Goal: Task Accomplishment & Management: Complete application form

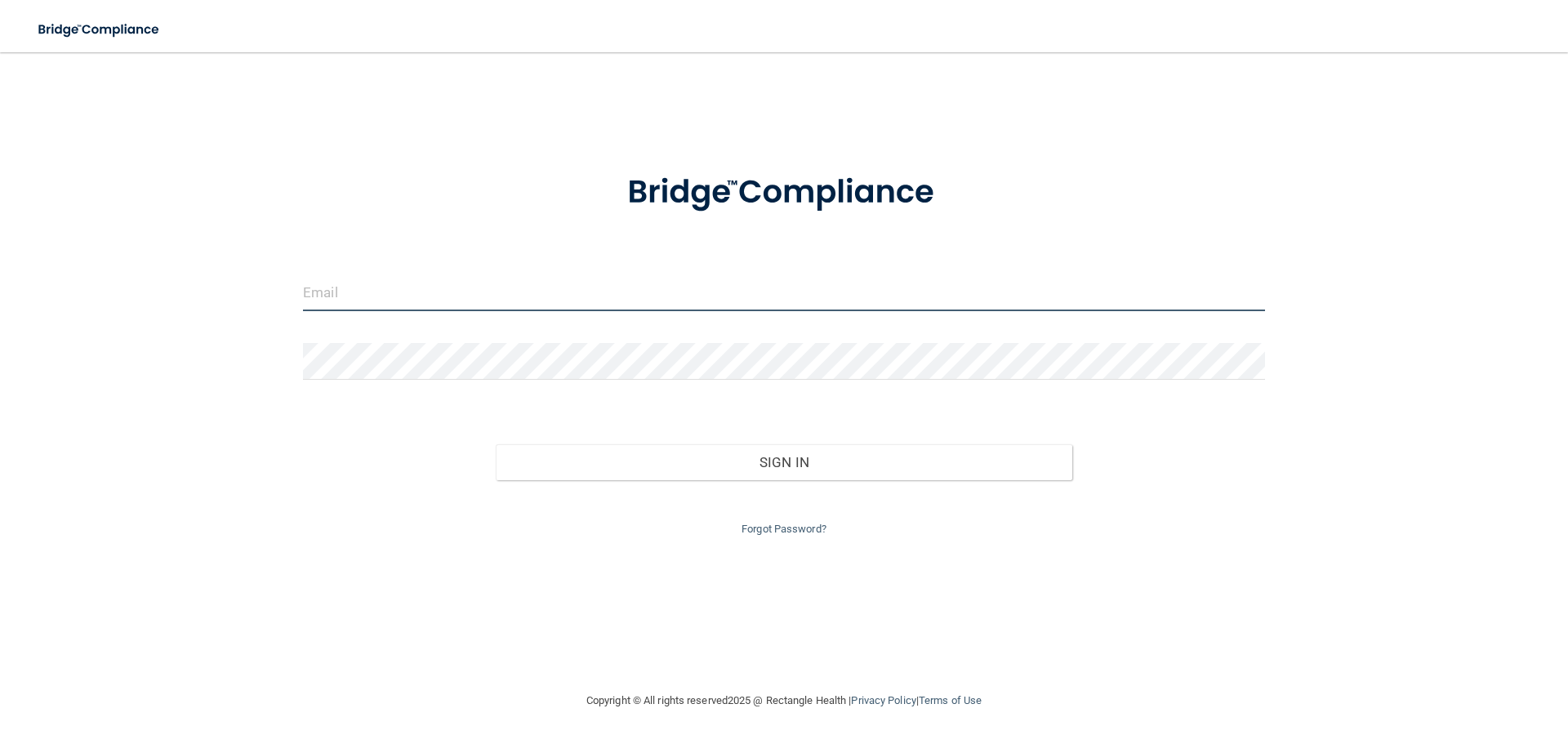
click at [483, 288] on input "email" at bounding box center [784, 292] width 962 height 37
type input "[EMAIL_ADDRESS][DOMAIN_NAME]"
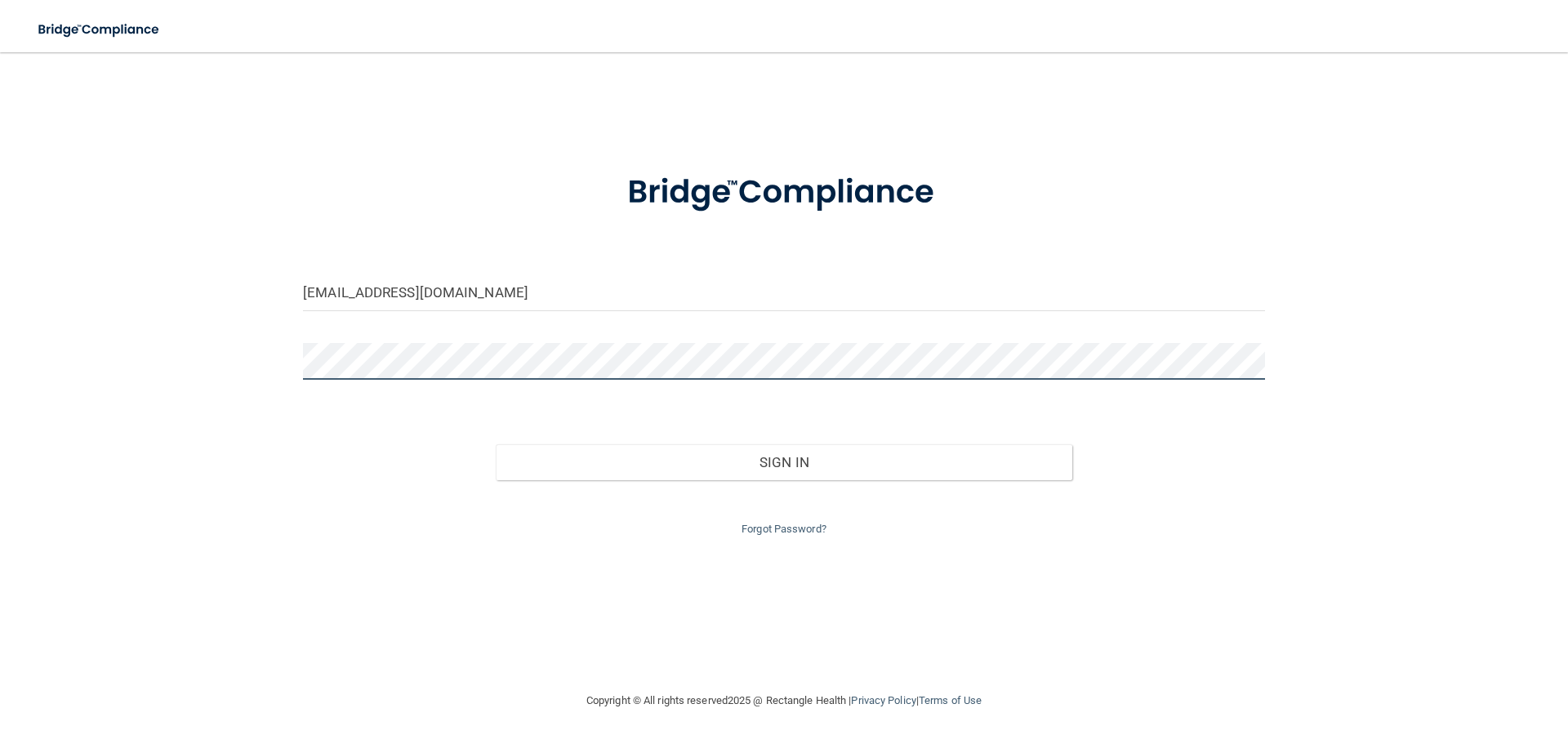
click at [496, 444] on button "Sign In" at bounding box center [784, 462] width 577 height 36
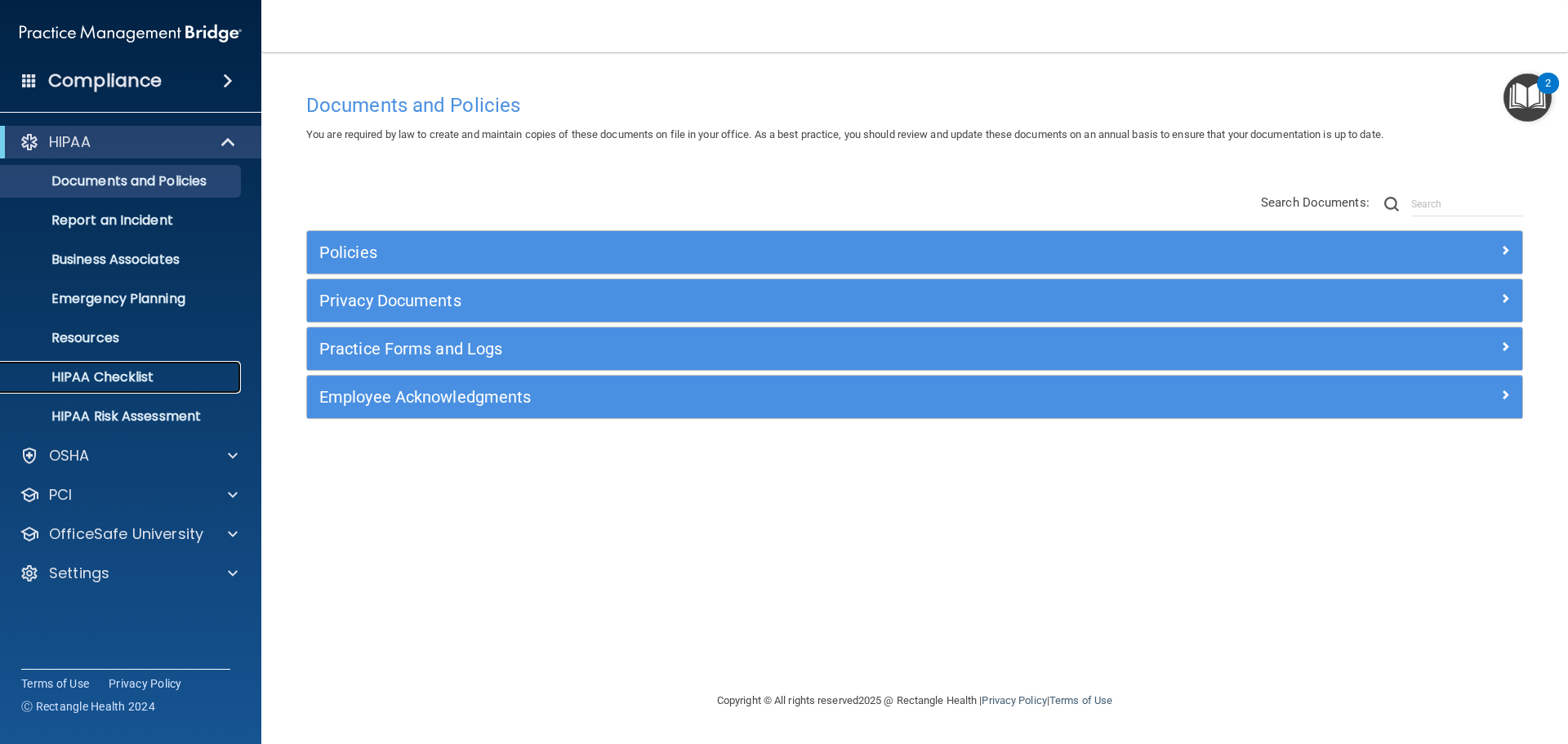
click at [134, 387] on link "HIPAA Checklist" at bounding box center [112, 377] width 257 height 33
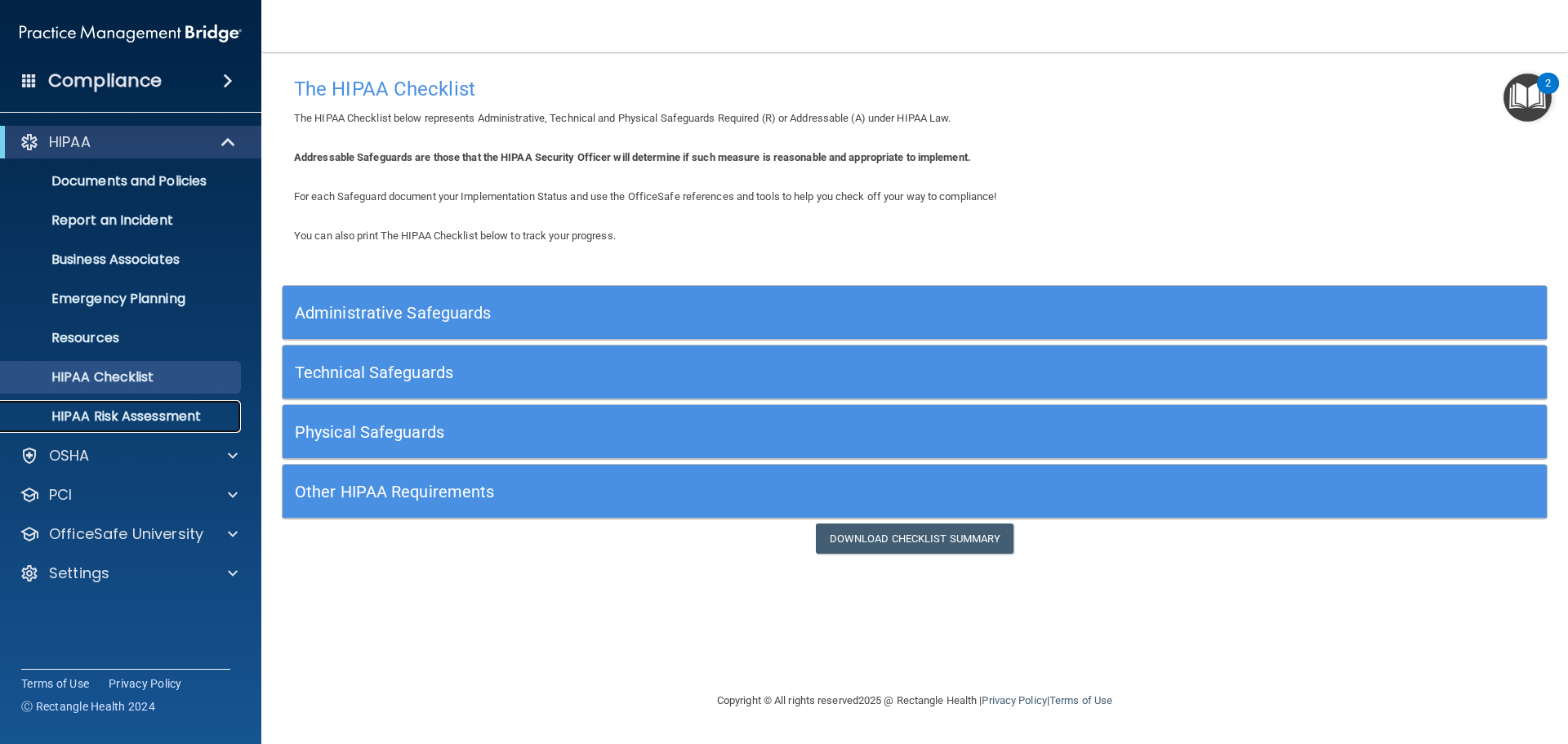
click at [137, 422] on p "HIPAA Risk Assessment" at bounding box center [122, 416] width 223 height 16
click at [178, 189] on p "Documents and Policies" at bounding box center [122, 181] width 223 height 16
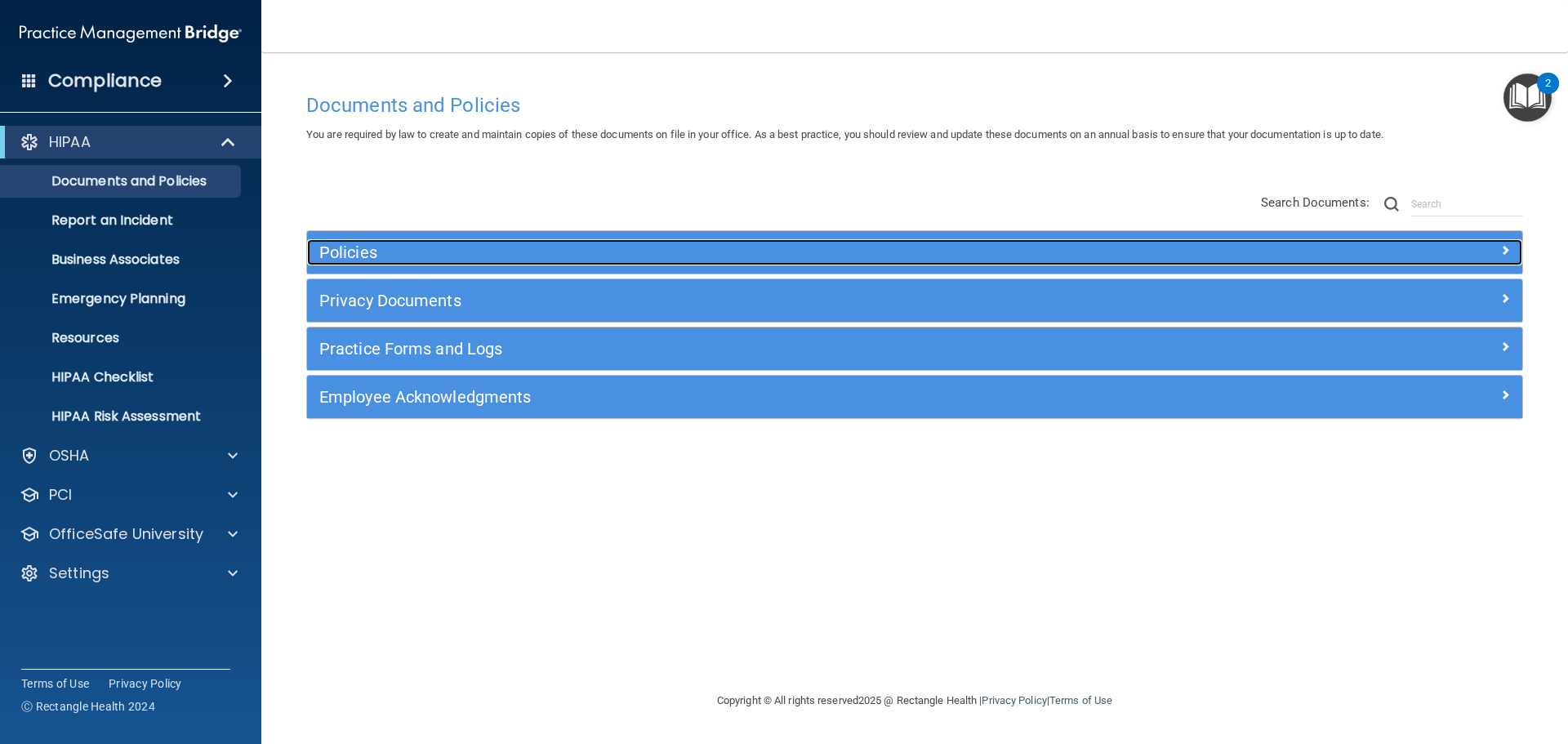
click at [400, 263] on div "Policies" at bounding box center [763, 253] width 912 height 26
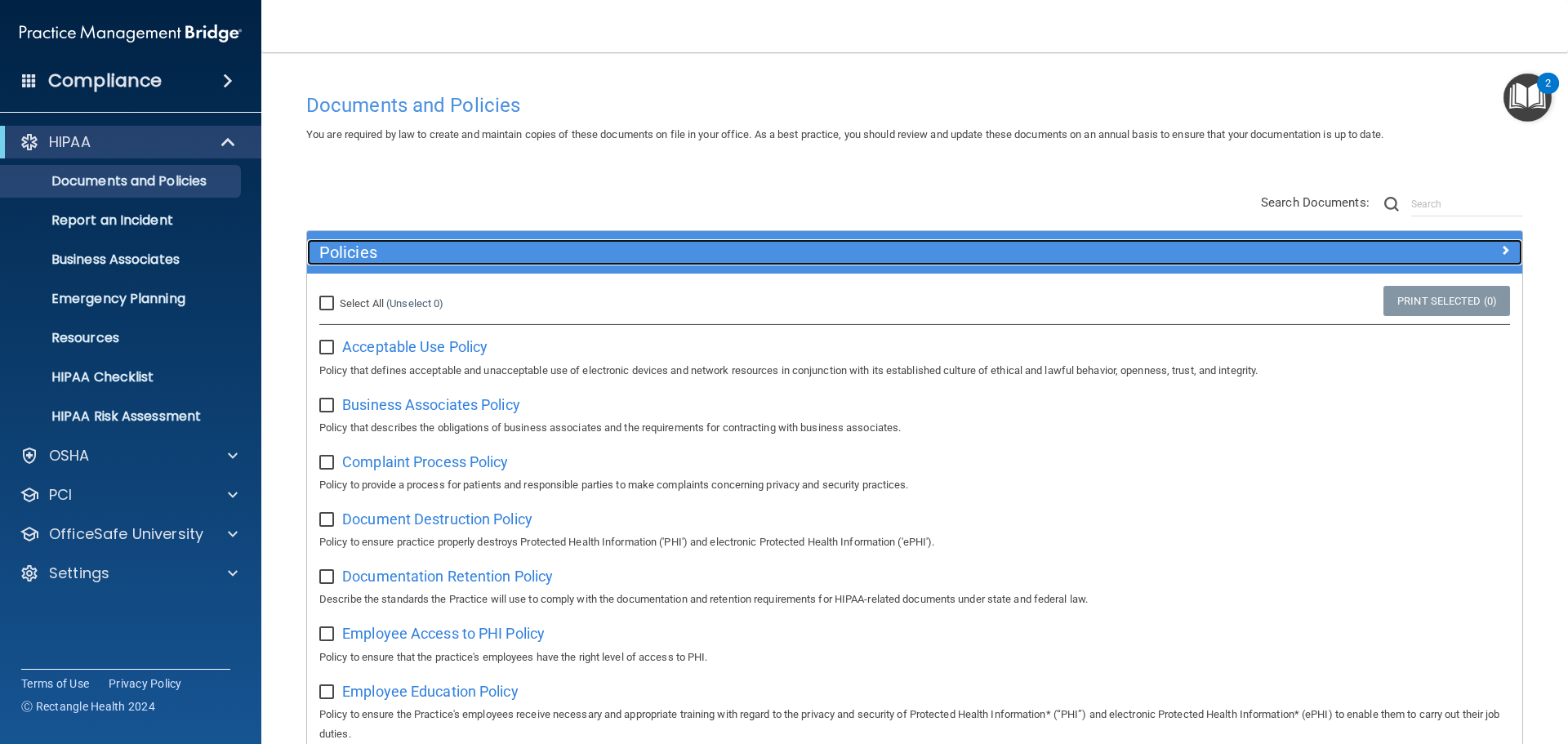
click at [400, 263] on div "Policies" at bounding box center [763, 253] width 912 height 26
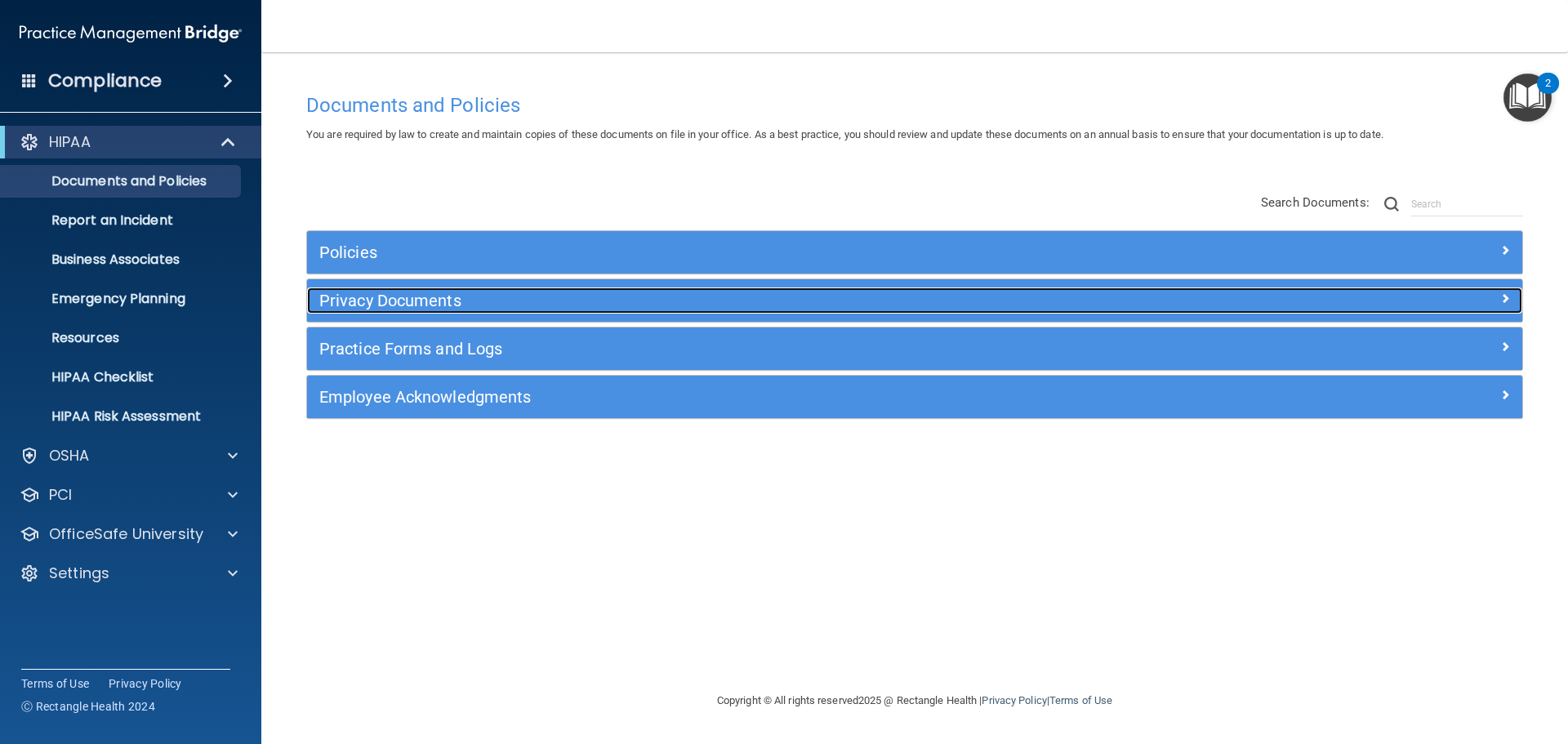
click at [399, 302] on h5 "Privacy Documents" at bounding box center [763, 300] width 887 height 18
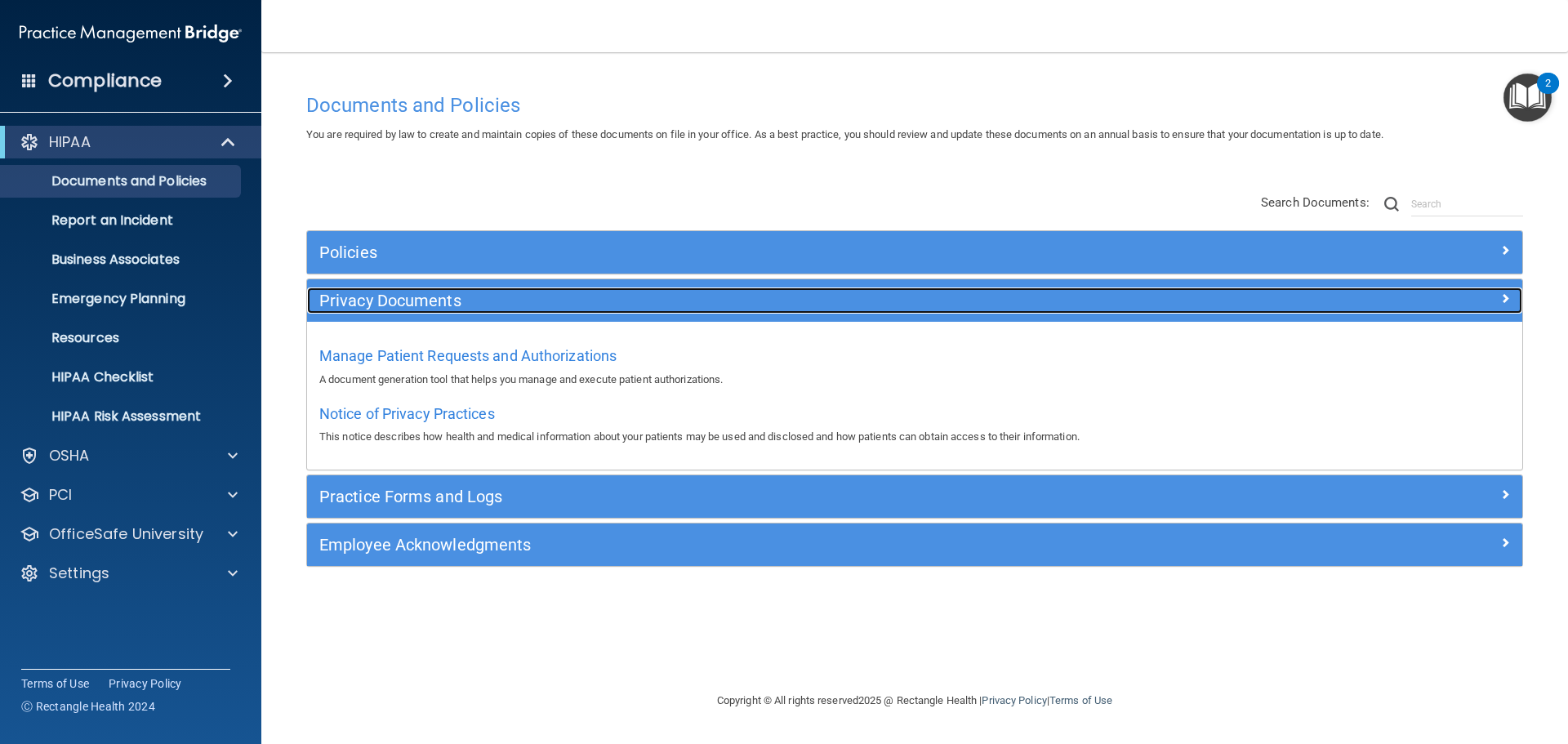
click at [393, 307] on h5 "Privacy Documents" at bounding box center [763, 300] width 887 height 18
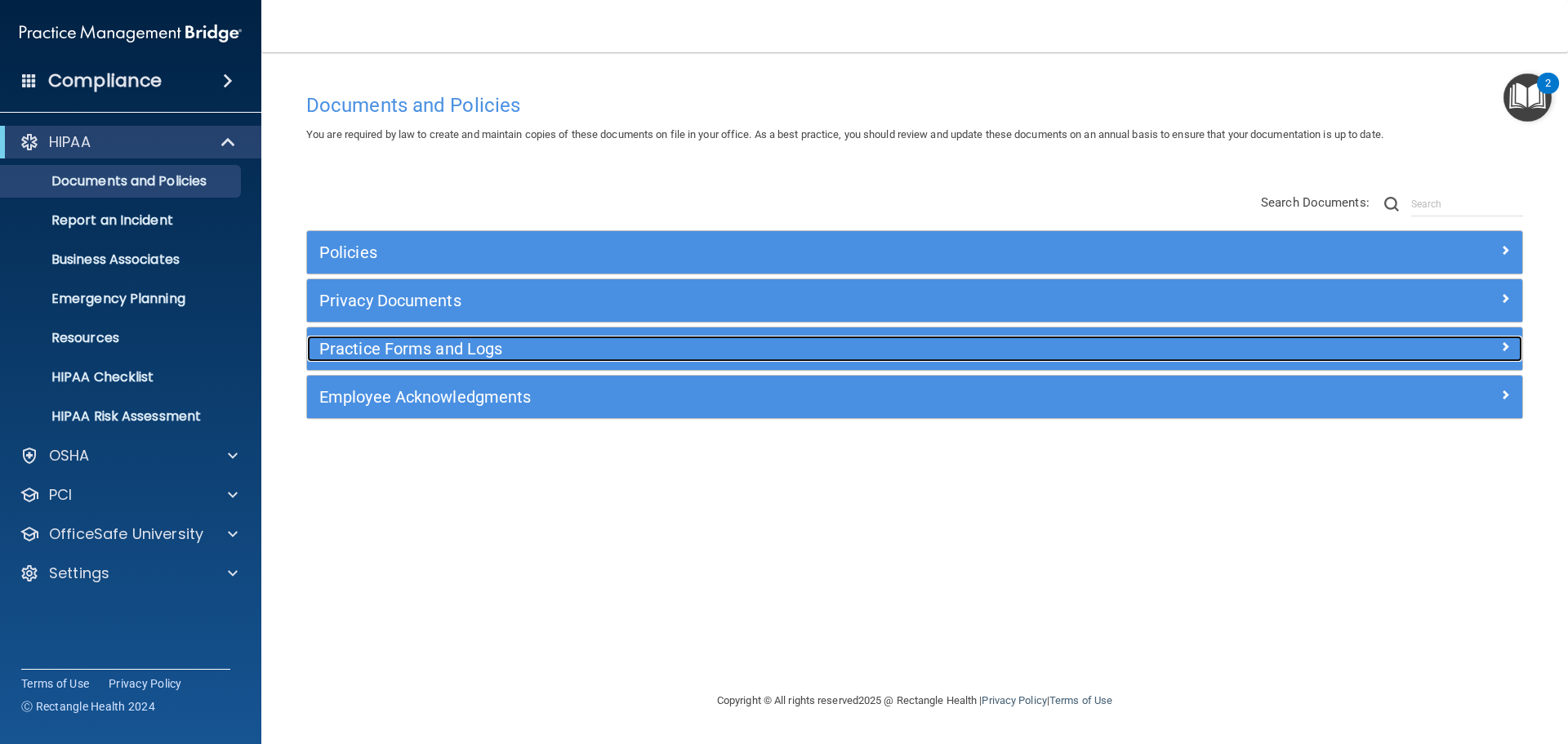
click at [407, 350] on h5 "Practice Forms and Logs" at bounding box center [763, 348] width 887 height 18
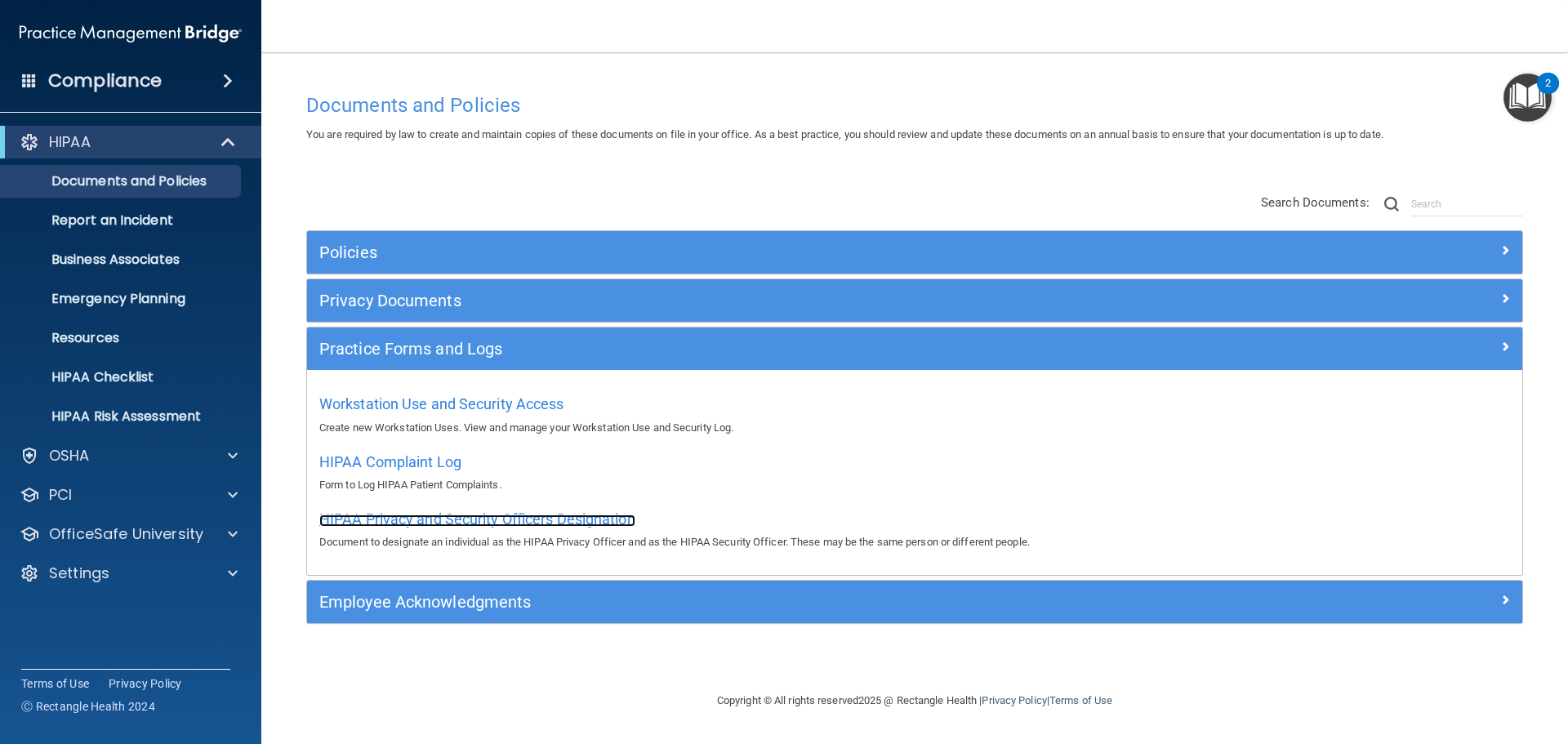
click at [417, 522] on span "HIPAA Privacy and Security Officers Designation" at bounding box center [477, 519] width 316 height 17
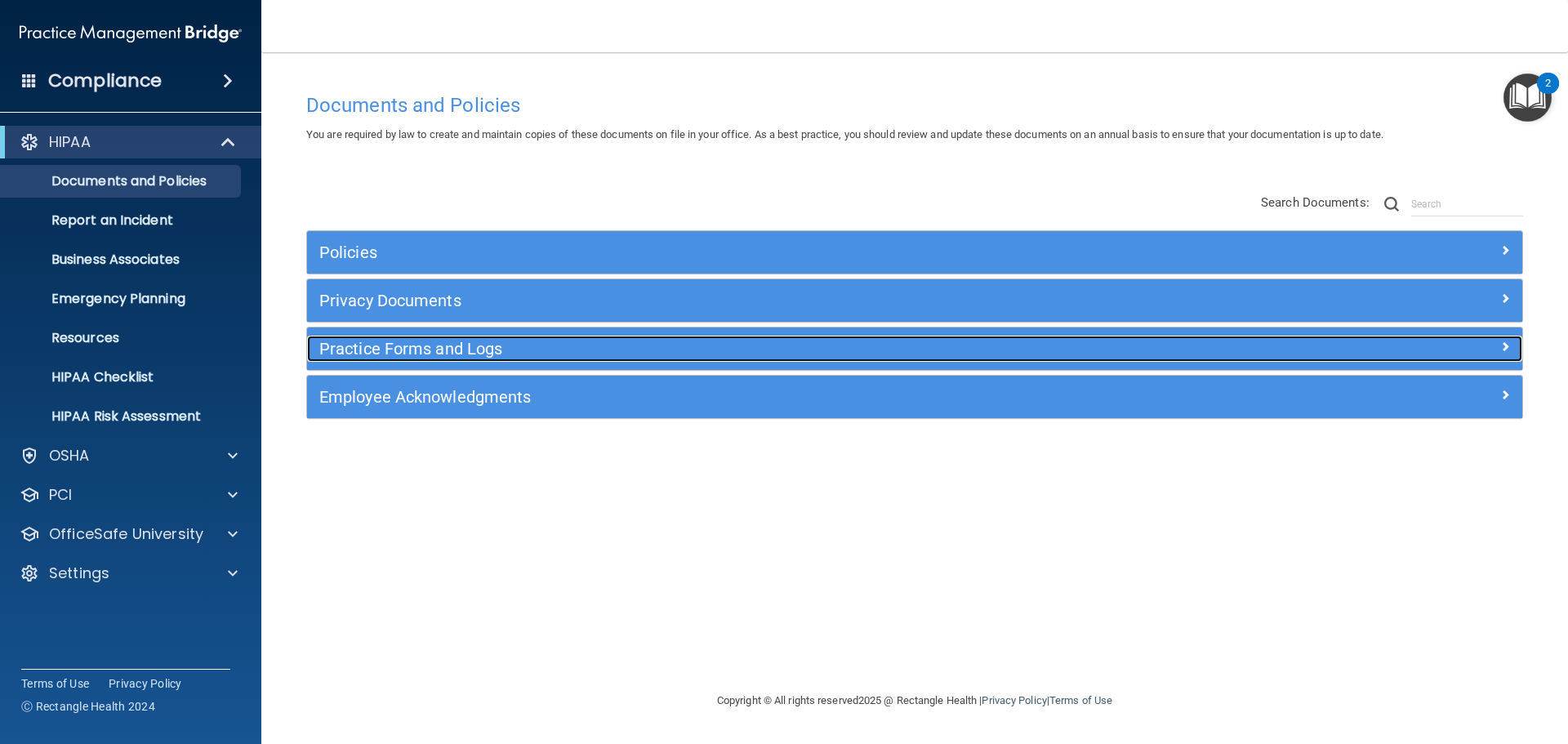
click at [446, 359] on div "Practice Forms and Logs" at bounding box center [763, 349] width 912 height 26
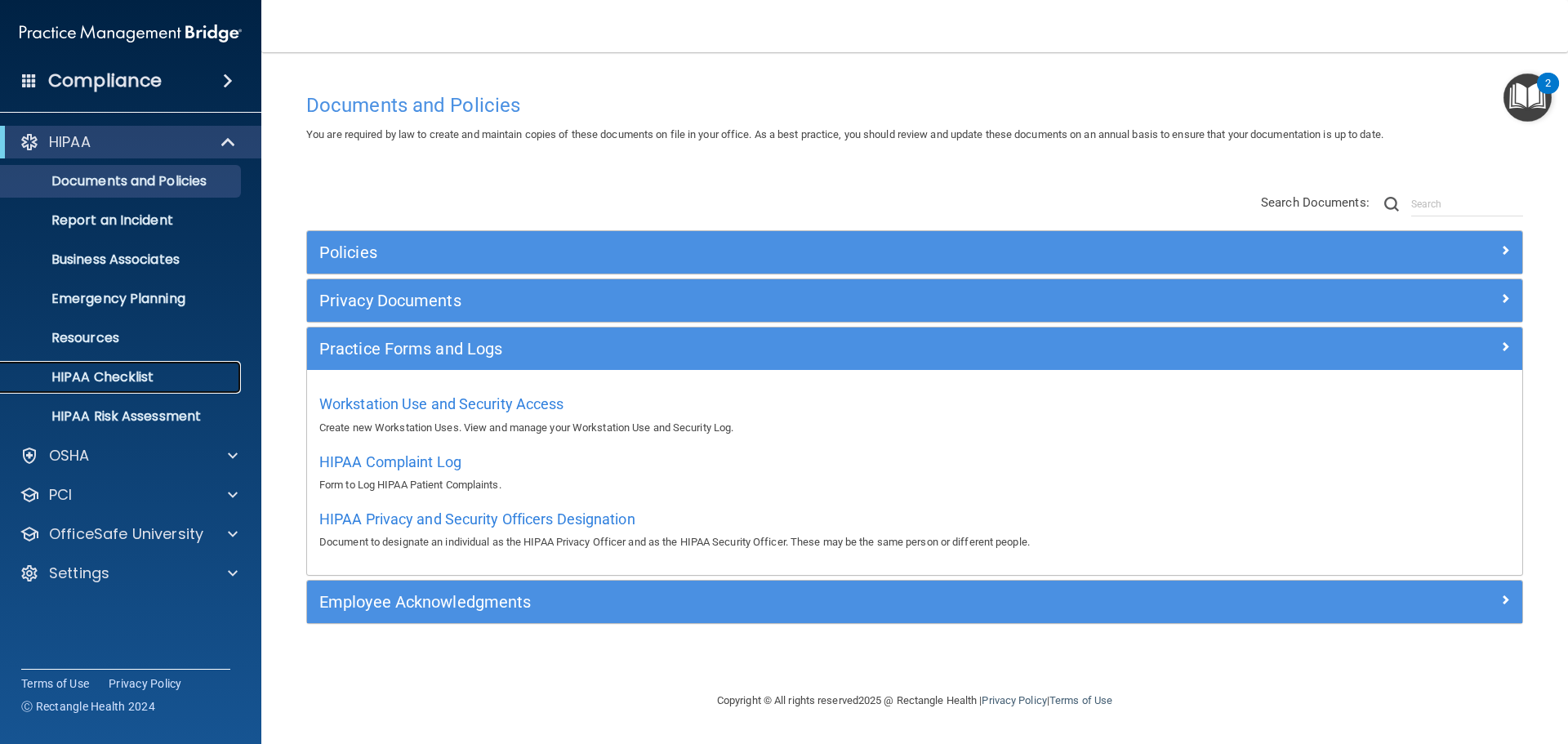
click at [134, 370] on p "HIPAA Checklist" at bounding box center [122, 377] width 223 height 16
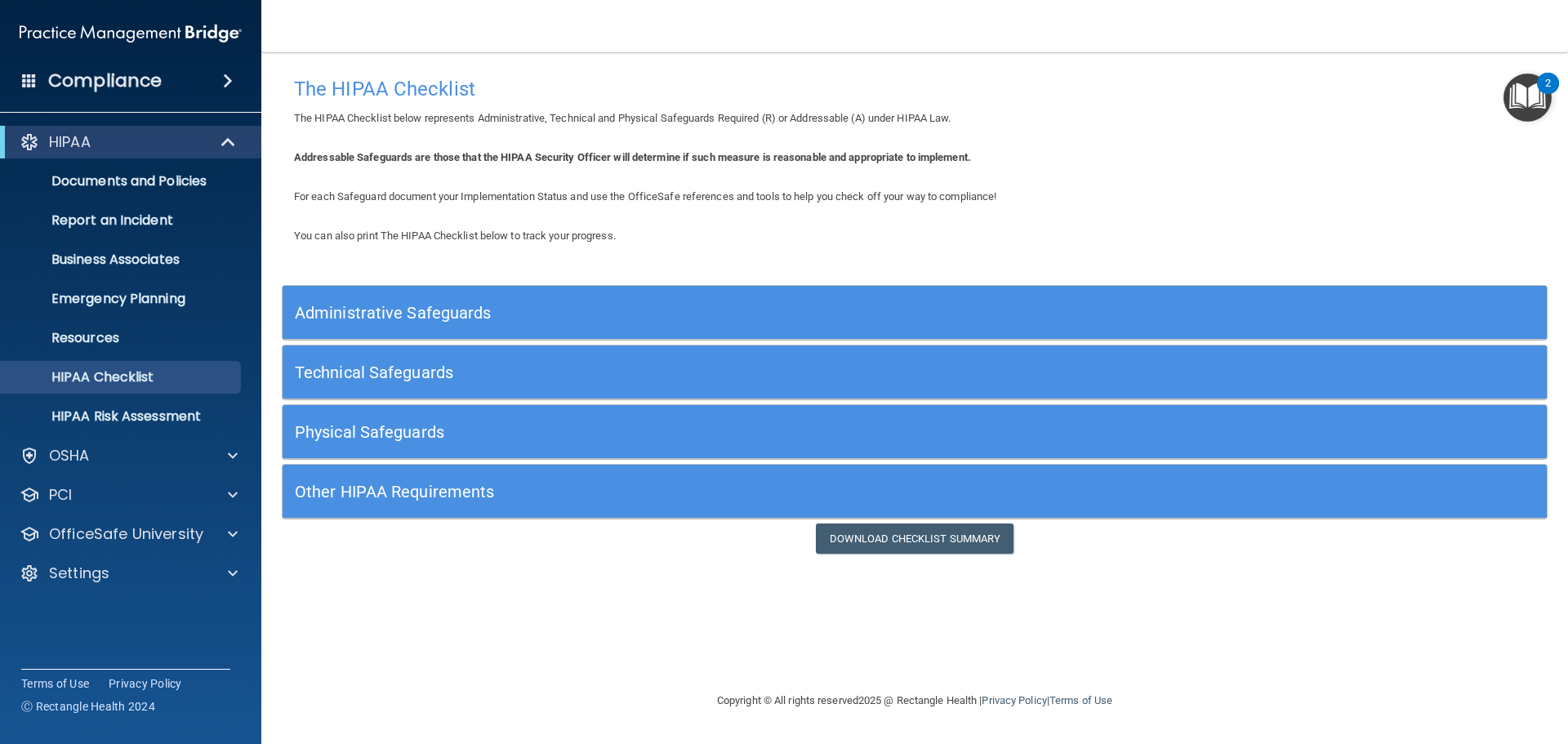
click at [421, 321] on h5 "Administrative Safeguards" at bounding box center [757, 312] width 924 height 18
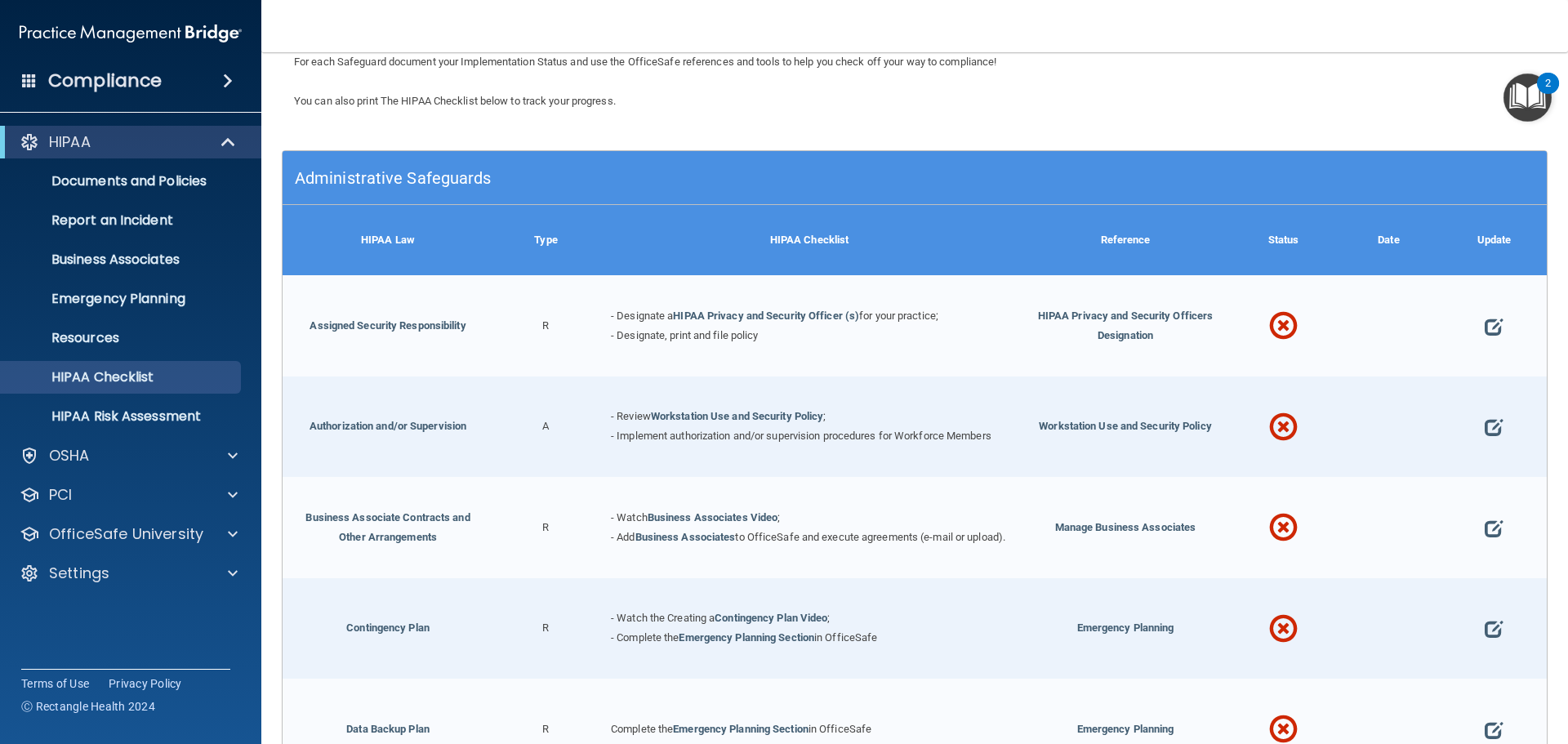
scroll to position [163, 0]
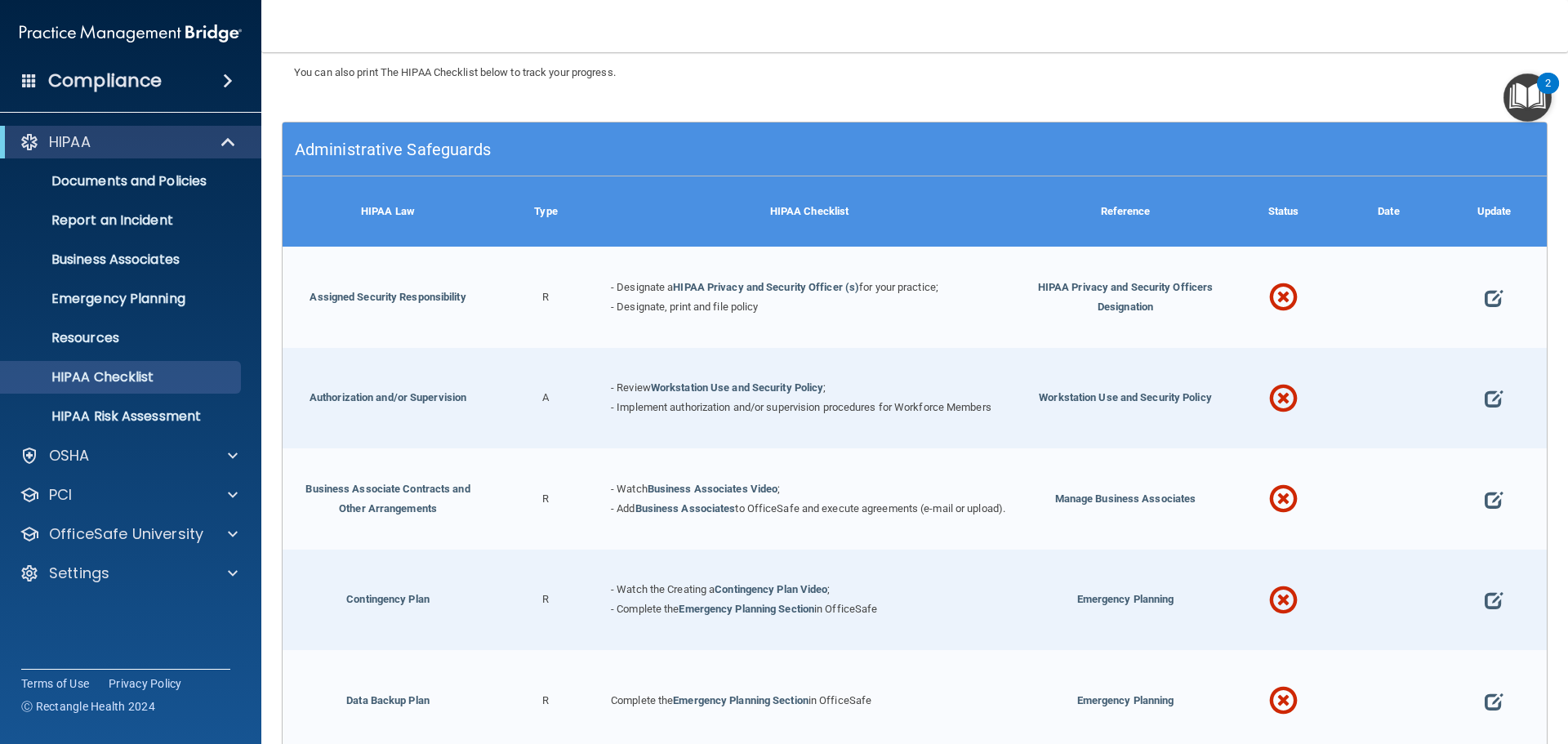
click at [1280, 305] on span at bounding box center [1283, 298] width 28 height 71
click at [1413, 288] on div at bounding box center [1389, 297] width 106 height 101
click at [1485, 300] on span at bounding box center [1494, 298] width 18 height 51
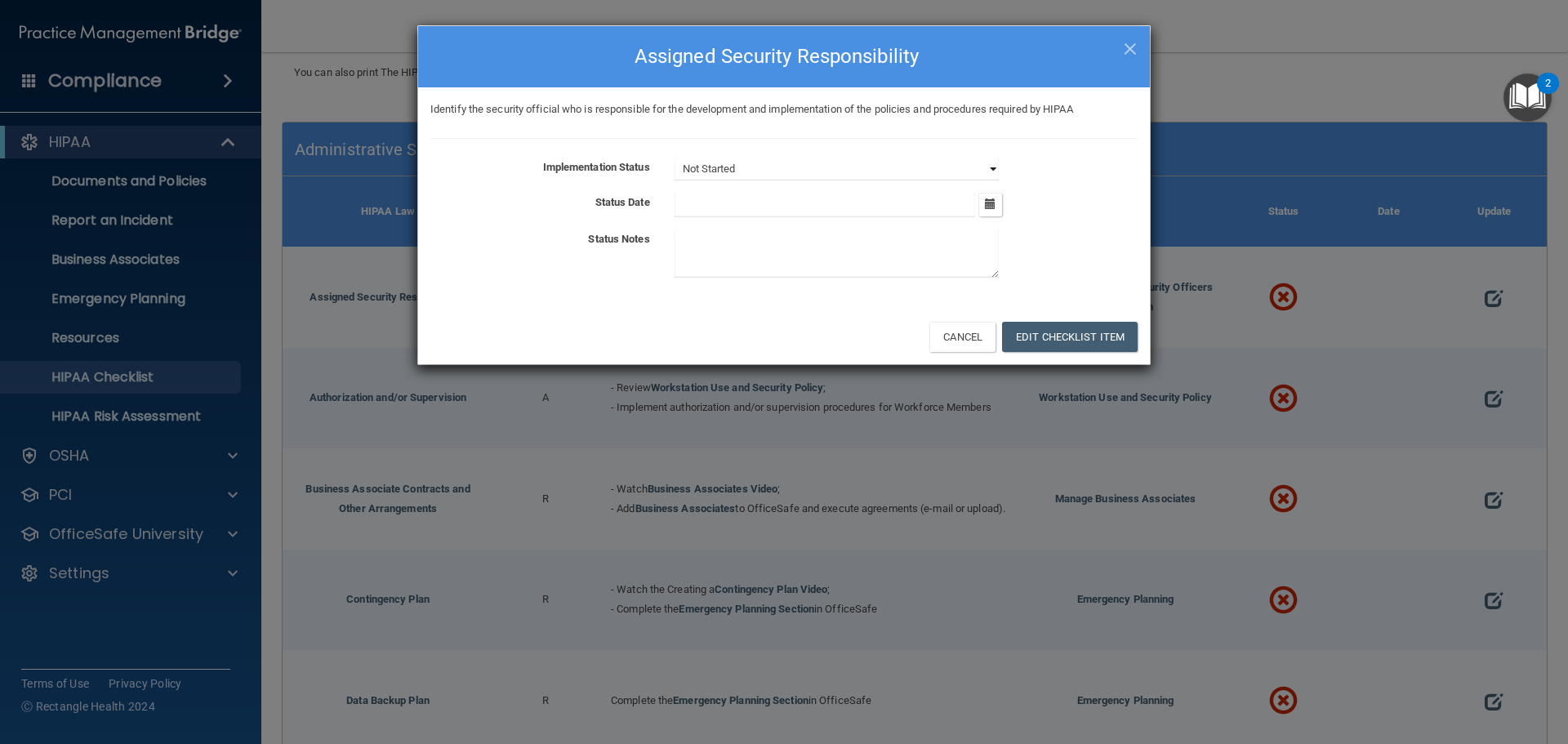
click at [976, 165] on select "Not Started In Progress Completed" at bounding box center [836, 169] width 324 height 23
select select "completed"
click at [674, 157] on select "Not Started In Progress Completed" at bounding box center [836, 169] width 324 height 23
click at [990, 203] on icon "button" at bounding box center [990, 203] width 10 height 10
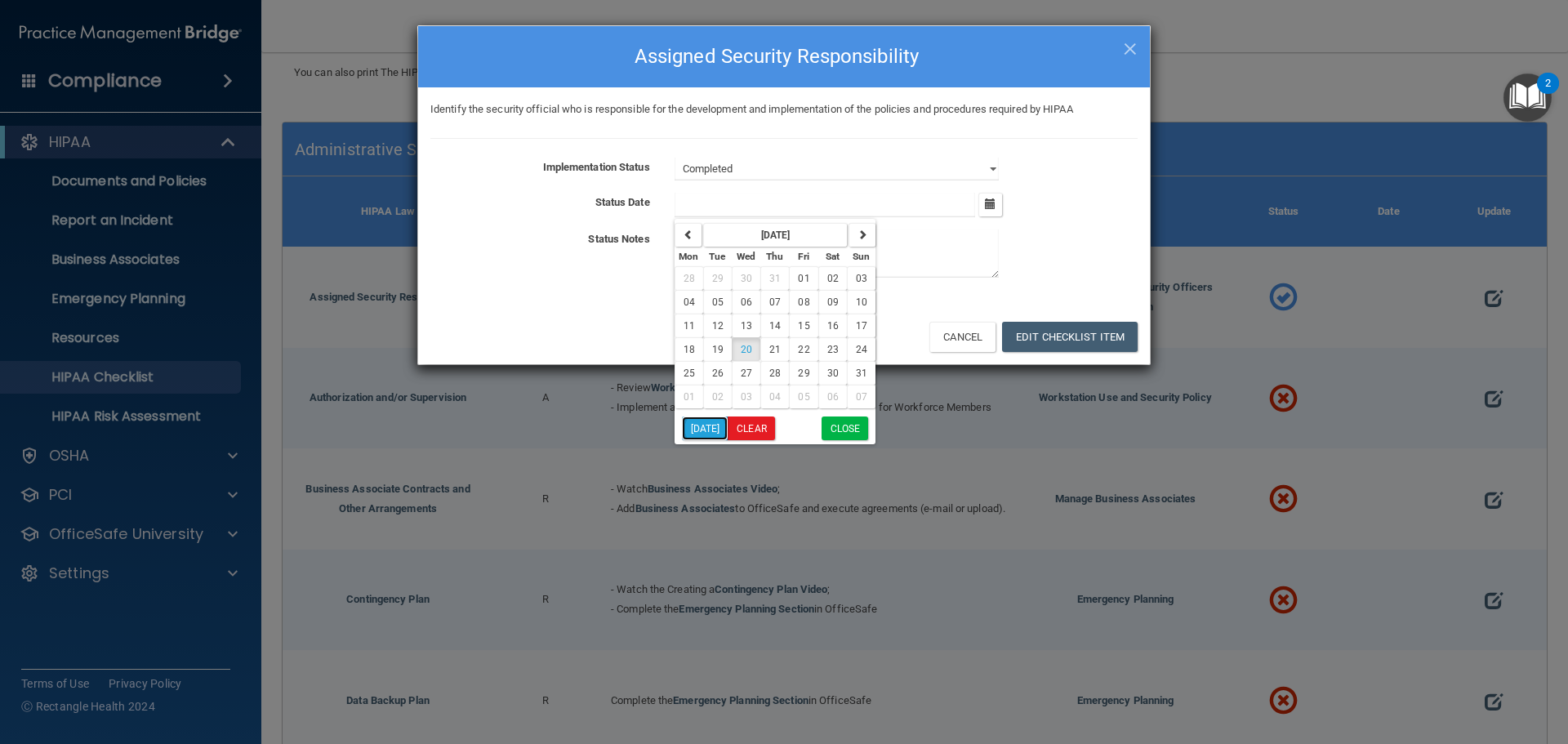
click at [709, 422] on button "[DATE]" at bounding box center [704, 428] width 46 height 24
type input "[DATE]"
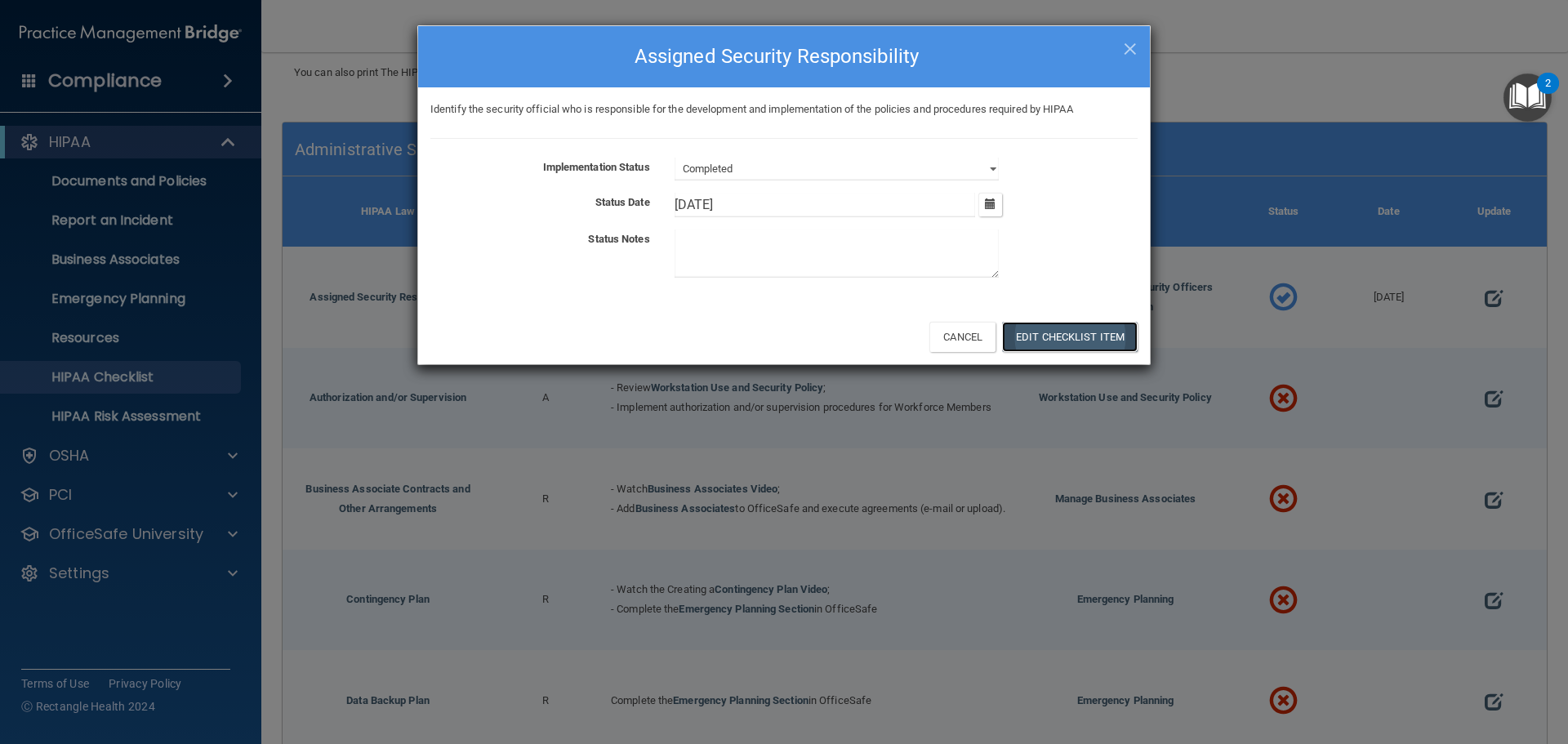
click at [1029, 337] on button "Edit Checklist Item" at bounding box center [1070, 337] width 136 height 30
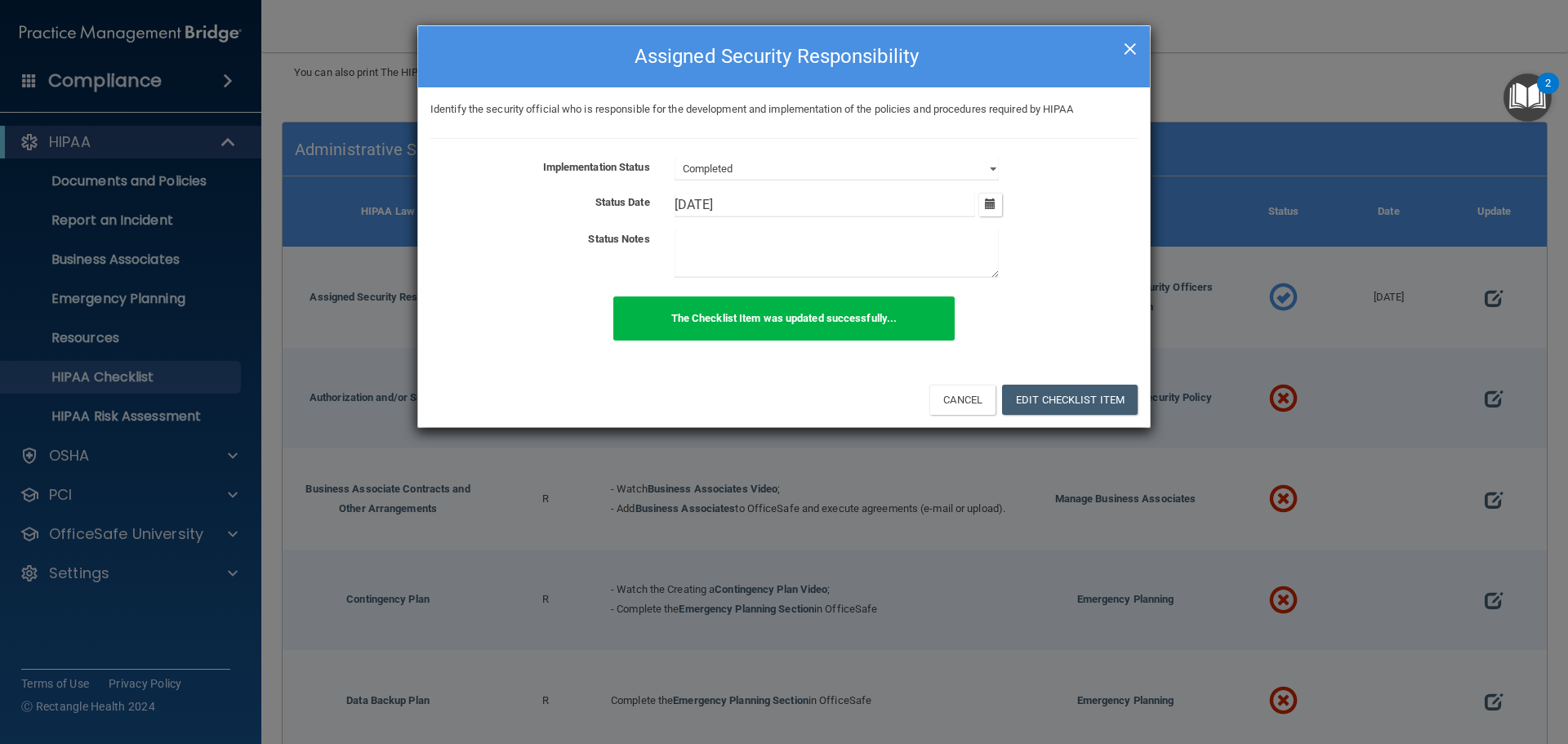
click at [1131, 49] on span "×" at bounding box center [1131, 46] width 15 height 33
select select "not_started"
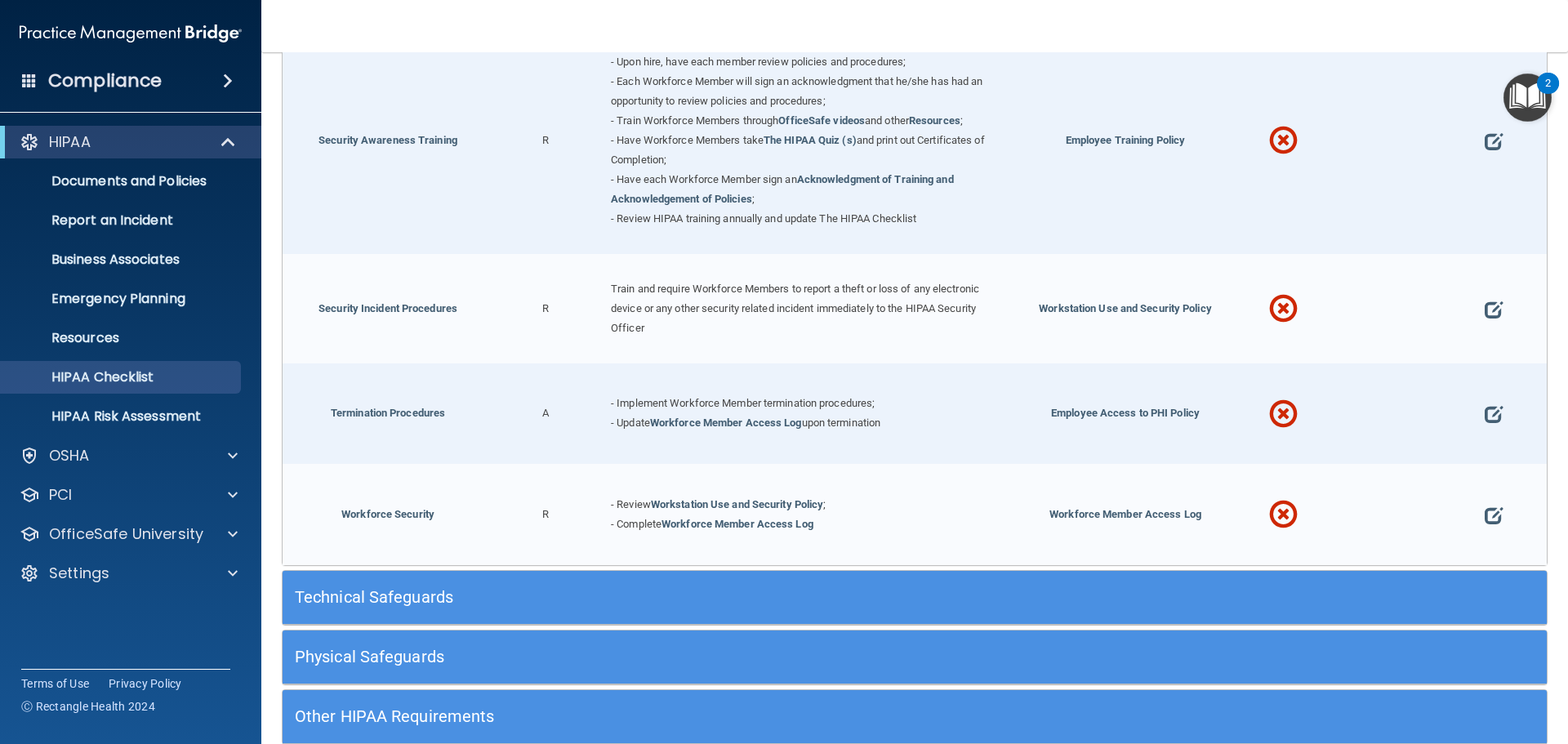
scroll to position [1607, 0]
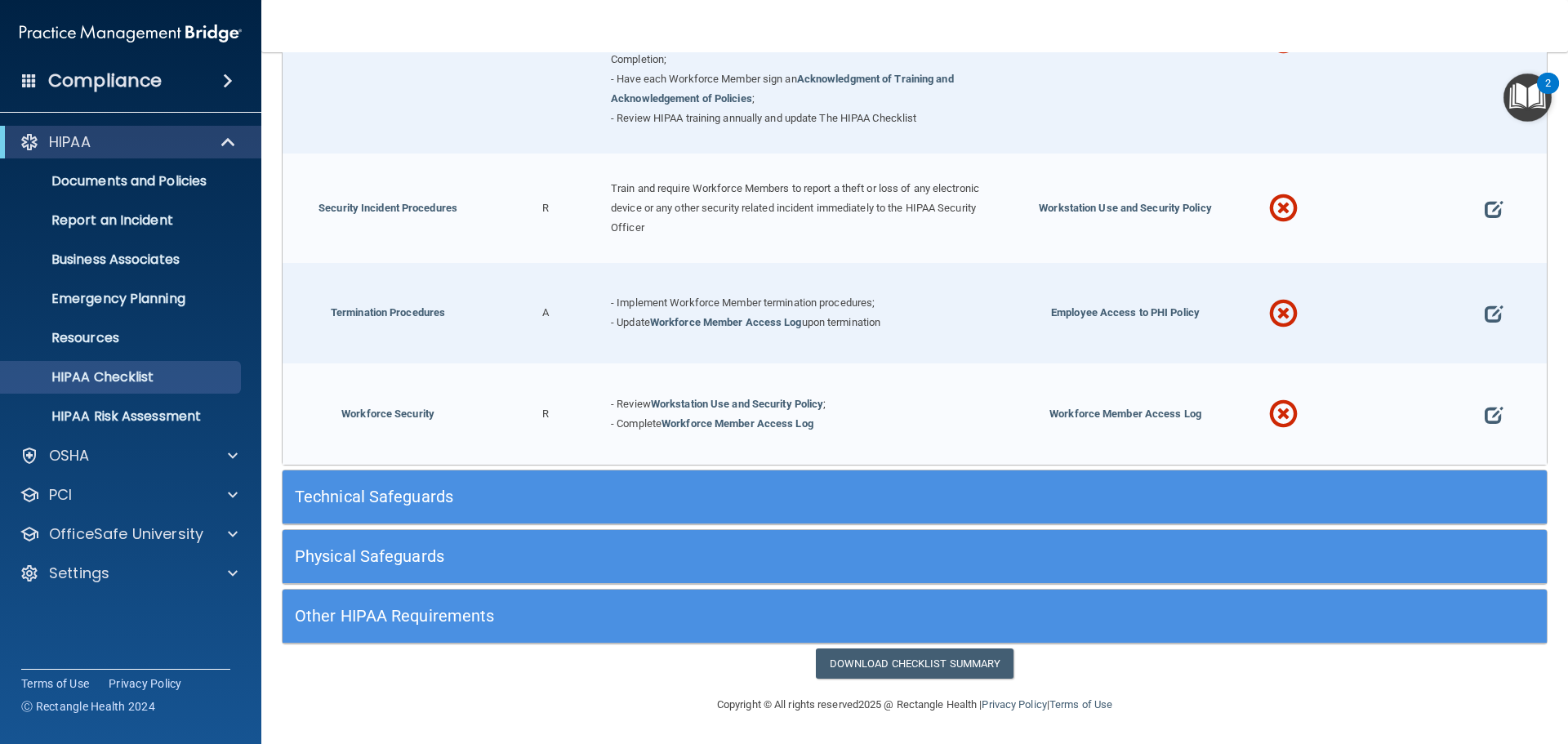
click at [685, 507] on div "Technical Safeguards" at bounding box center [757, 497] width 949 height 37
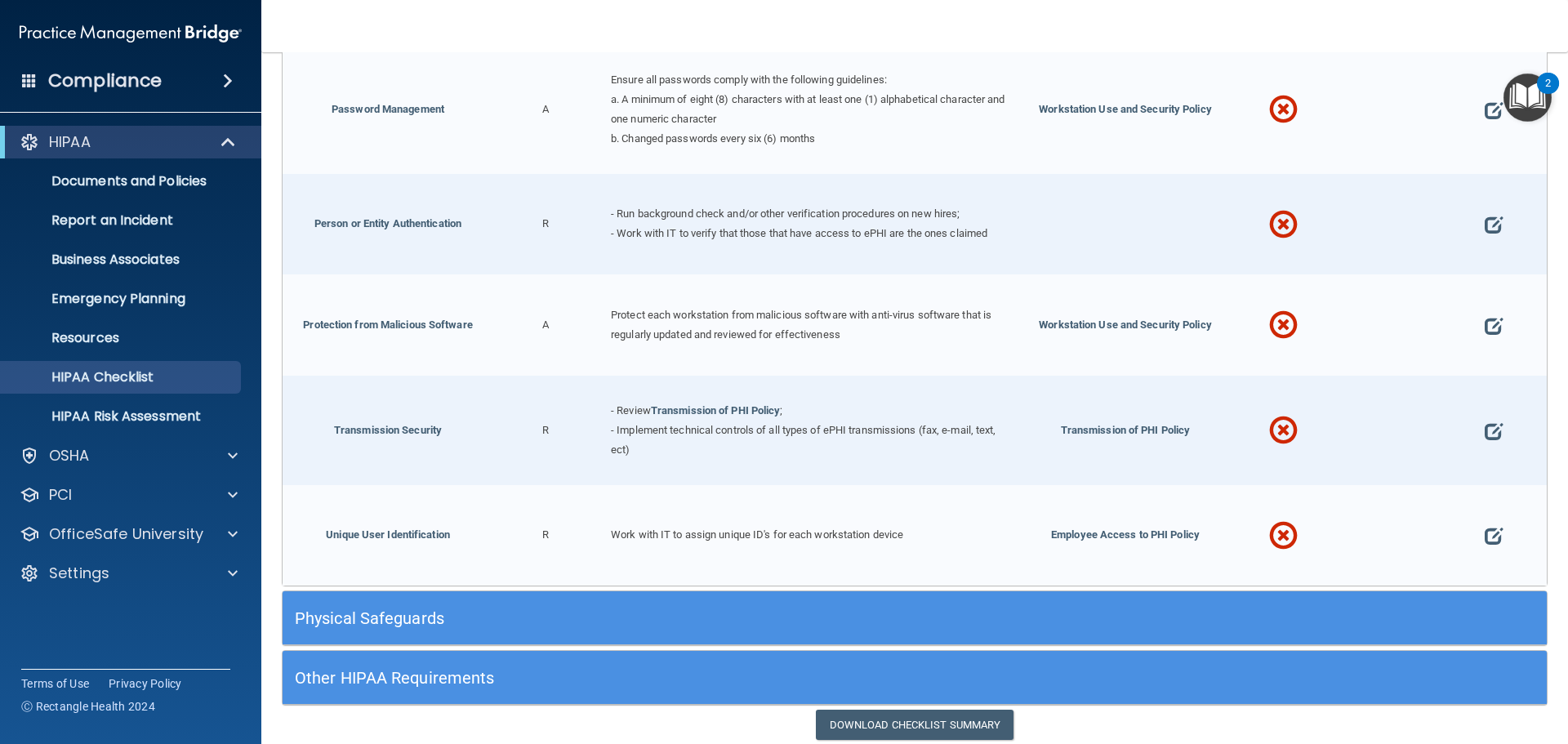
scroll to position [3022, 0]
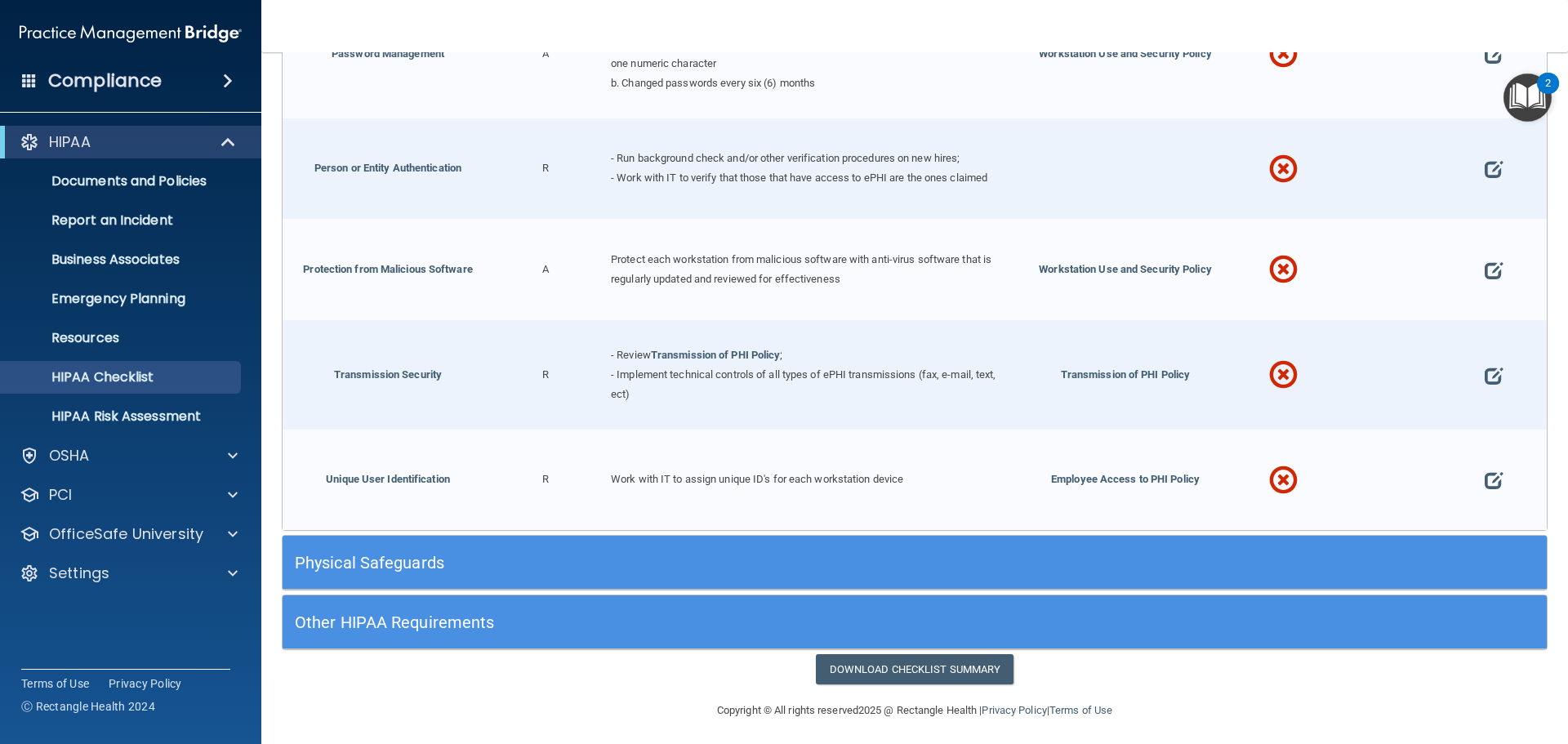
click at [638, 570] on div "Physical Safeguards" at bounding box center [757, 562] width 949 height 37
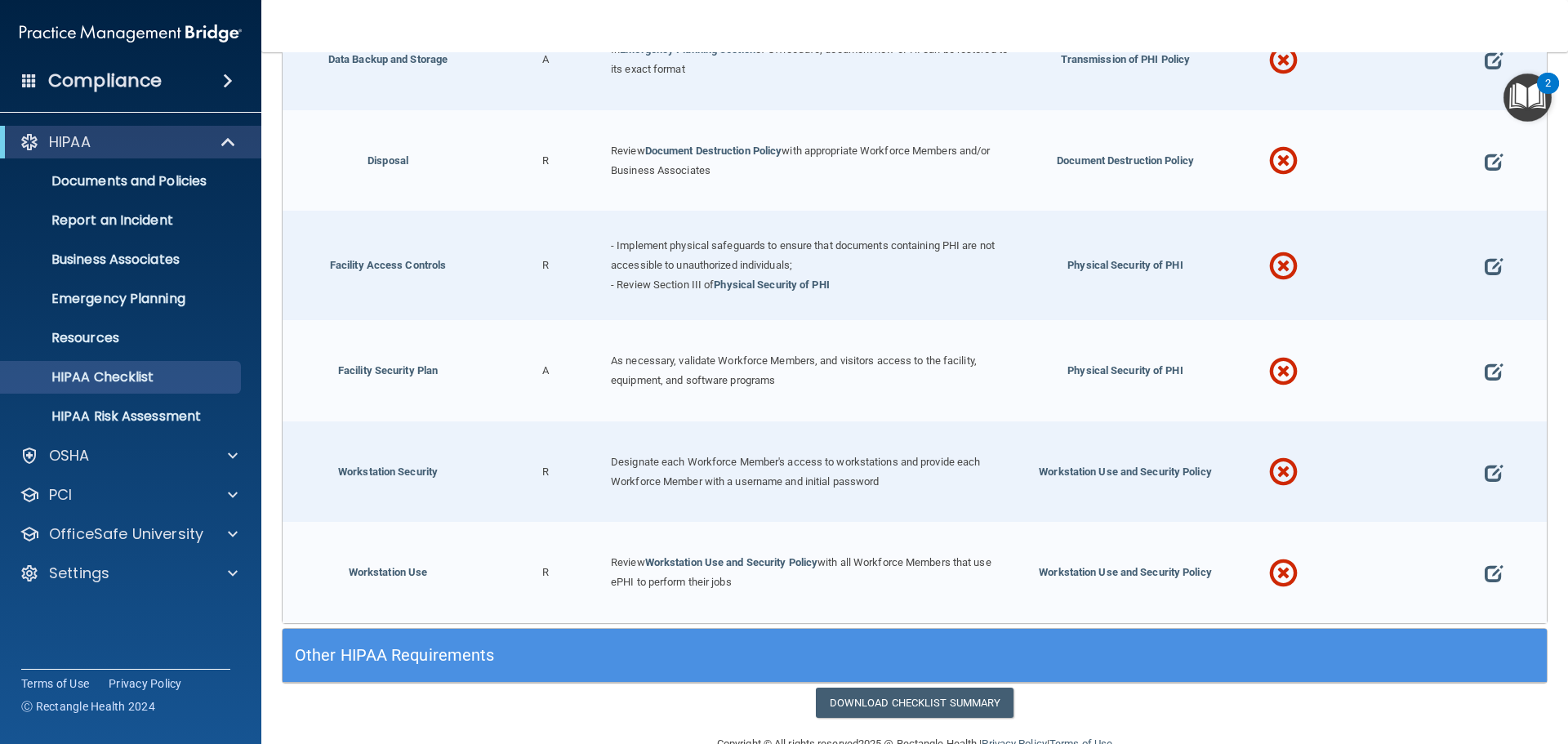
scroll to position [3801, 0]
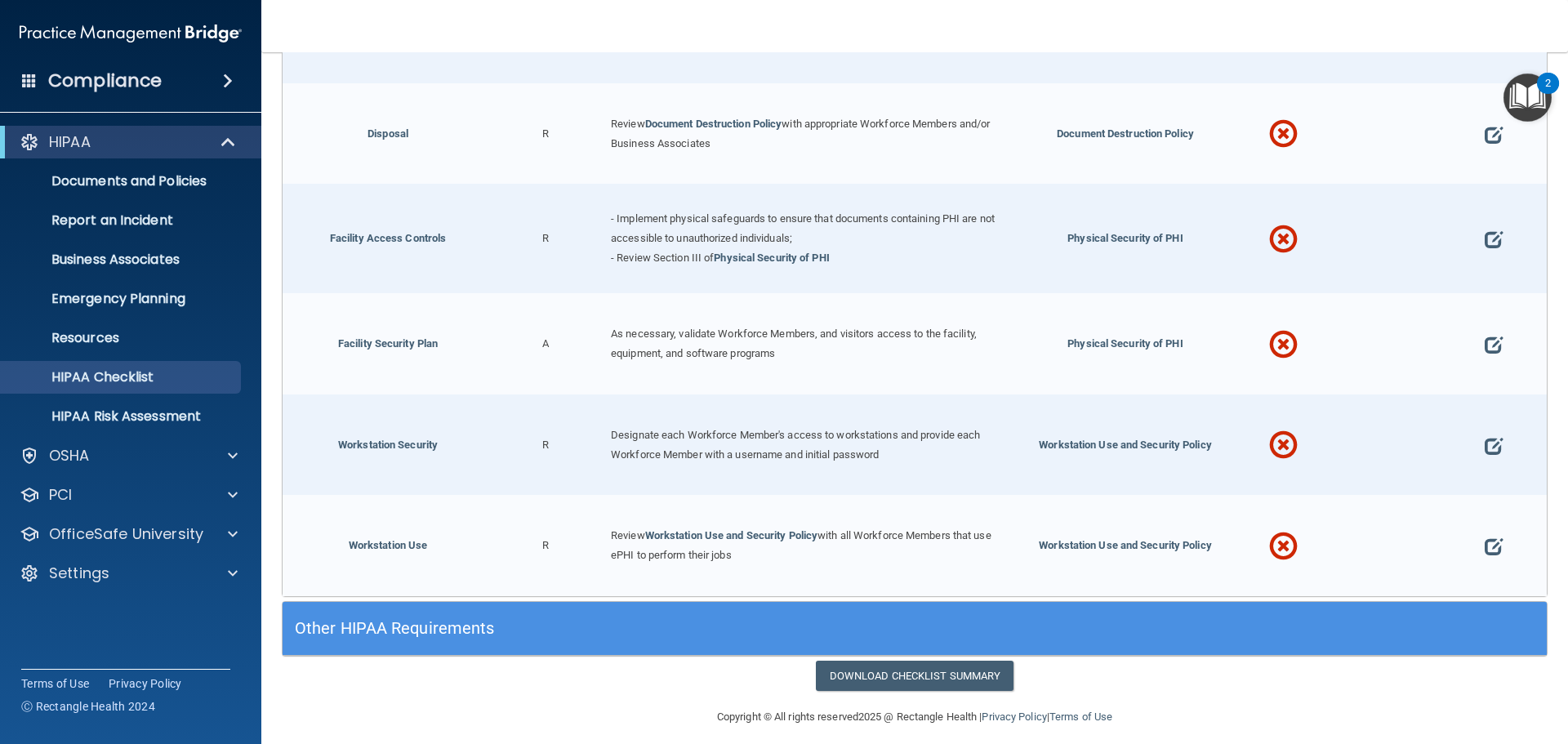
click at [442, 620] on h5 "Other HIPAA Requirements" at bounding box center [757, 628] width 924 height 18
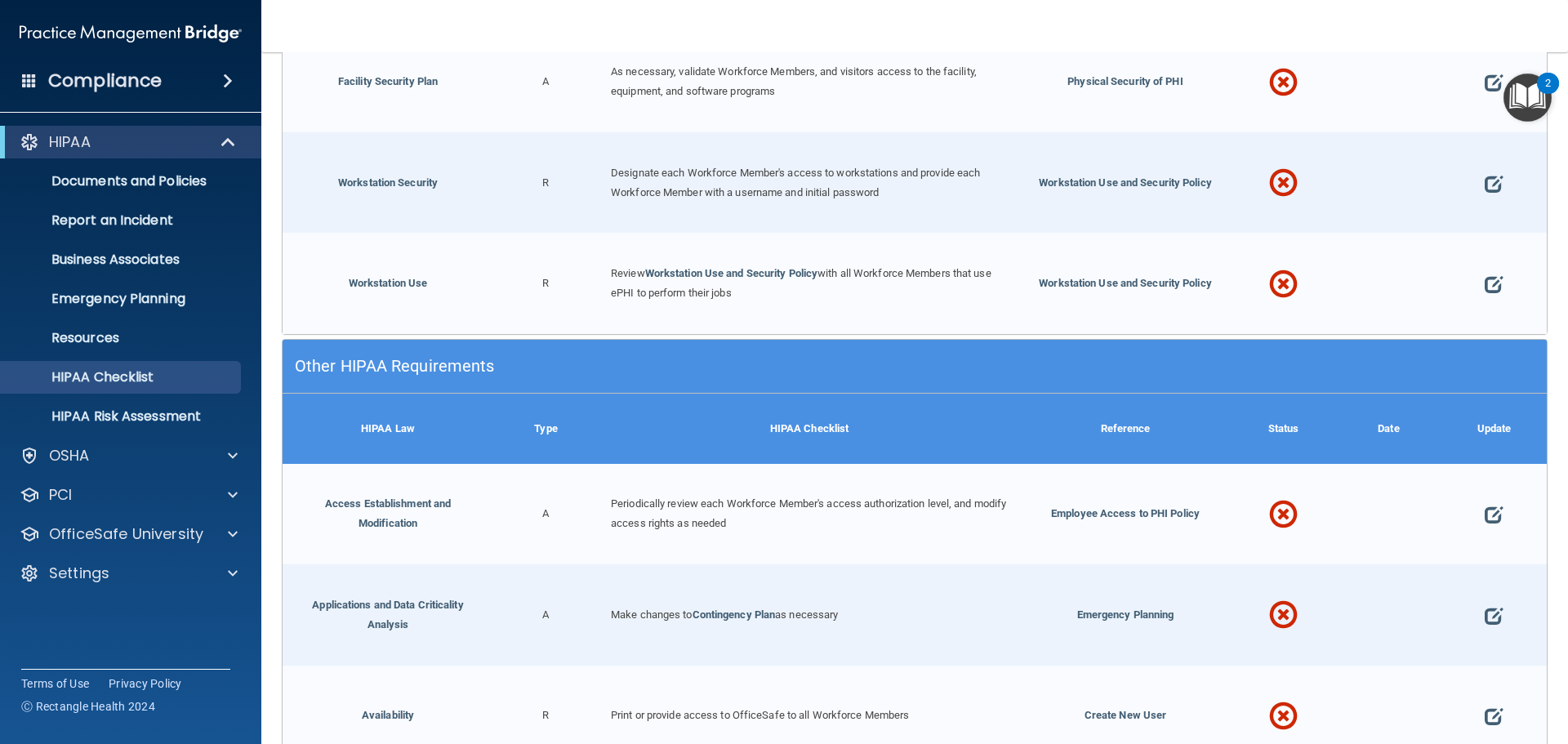
scroll to position [4127, 0]
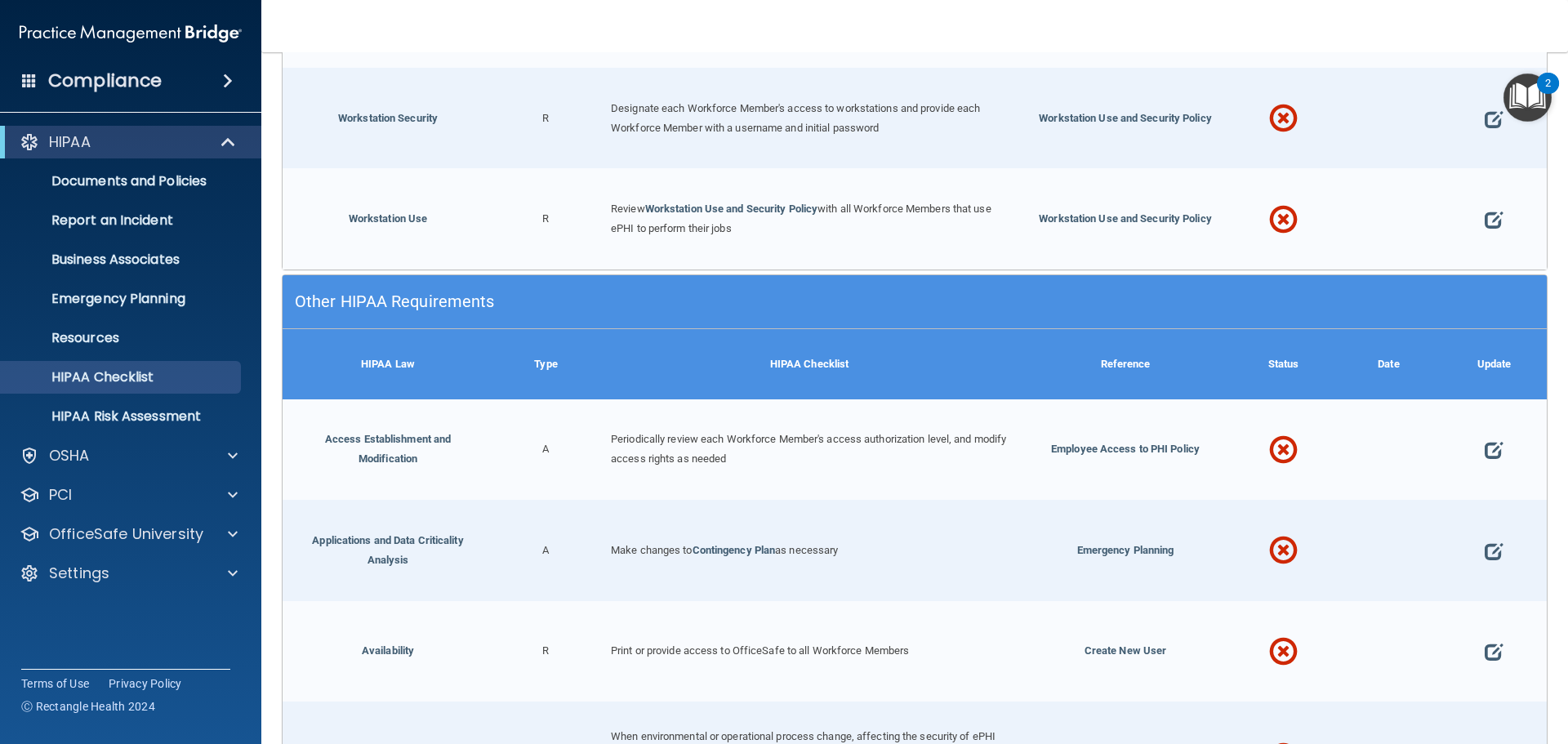
click at [388, 292] on h5 "Other HIPAA Requirements" at bounding box center [757, 301] width 924 height 18
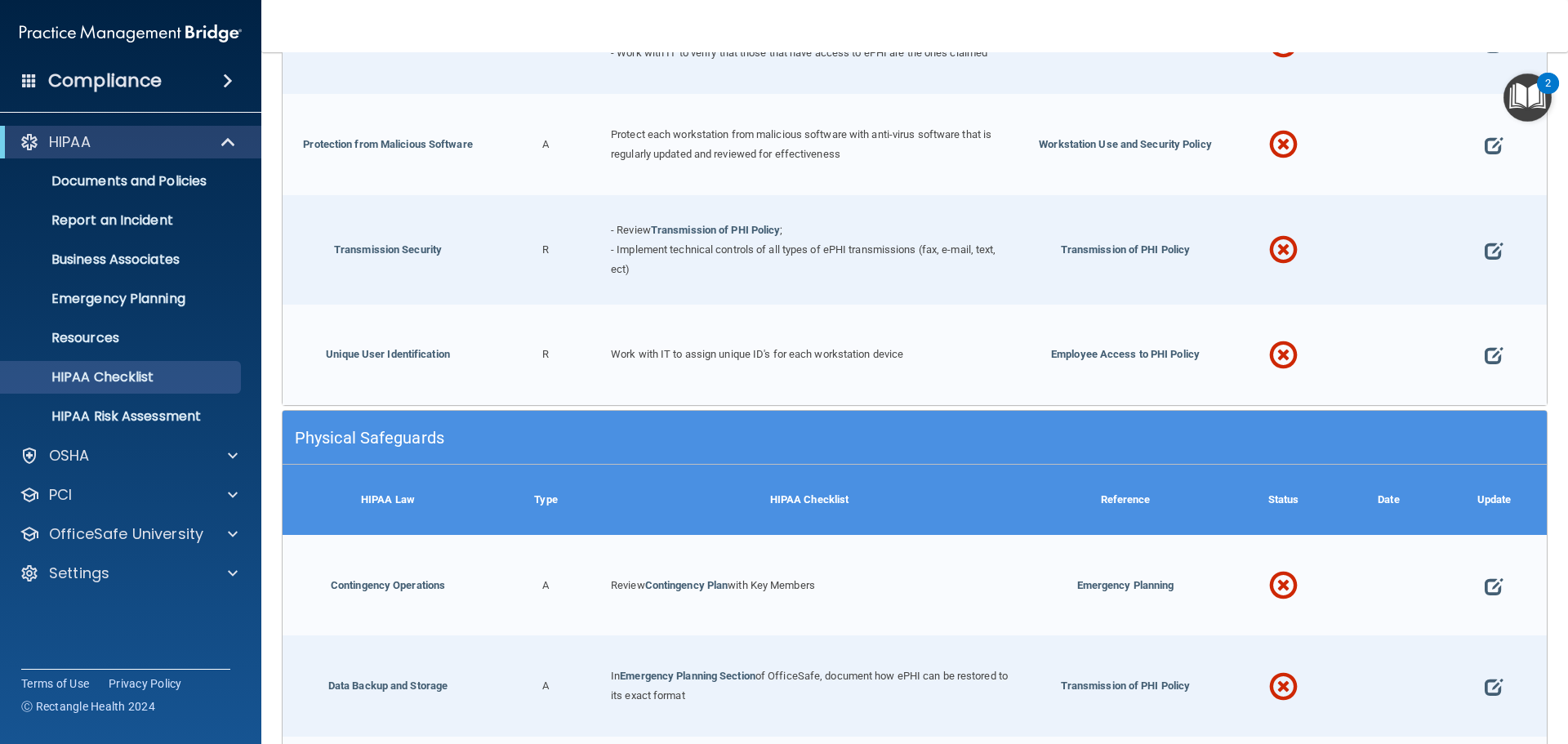
click at [385, 429] on h5 "Physical Safeguards" at bounding box center [757, 438] width 924 height 18
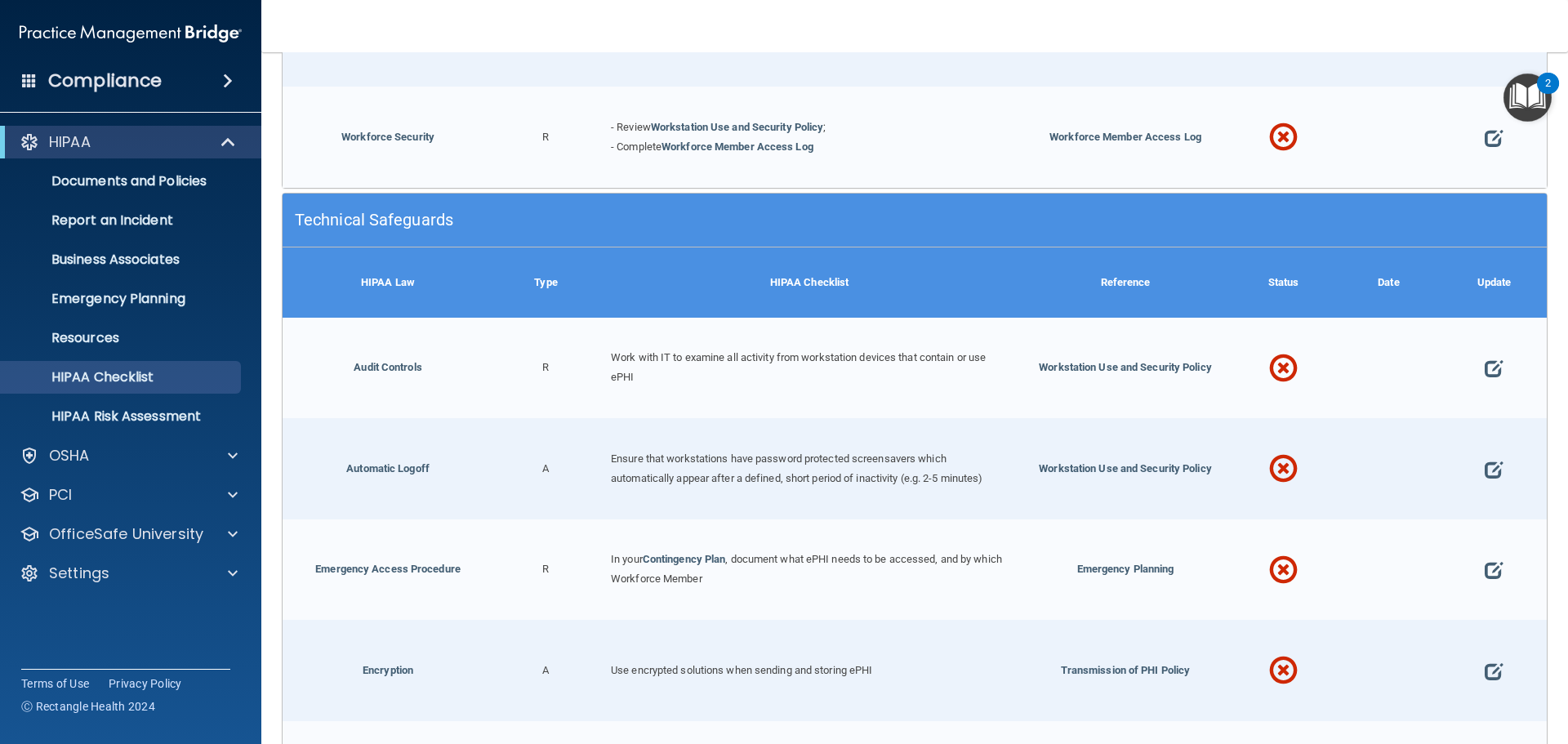
click at [374, 212] on div "Technical Safeguards" at bounding box center [757, 220] width 949 height 37
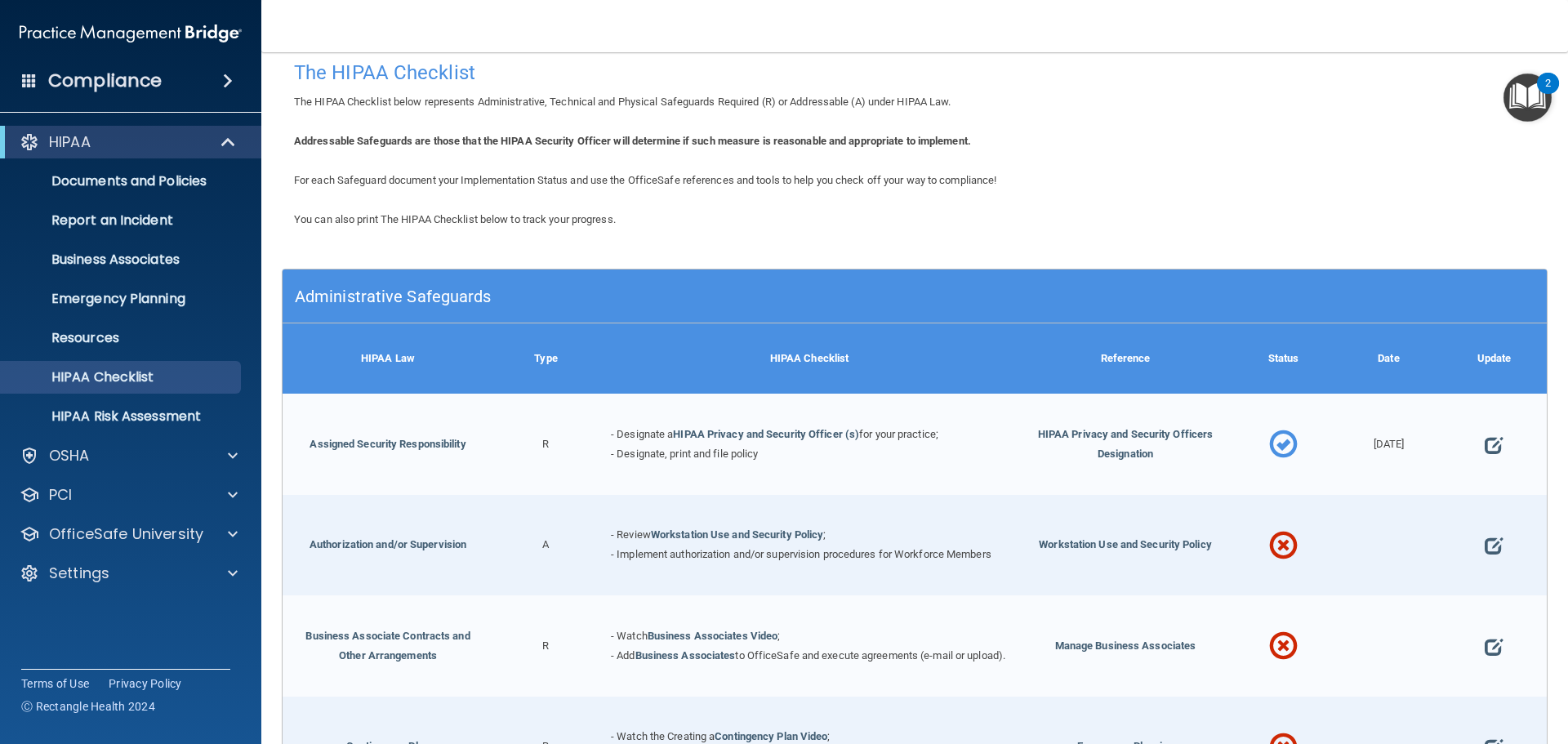
scroll to position [0, 0]
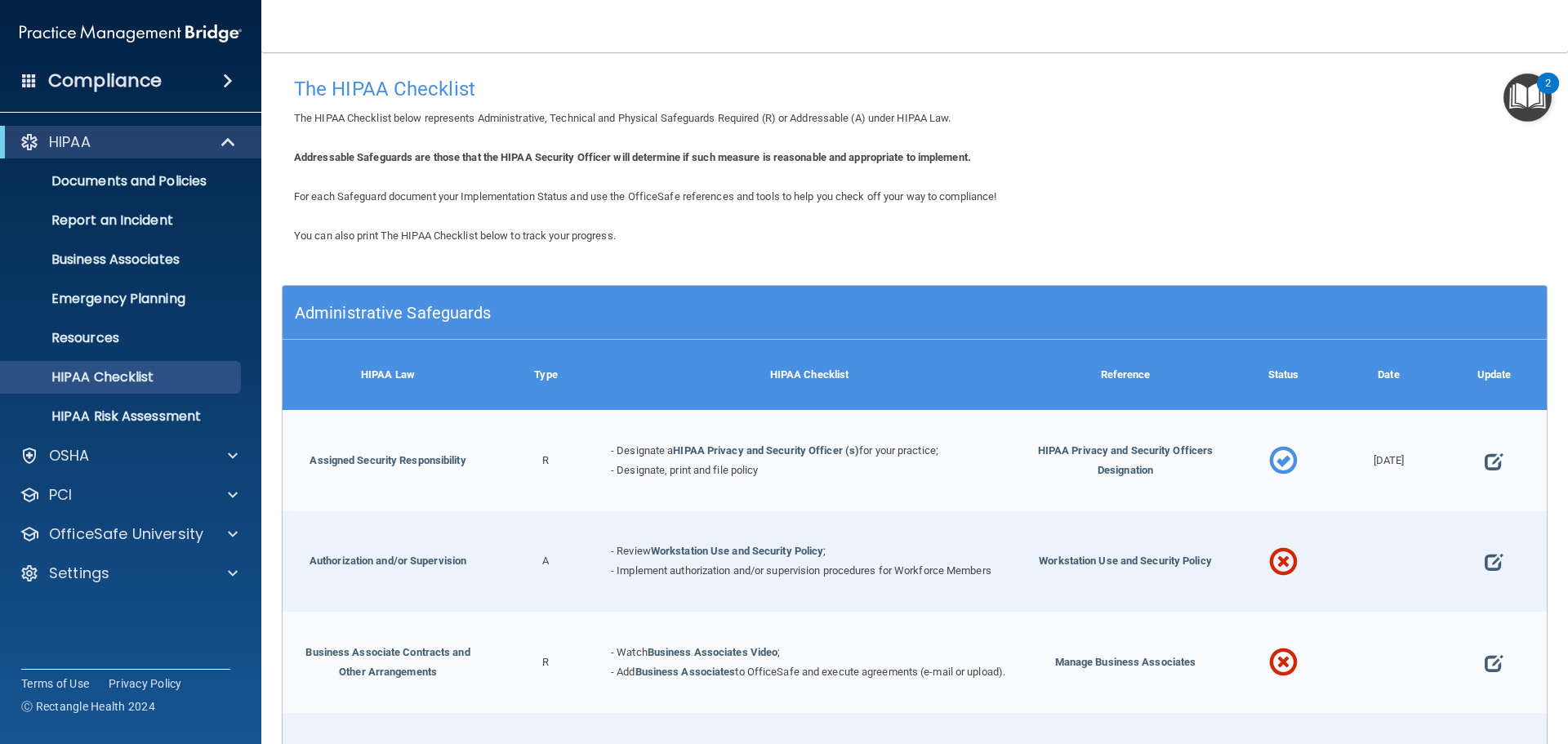
click at [379, 313] on h5 "Administrative Safeguards" at bounding box center [757, 312] width 924 height 18
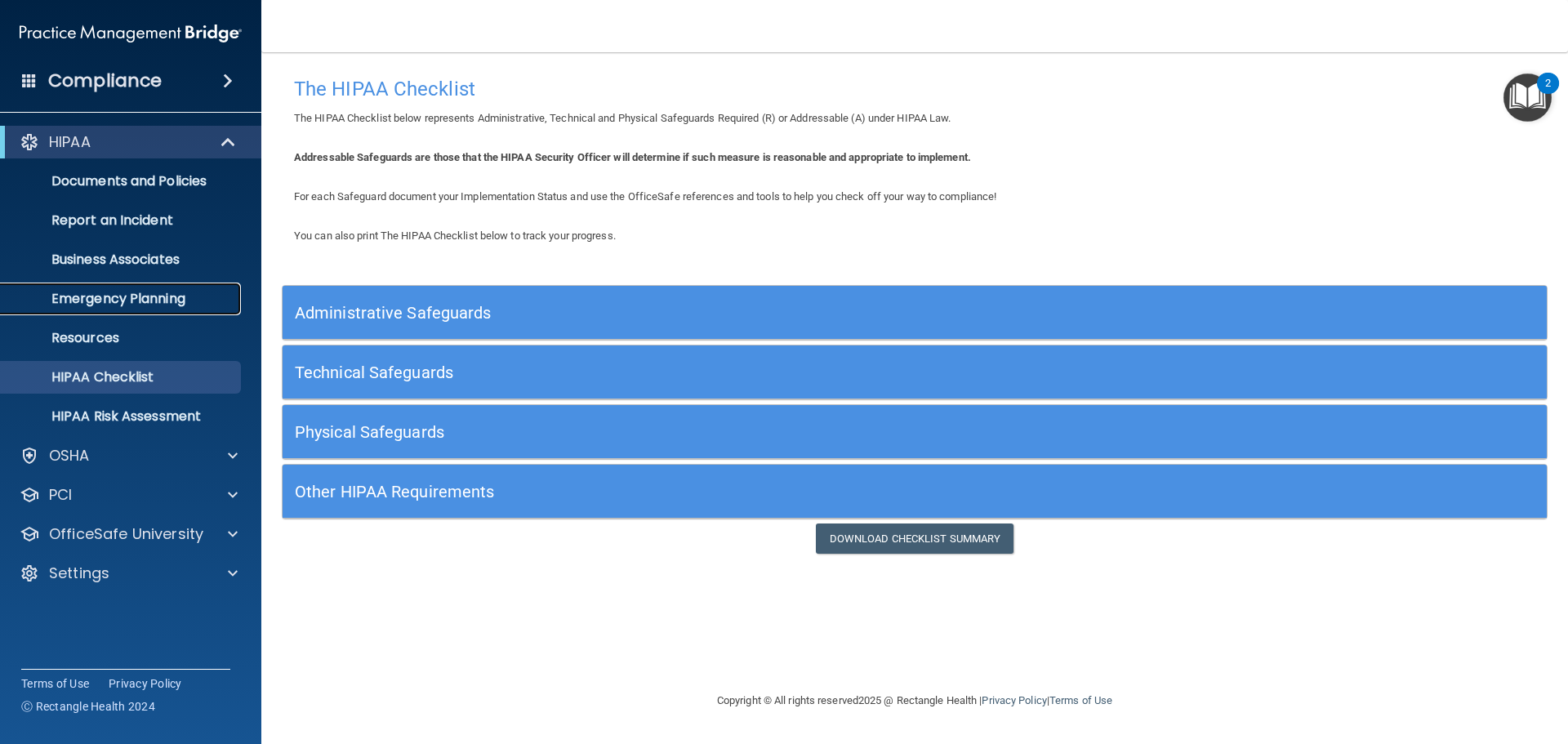
click at [119, 306] on p "Emergency Planning" at bounding box center [122, 298] width 223 height 16
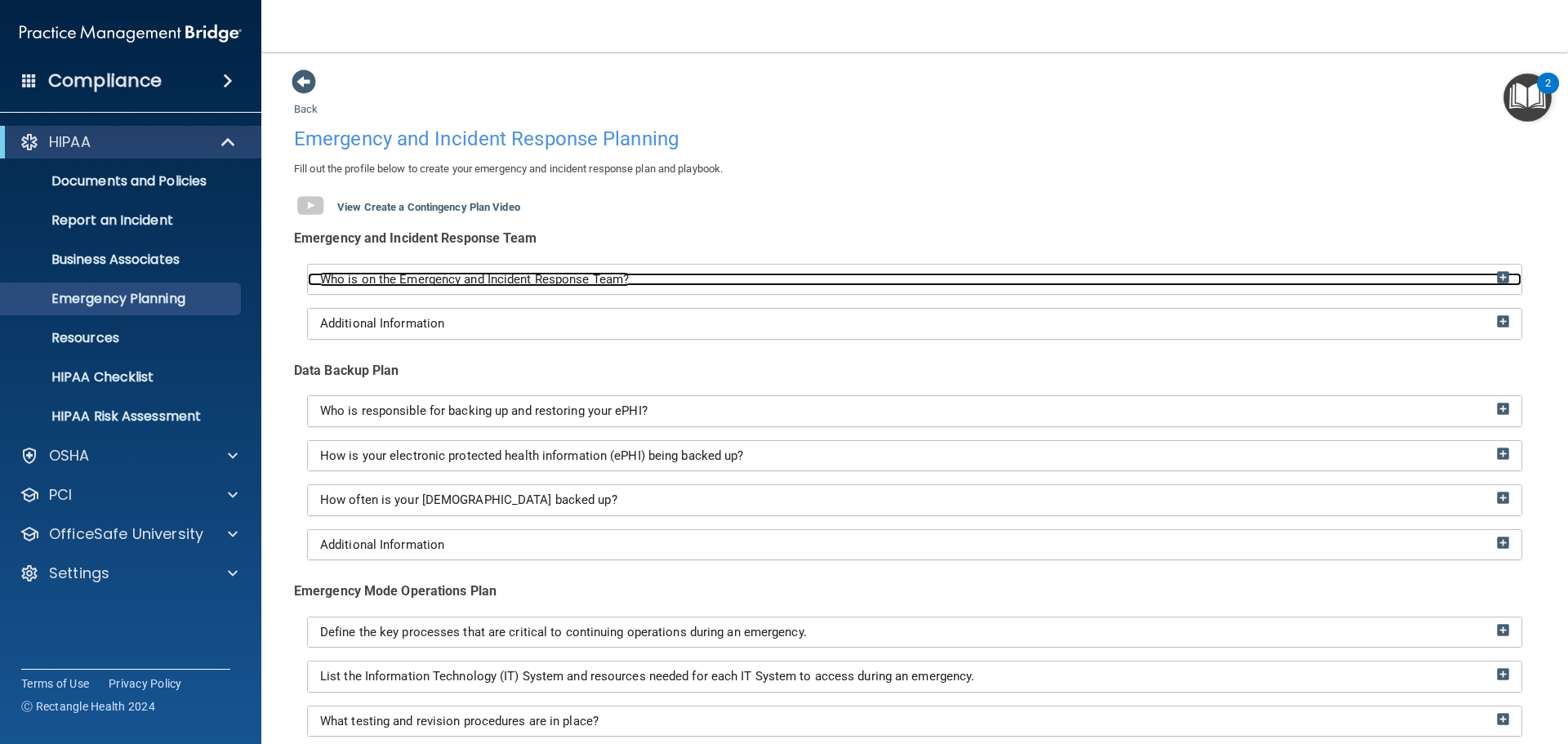
click at [1499, 278] on div "Who is on the Emergency and Incident Response Team?" at bounding box center [915, 279] width 1213 height 14
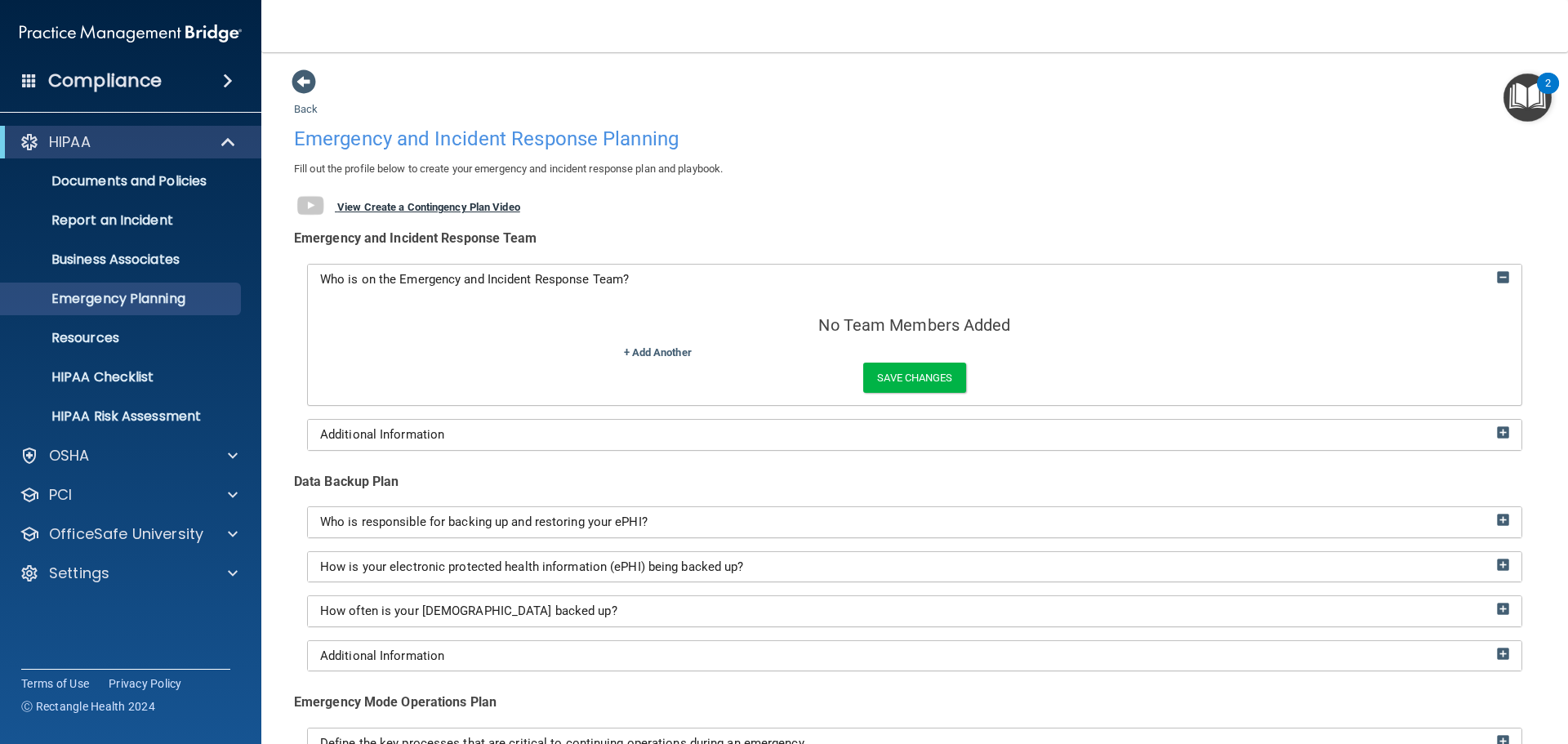
click at [461, 211] on b "View Create a Contingency Plan Video" at bounding box center [429, 207] width 183 height 12
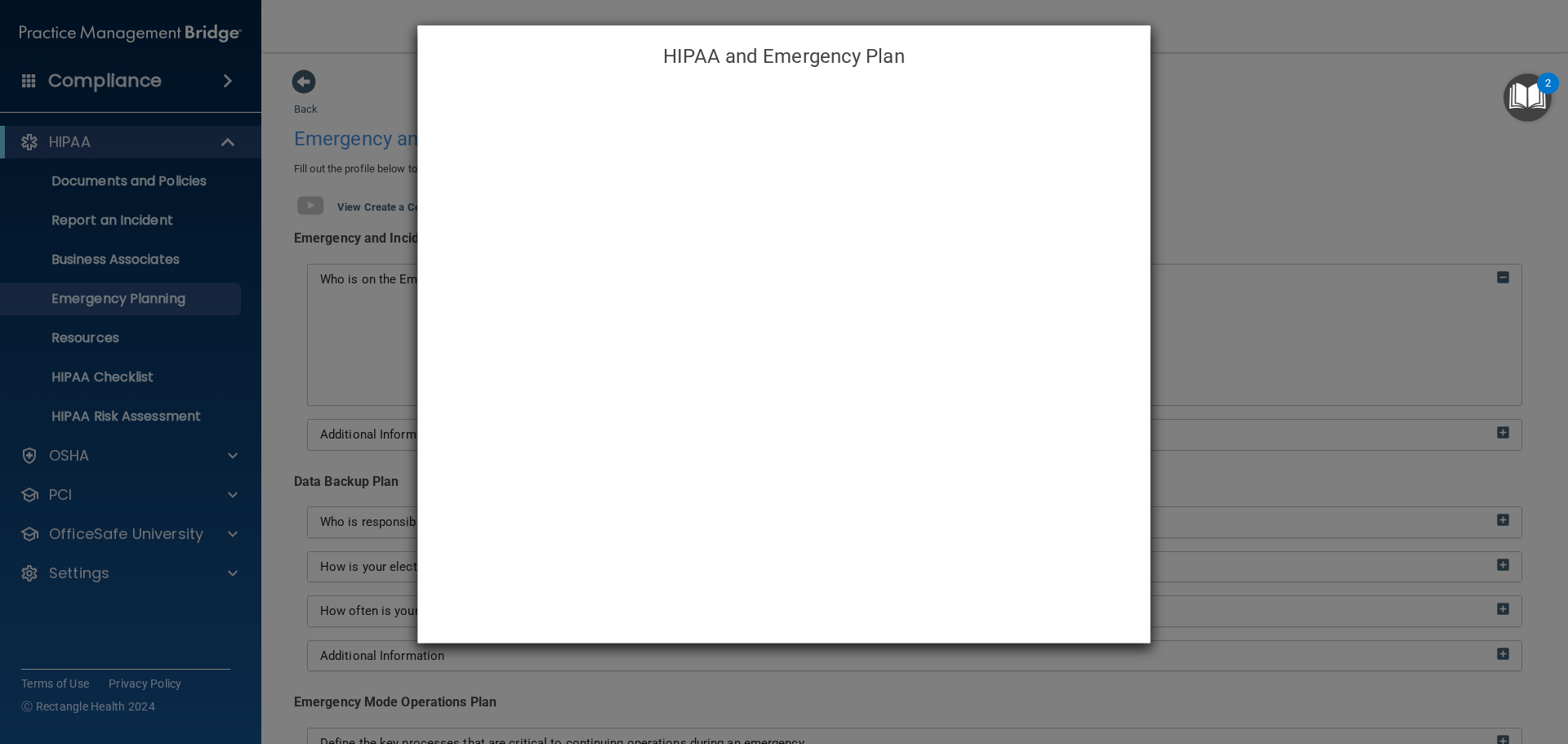
click at [1350, 501] on div "HIPAA and Emergency Plan" at bounding box center [784, 372] width 1568 height 744
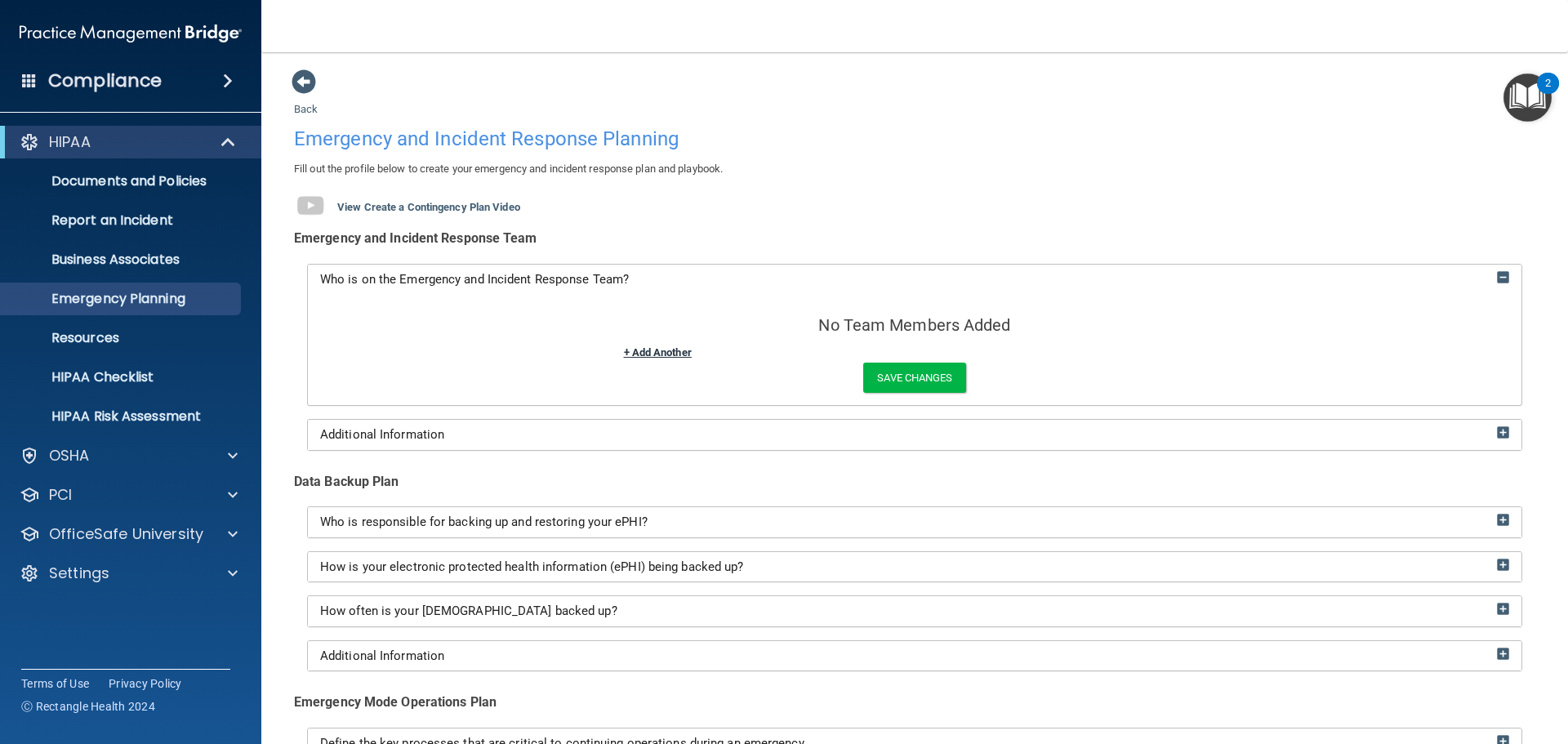
click at [664, 356] on link "+ Add Another" at bounding box center [658, 352] width 68 height 12
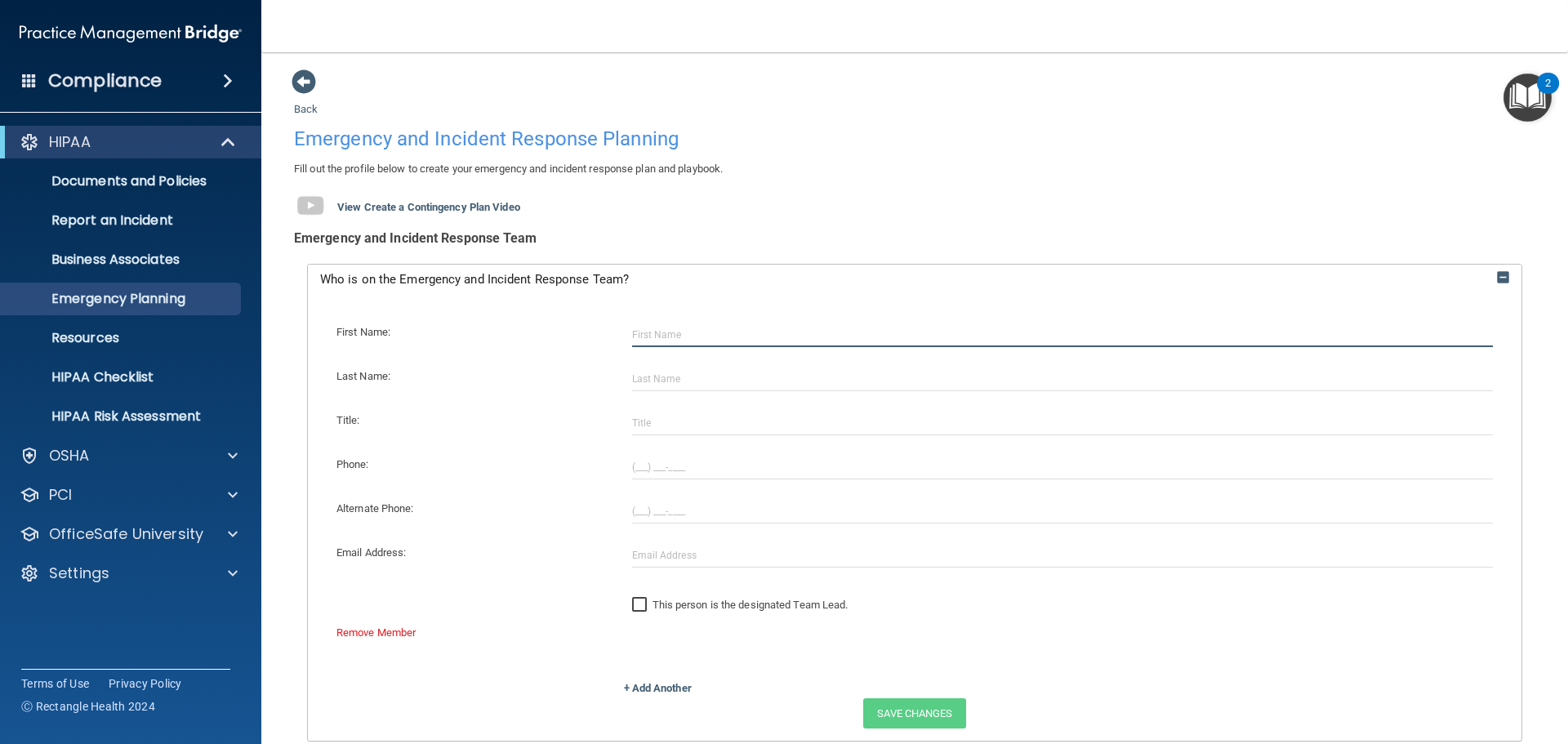
click at [664, 339] on input "text" at bounding box center [1063, 335] width 862 height 25
type input "[PERSON_NAME]"
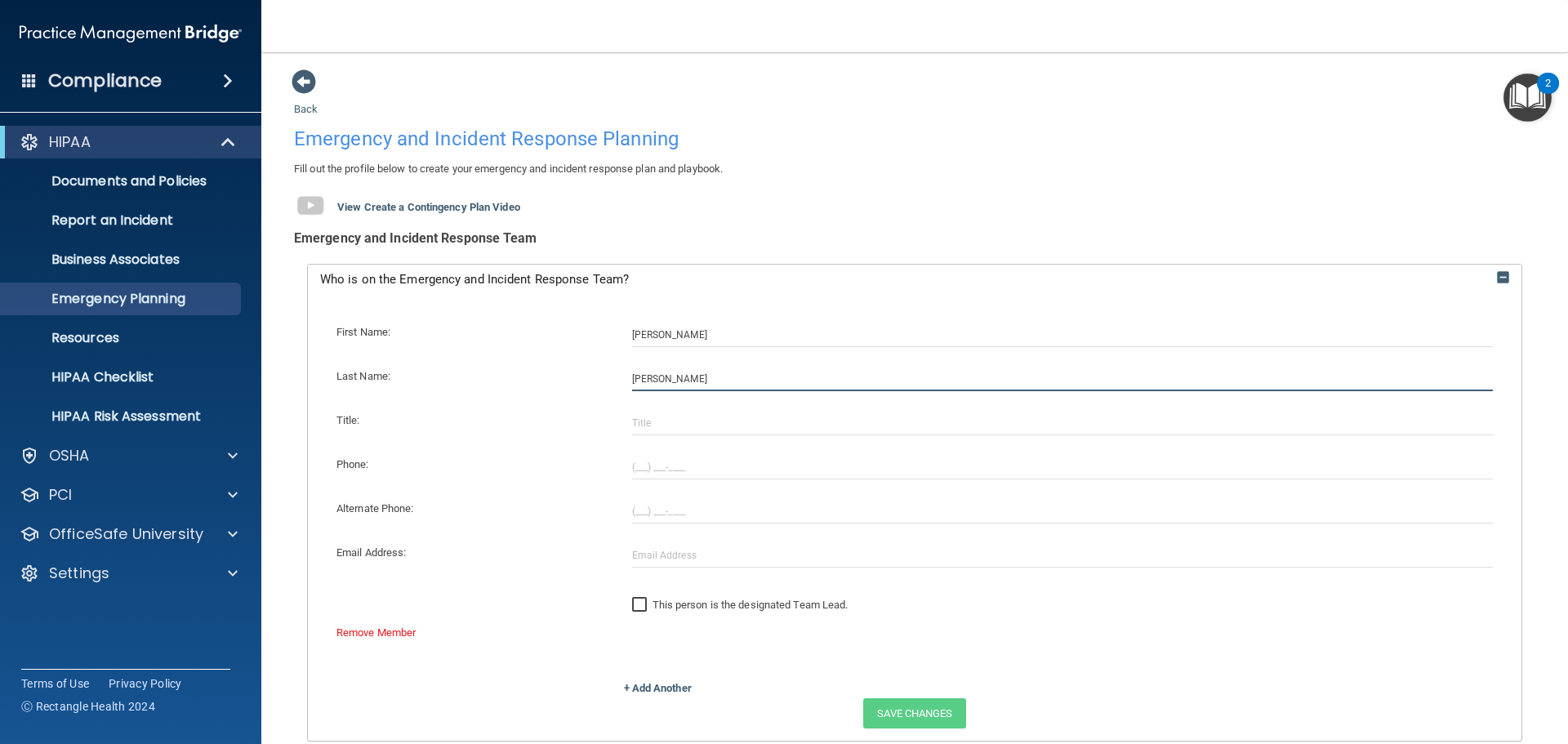
type input "[PERSON_NAME]"
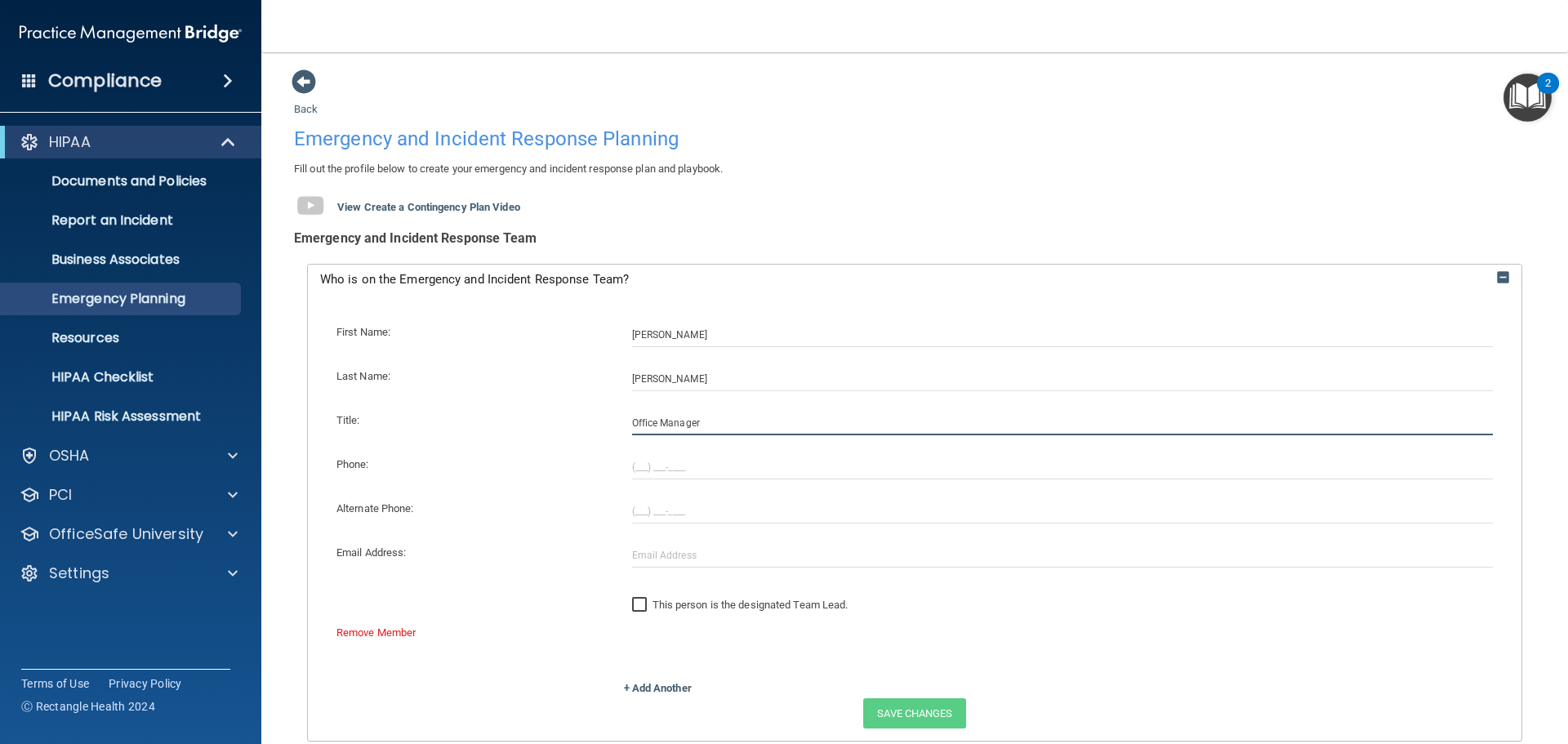
type input "Office Manager"
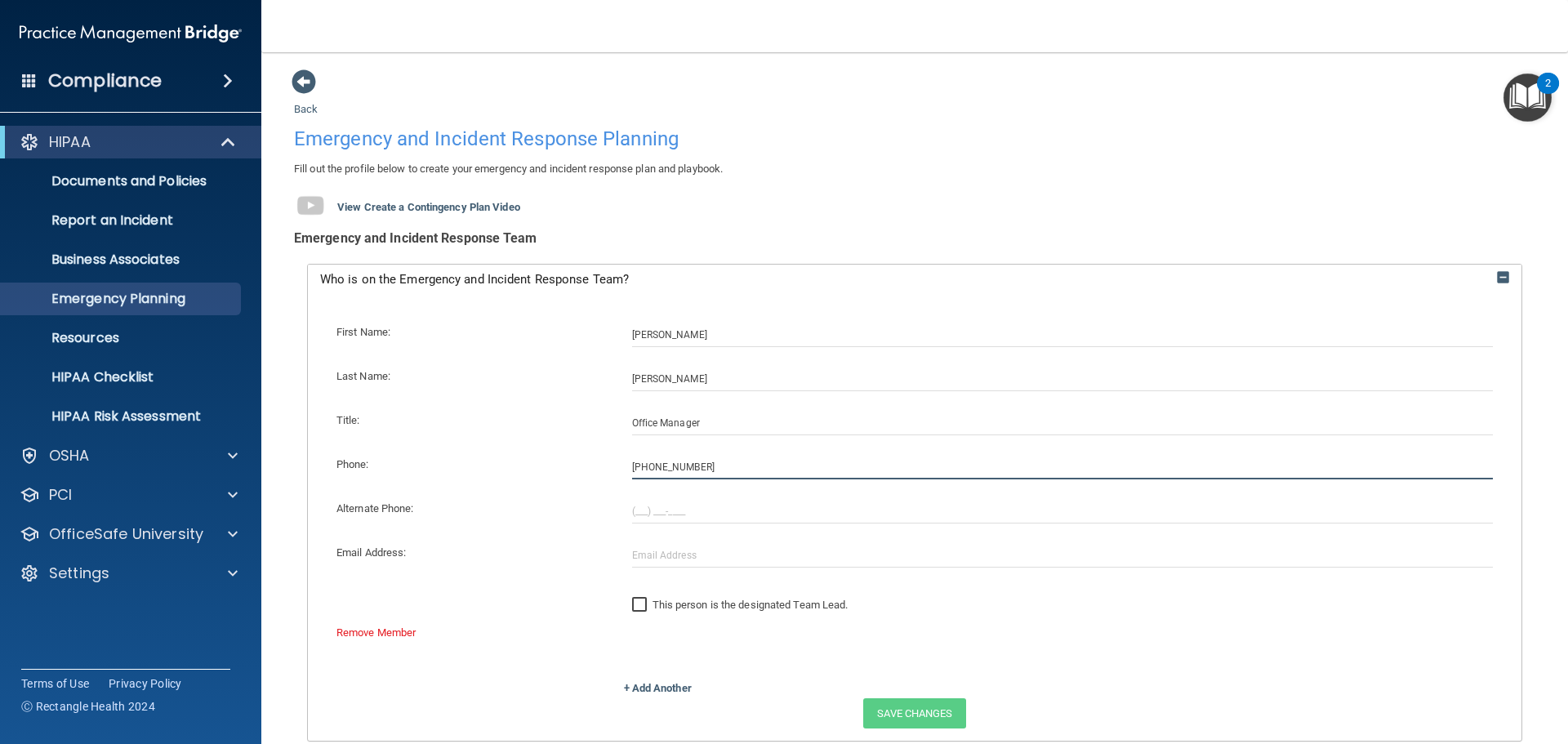
type input "[PHONE_NUMBER]"
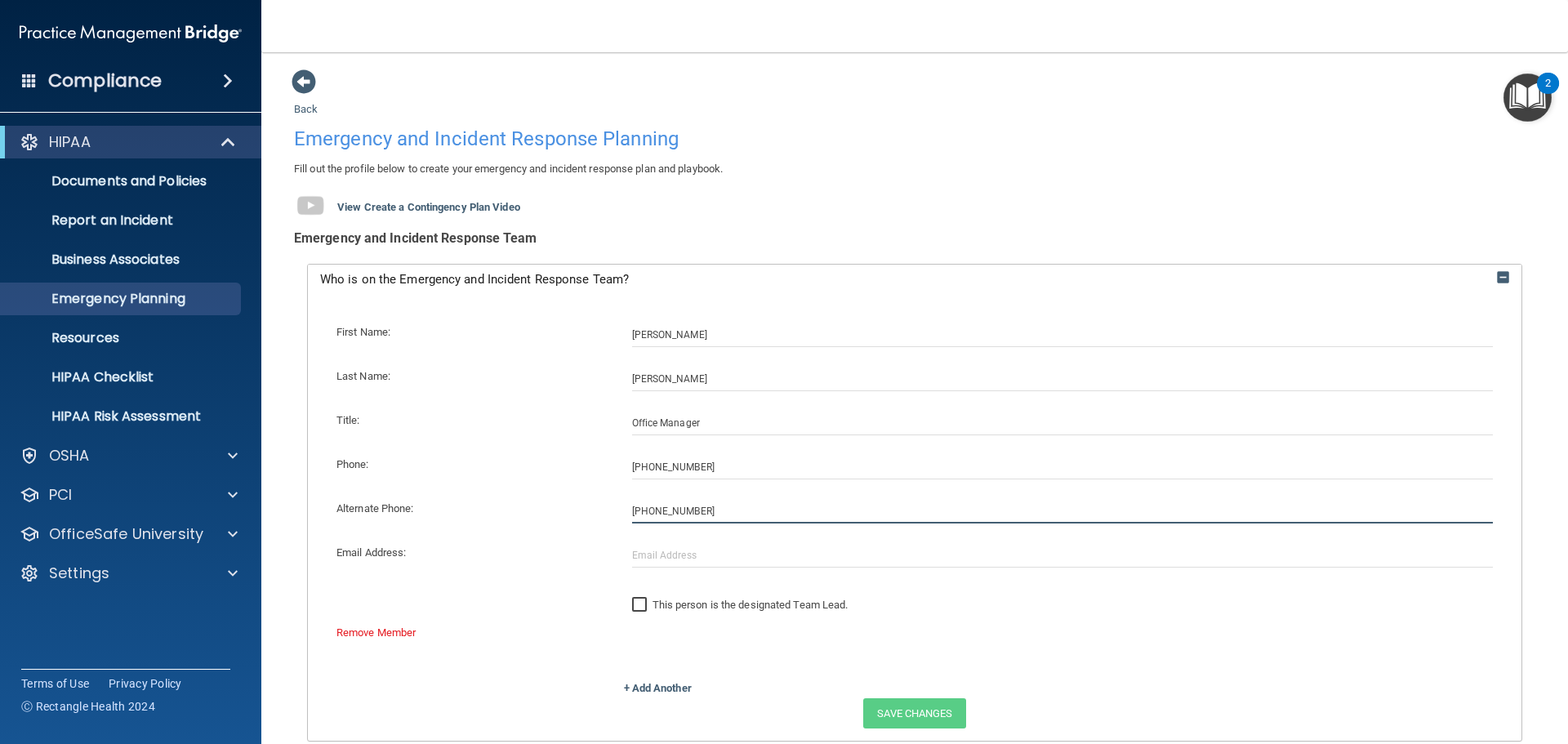
type input "[PHONE_NUMBER]"
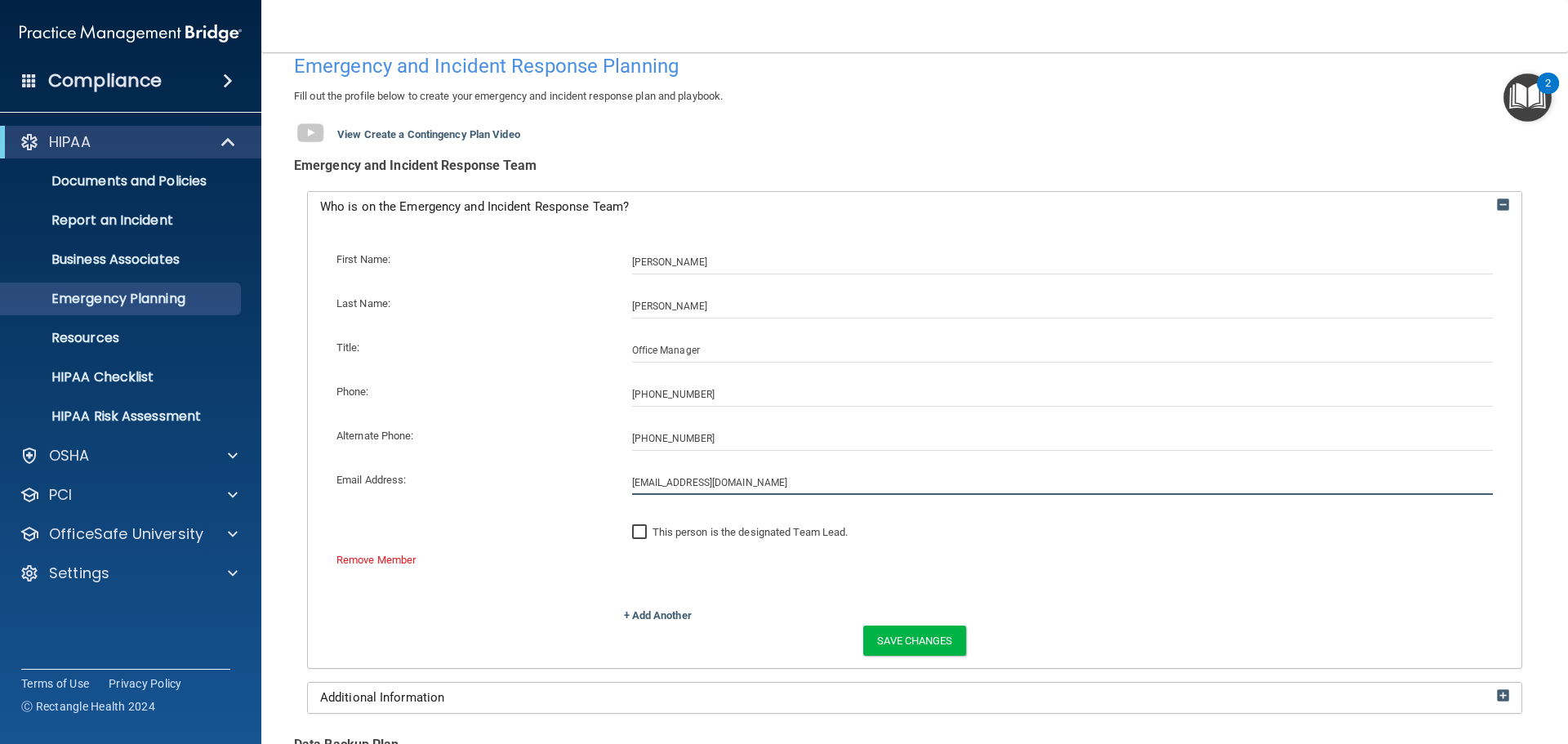
scroll to position [163, 0]
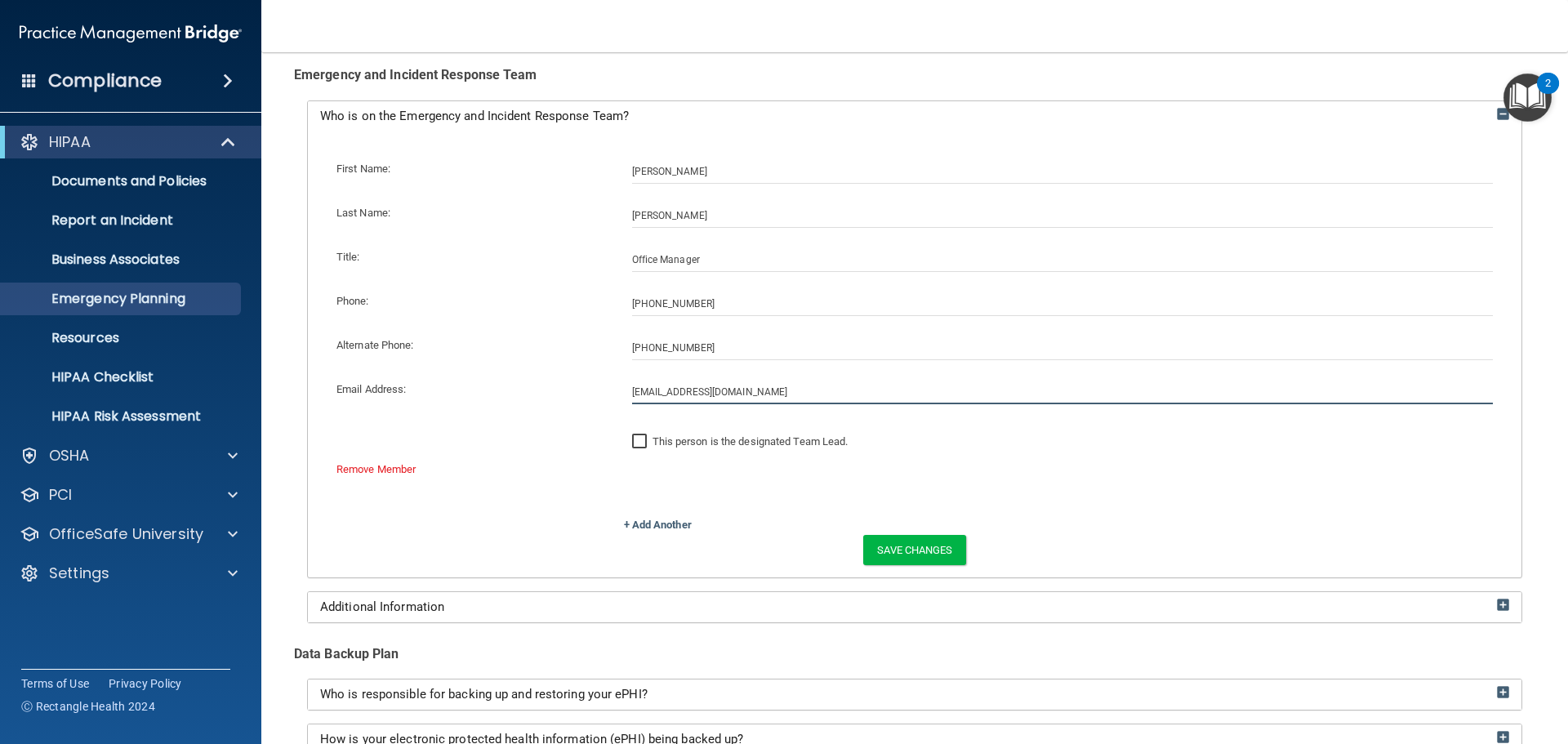
type input "[EMAIL_ADDRESS][DOMAIN_NAME]"
click at [709, 440] on label "This person is the designated Team Lead." at bounding box center [740, 441] width 217 height 20
click at [651, 440] on input "This person is the designated Team Lead." at bounding box center [641, 442] width 19 height 13
checkbox input "true"
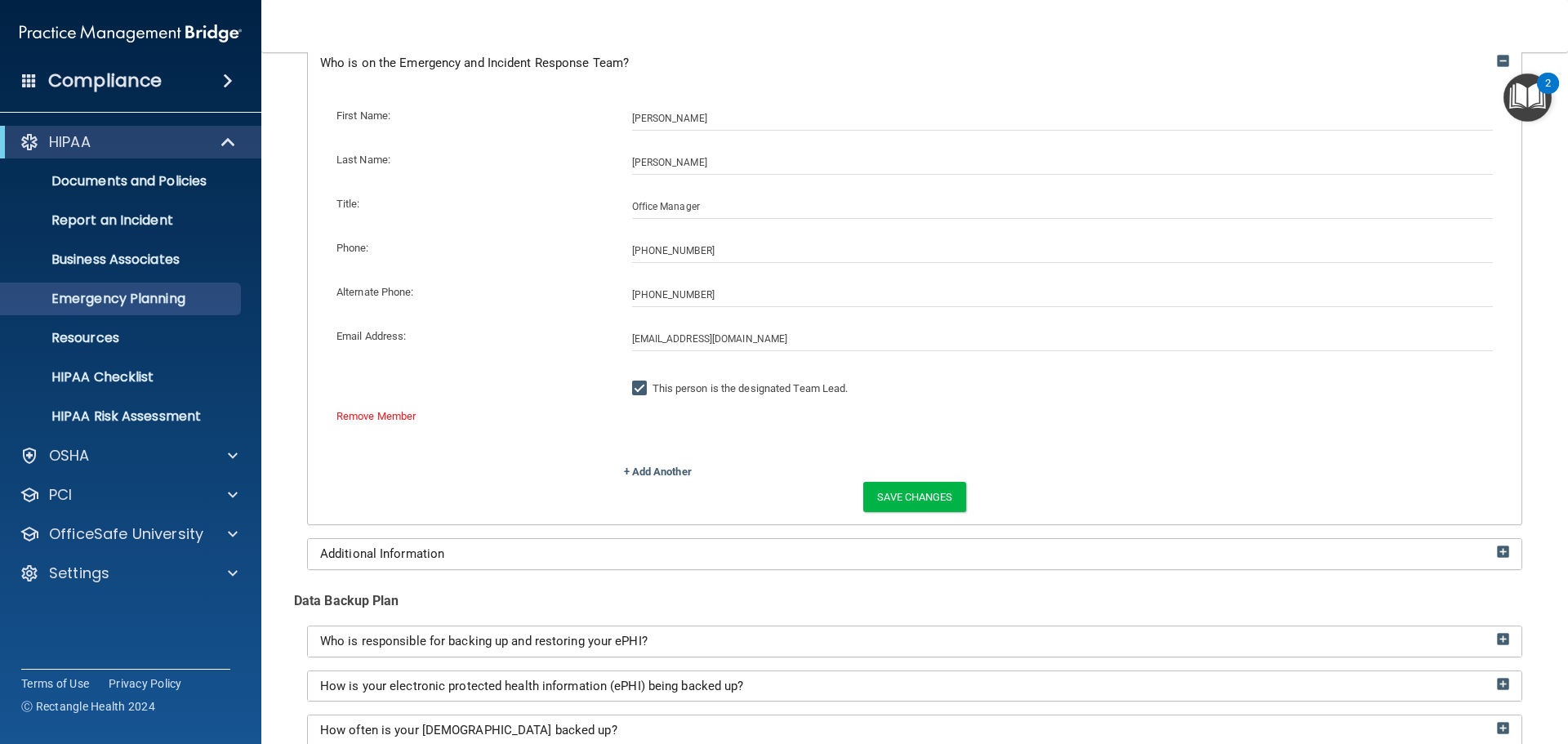
scroll to position [245, 0]
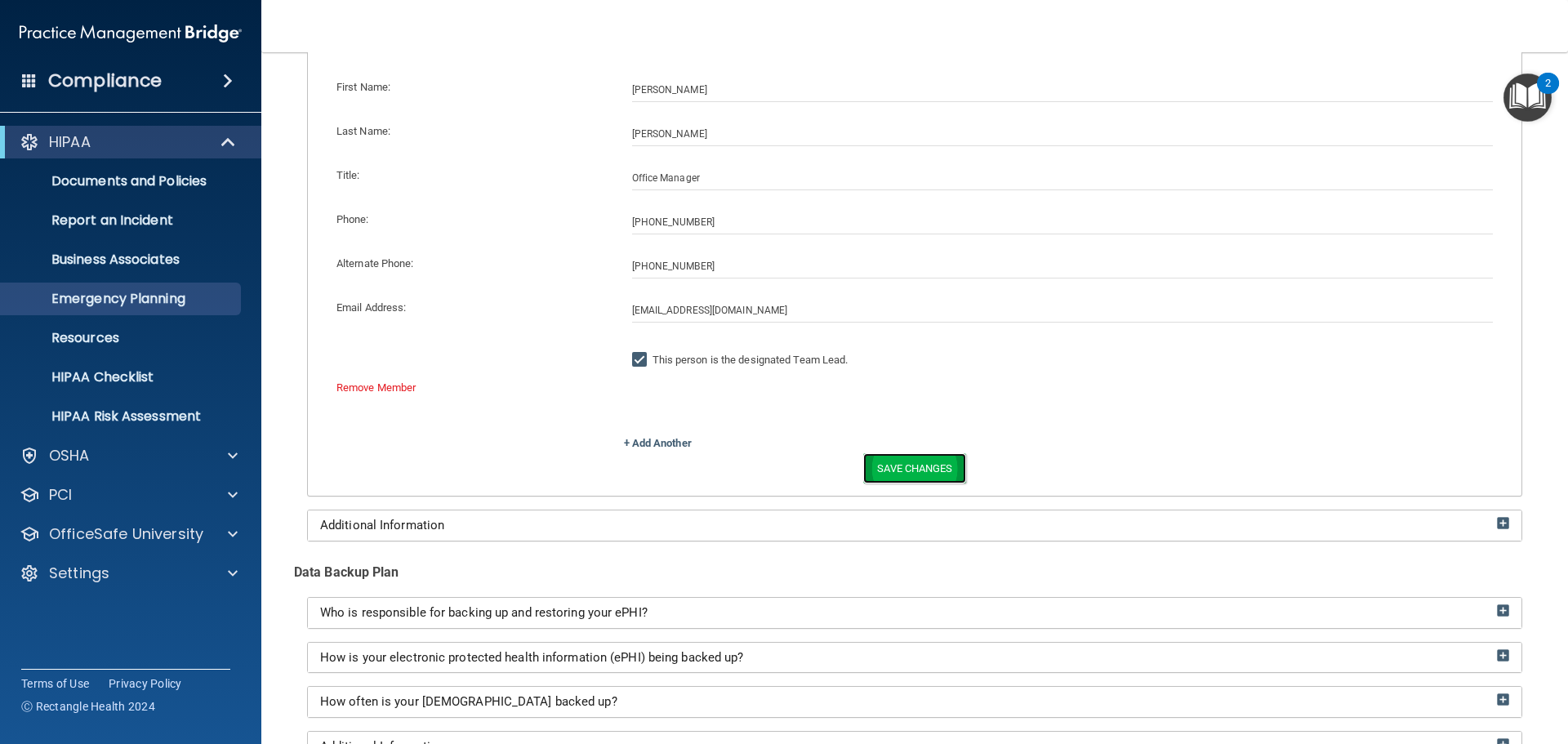
click at [896, 475] on button "Save Changes" at bounding box center [915, 469] width 102 height 30
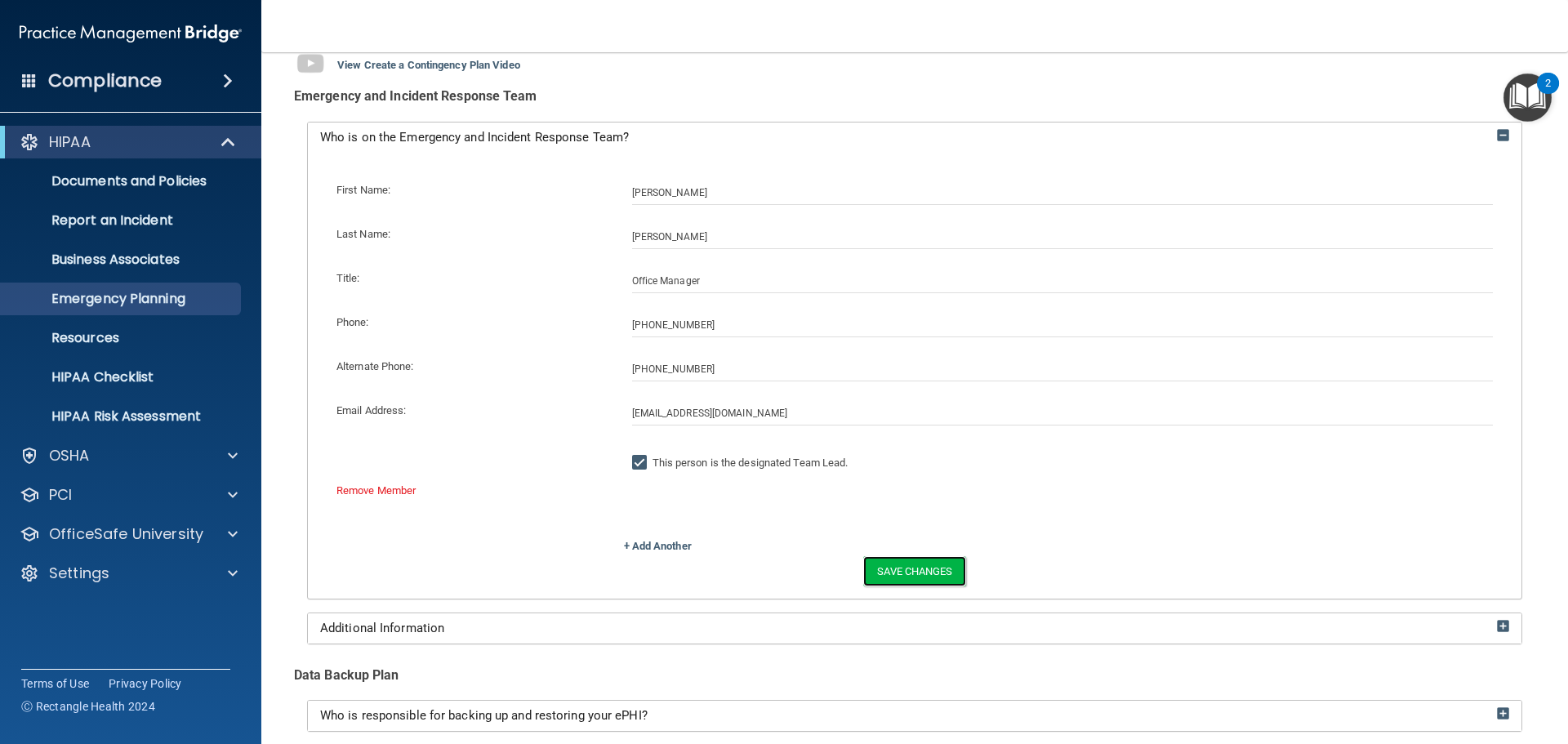
scroll to position [490, 0]
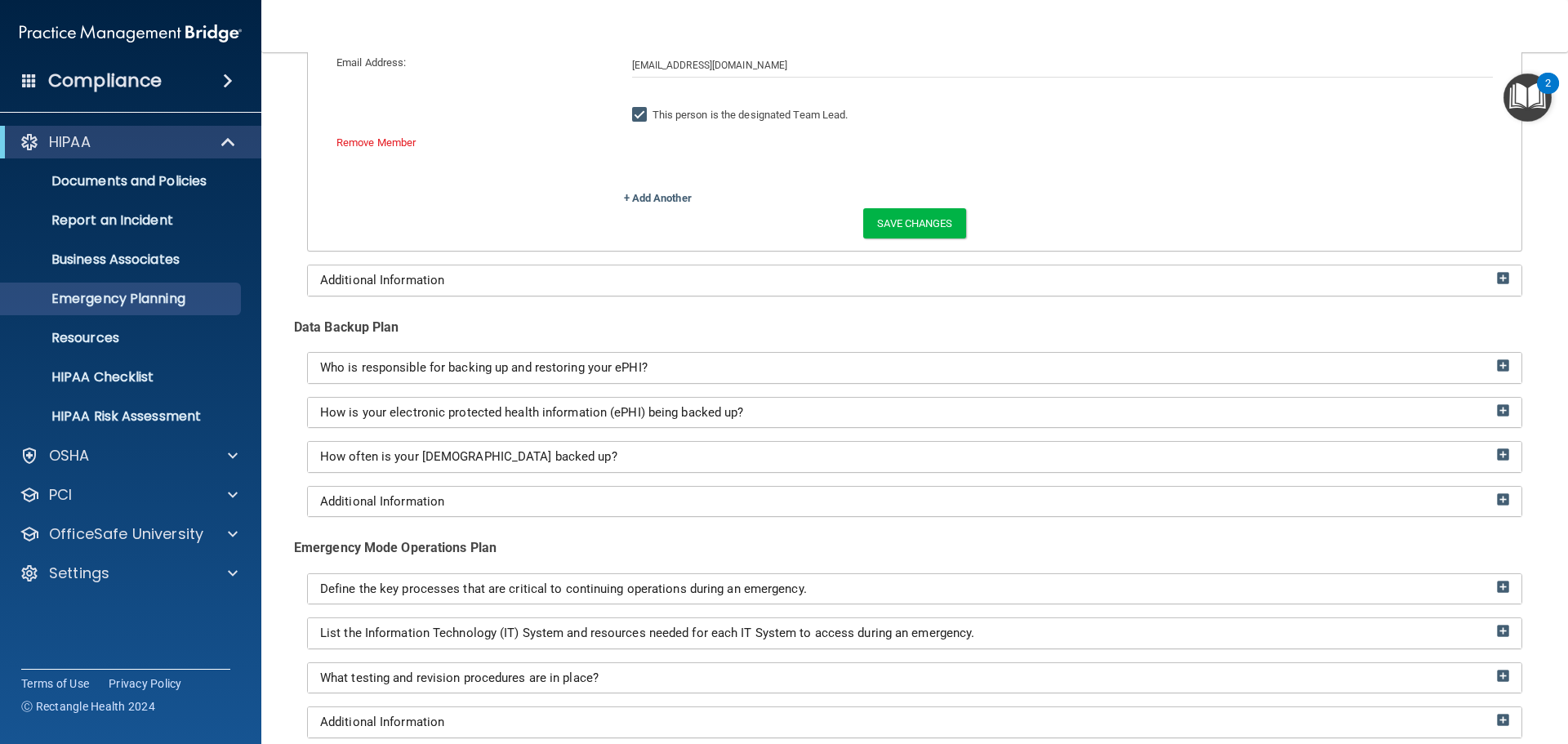
click at [543, 288] on div "Additional Information" at bounding box center [915, 281] width 1213 height 30
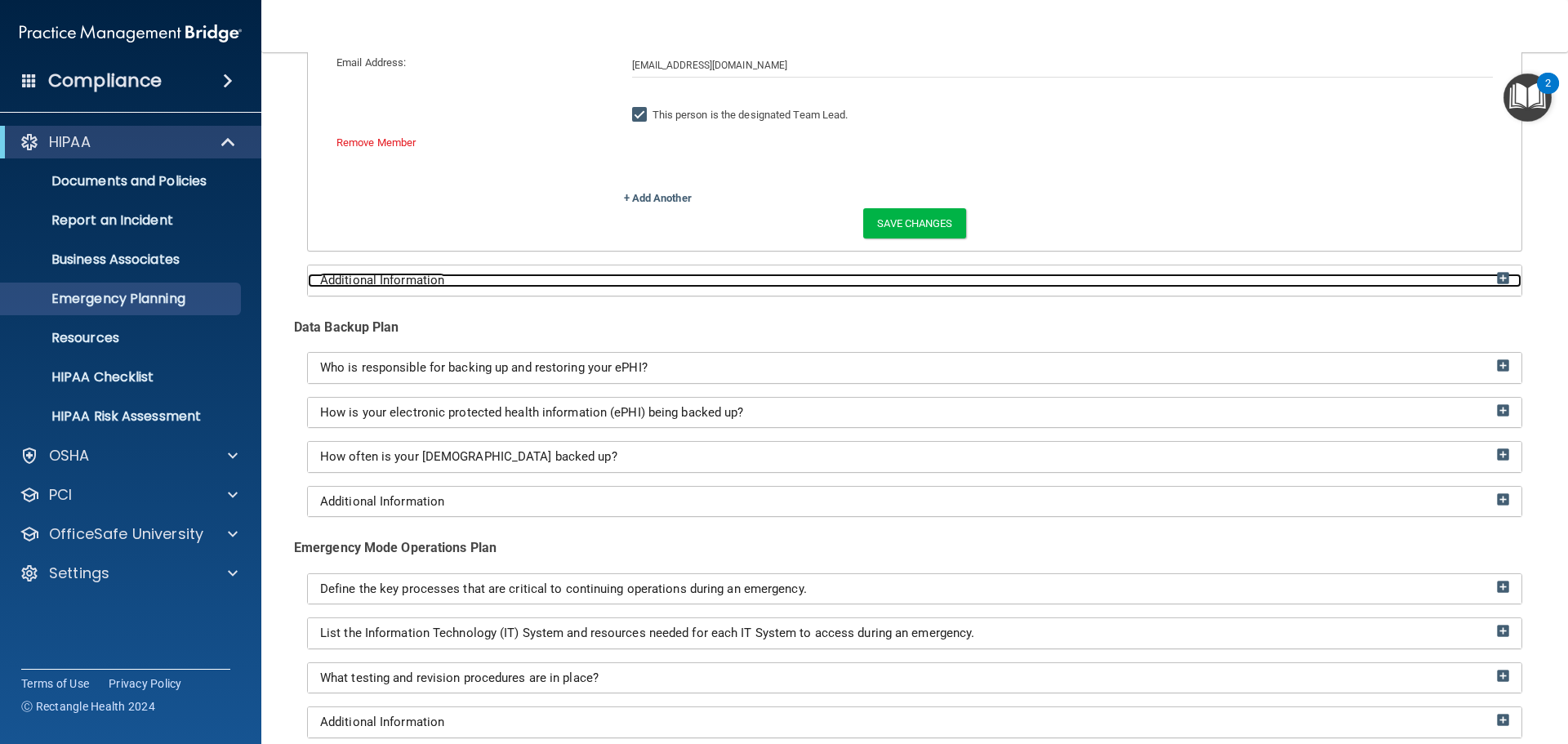
click at [1497, 276] on img at bounding box center [1503, 277] width 12 height 12
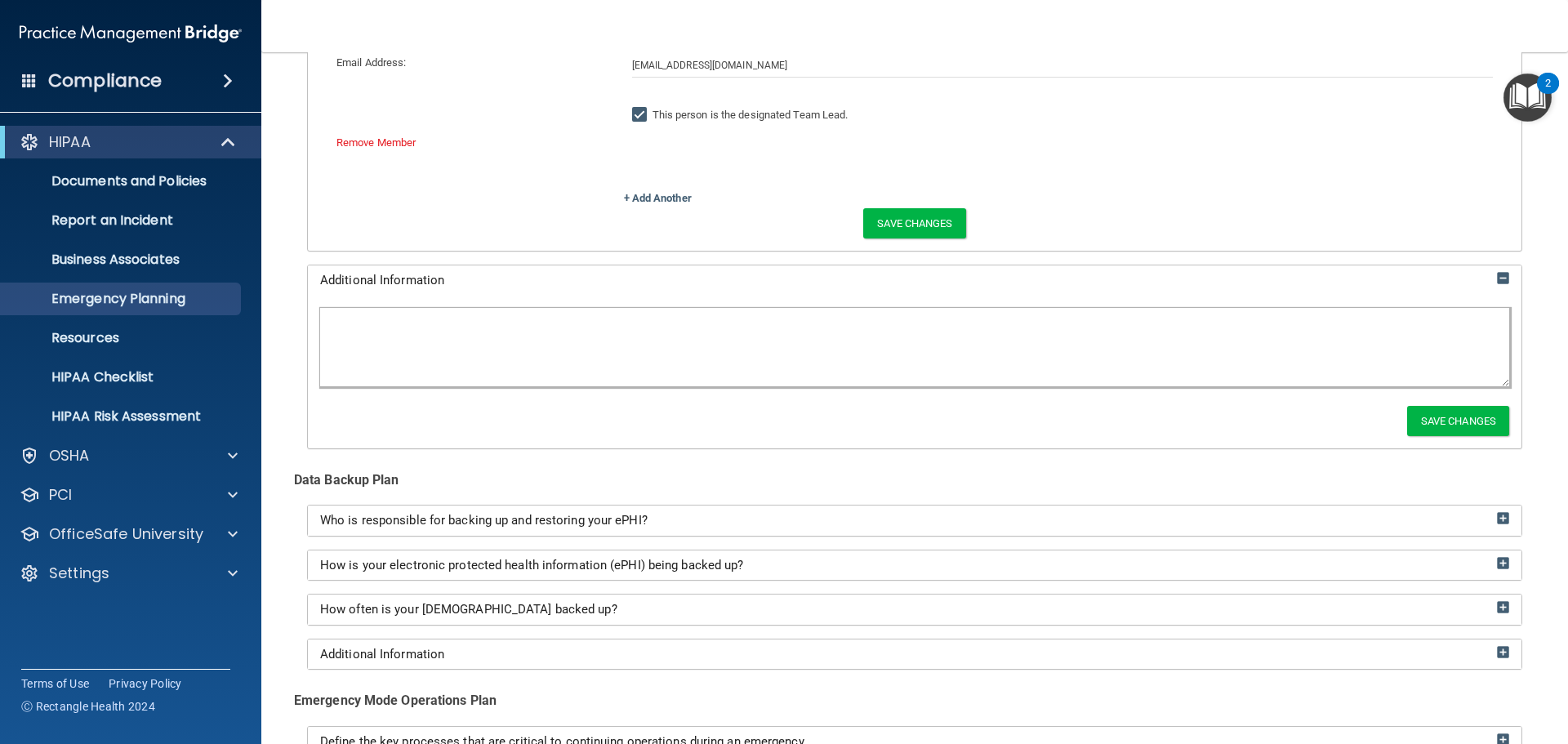
click at [1536, 92] on img "Open Resource Center, 2 new notifications" at bounding box center [1527, 97] width 48 height 48
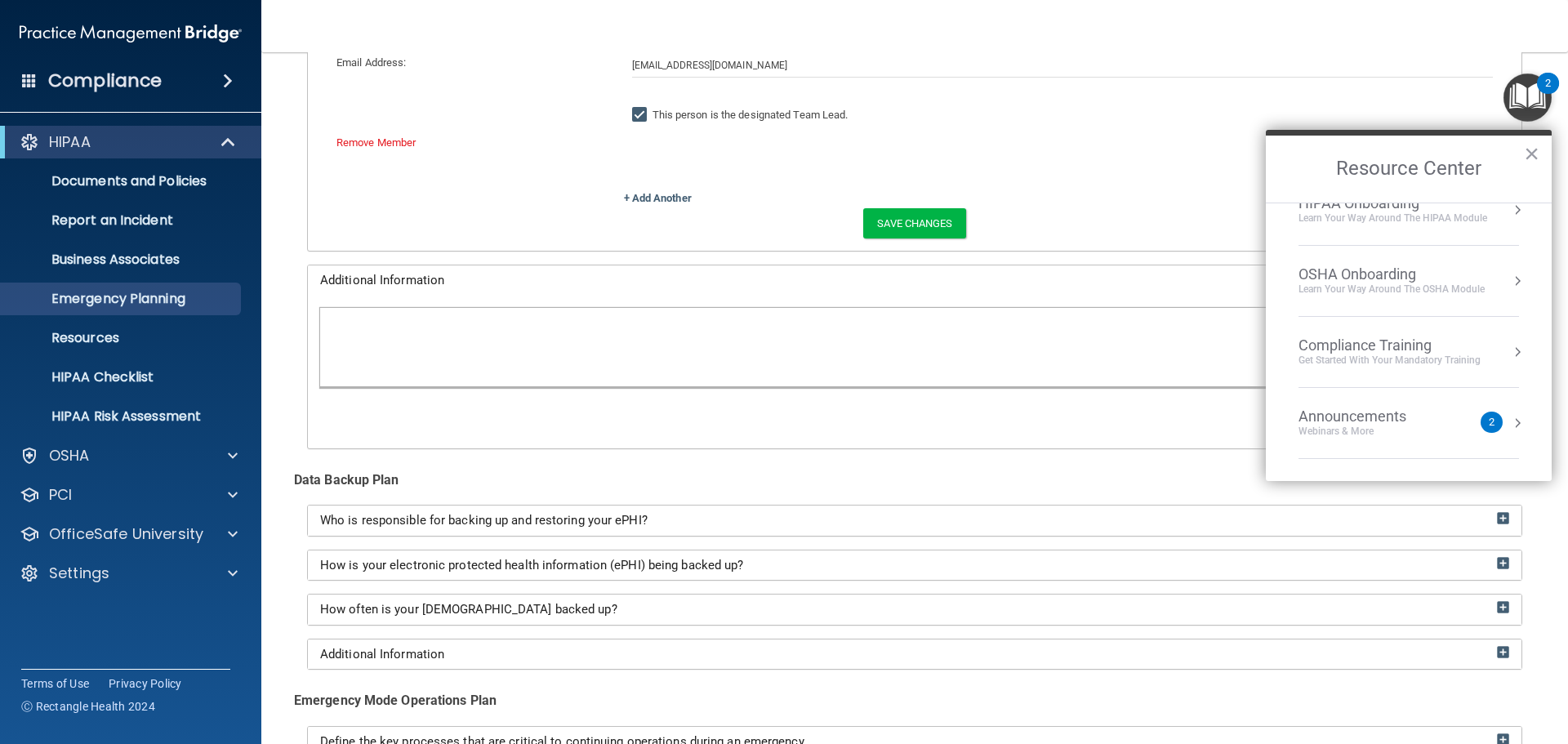
scroll to position [234, 0]
click at [1537, 158] on button "×" at bounding box center [1531, 154] width 15 height 26
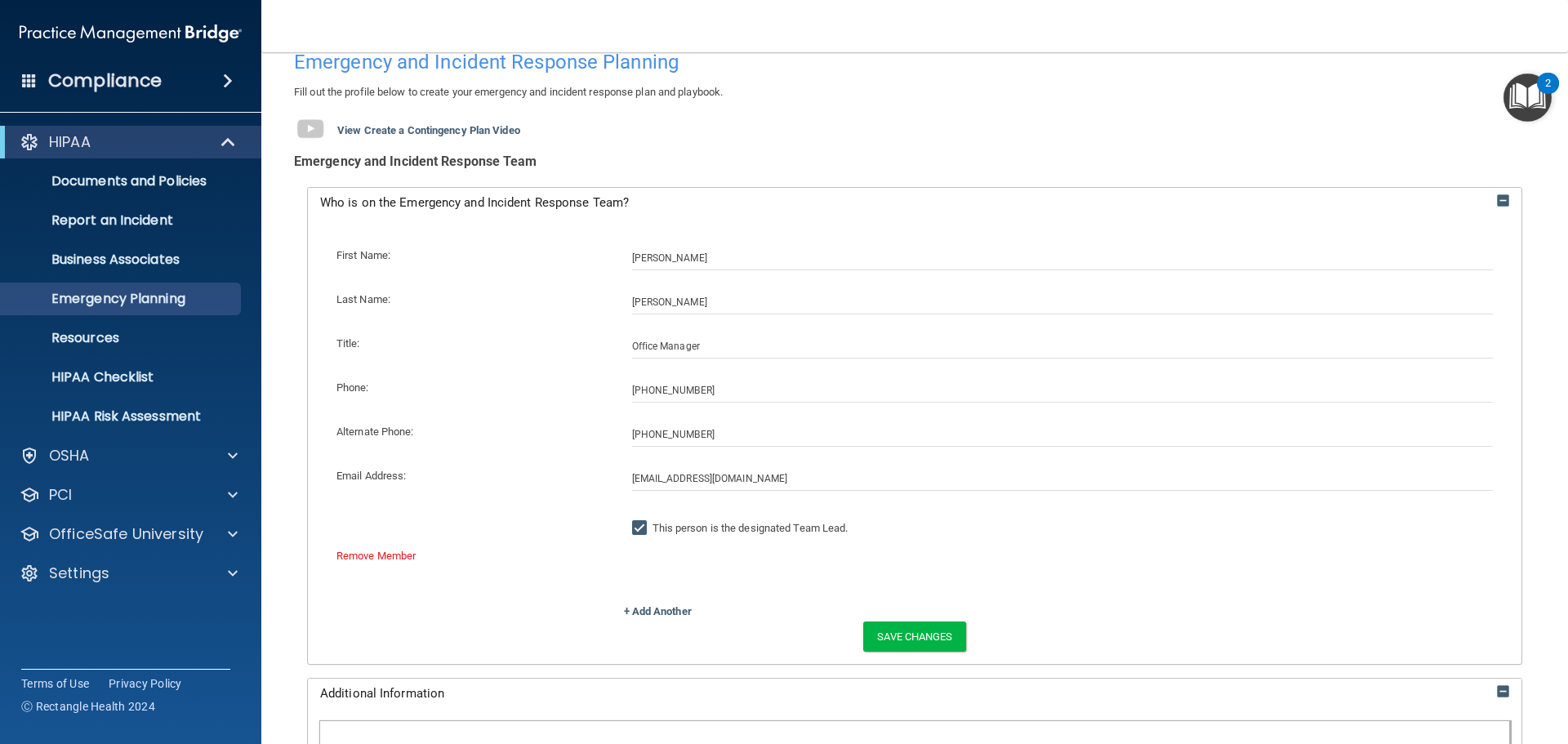
scroll to position [0, 0]
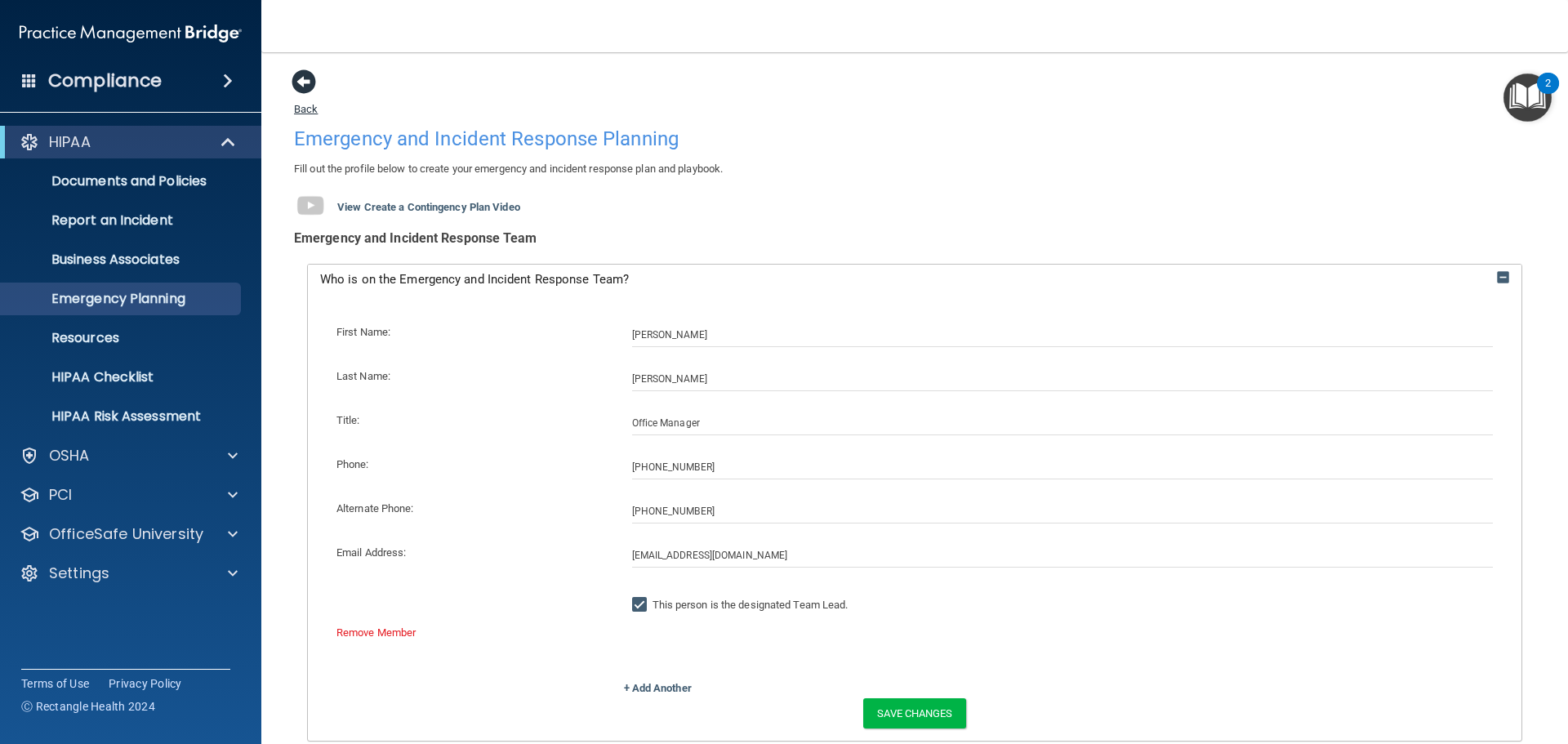
click at [303, 93] on span at bounding box center [304, 82] width 25 height 25
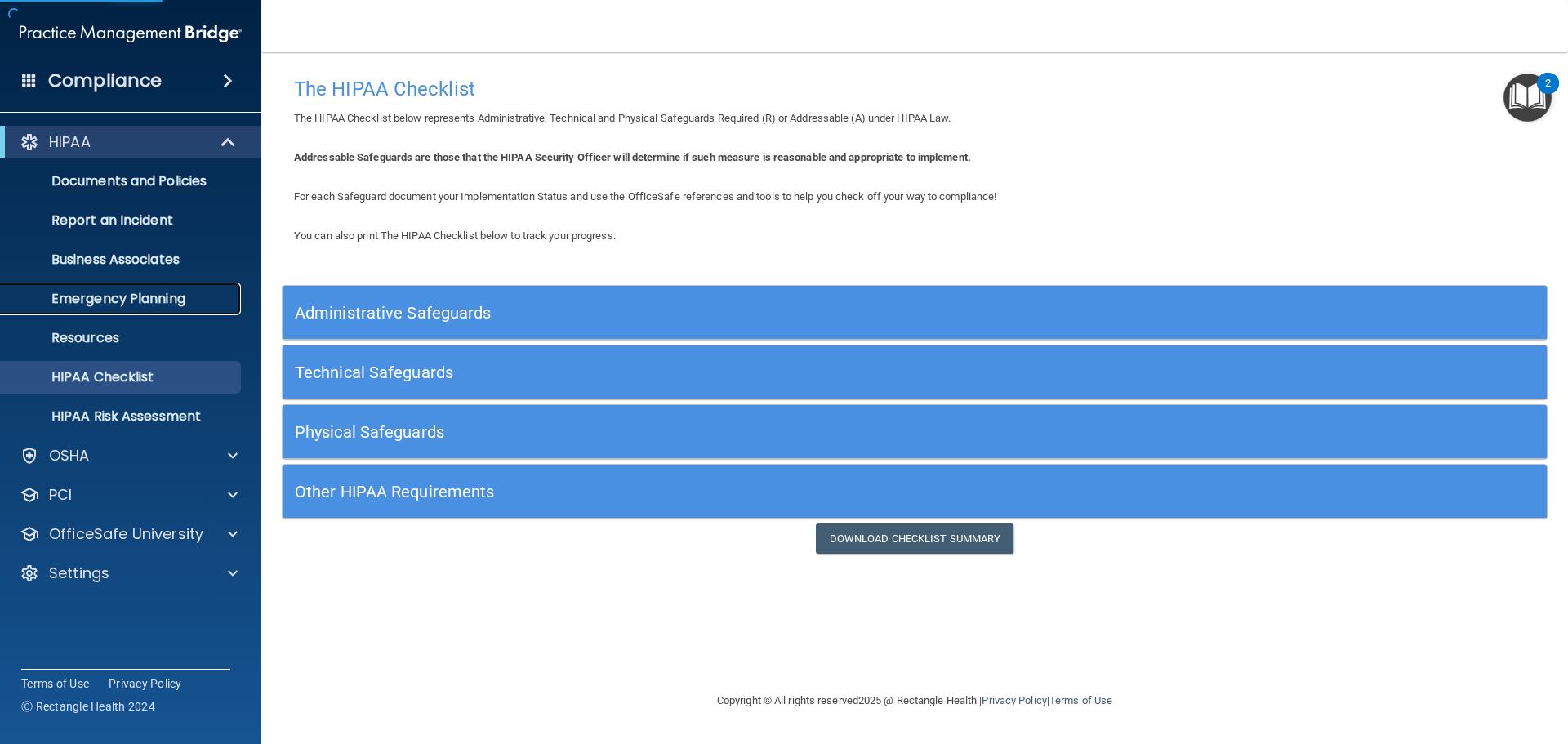
click at [162, 290] on p "Emergency Planning" at bounding box center [122, 298] width 223 height 16
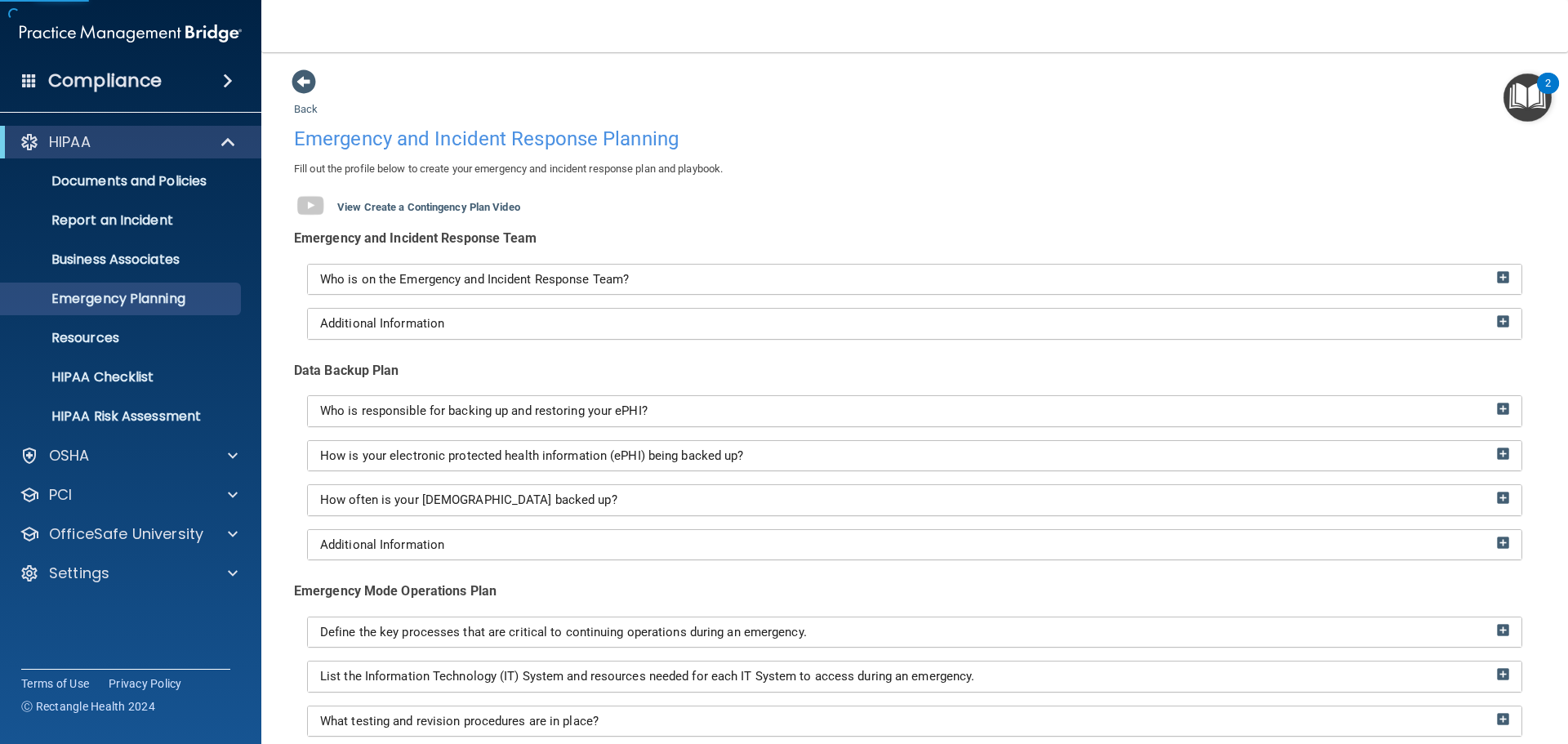
click at [527, 271] on div "Who is on the Emergency and Incident Response Team?" at bounding box center [915, 280] width 1213 height 30
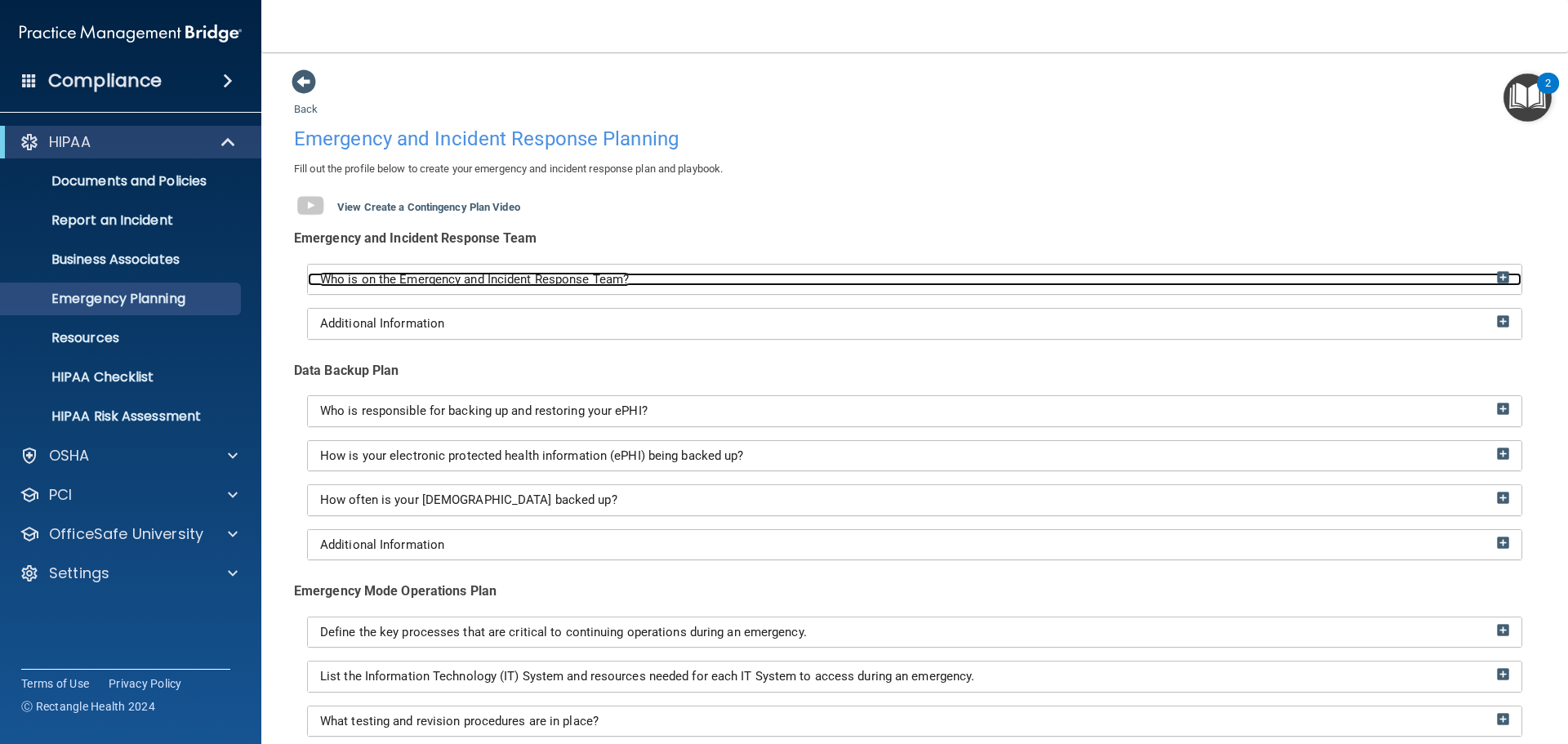
click at [1497, 277] on img at bounding box center [1503, 277] width 12 height 12
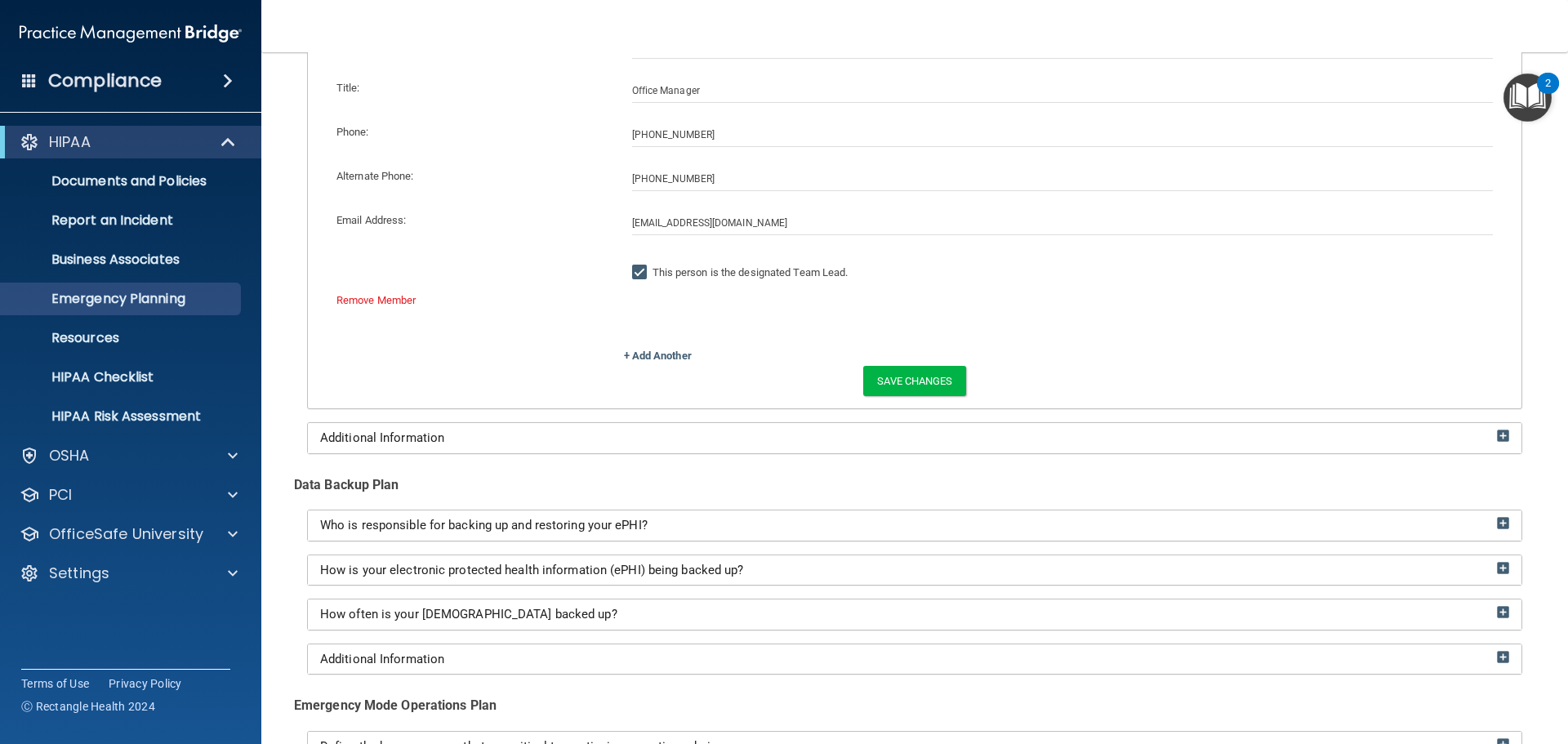
scroll to position [245, 0]
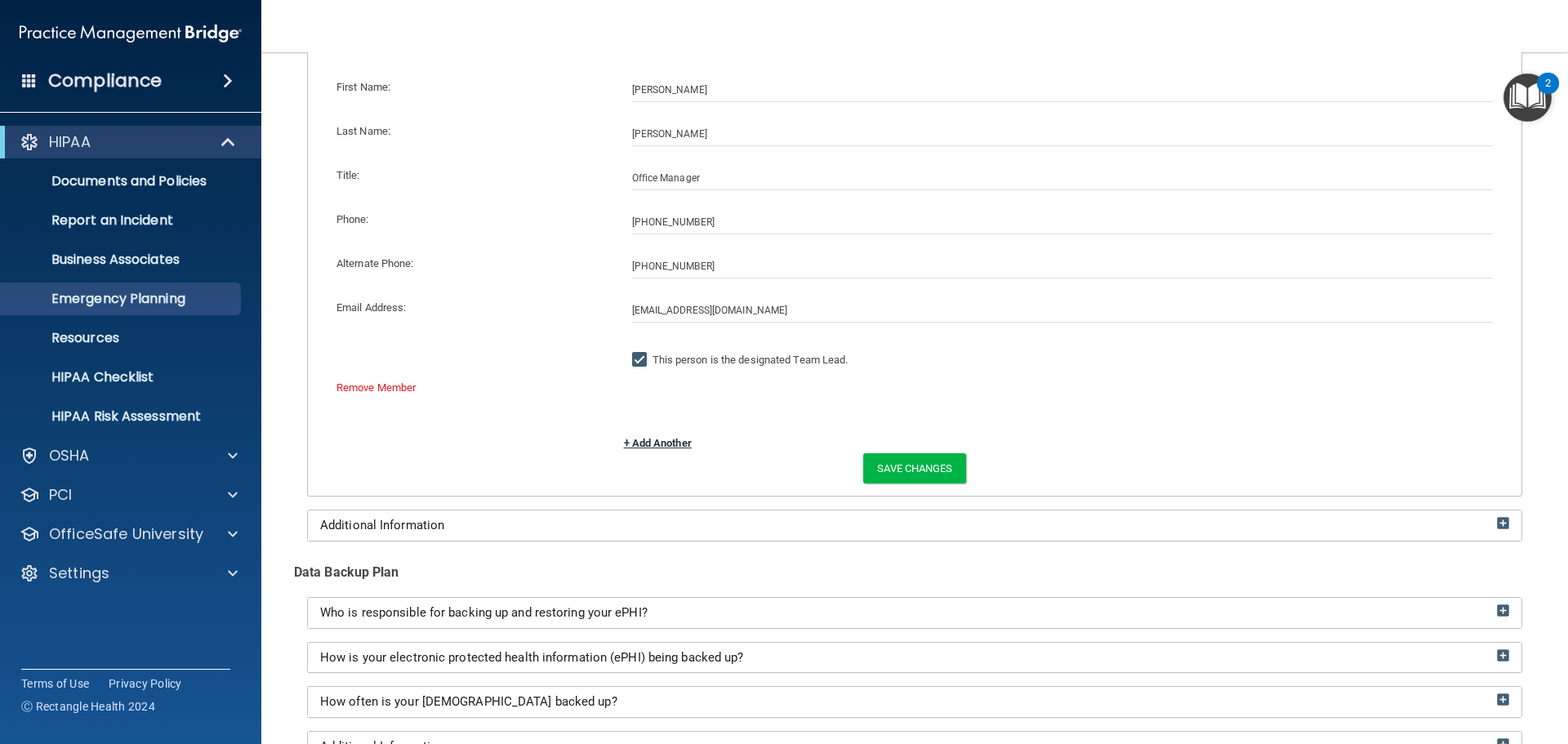
click at [651, 449] on link "+ Add Another" at bounding box center [658, 442] width 68 height 12
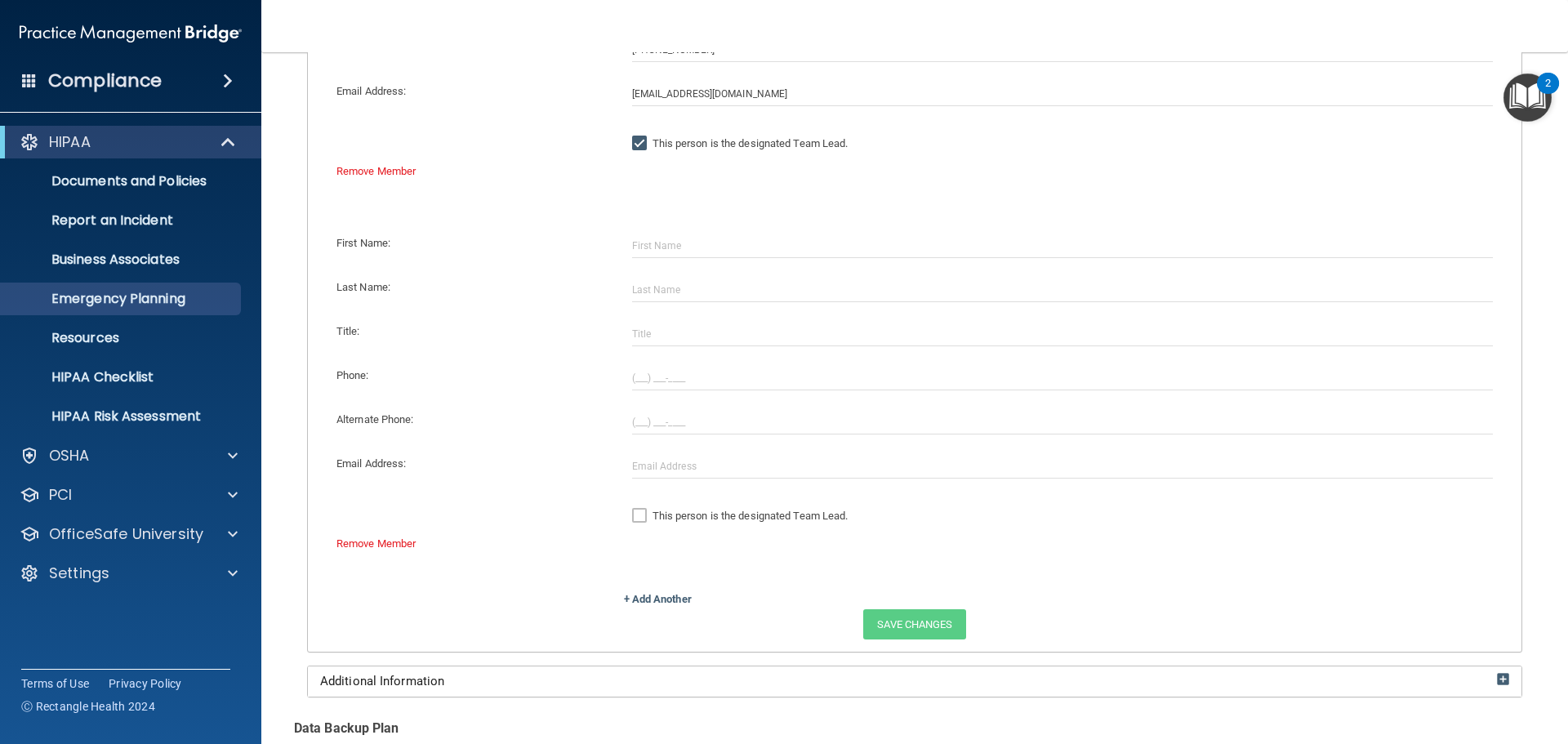
scroll to position [571, 0]
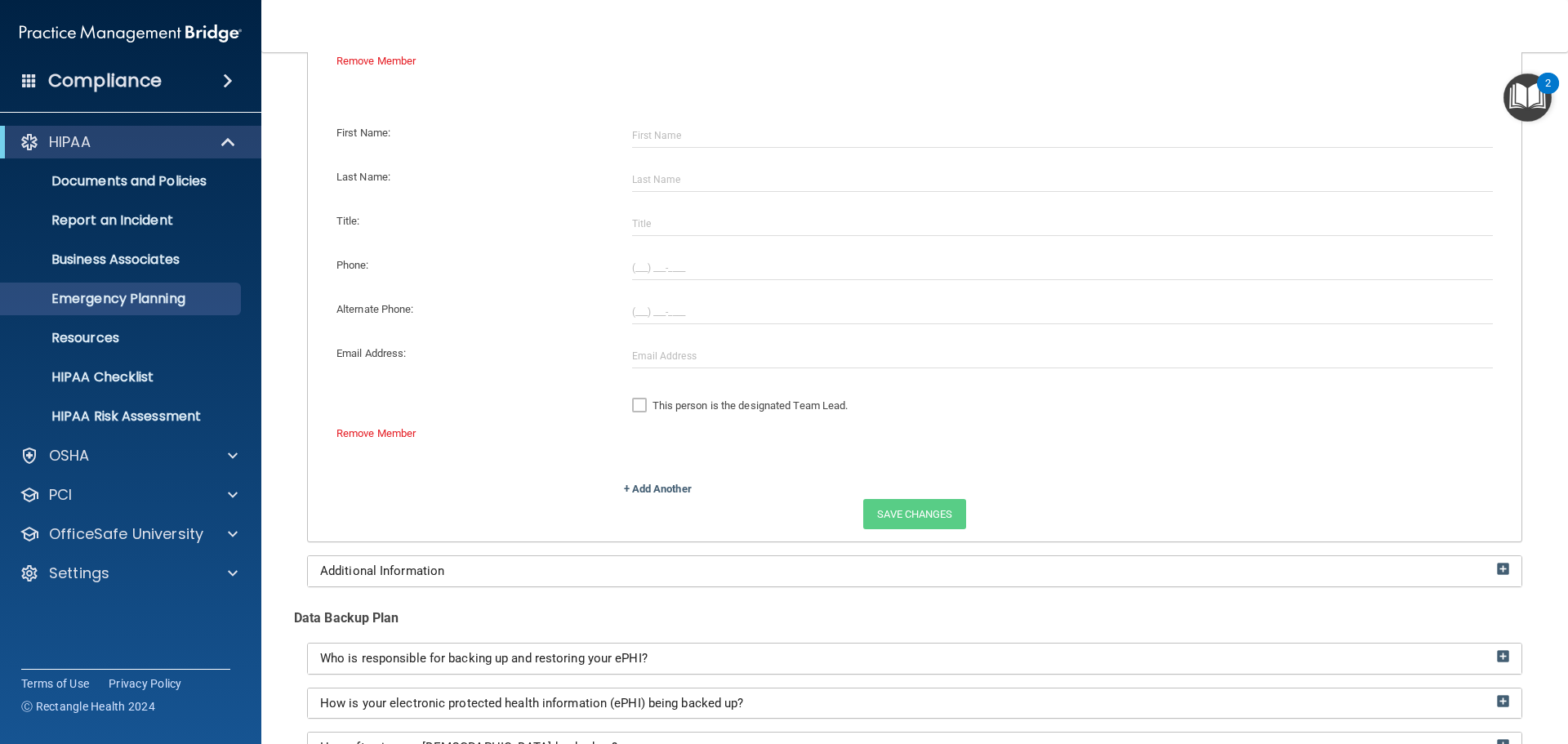
click at [1079, 422] on div "This person is the designated Team Lead." at bounding box center [1063, 405] width 886 height 36
click at [401, 430] on link "Remove Member" at bounding box center [376, 433] width 79 height 12
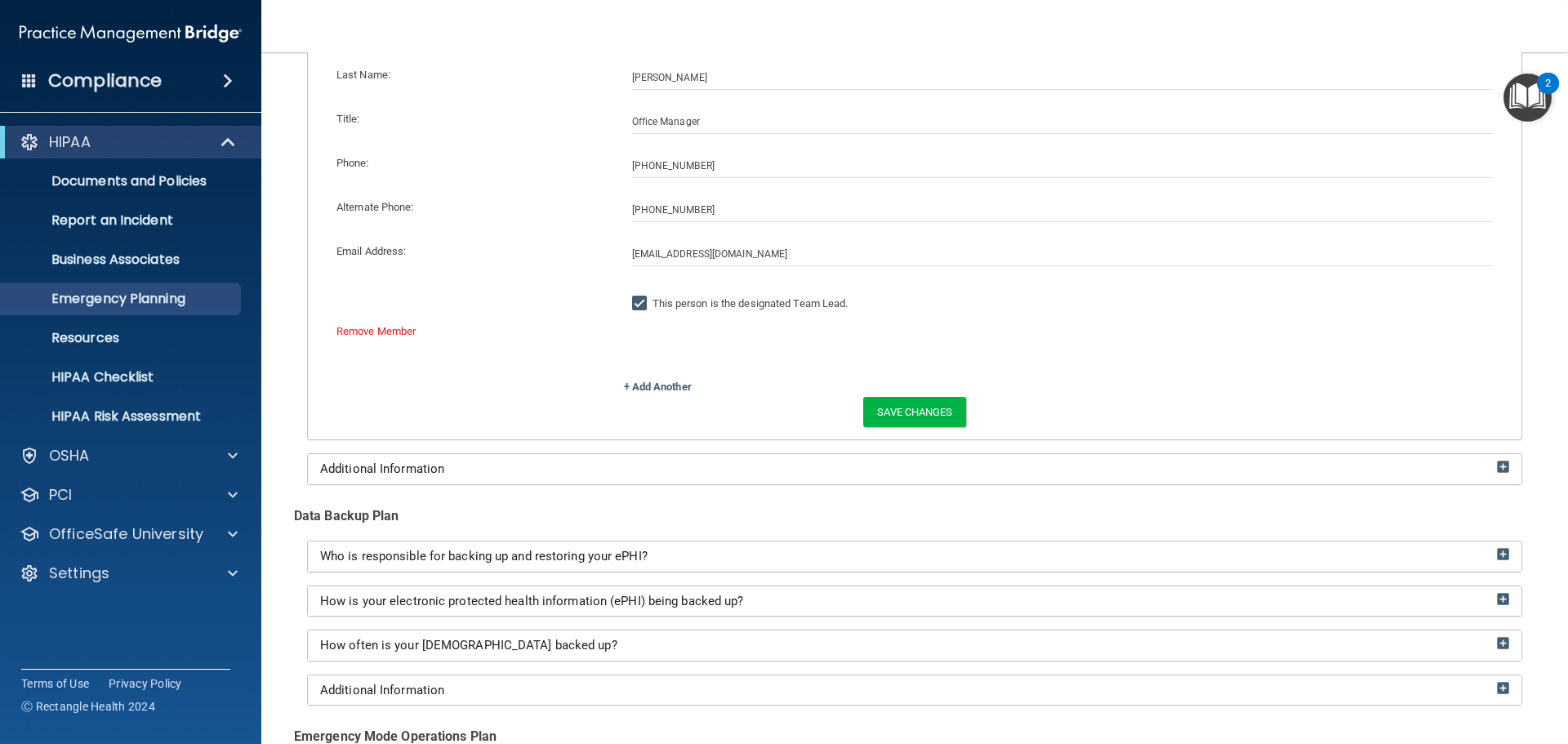
scroll to position [326, 0]
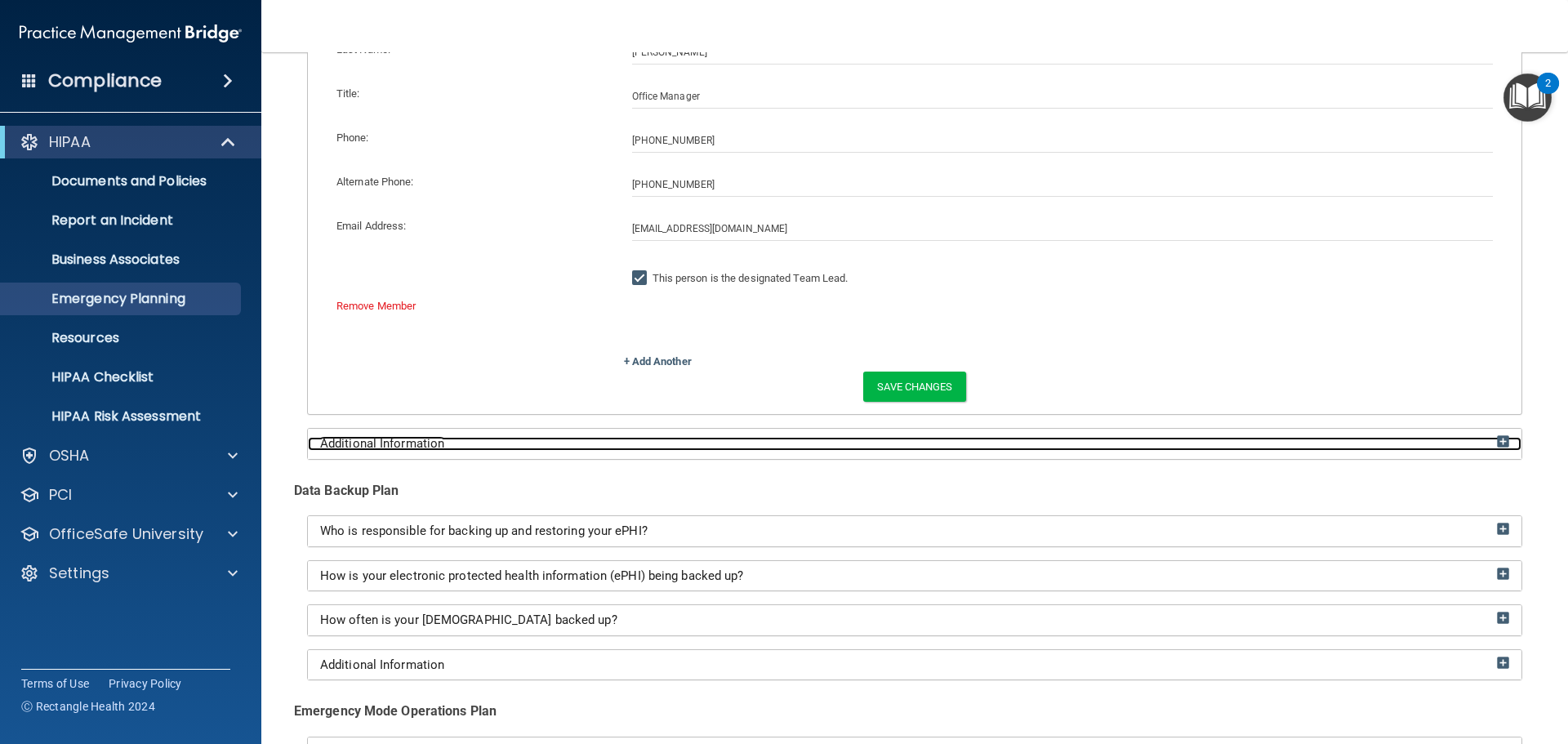
click at [1497, 441] on img at bounding box center [1503, 441] width 12 height 12
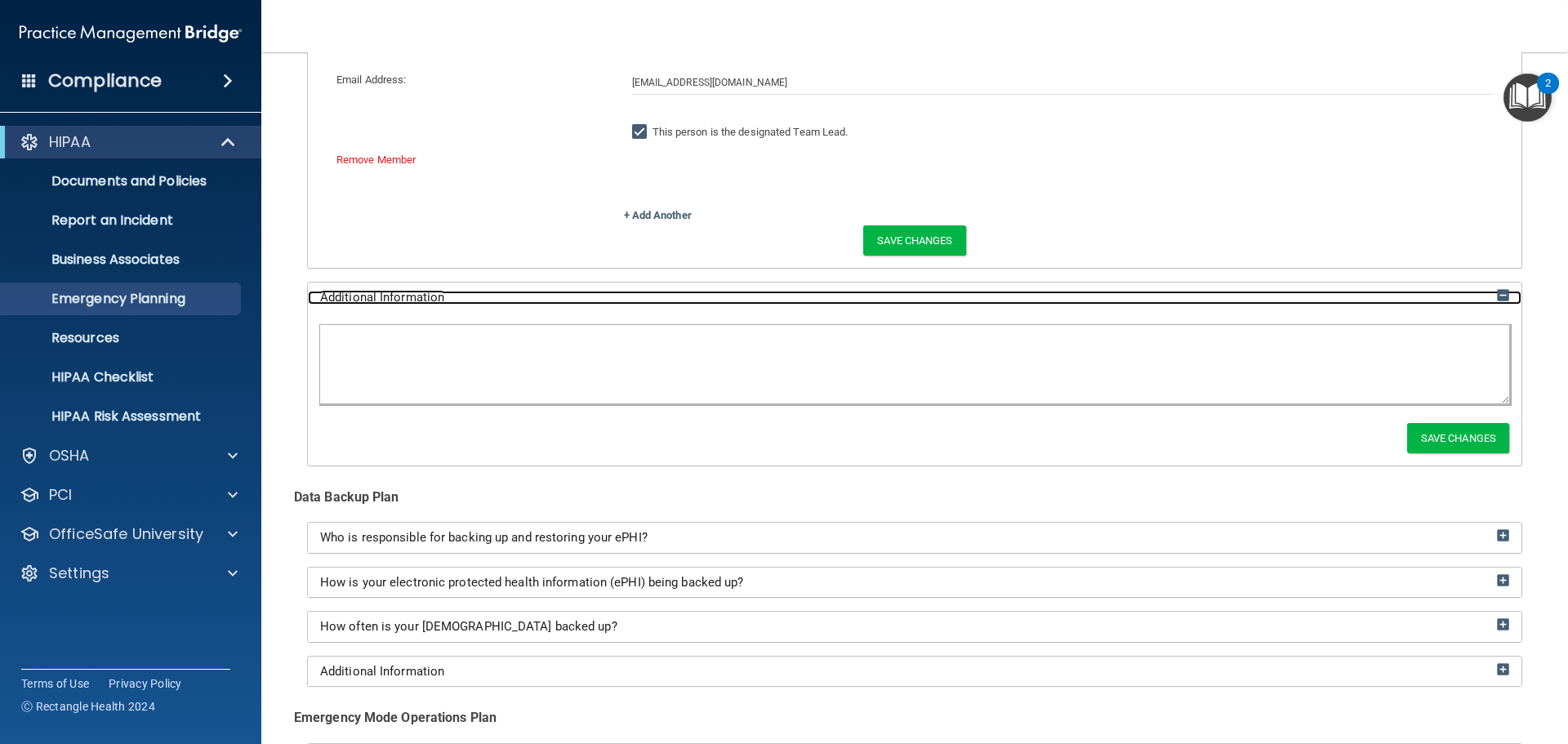
scroll to position [490, 0]
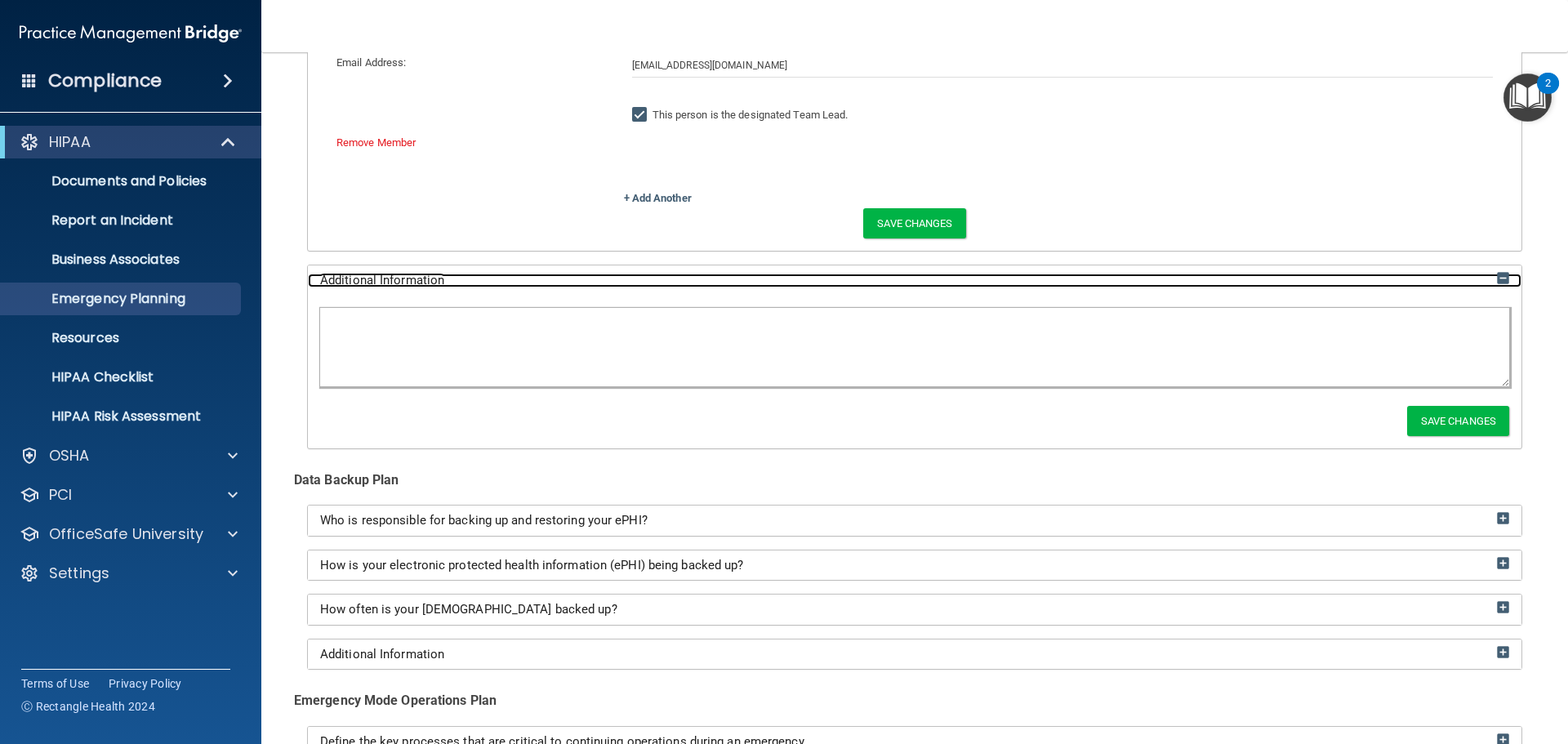
click at [1497, 280] on img at bounding box center [1503, 277] width 12 height 12
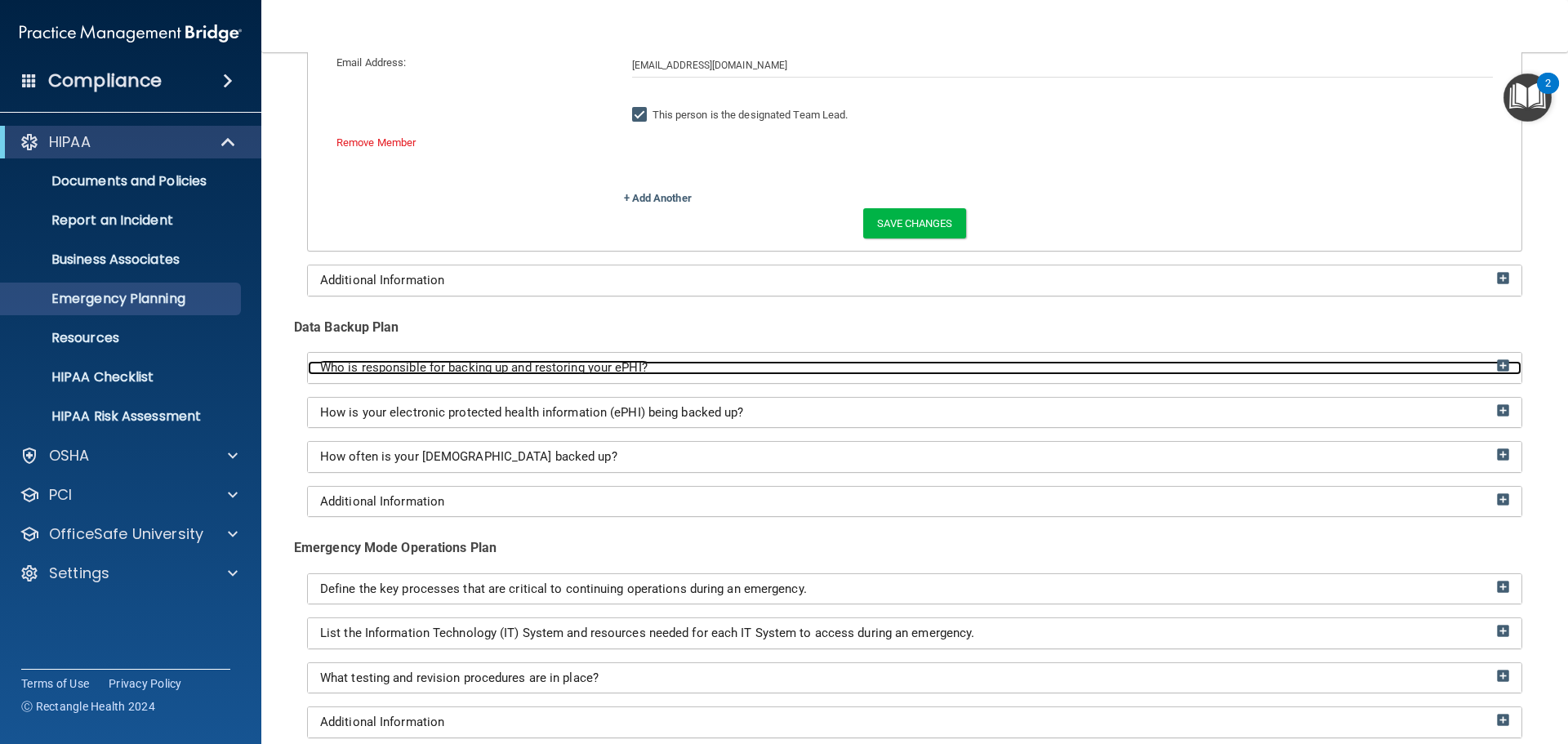
click at [1501, 370] on div "Who is responsible for backing up and restoring your ePHI?" at bounding box center [915, 368] width 1213 height 14
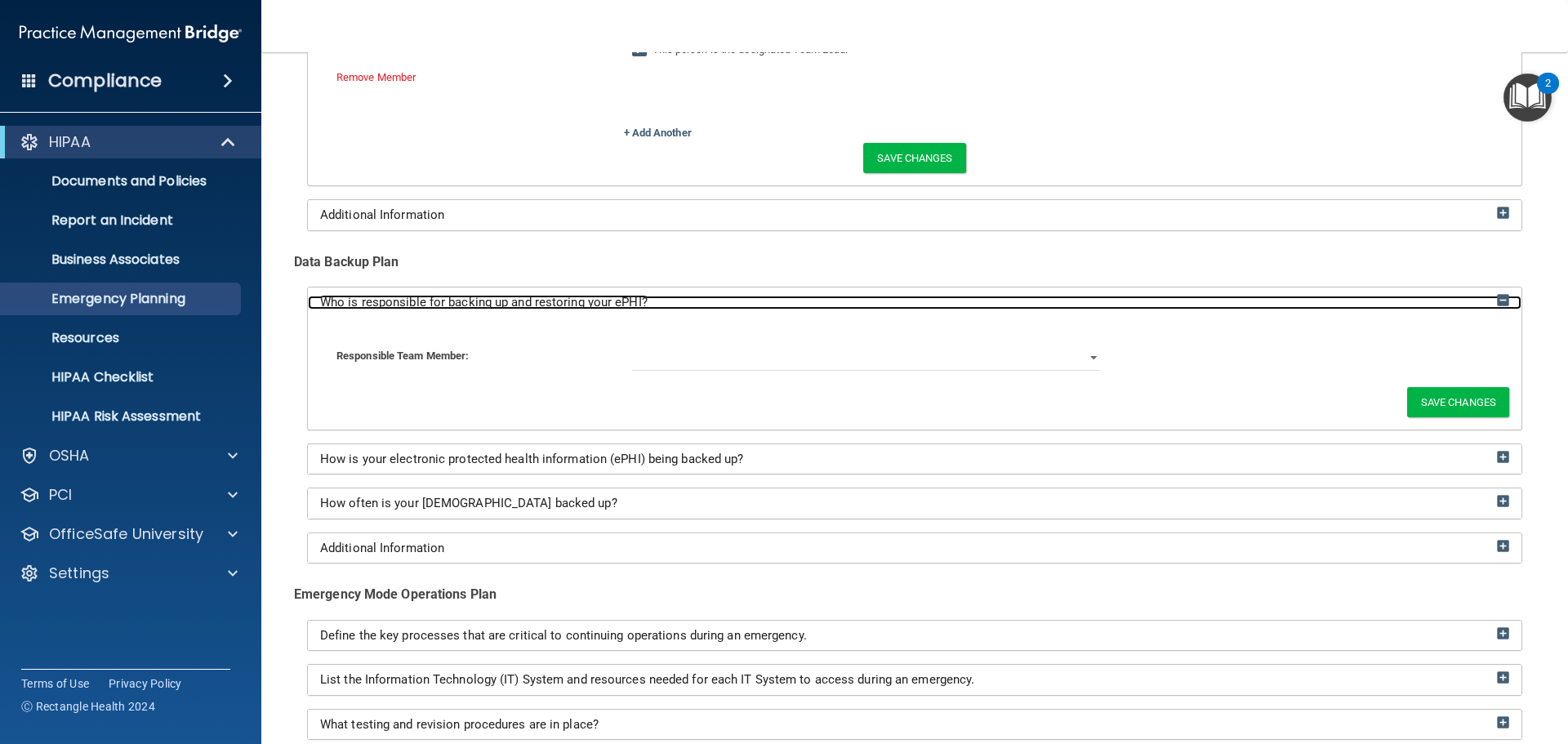
scroll to position [653, 0]
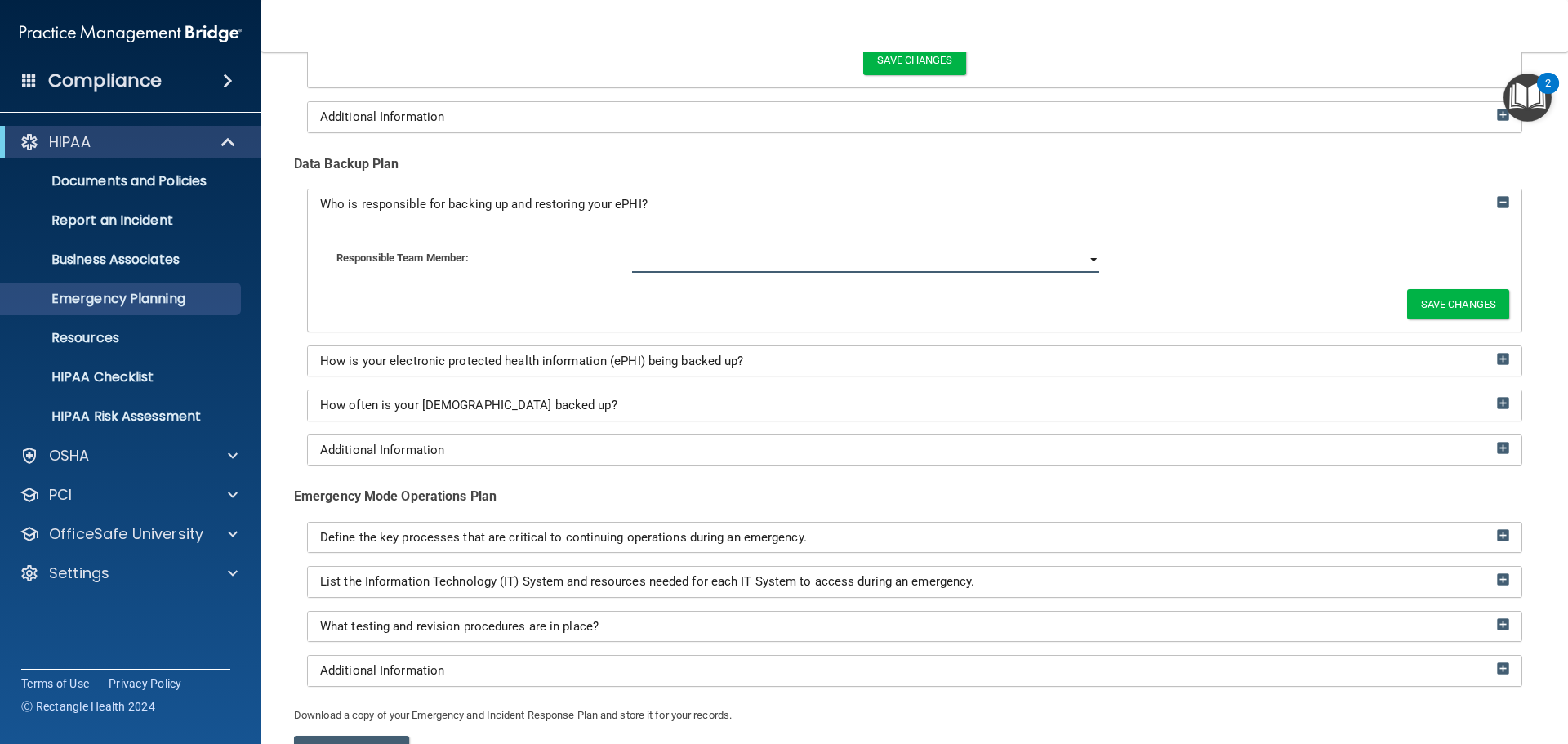
click at [1078, 259] on select "[PERSON_NAME]" at bounding box center [866, 260] width 468 height 25
click at [1153, 261] on div "Responsible Team Member: [PERSON_NAME]" at bounding box center [915, 260] width 1181 height 25
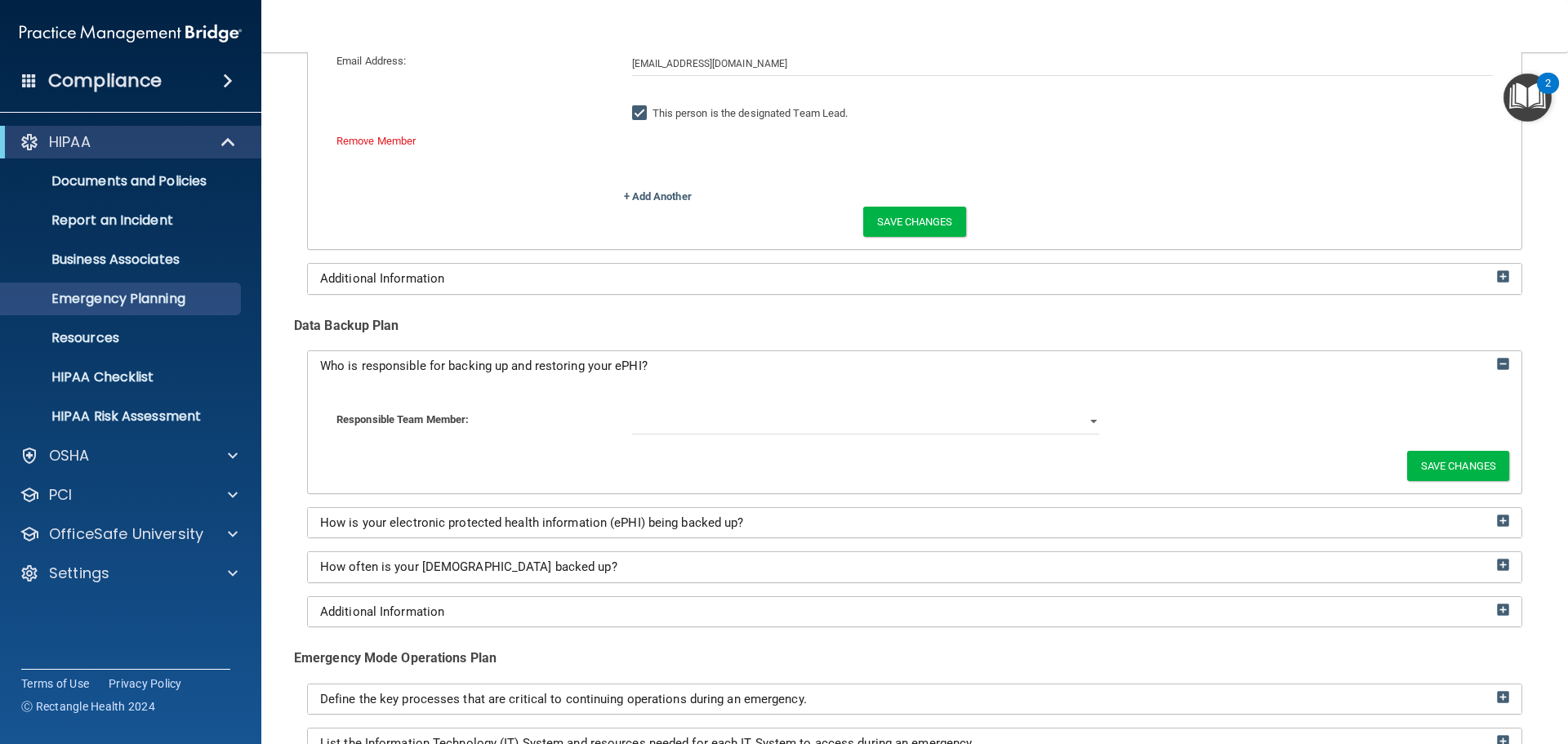
scroll to position [490, 0]
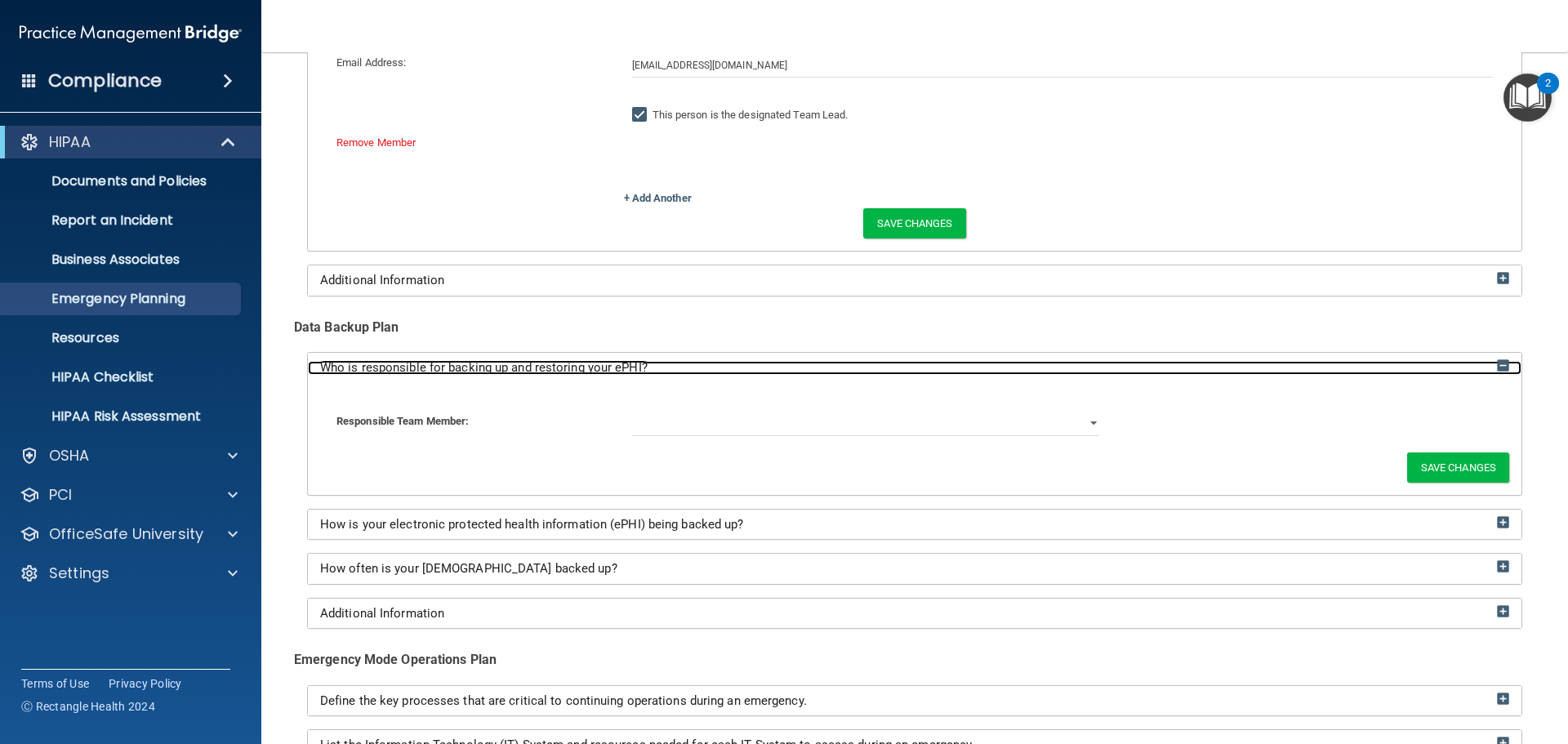
click at [1497, 364] on img at bounding box center [1503, 365] width 12 height 12
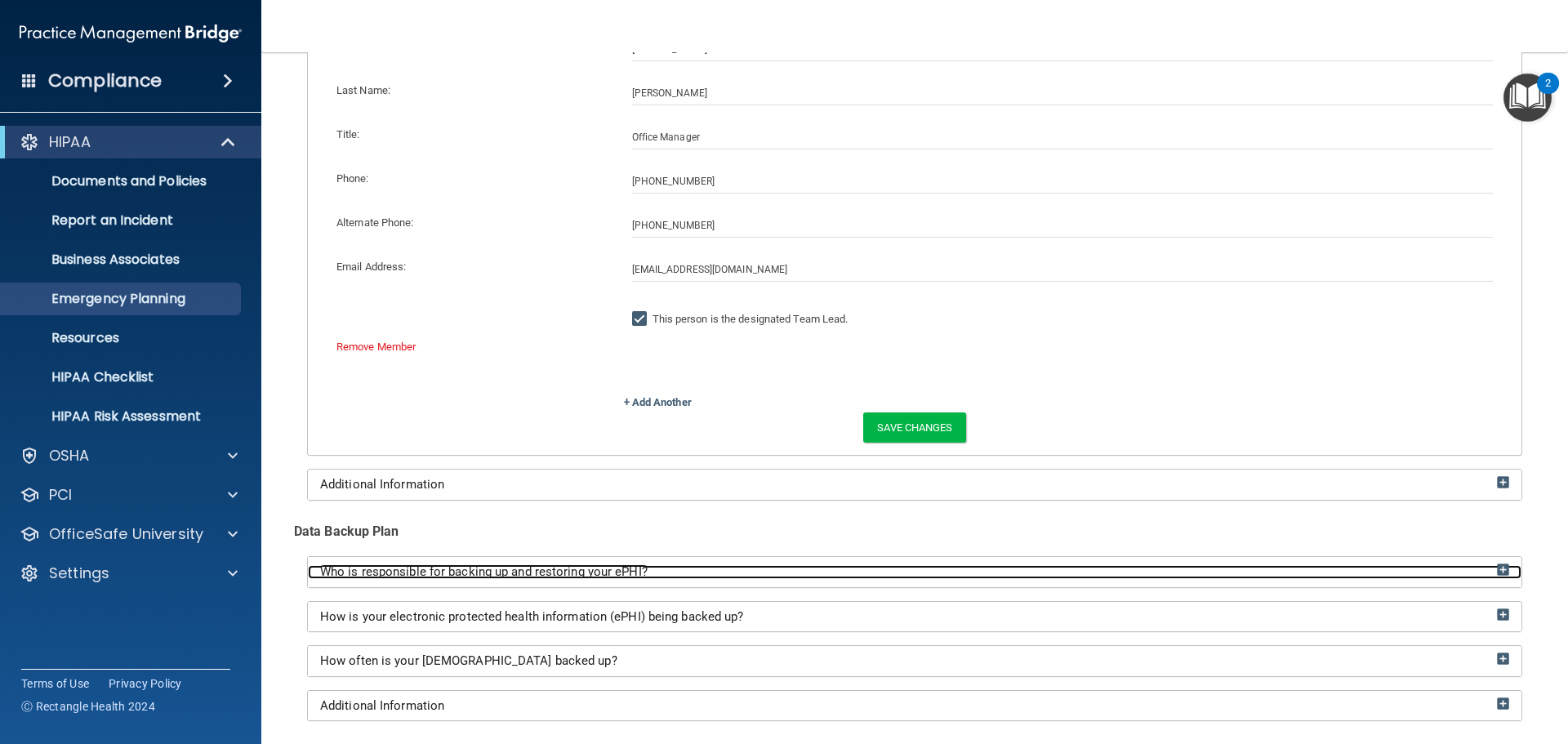
scroll to position [82, 0]
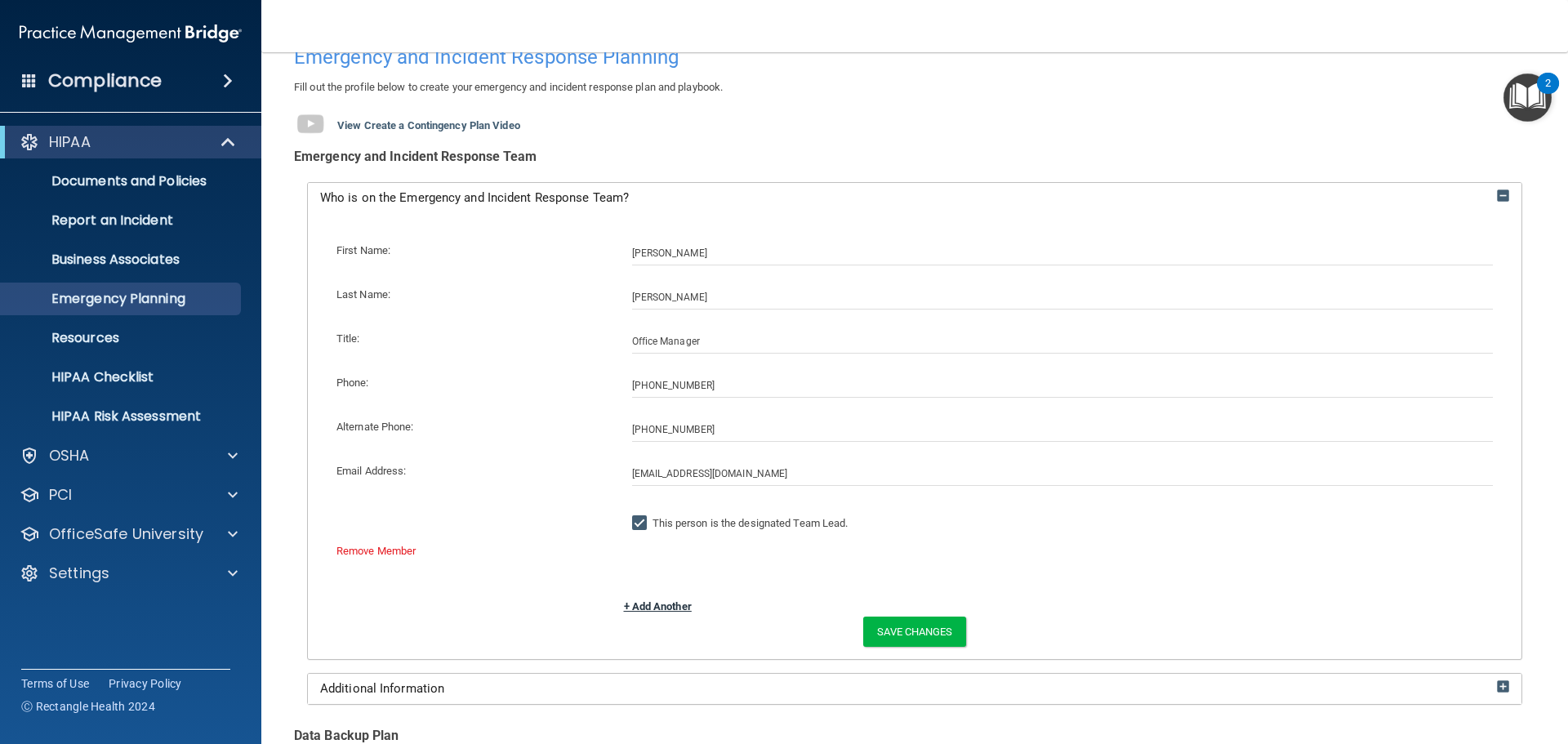
click at [651, 606] on link "+ Add Another" at bounding box center [658, 606] width 68 height 12
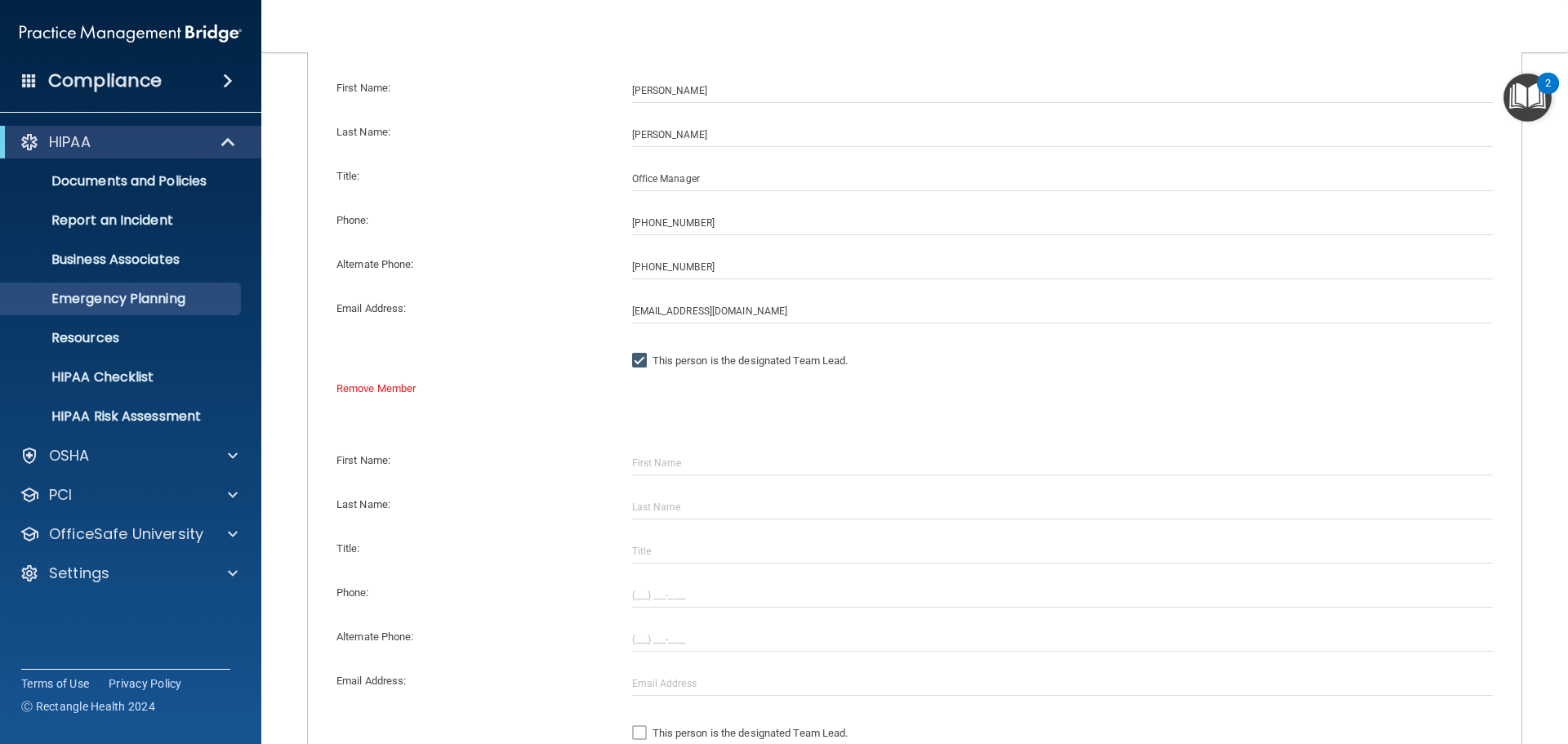
scroll to position [245, 0]
click at [693, 460] on input "text" at bounding box center [1063, 462] width 862 height 25
type input "[PERSON_NAME]"
click at [695, 510] on input "text" at bounding box center [1063, 506] width 862 height 25
type input "[PERSON_NAME]"
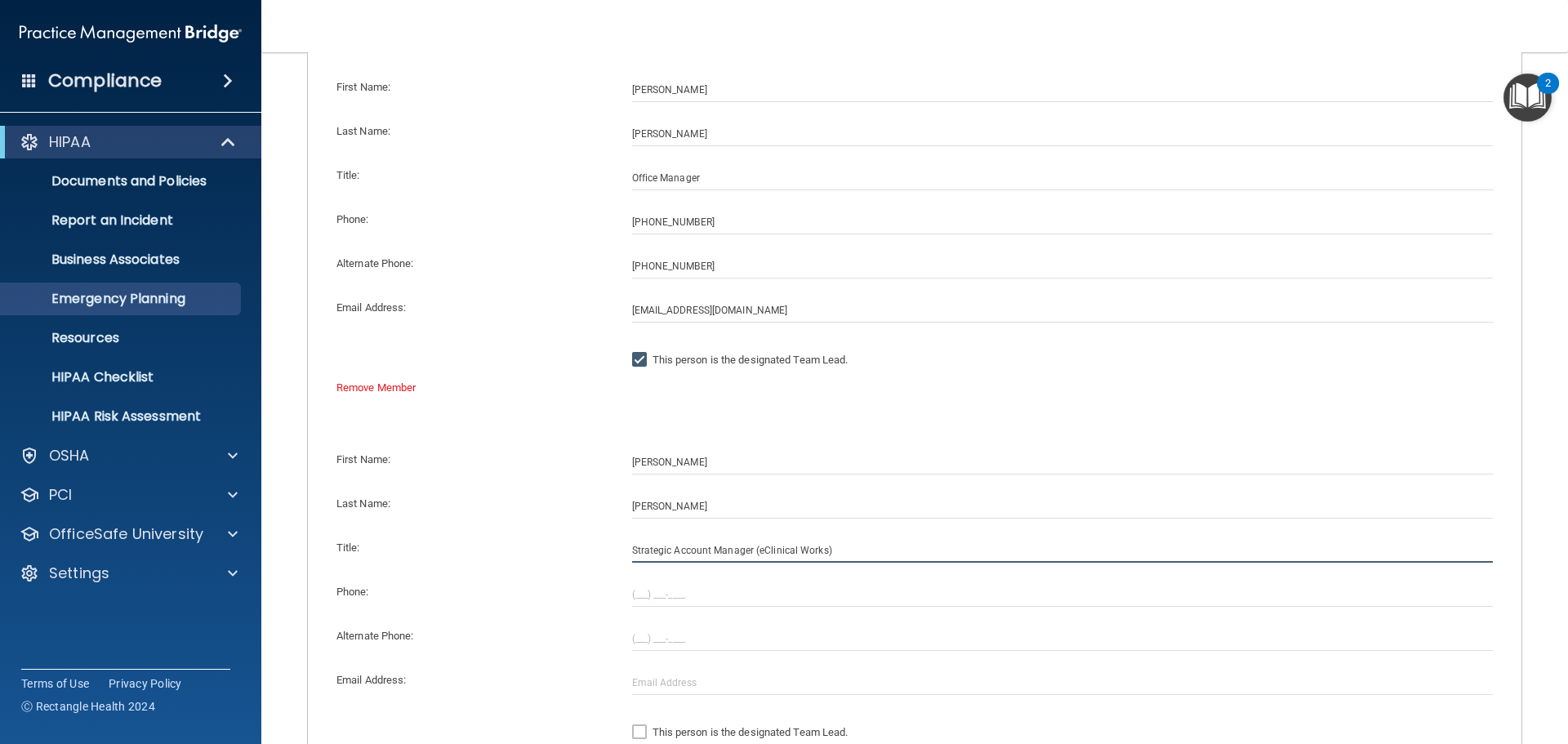
click at [833, 549] on input "Strategic Account Manager (eClinical Works)" at bounding box center [1063, 551] width 862 height 25
type input "Strategic Account Manager (eClinical Works)"
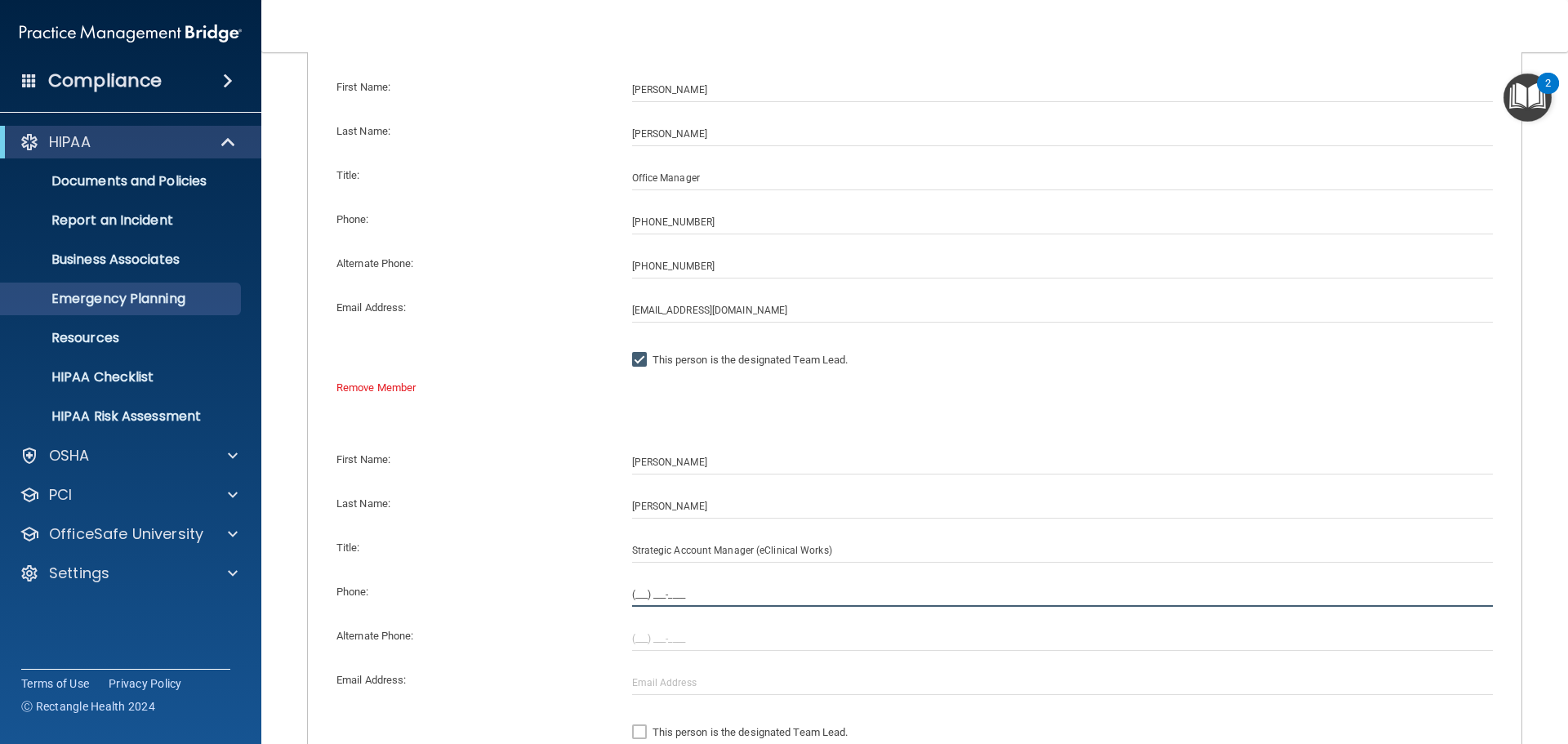
click at [773, 589] on input "(___) ___-____" at bounding box center [1063, 595] width 862 height 25
type input "[PHONE_NUMBER]"
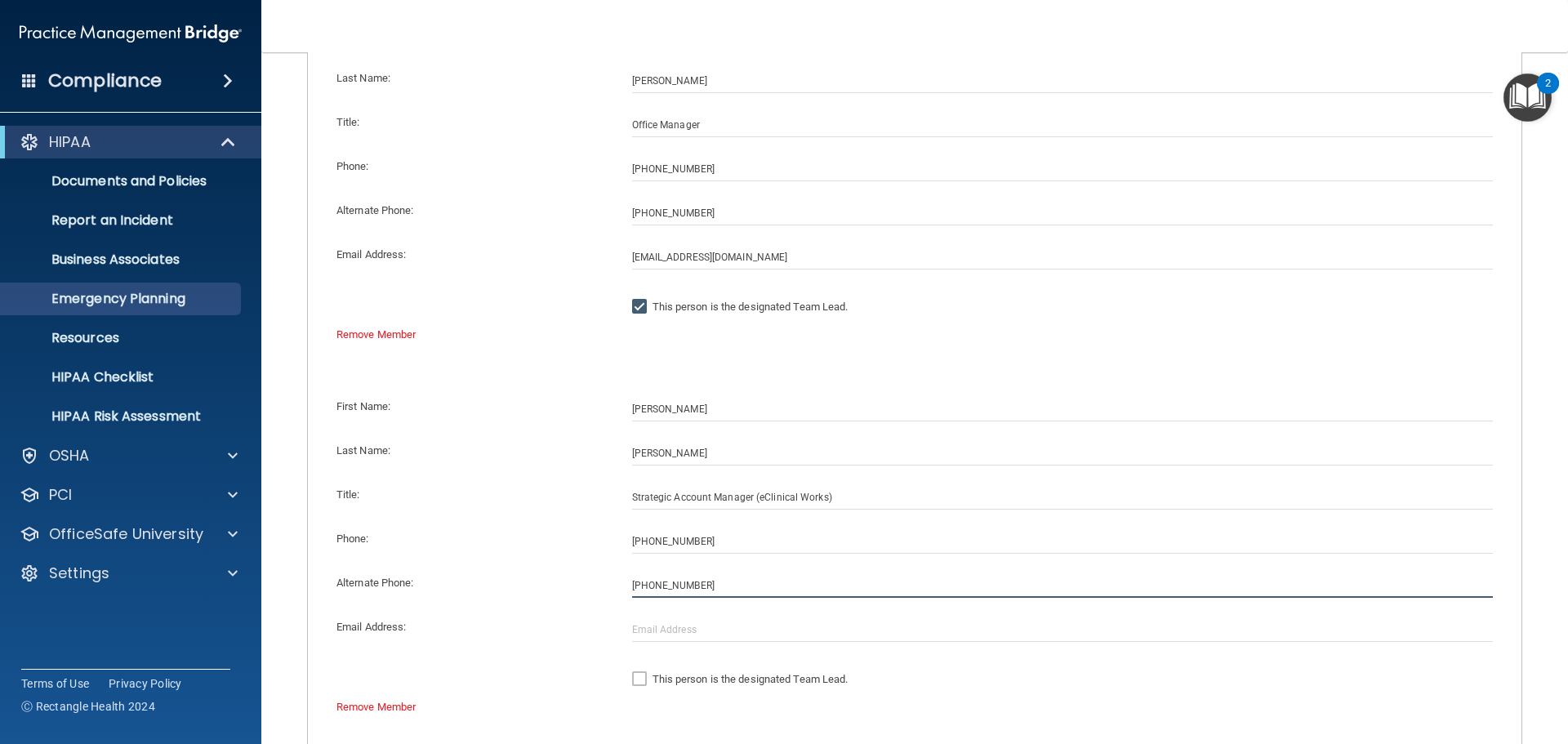
scroll to position [326, 0]
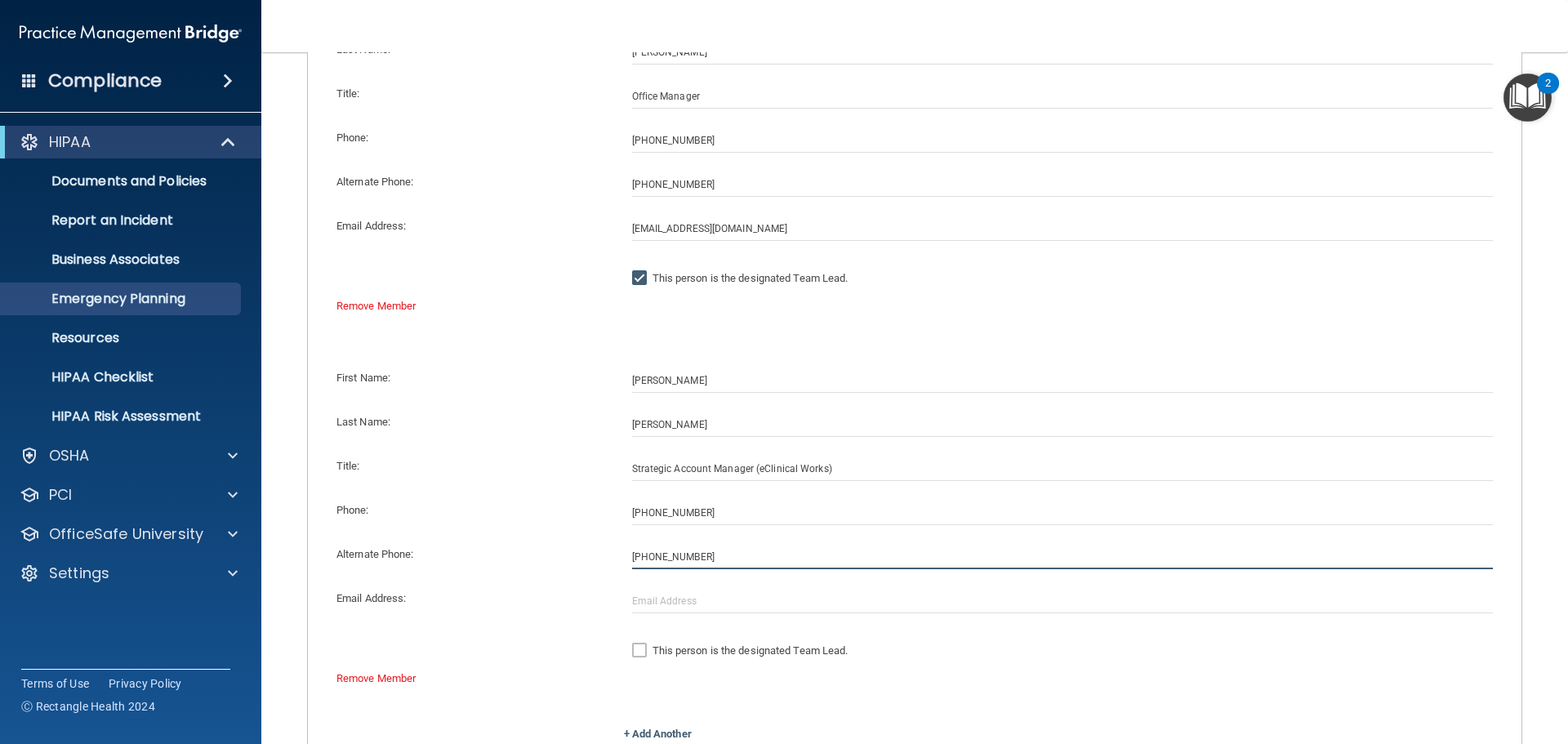
type input "[PHONE_NUMBER]"
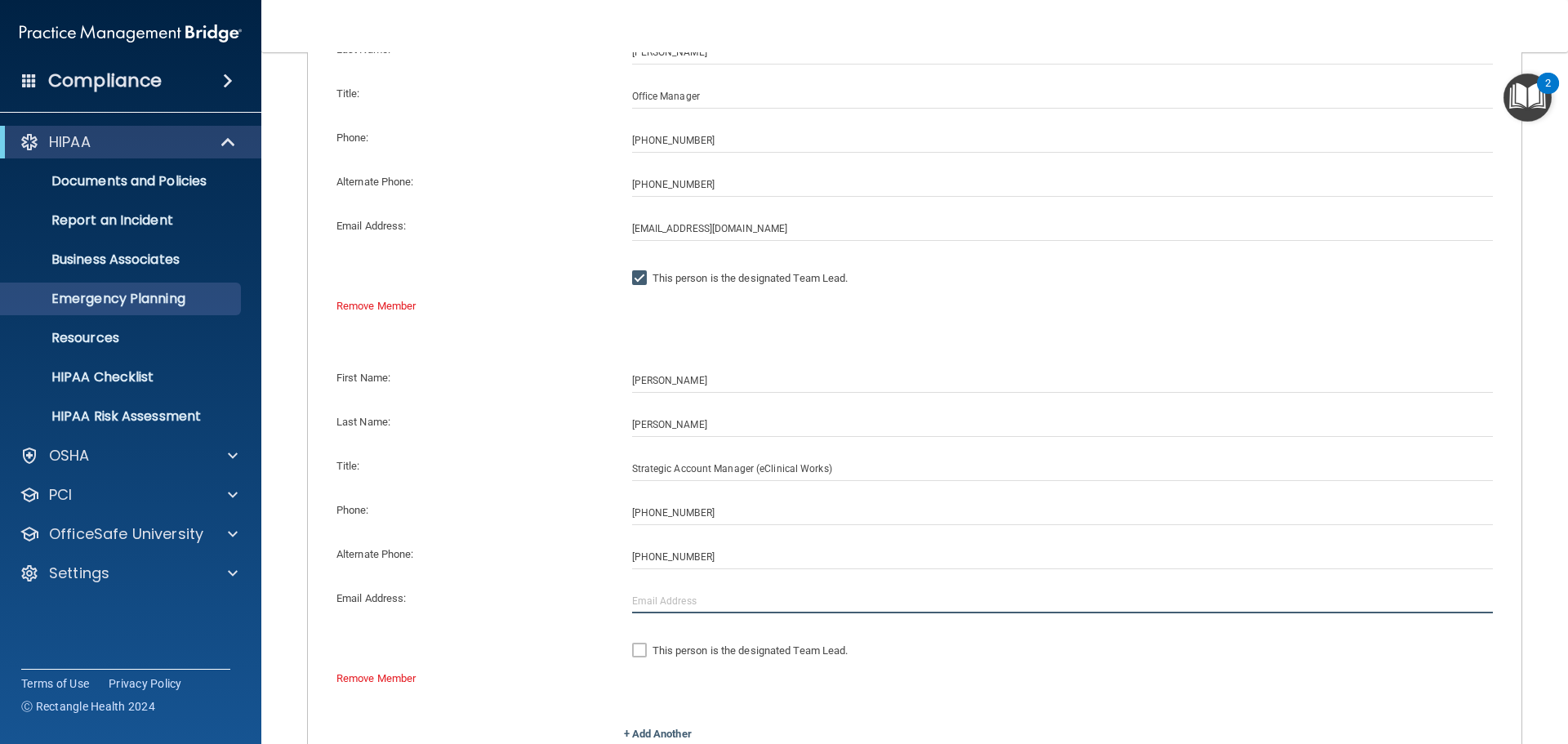
click at [750, 600] on input "text" at bounding box center [1063, 602] width 862 height 25
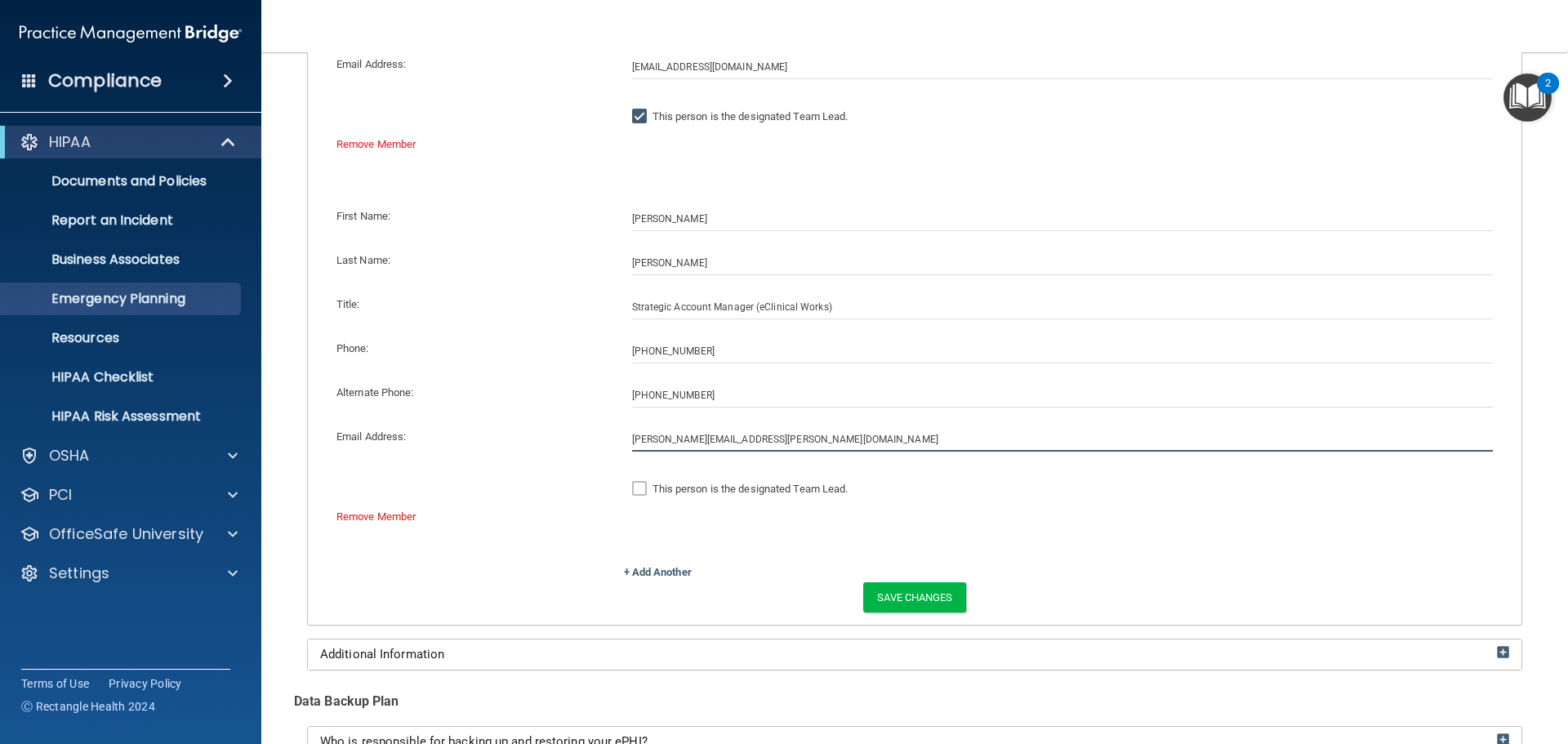
scroll to position [490, 0]
type input "[PERSON_NAME][EMAIL_ADDRESS][PERSON_NAME][DOMAIN_NAME]"
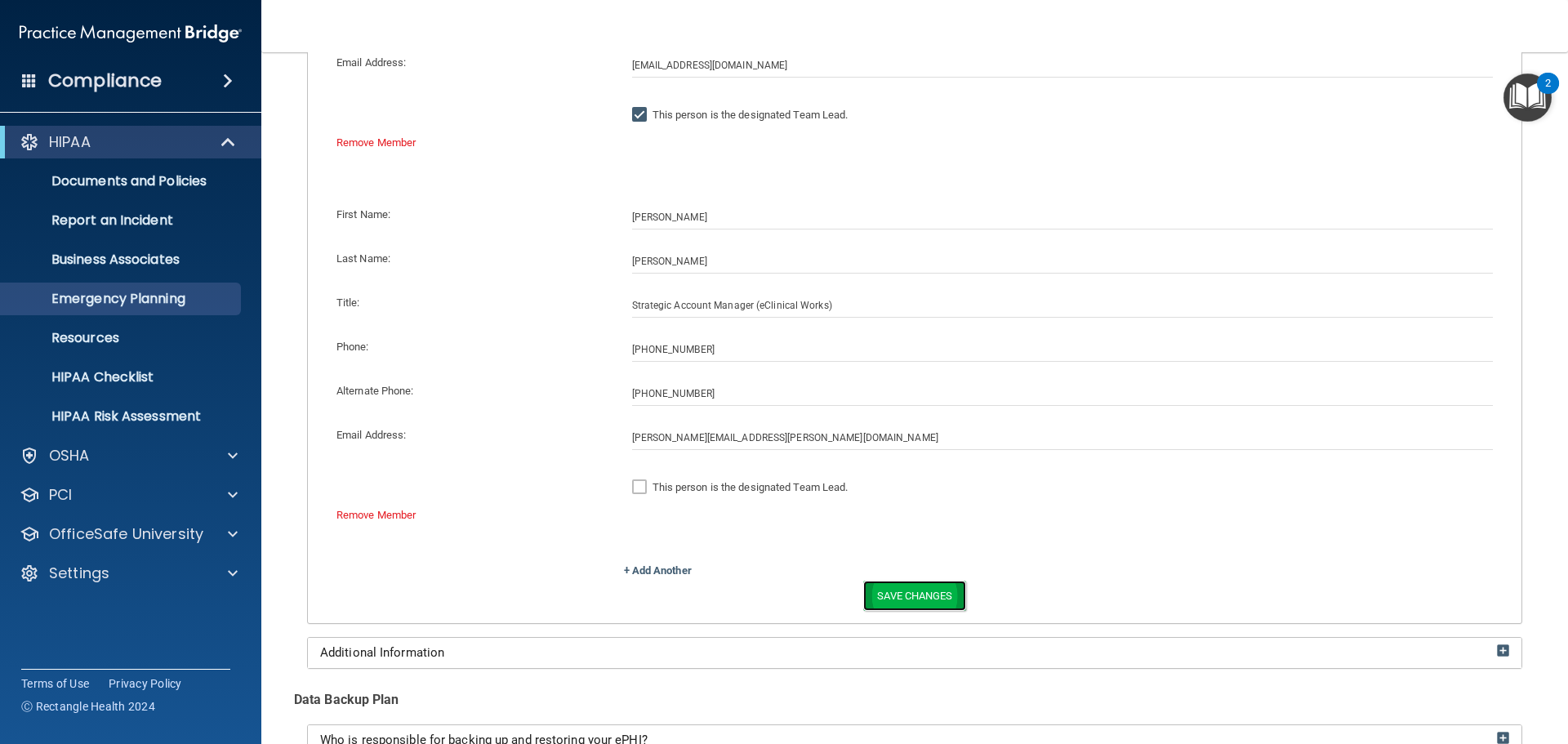
click at [909, 596] on button "Save Changes" at bounding box center [915, 596] width 102 height 30
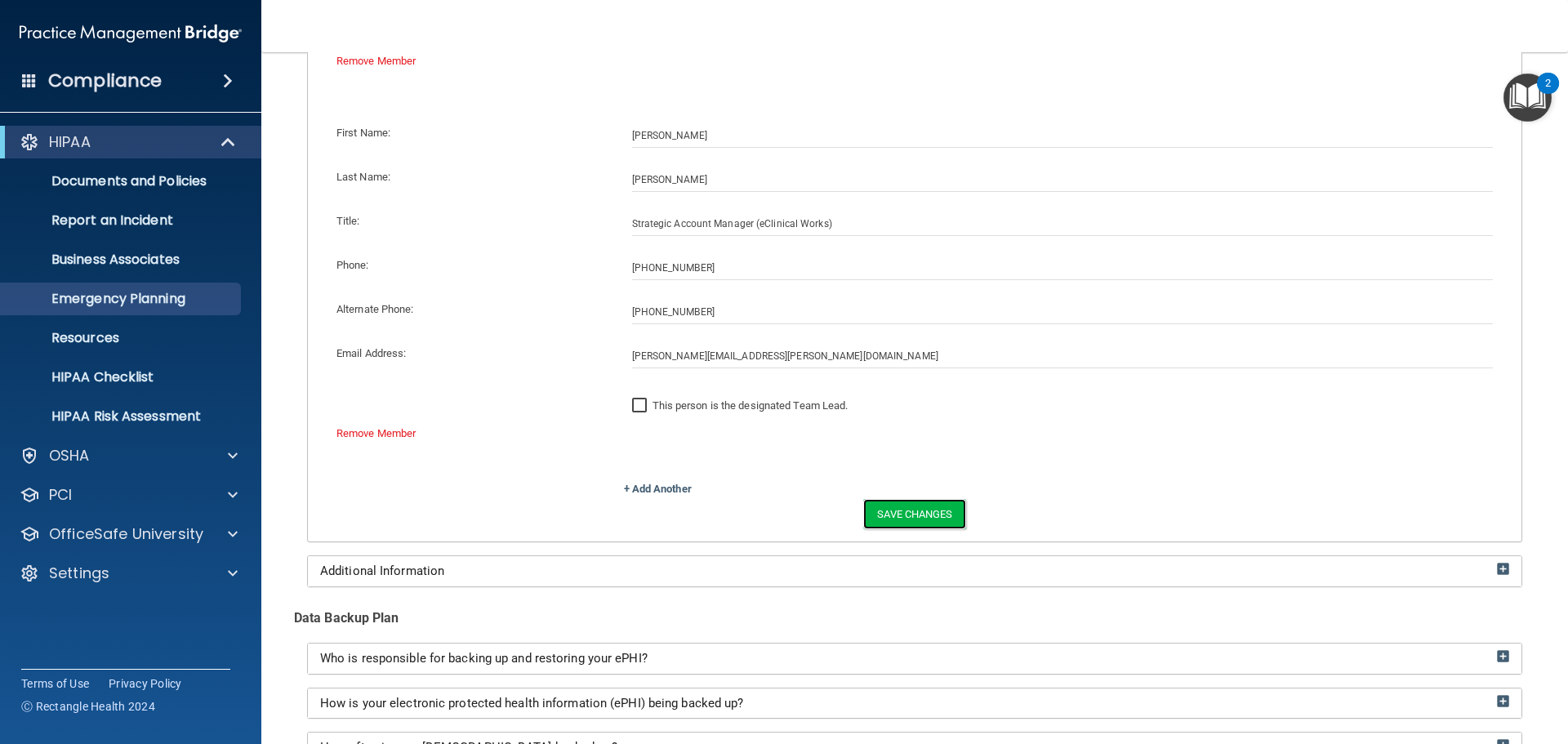
scroll to position [806, 0]
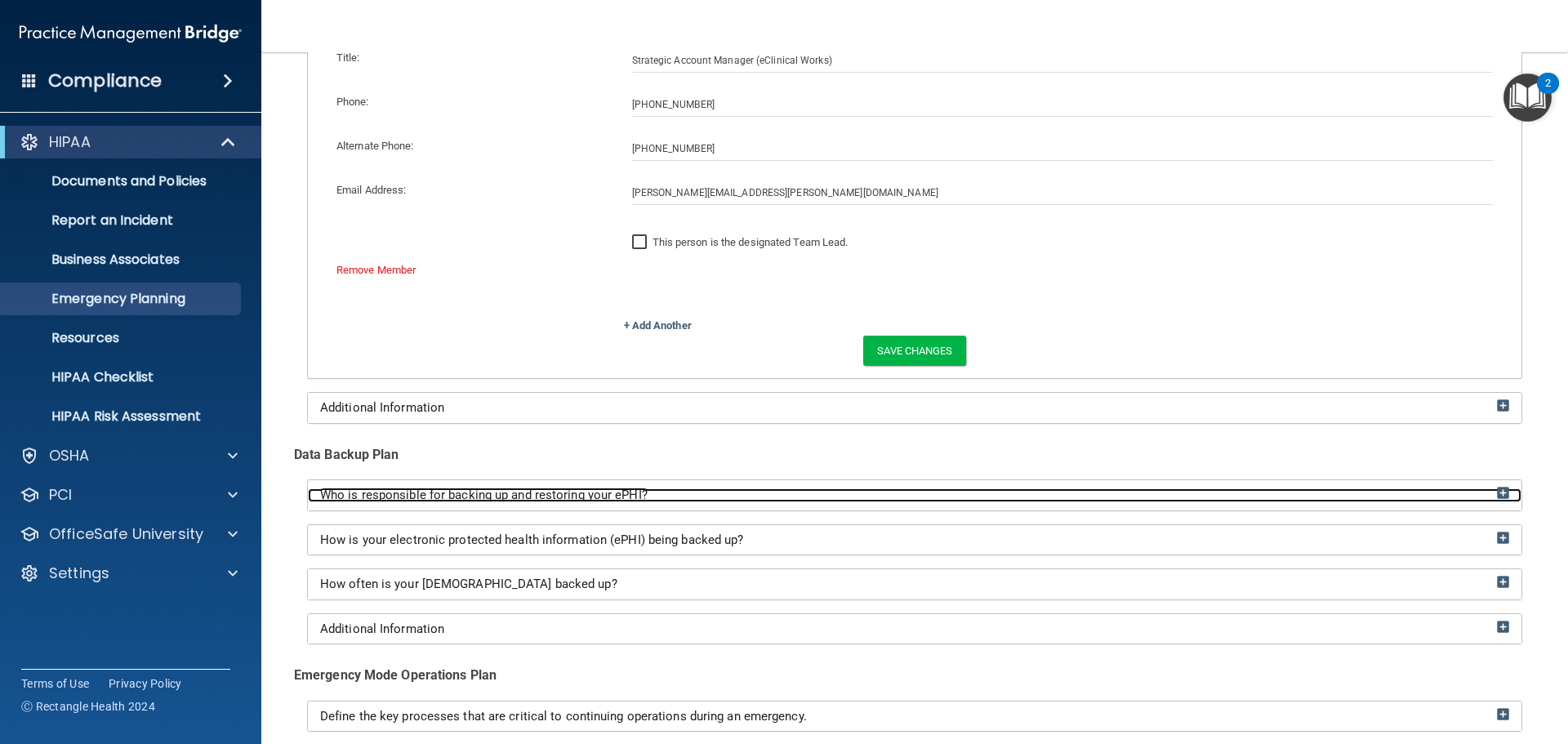
click at [1497, 491] on img at bounding box center [1503, 492] width 12 height 12
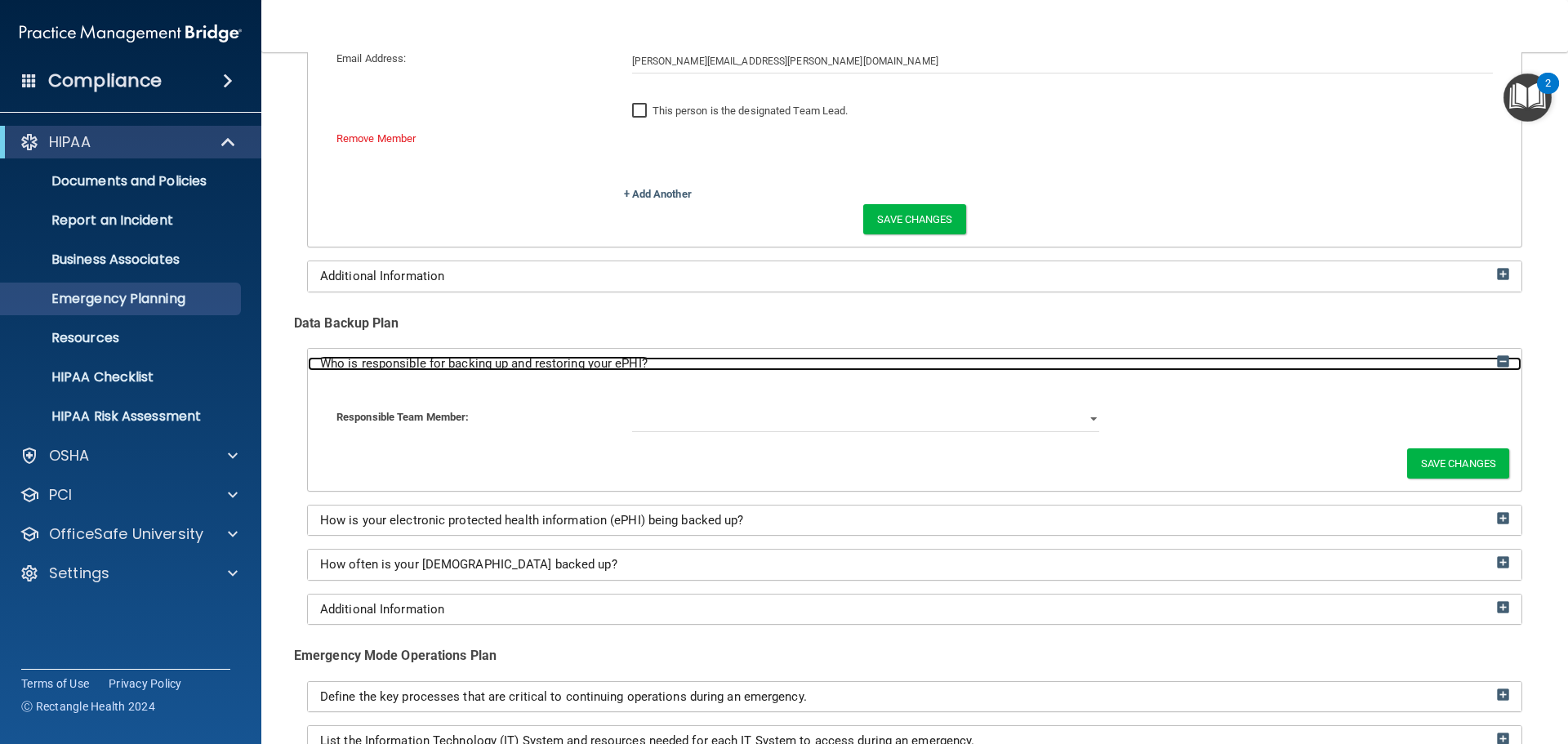
scroll to position [899, 0]
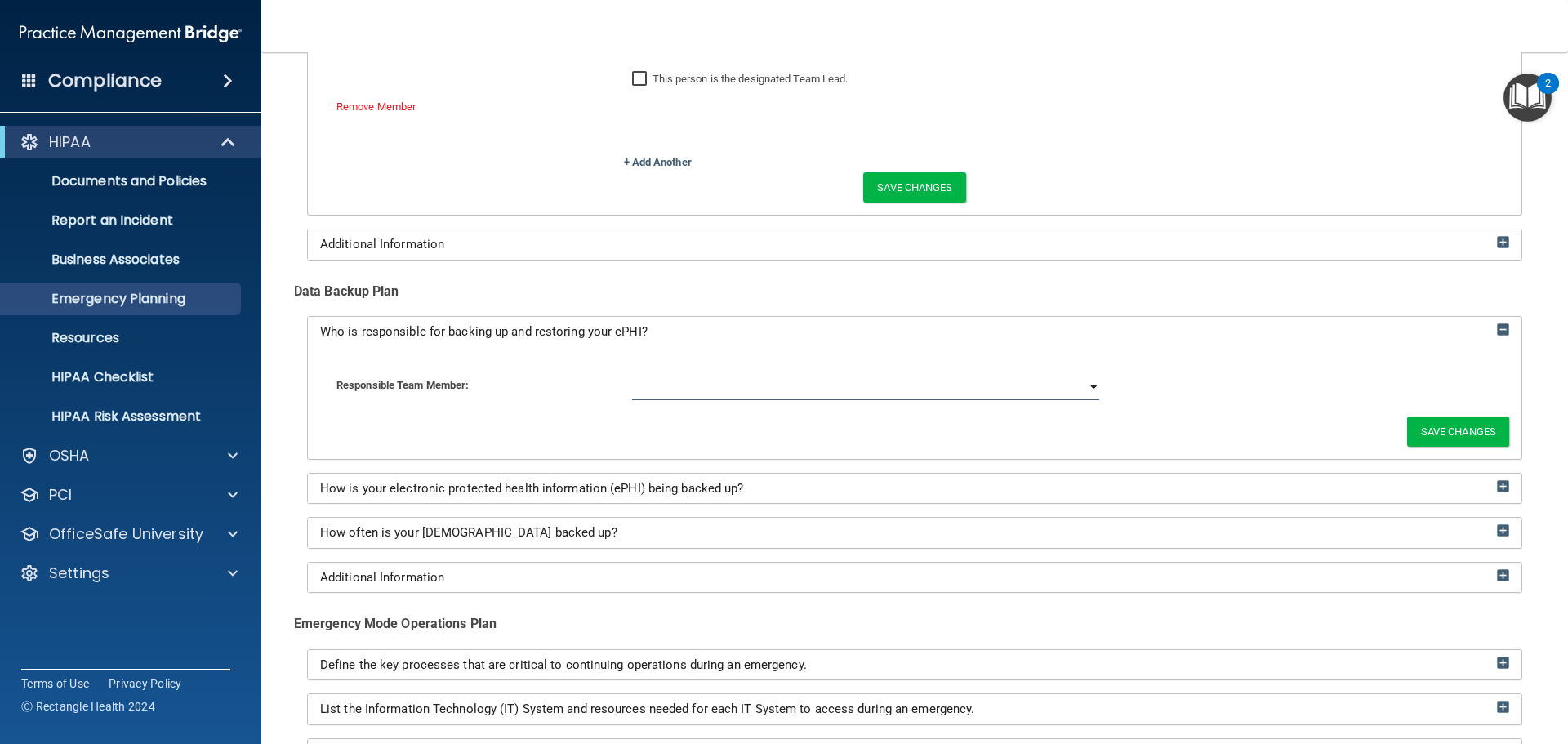
click at [1081, 388] on select "[PERSON_NAME] [PERSON_NAME]" at bounding box center [866, 388] width 468 height 25
select select "1"
click at [632, 375] on select "[PERSON_NAME] [PERSON_NAME]" at bounding box center [866, 388] width 468 height 25
click at [1433, 420] on button "Save Changes" at bounding box center [1458, 432] width 102 height 30
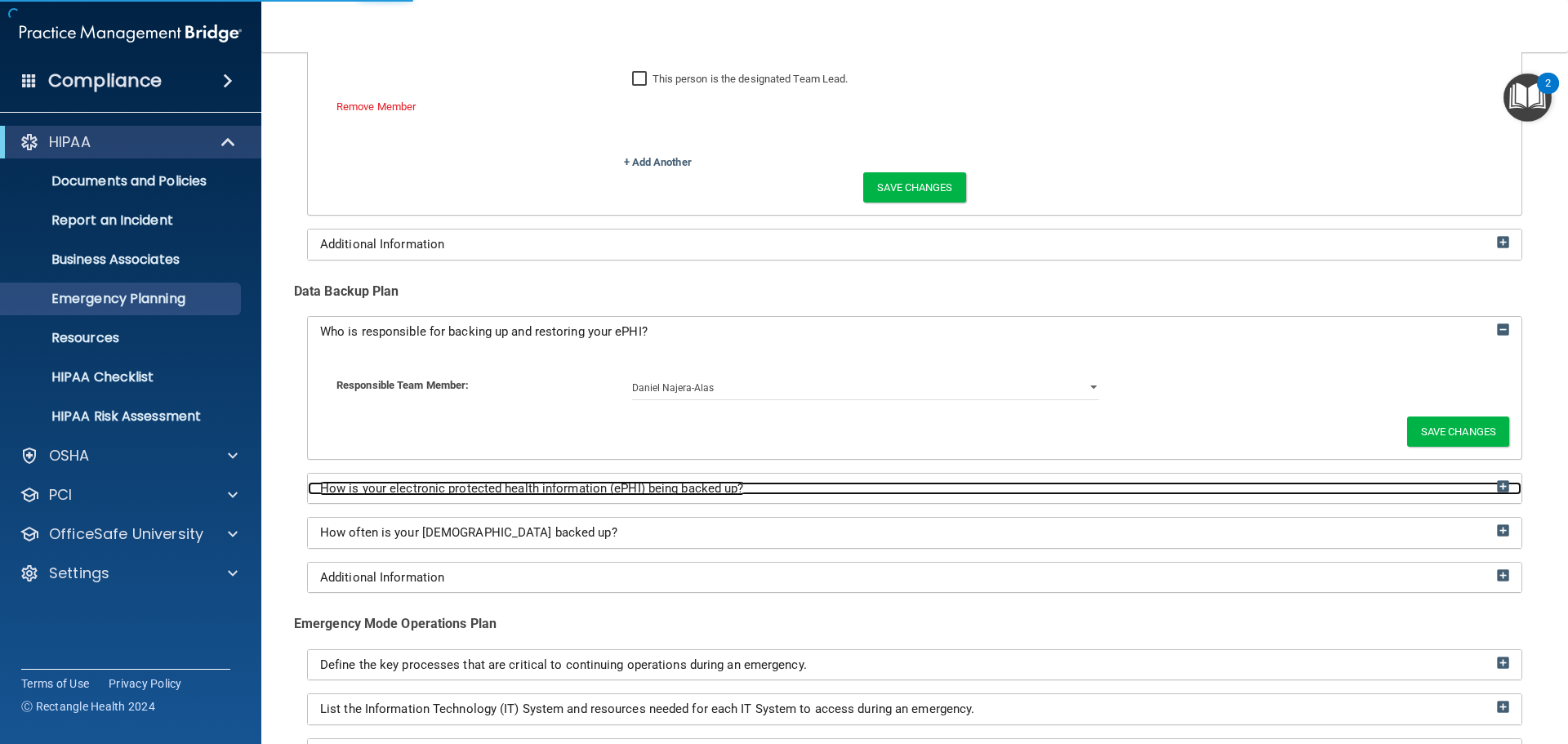
click at [1497, 485] on img at bounding box center [1503, 486] width 12 height 12
click at [979, 482] on div "How is your electronic protected health information (ePHI) being backed up?" at bounding box center [915, 488] width 1213 height 14
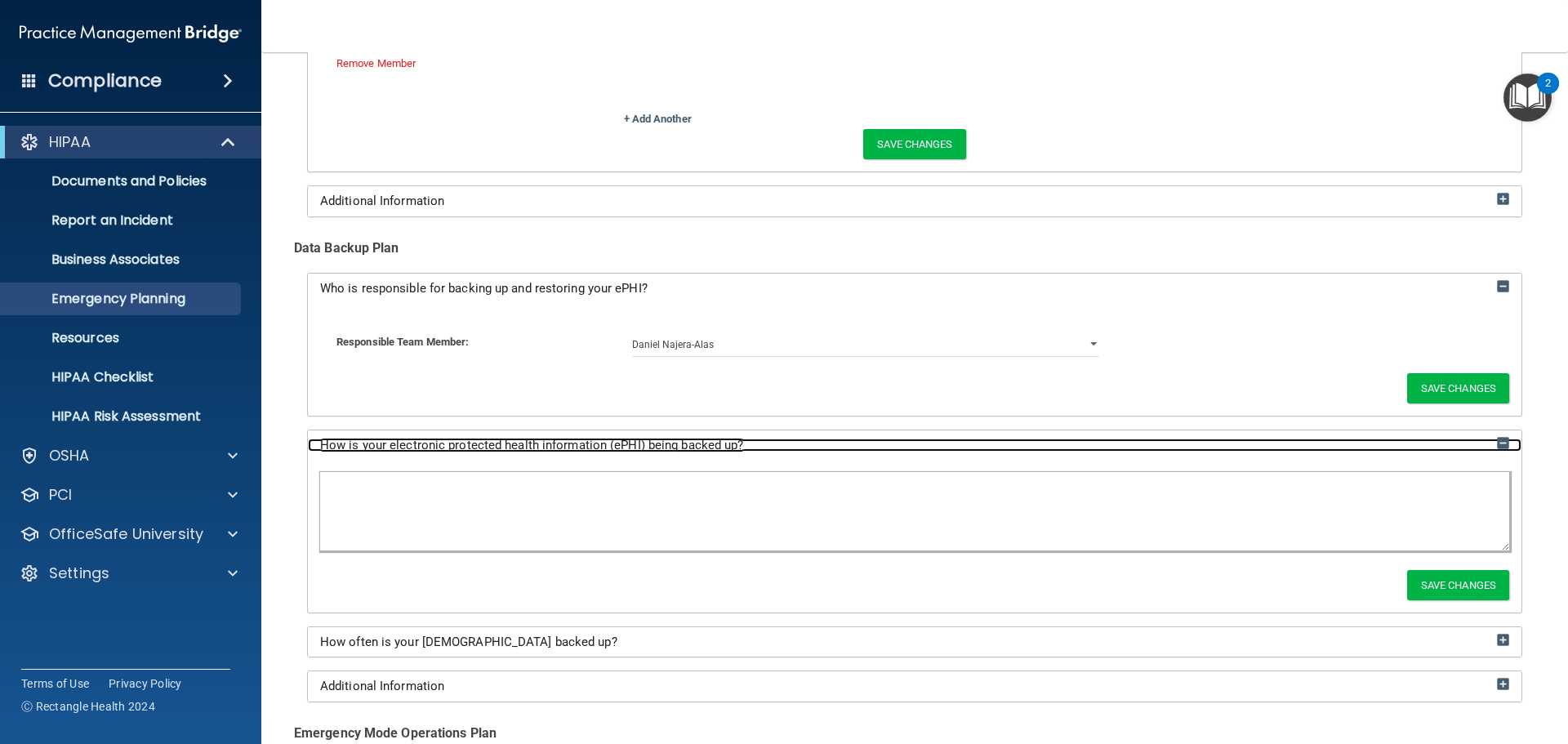
scroll to position [980, 0]
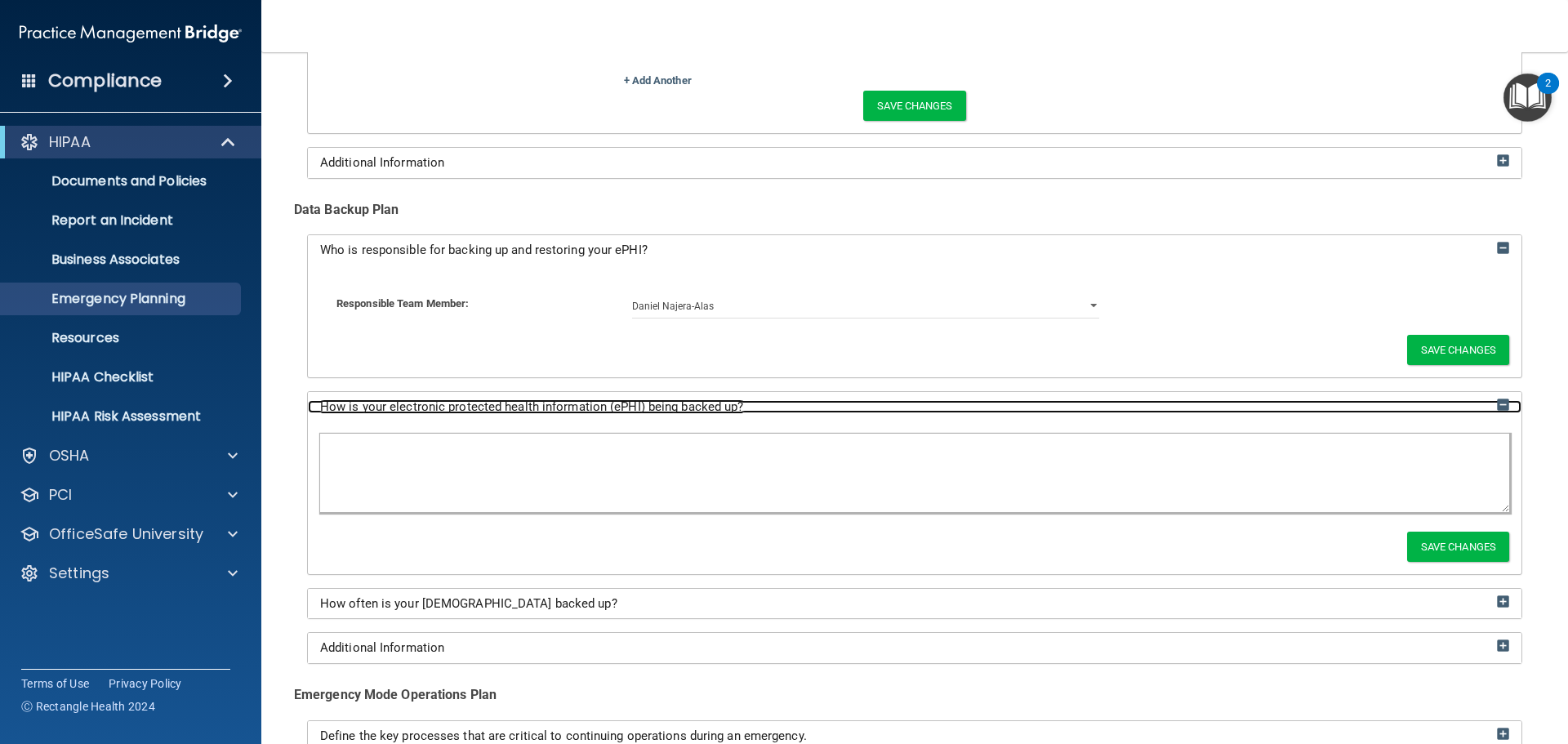
click at [893, 400] on div "How is your electronic protected health information (ePHI) being backed up?" at bounding box center [915, 406] width 1213 height 14
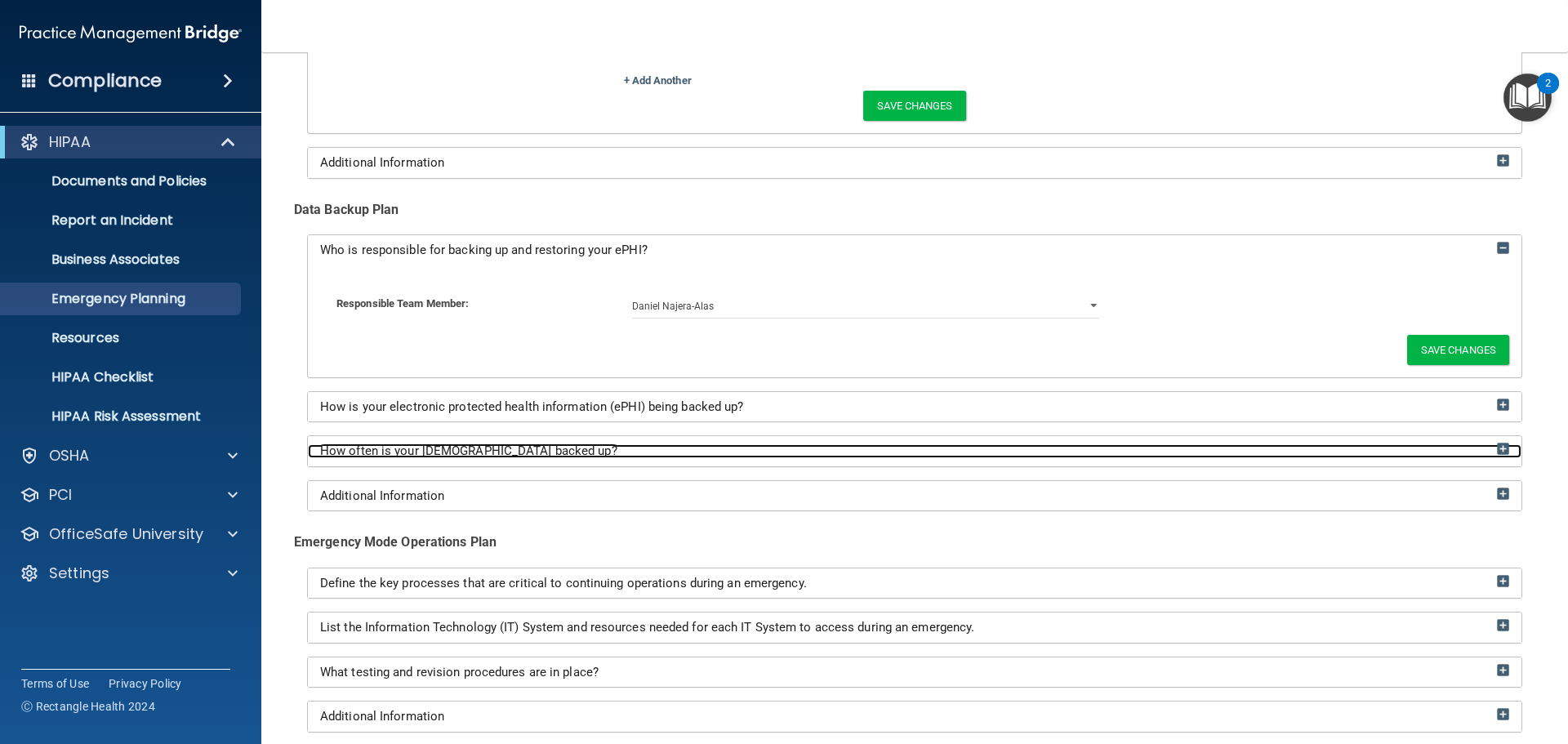
click at [874, 455] on div "How often is your [DEMOGRAPHIC_DATA] backed up?" at bounding box center [915, 451] width 1213 height 14
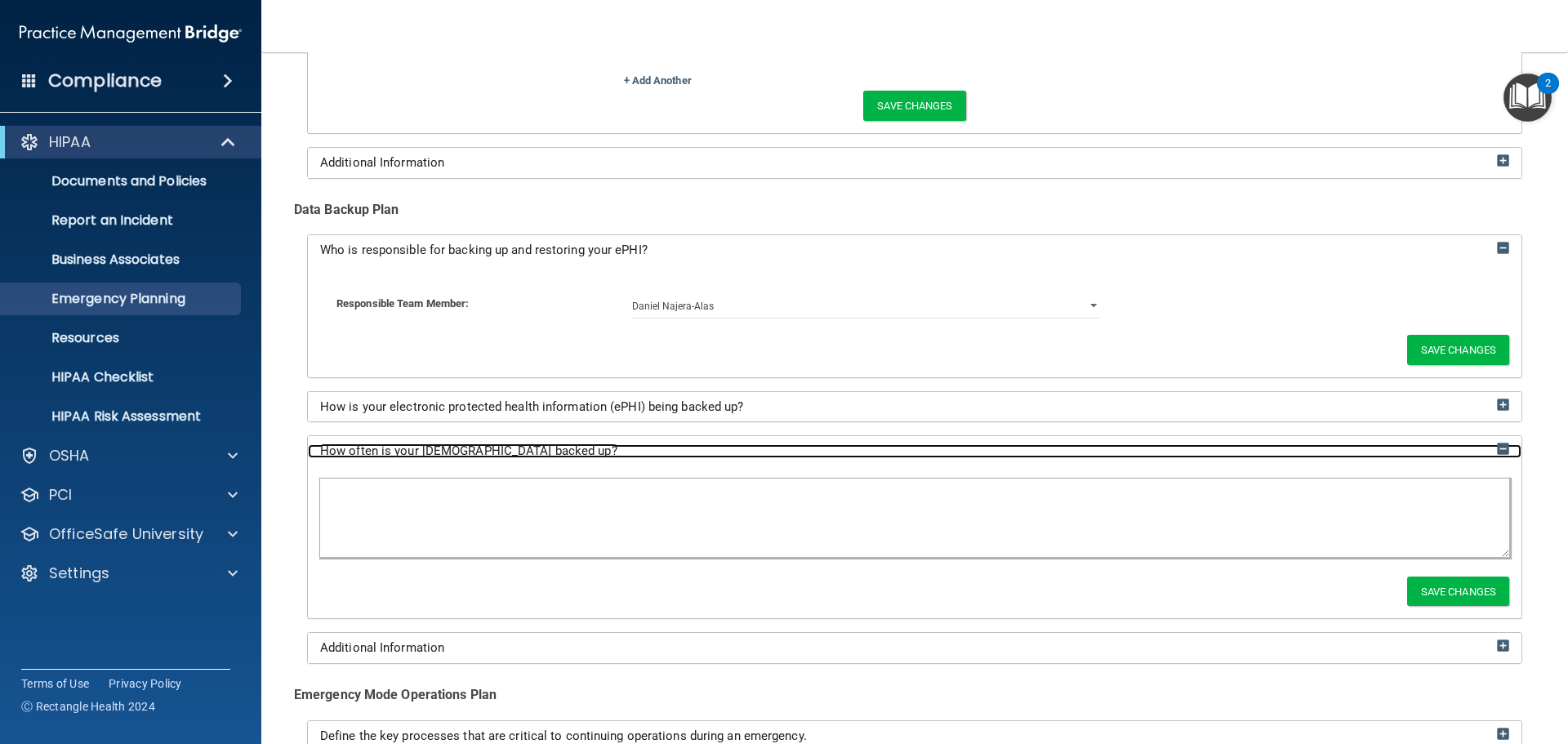
click at [874, 455] on div "How often is your [DEMOGRAPHIC_DATA] backed up?" at bounding box center [915, 451] width 1213 height 14
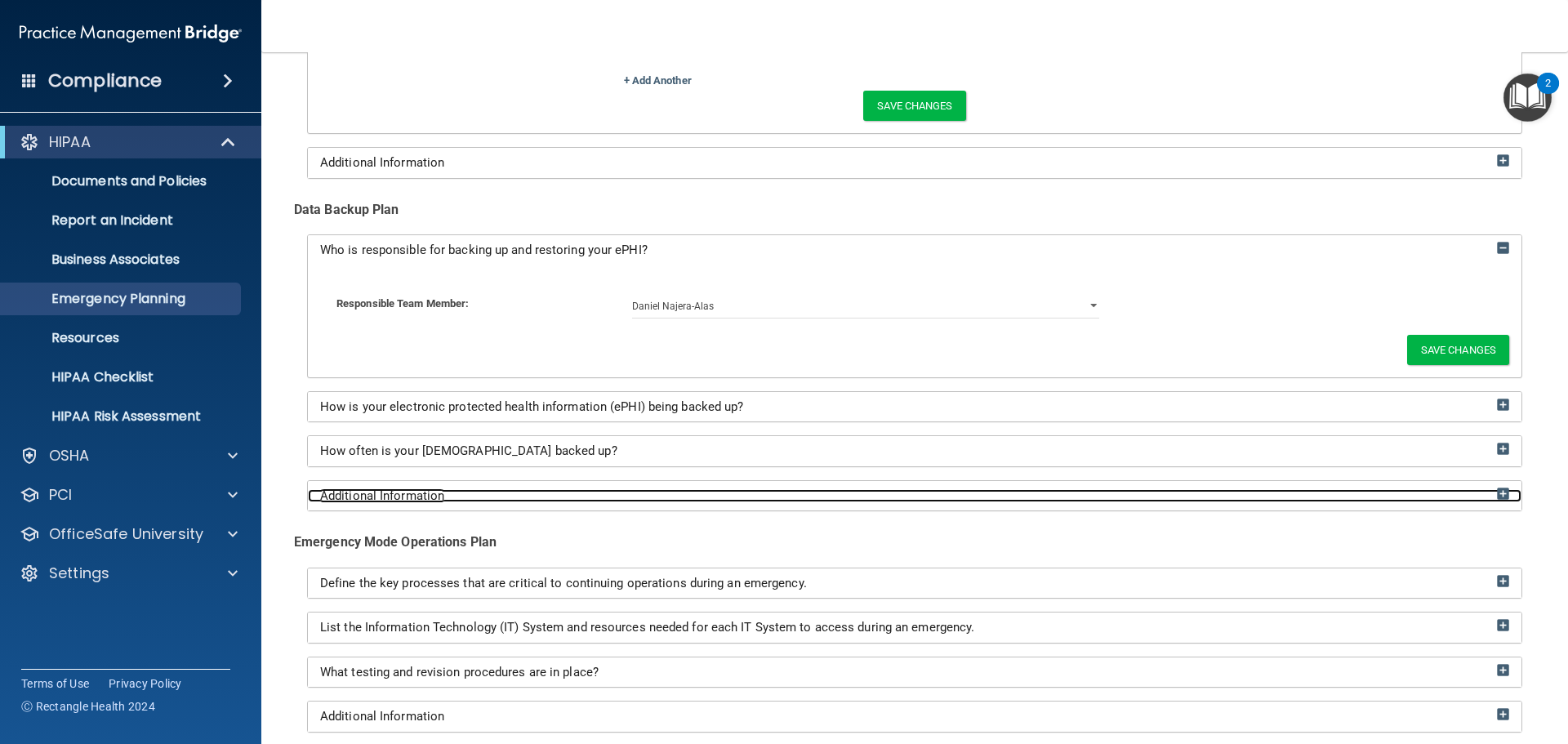
click at [888, 502] on div "Additional Information" at bounding box center [915, 496] width 1213 height 14
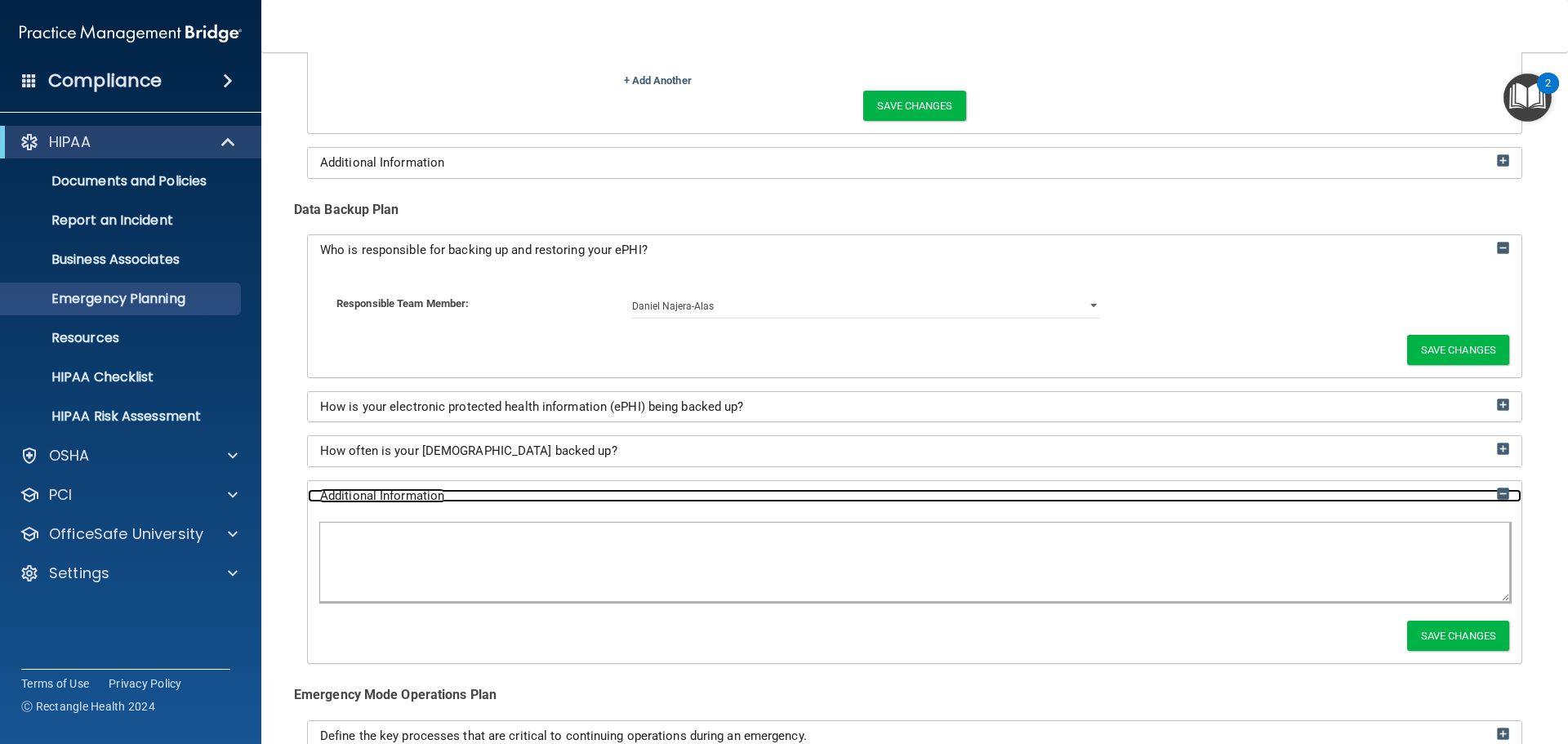
click at [888, 502] on div "Additional Information" at bounding box center [915, 496] width 1213 height 14
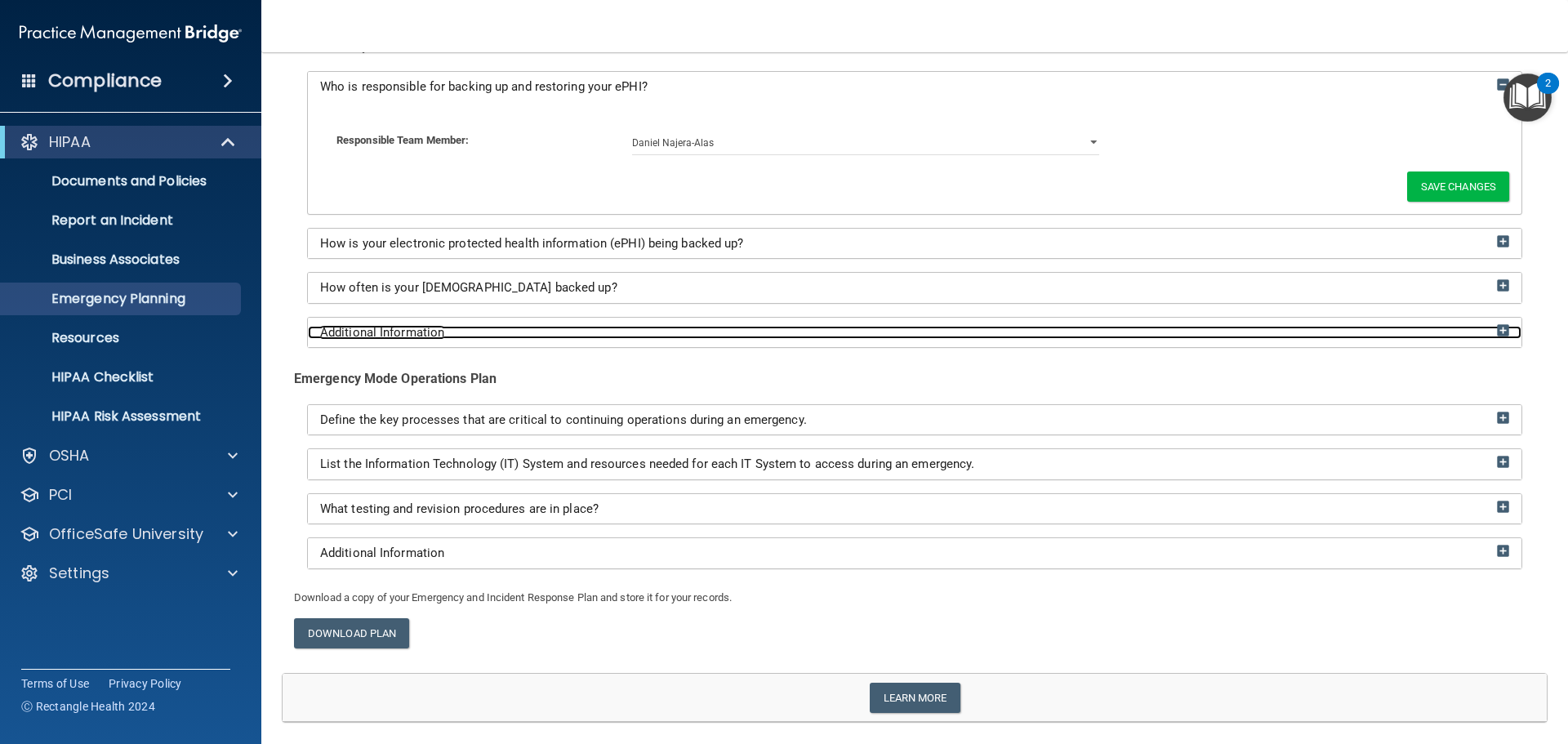
scroll to position [1187, 0]
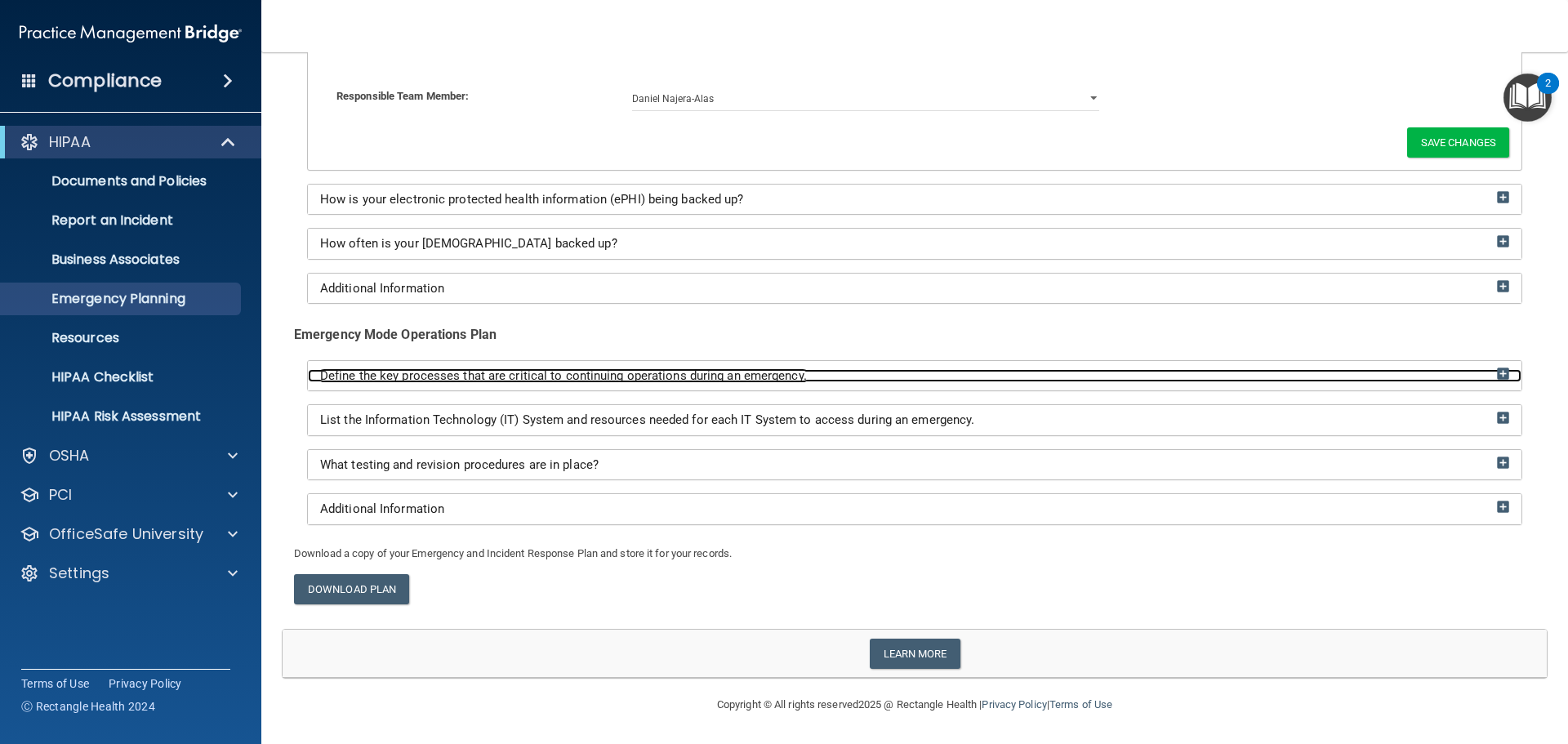
click at [765, 370] on span "Define the key processes that are critical to continuing operations during an e…" at bounding box center [564, 376] width 487 height 15
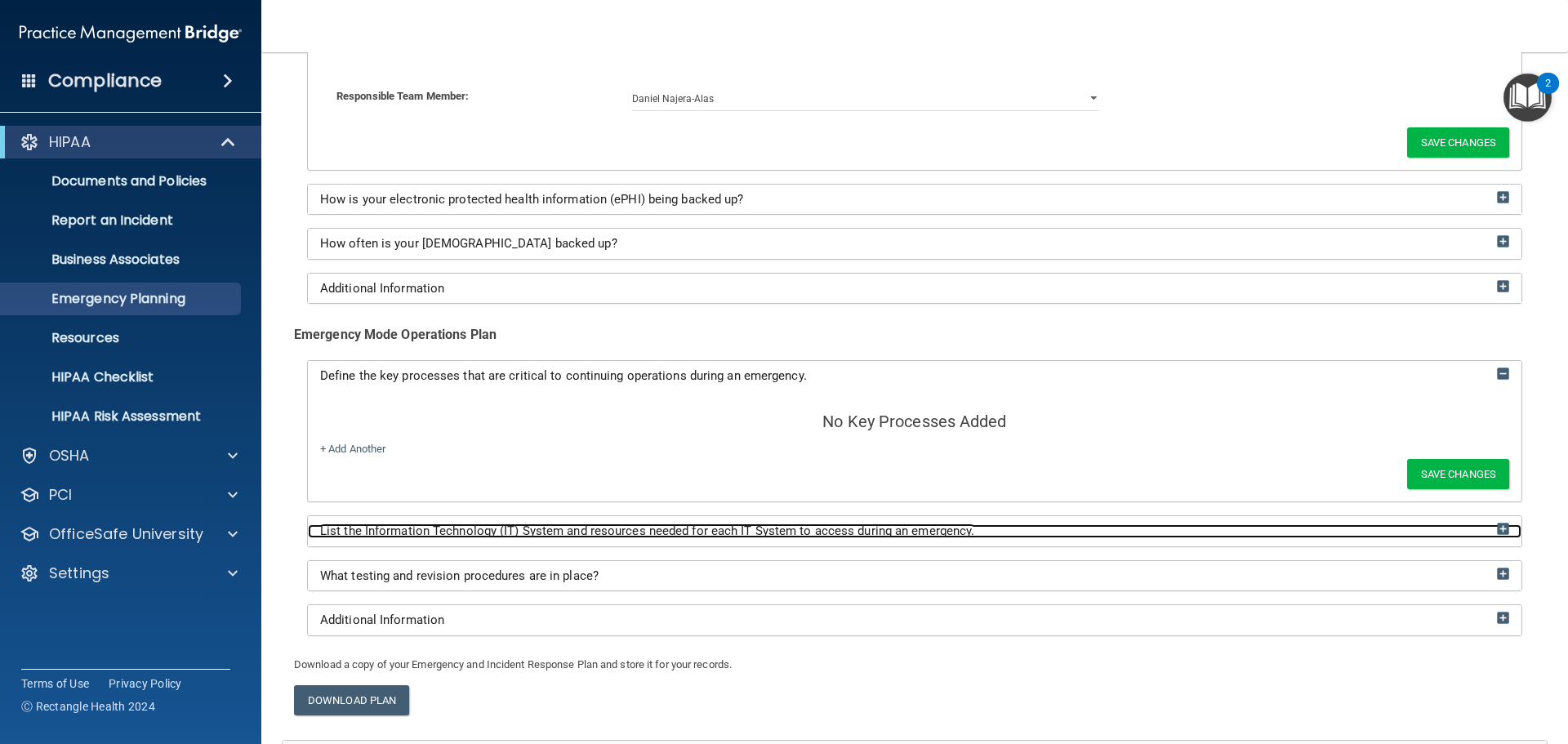
click at [948, 523] on span "List the Information Technology (IT) System and resources needed for each IT Sy…" at bounding box center [648, 531] width 654 height 15
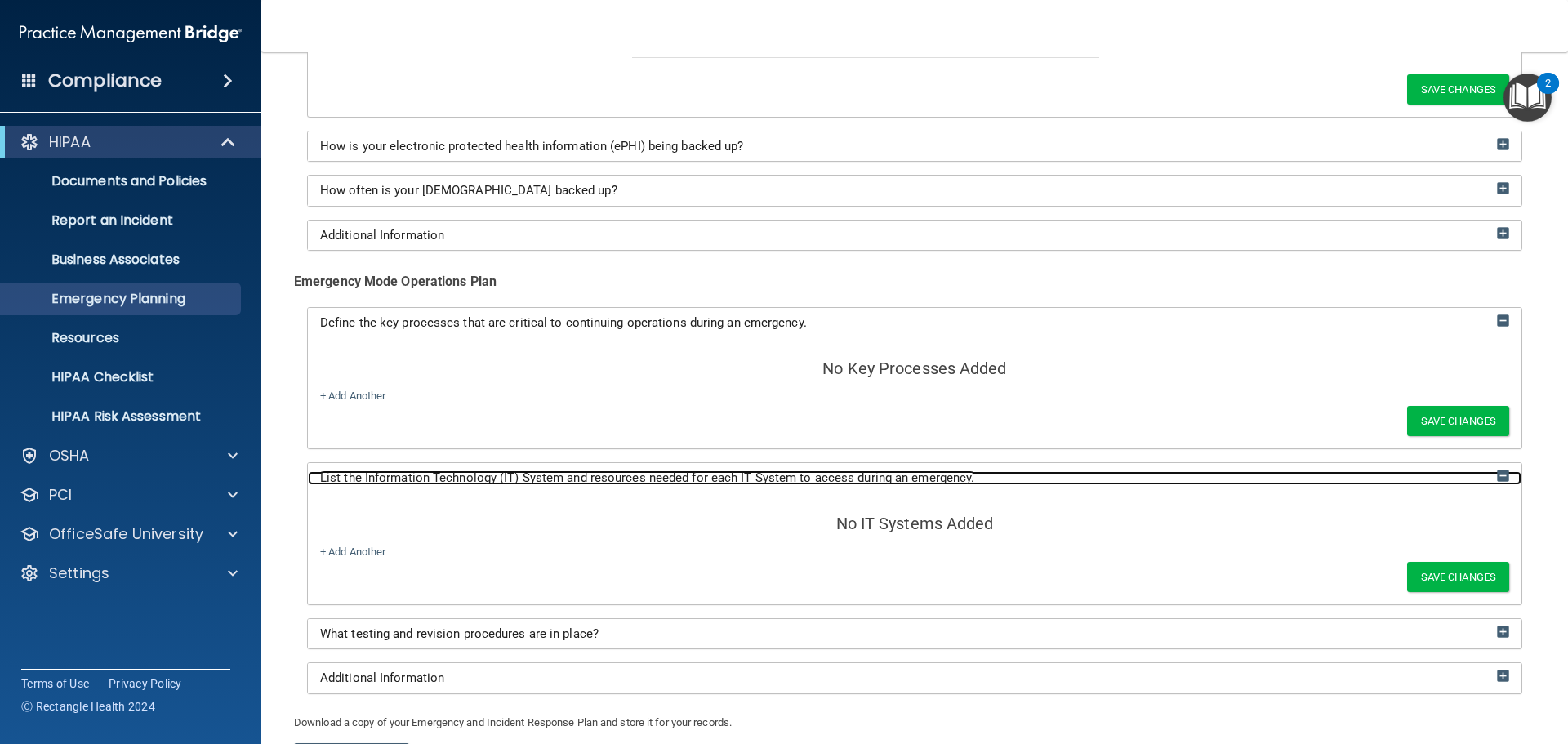
scroll to position [1269, 0]
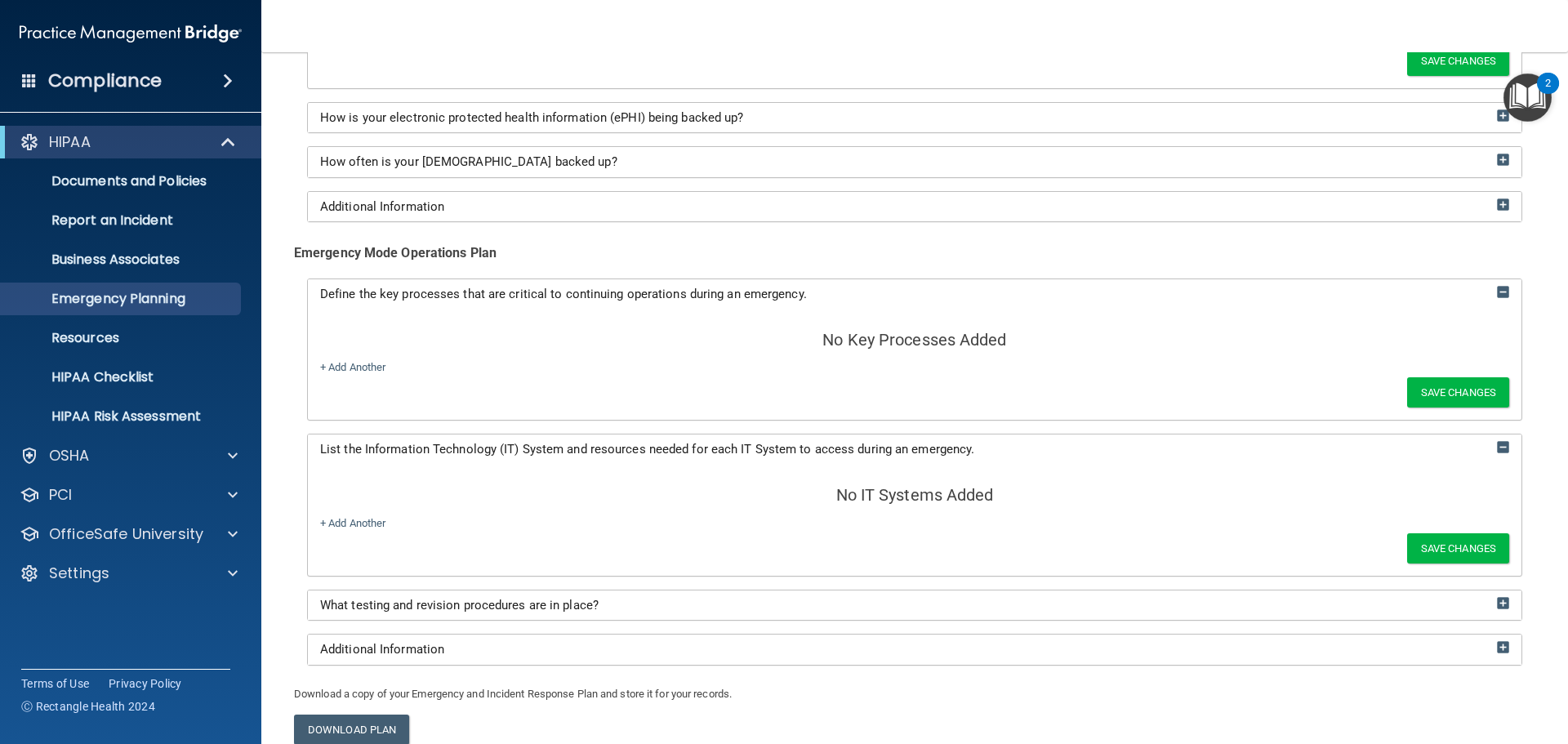
click at [948, 523] on div "+ Add Another" at bounding box center [713, 523] width 809 height 20
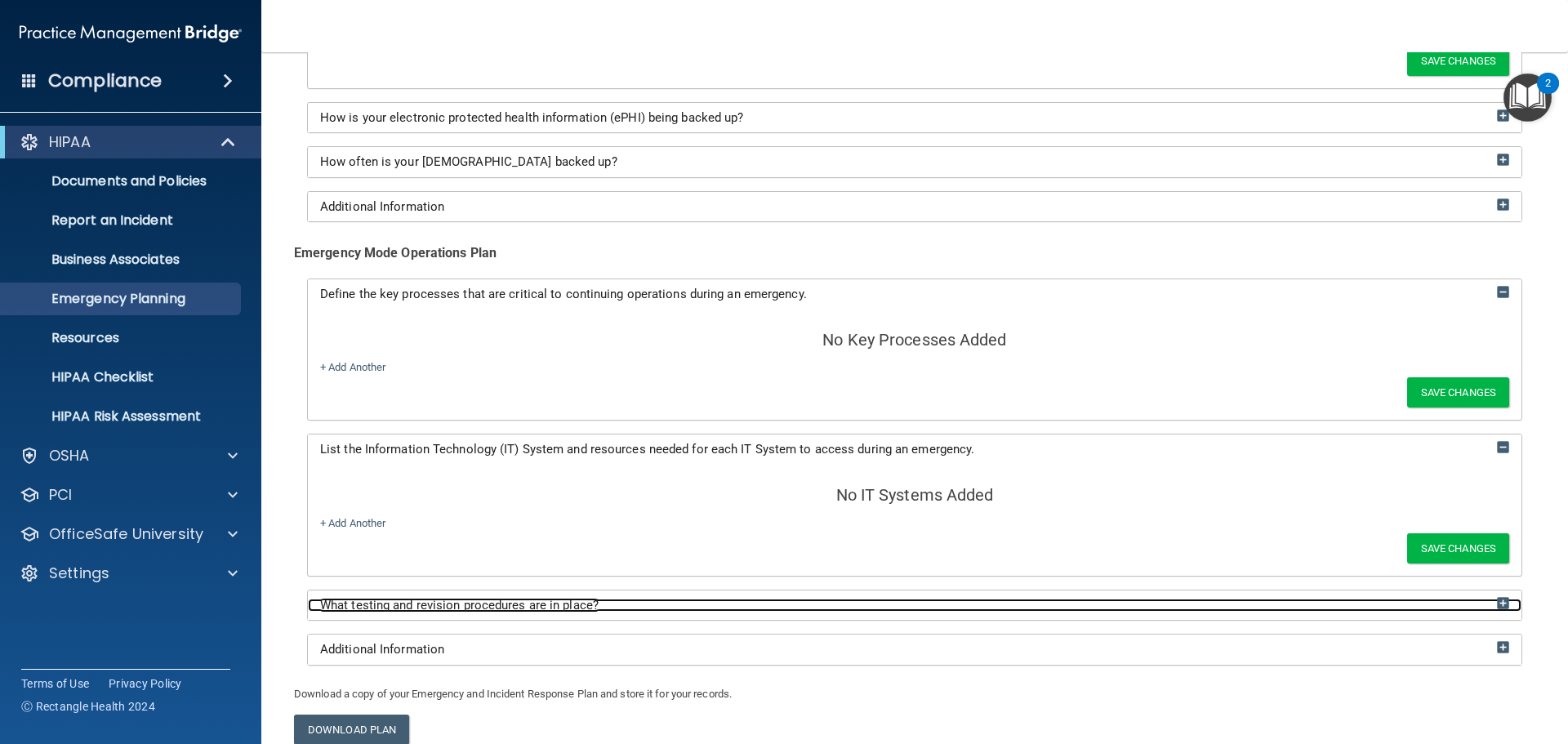
click at [909, 601] on div "What testing and revision procedures are in place?" at bounding box center [915, 605] width 1213 height 14
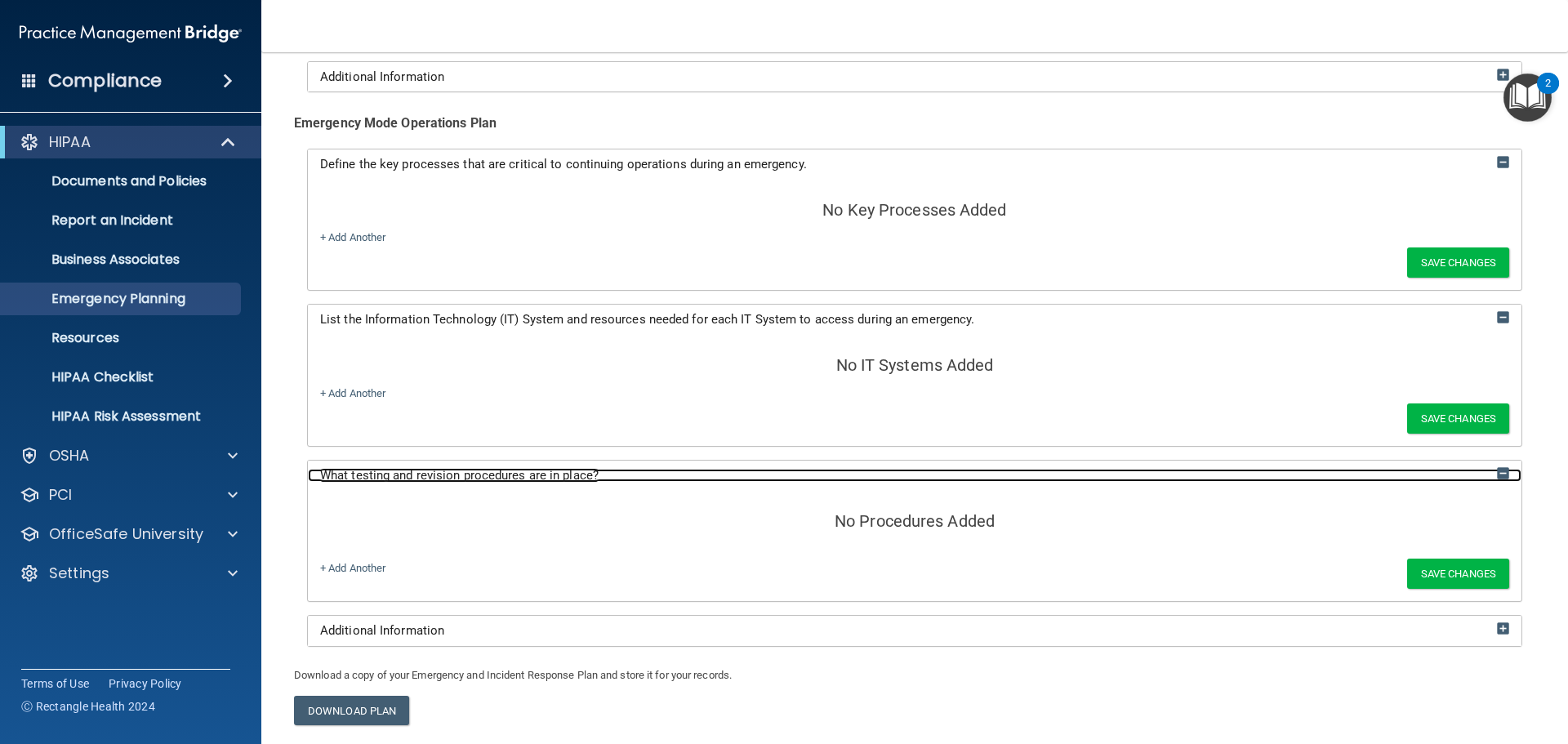
scroll to position [1432, 0]
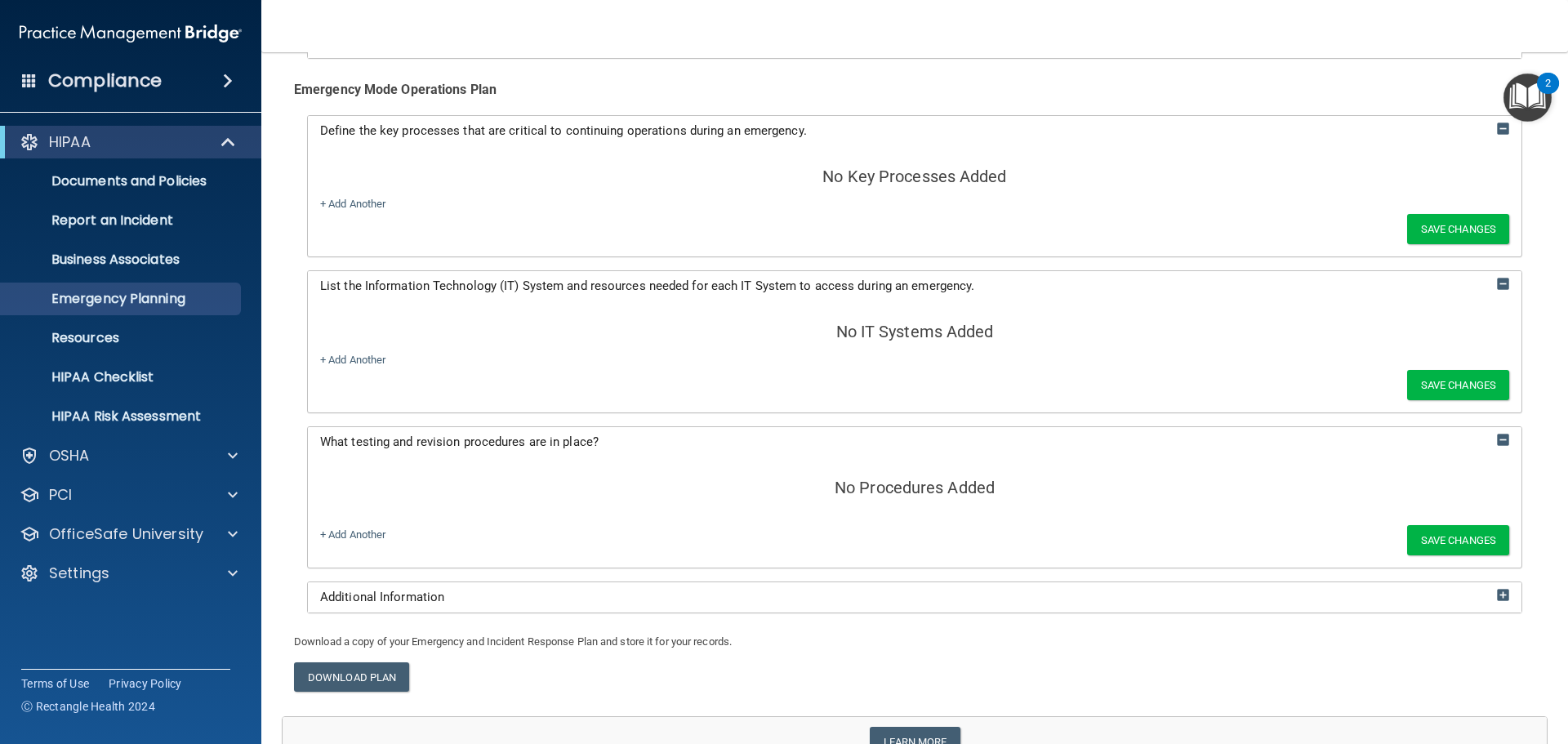
click at [908, 608] on div "Additional Information" at bounding box center [915, 598] width 1213 height 30
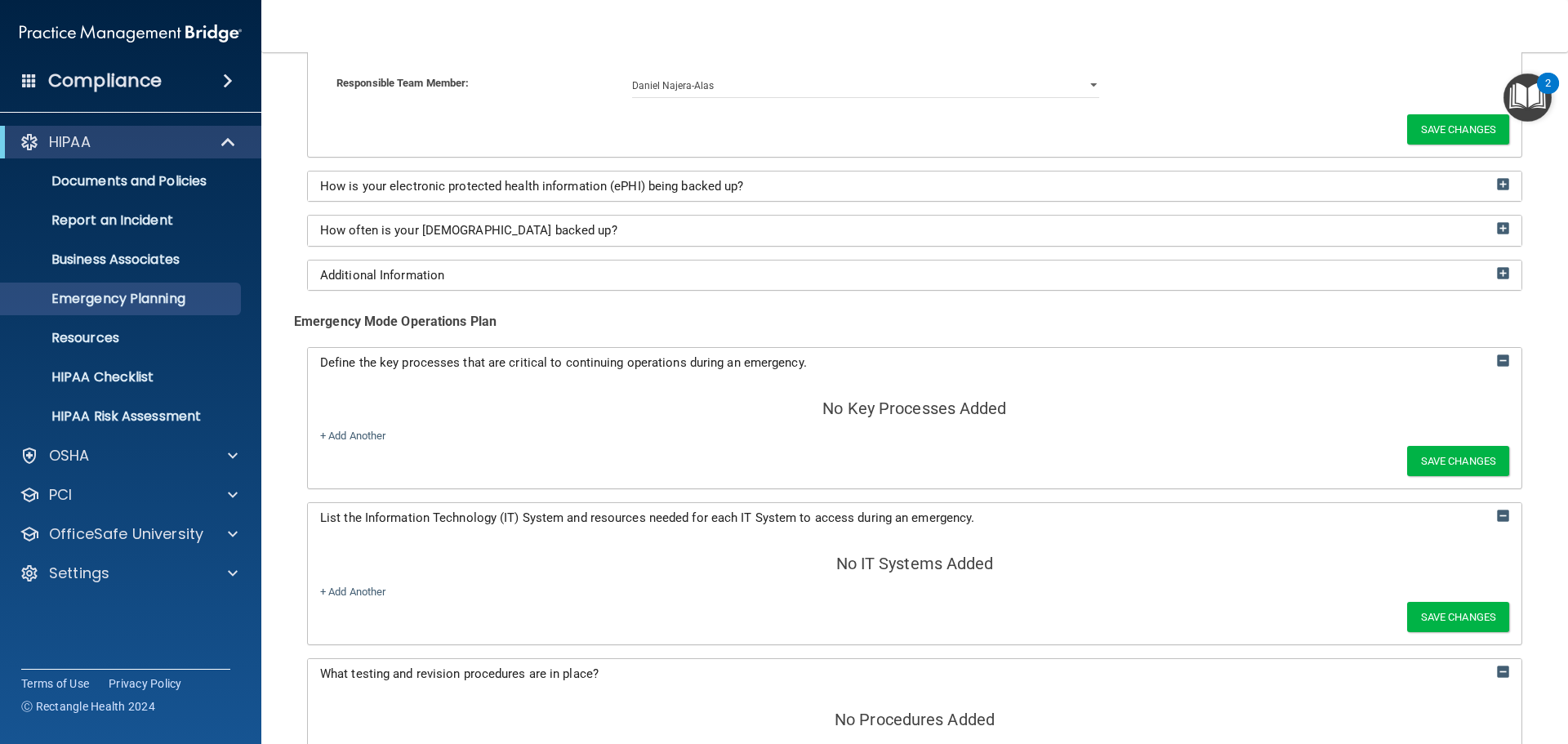
scroll to position [1187, 0]
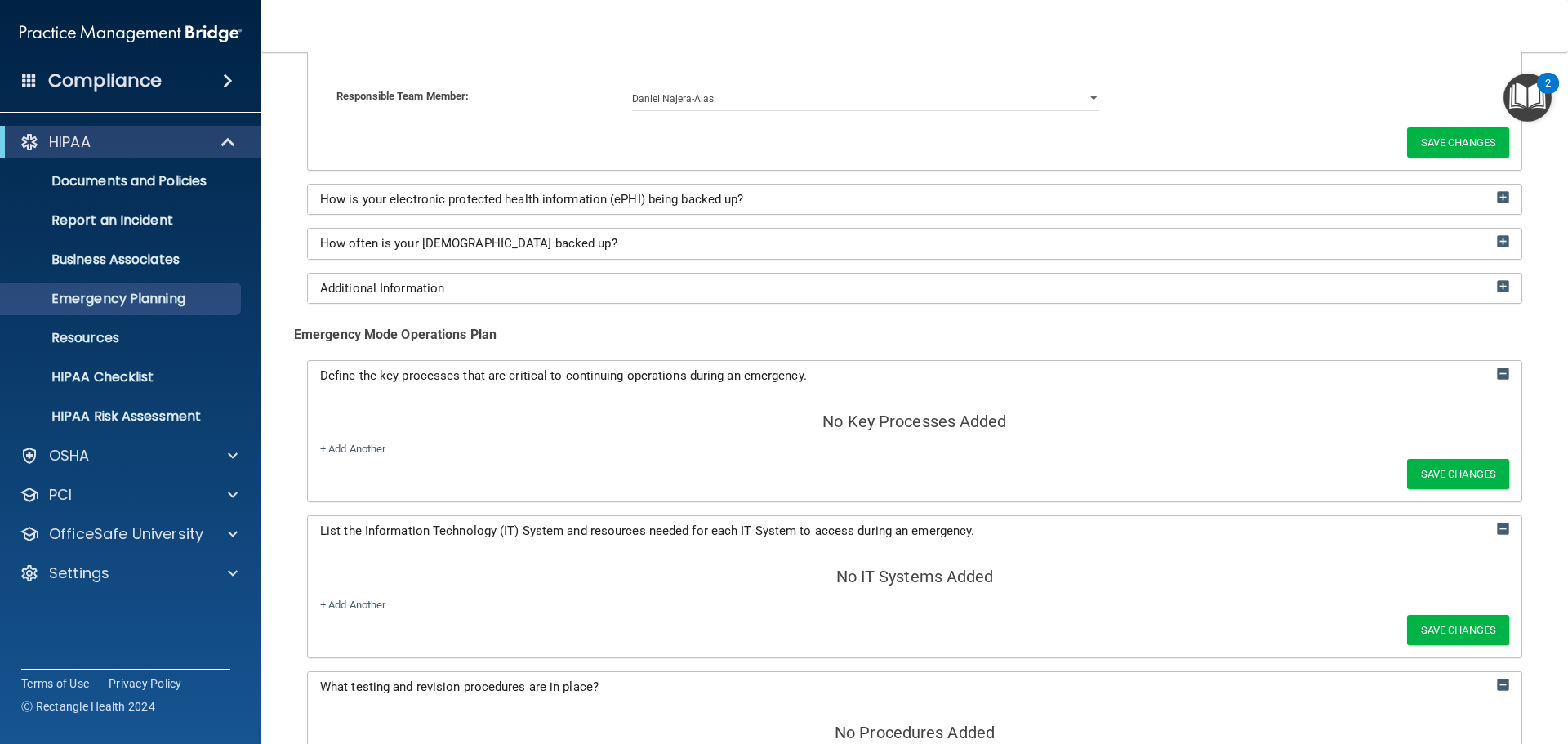
click at [928, 410] on div "No Key Processes Added + Add Another Save Changes" at bounding box center [915, 446] width 1213 height 111
click at [360, 448] on link "+ Add Another" at bounding box center [353, 448] width 65 height 12
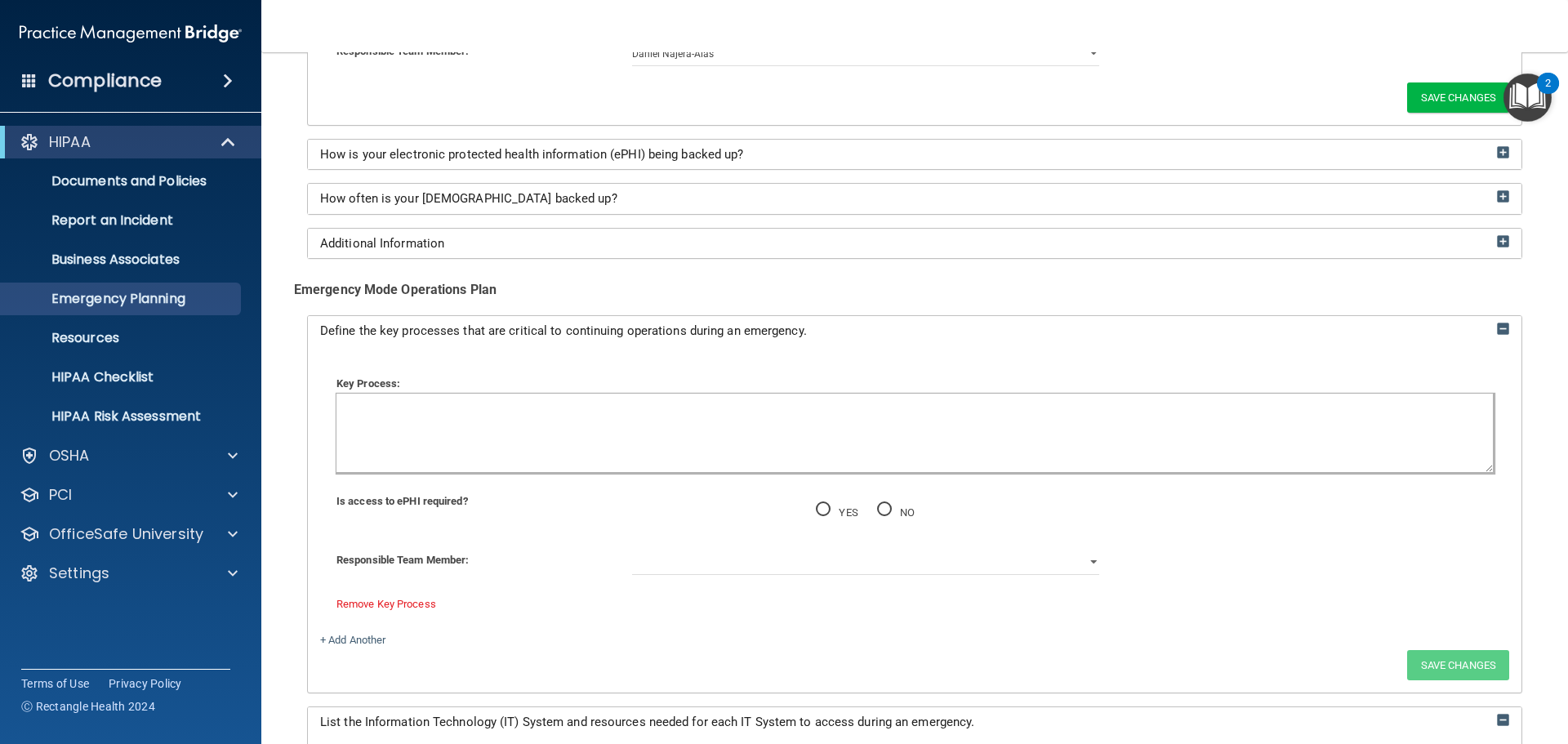
scroll to position [1269, 0]
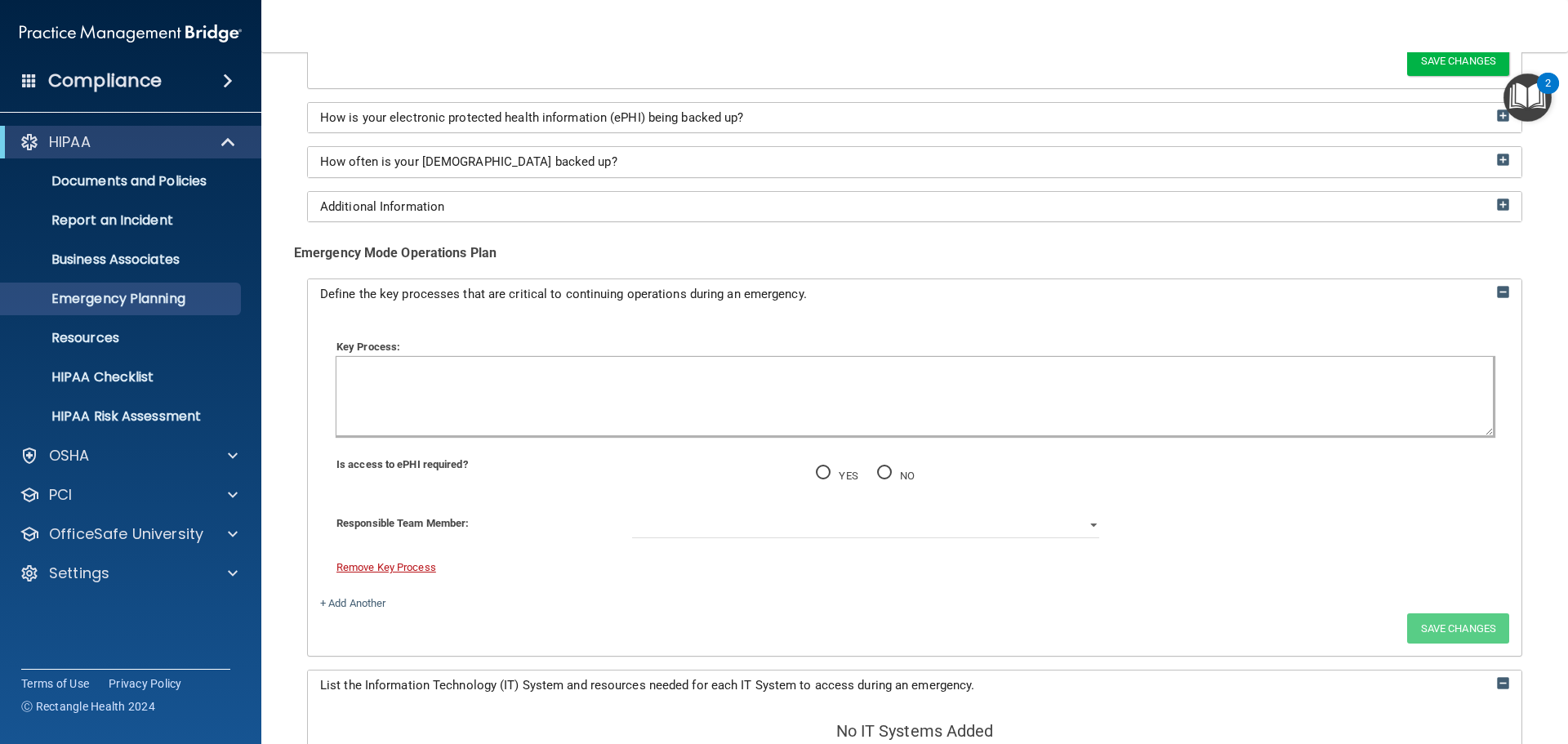
click at [400, 570] on link "Remove Key Process" at bounding box center [387, 567] width 100 height 12
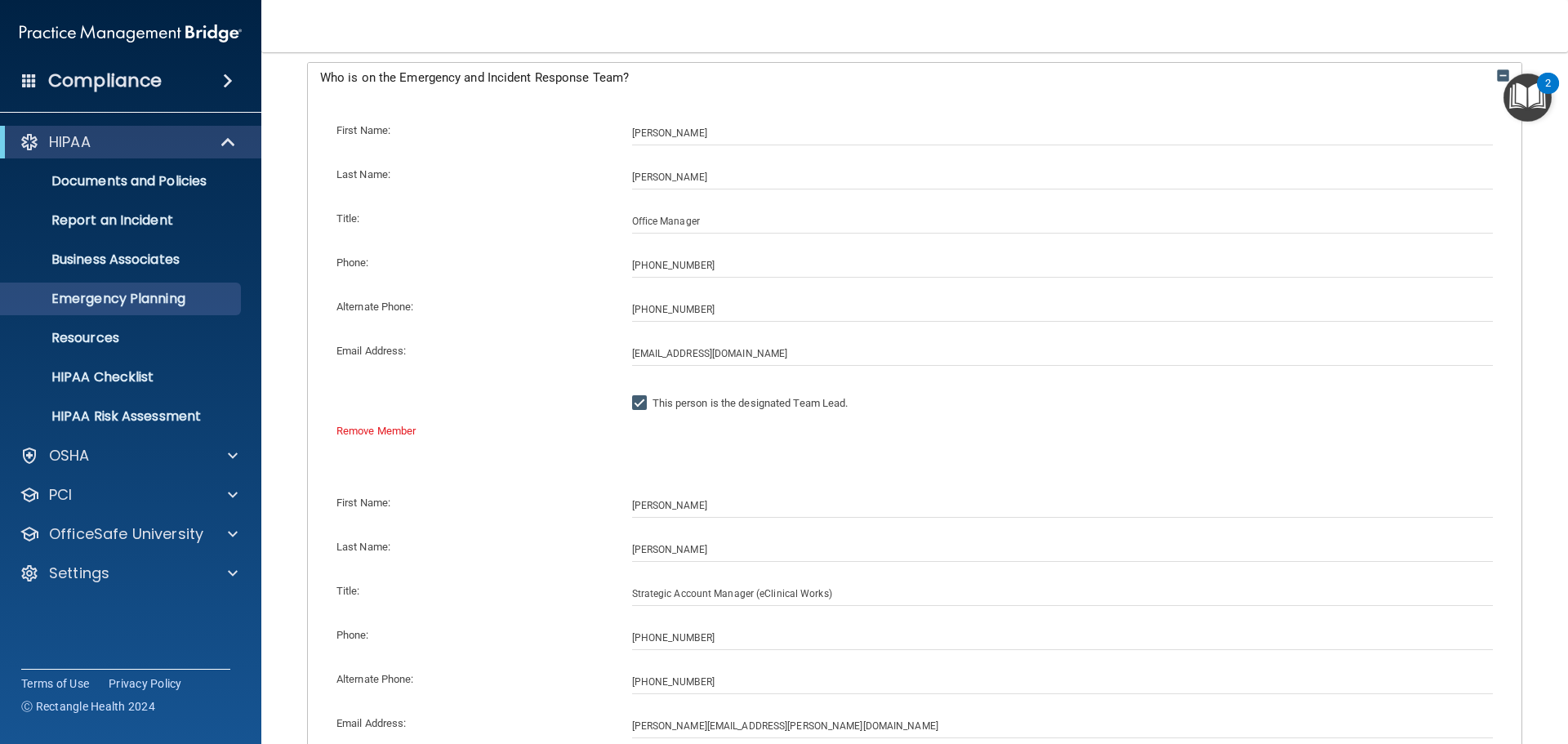
scroll to position [0, 0]
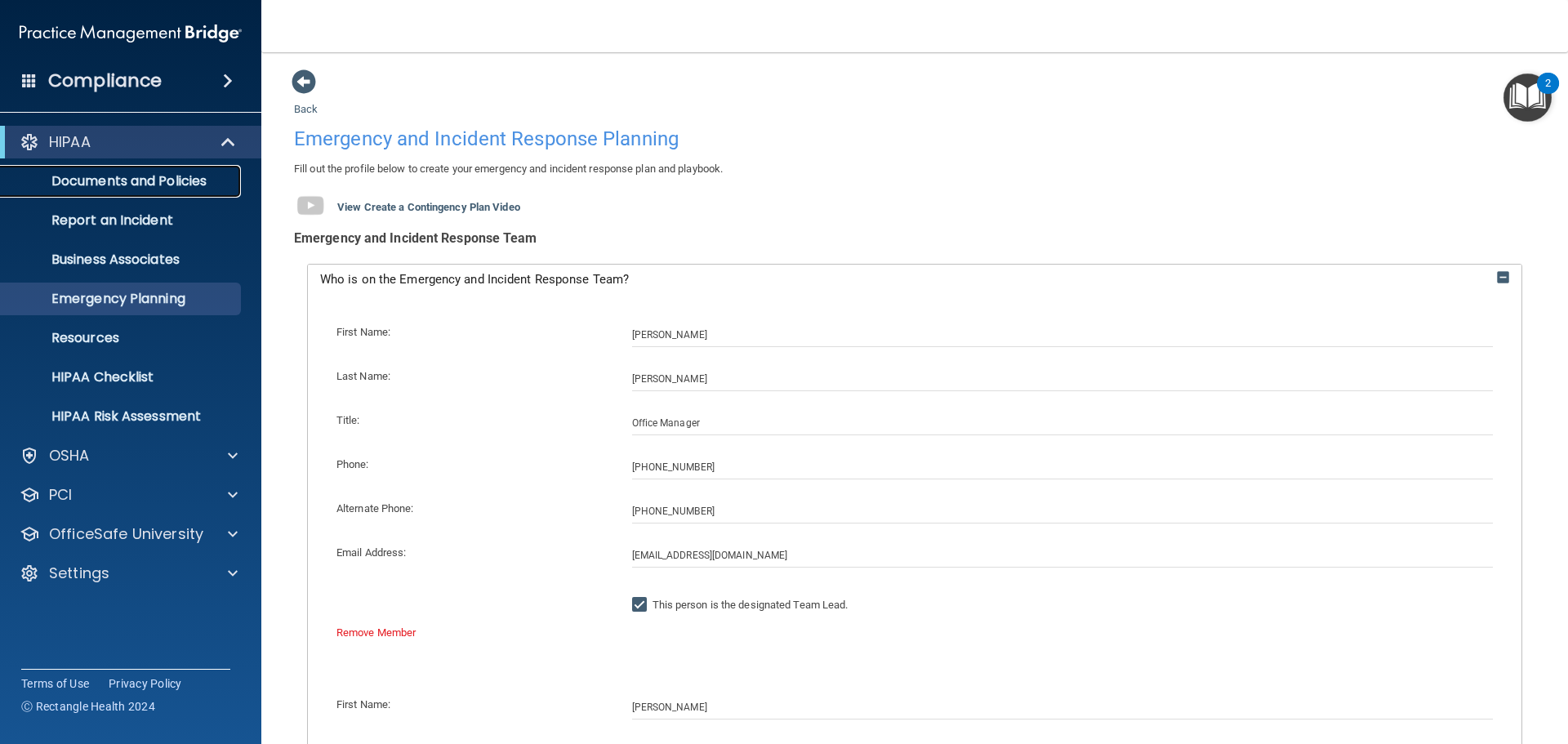
click at [156, 183] on p "Documents and Policies" at bounding box center [122, 181] width 223 height 16
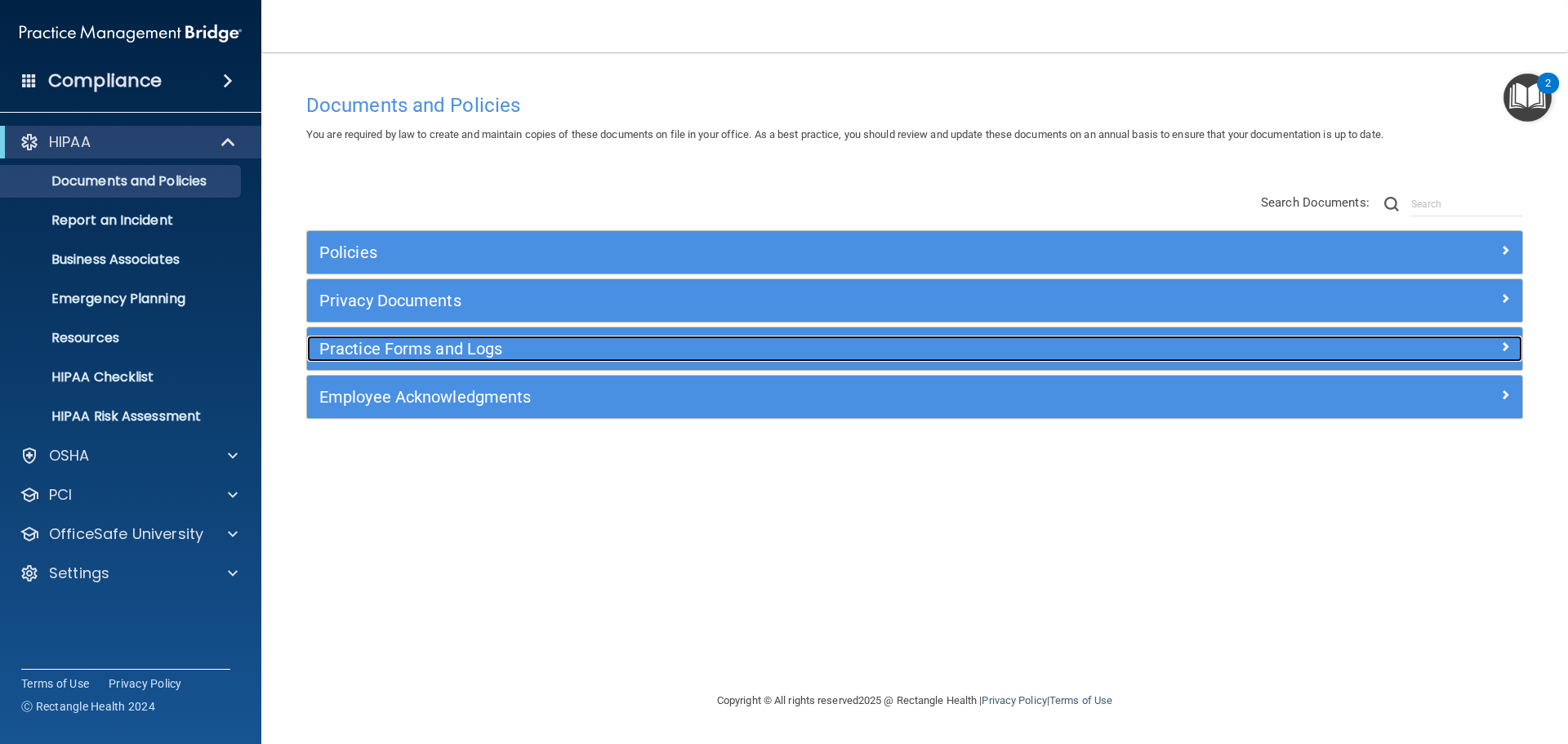
click at [547, 351] on h5 "Practice Forms and Logs" at bounding box center [763, 348] width 887 height 18
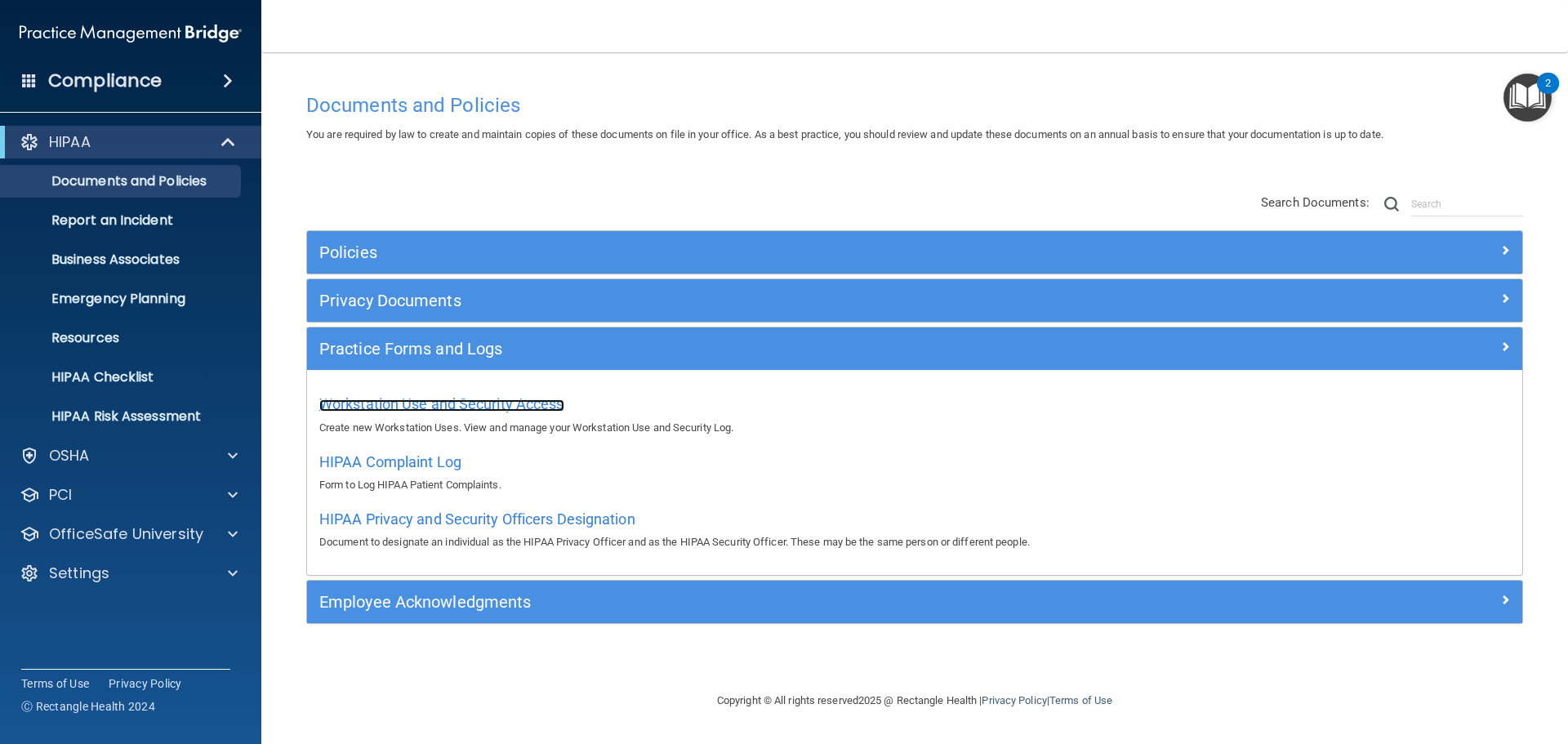
click at [474, 401] on span "Workstation Use and Security Access" at bounding box center [442, 404] width 245 height 17
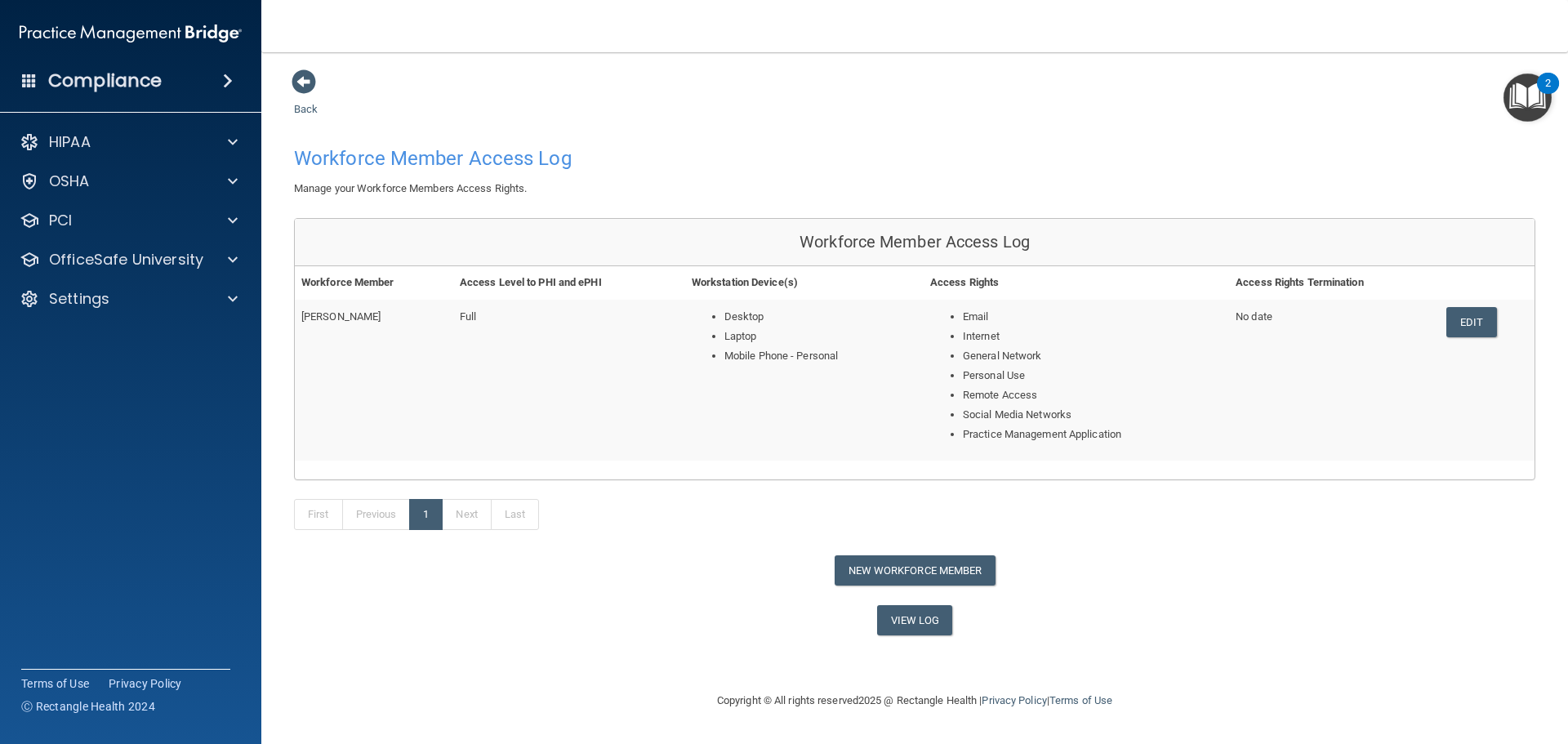
click at [1145, 602] on div "Back Workforce Member Access Log Manage your Workforce Members Access Rights. W…" at bounding box center [915, 352] width 1242 height 567
click at [895, 571] on button "New Workforce Member" at bounding box center [915, 570] width 161 height 30
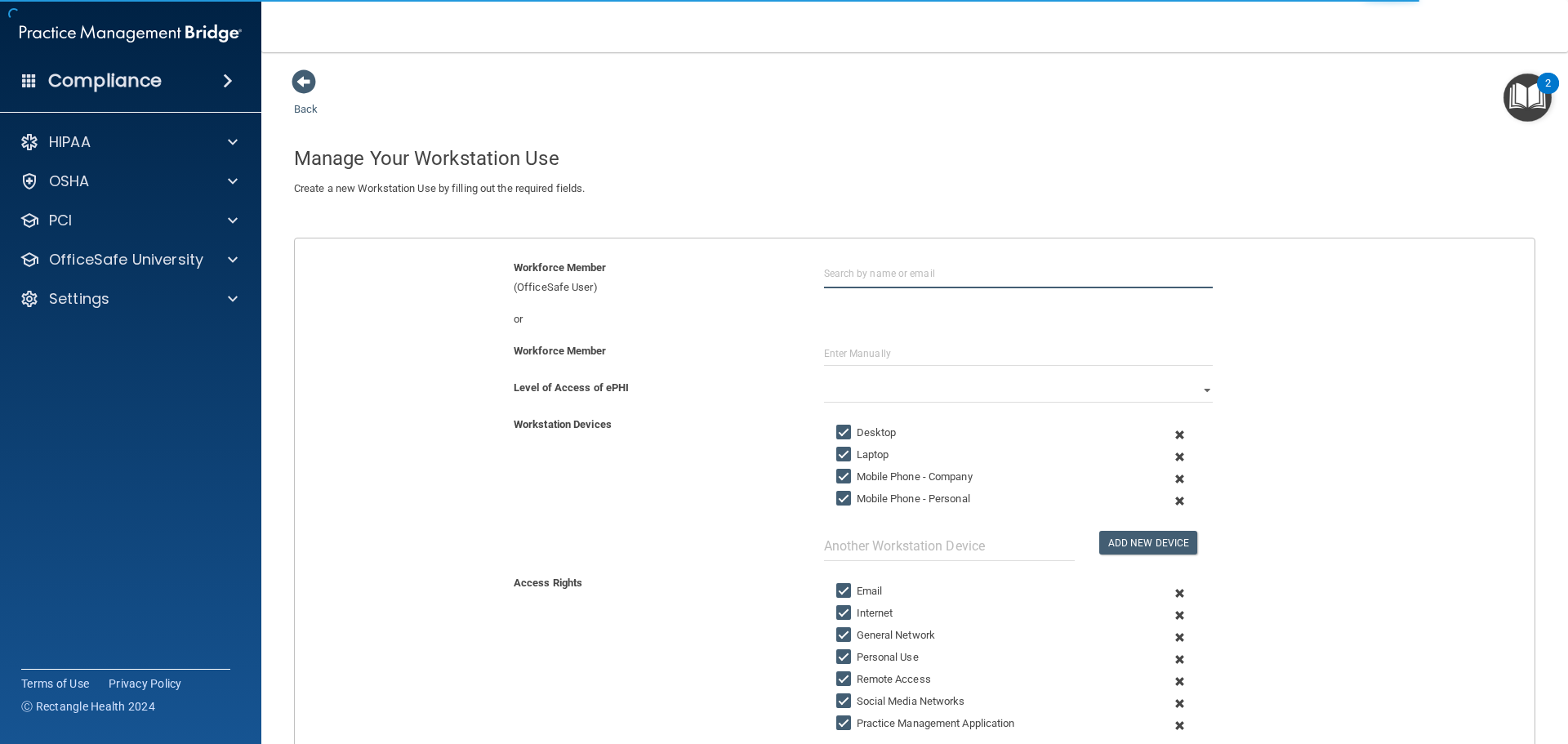
click at [949, 267] on input "text" at bounding box center [1018, 273] width 388 height 30
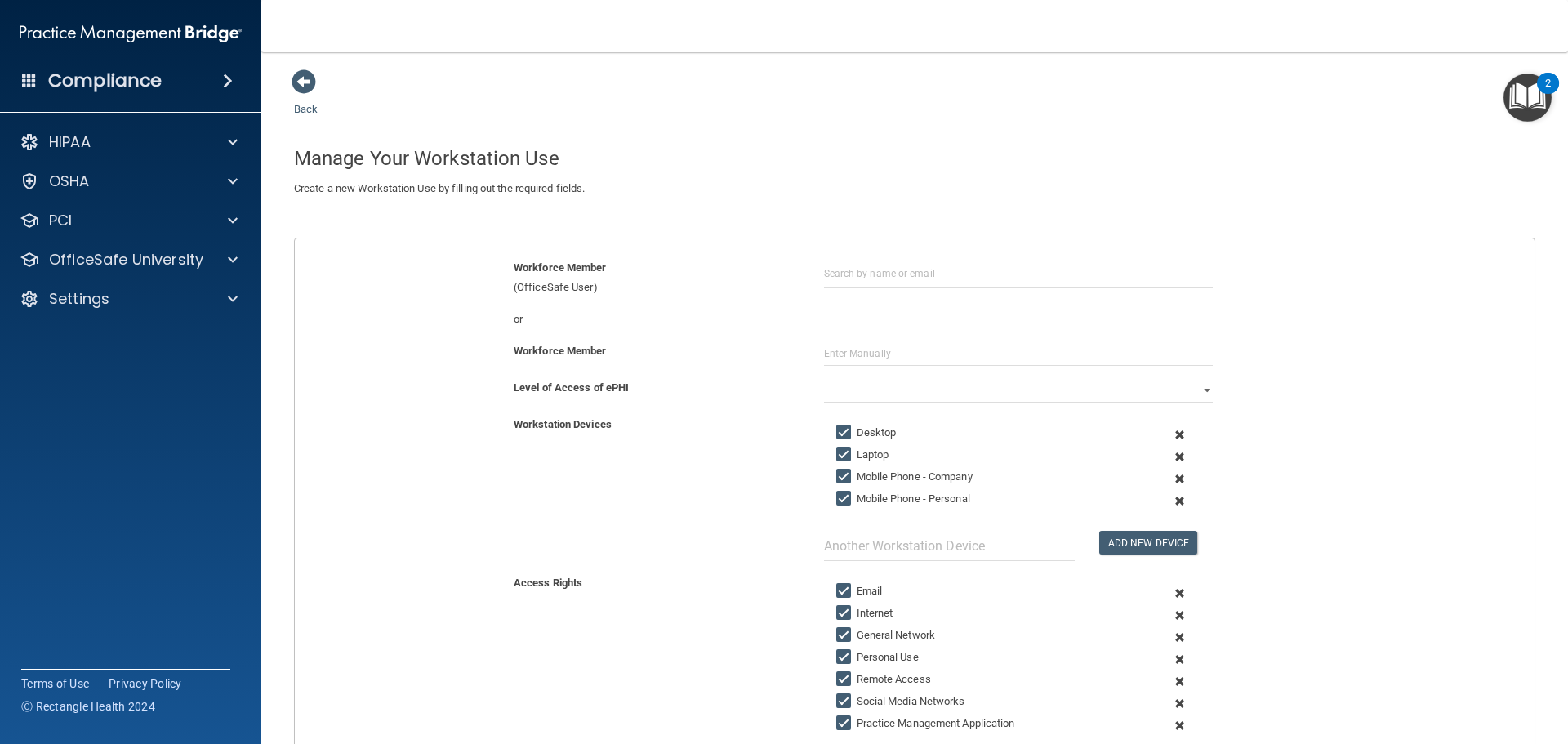
click at [1135, 215] on div "Create a new Workstation Use by filling out the required fields. Edit a Worksta…" at bounding box center [915, 199] width 1266 height 40
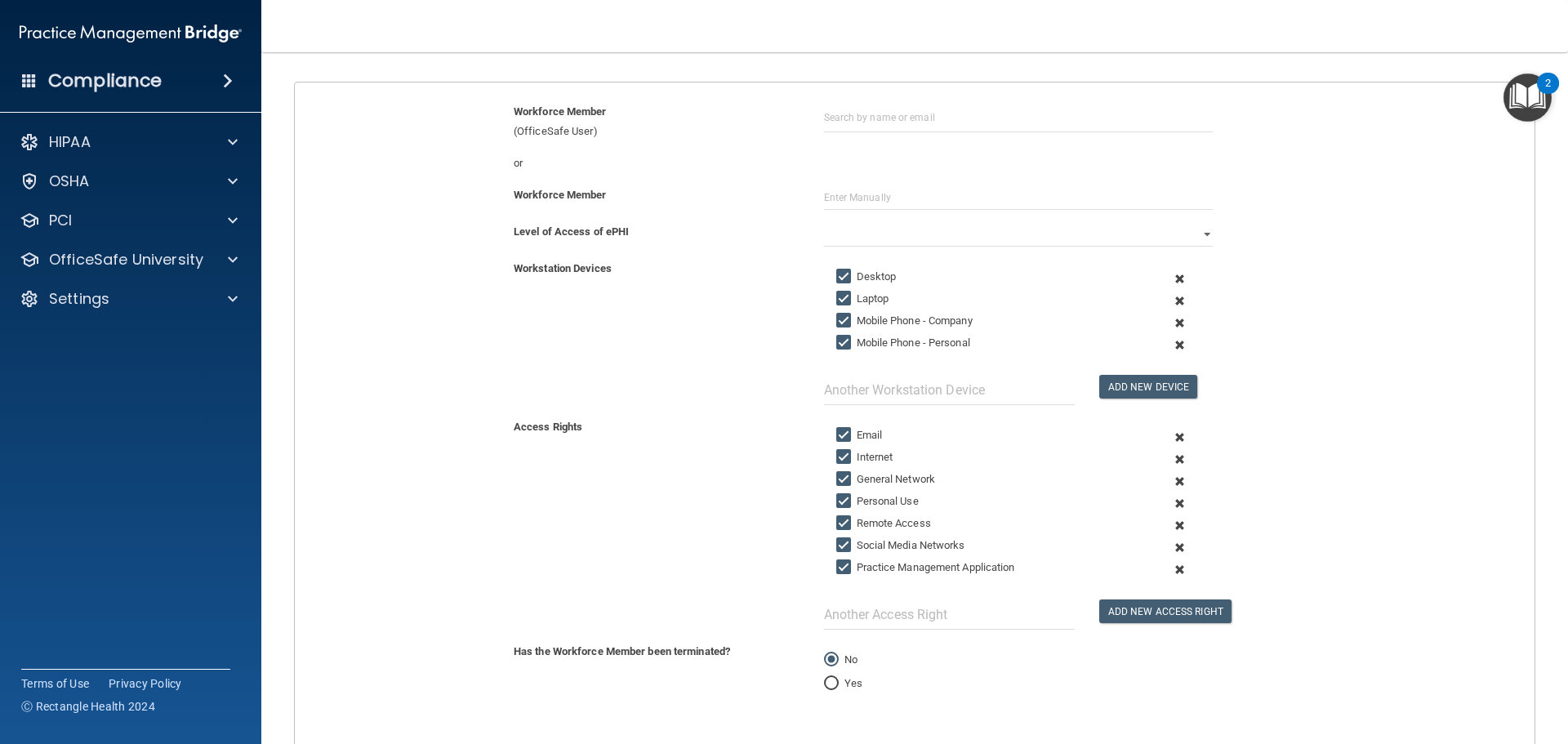
scroll to position [163, 0]
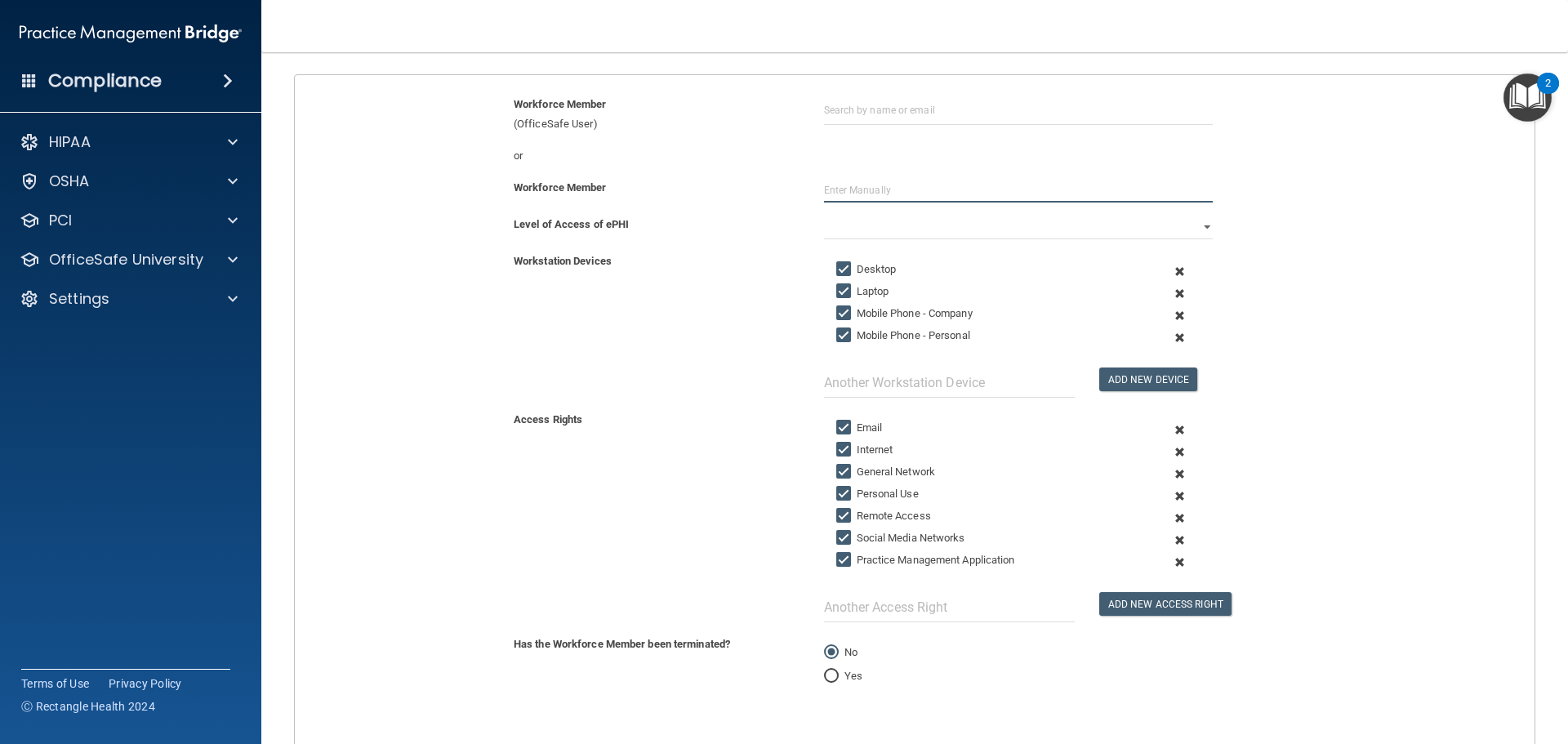
click at [922, 187] on input "text" at bounding box center [1018, 190] width 388 height 25
type input "[PERSON_NAME]"
select select "0"
click at [949, 312] on label "Mobile Phone - Company" at bounding box center [904, 313] width 137 height 20
click at [855, 312] on input "Mobile Phone - Company" at bounding box center [846, 314] width 19 height 13
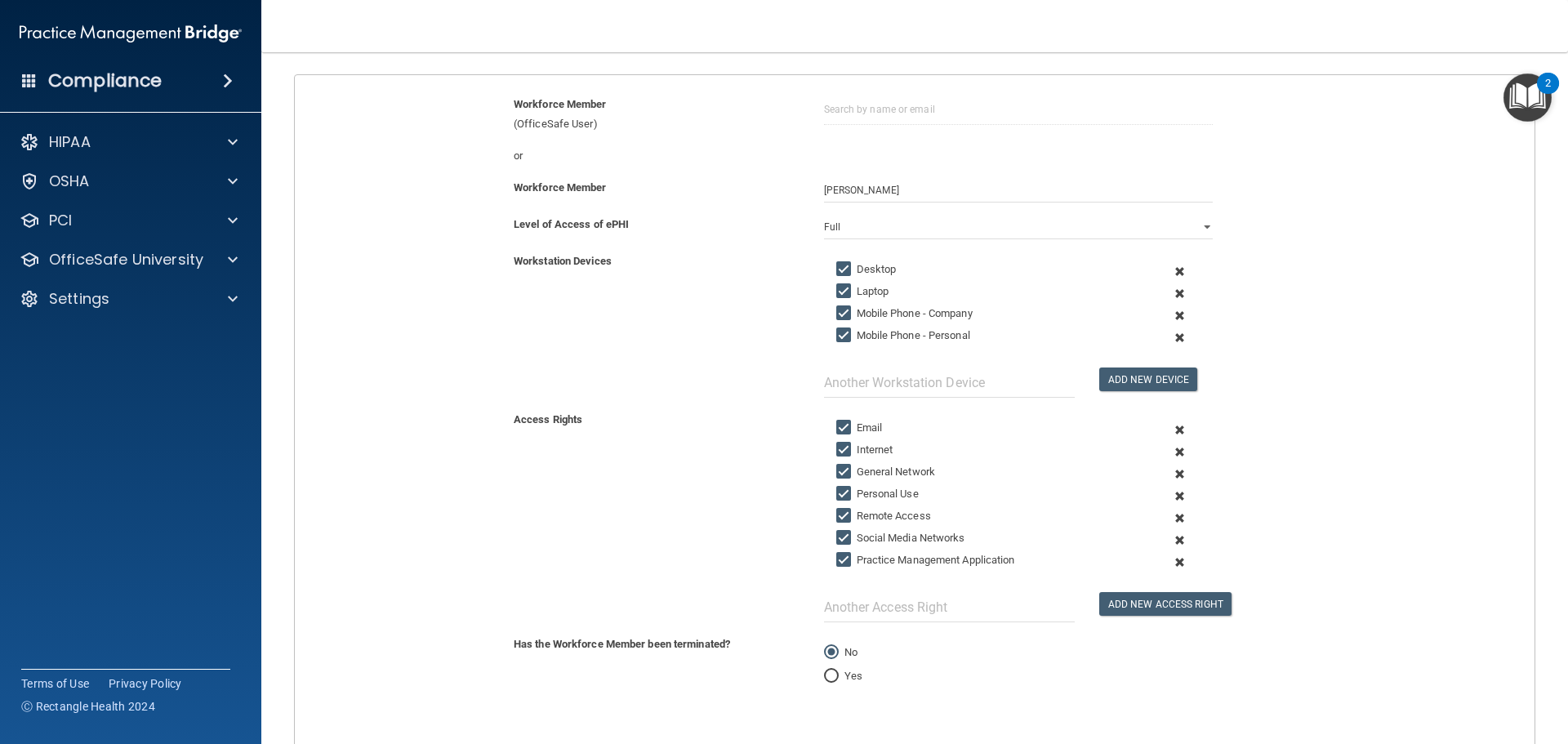
checkbox input "false"
click at [909, 333] on label "Mobile Phone - Personal" at bounding box center [903, 336] width 134 height 20
click at [855, 333] on input "Mobile Phone - Personal" at bounding box center [846, 336] width 19 height 13
checkbox input "false"
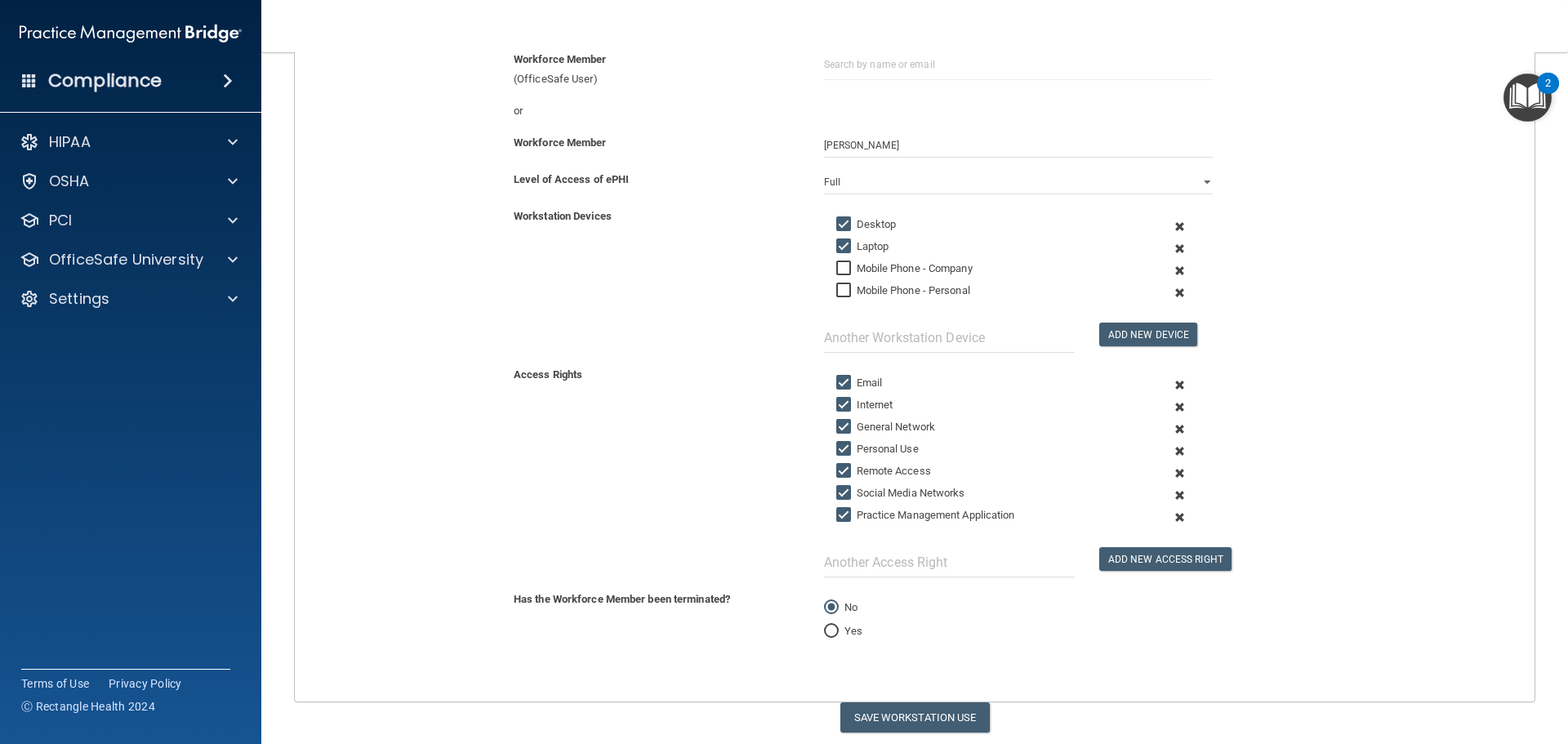
scroll to position [245, 0]
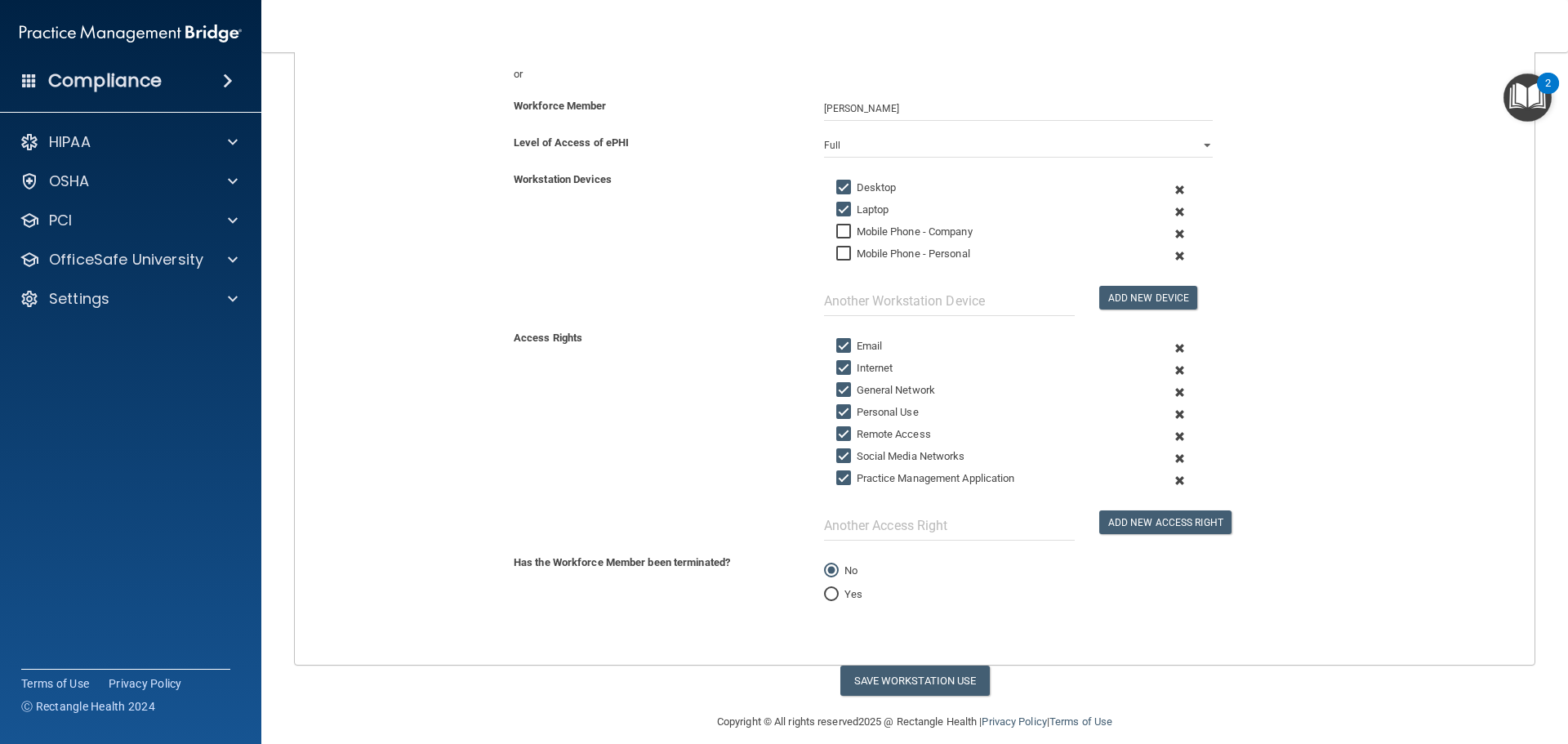
click at [841, 407] on input "Personal Use" at bounding box center [846, 413] width 19 height 13
checkbox input "false"
click at [963, 686] on button "Save Workstation Use" at bounding box center [915, 681] width 150 height 30
select select "? string:Full ?"
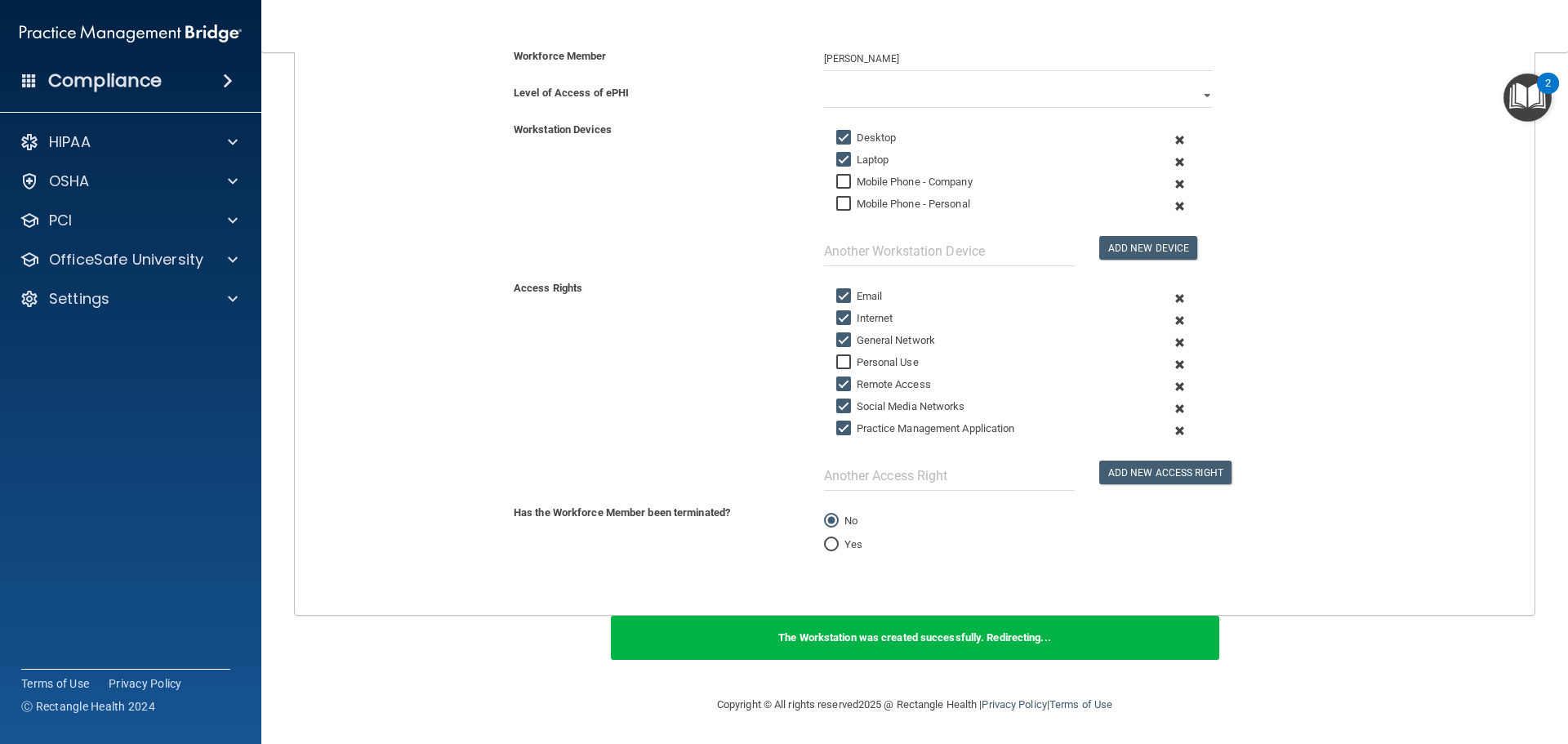
scroll to position [0, 0]
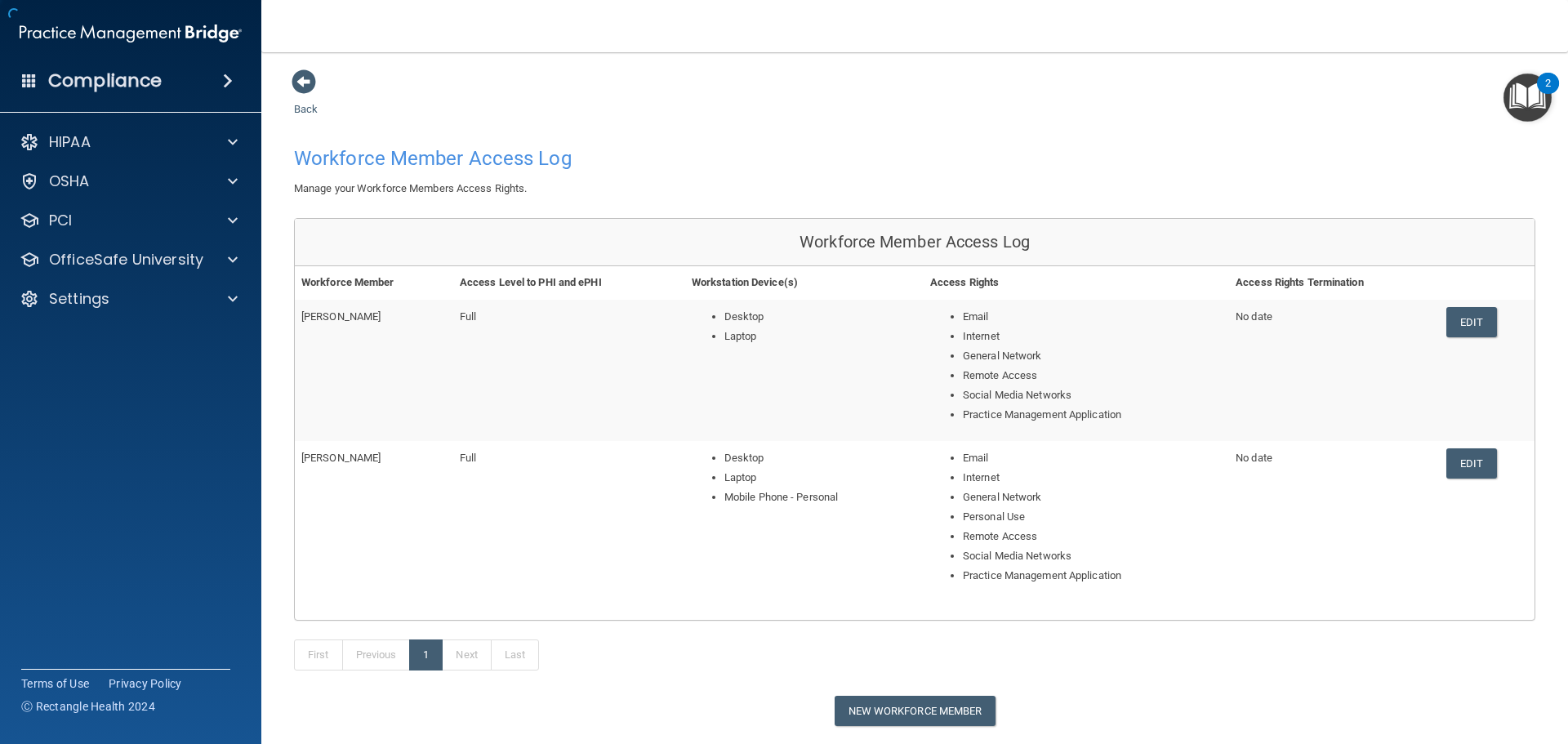
click at [308, 113] on link "Back" at bounding box center [305, 99] width 24 height 32
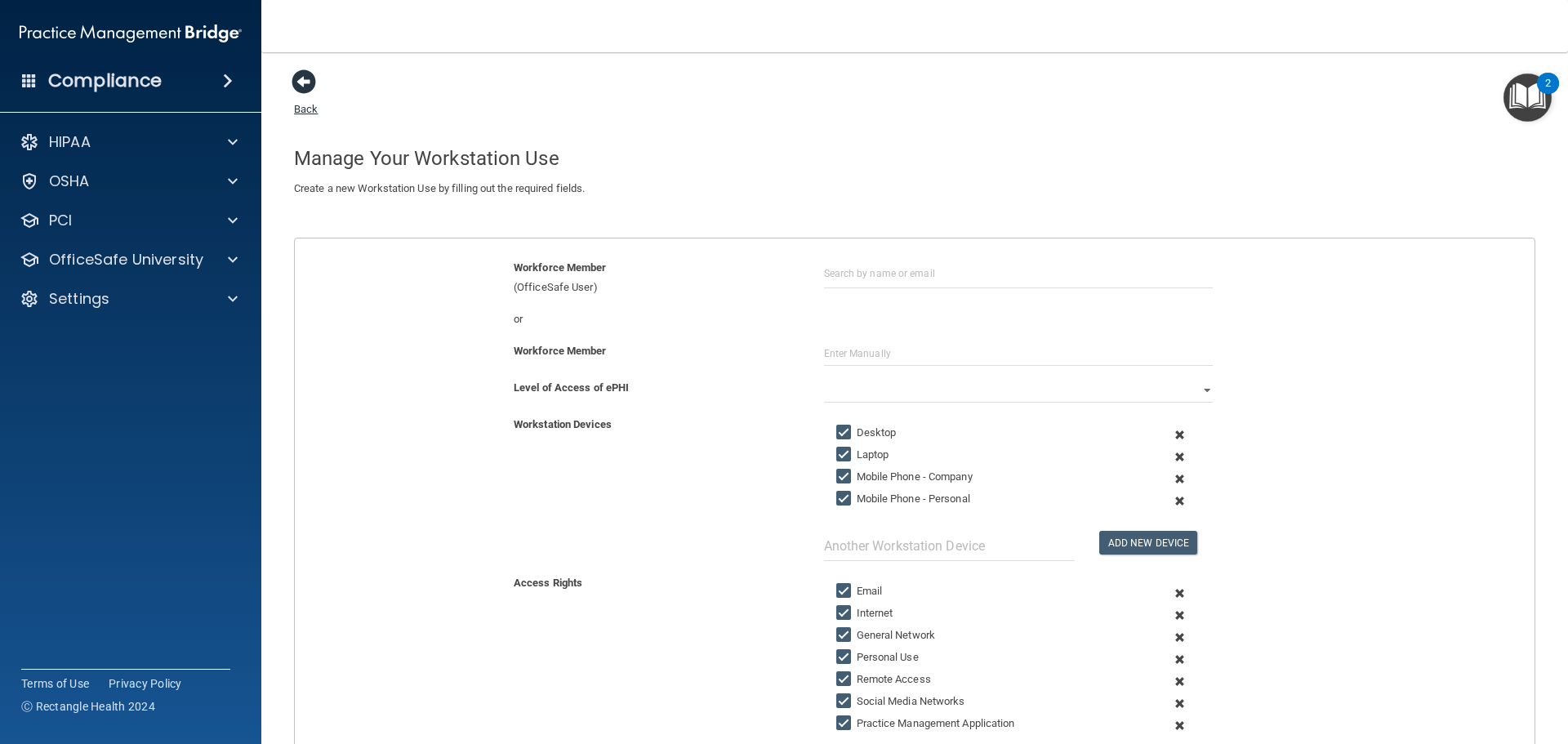
click at [305, 86] on span at bounding box center [304, 82] width 25 height 25
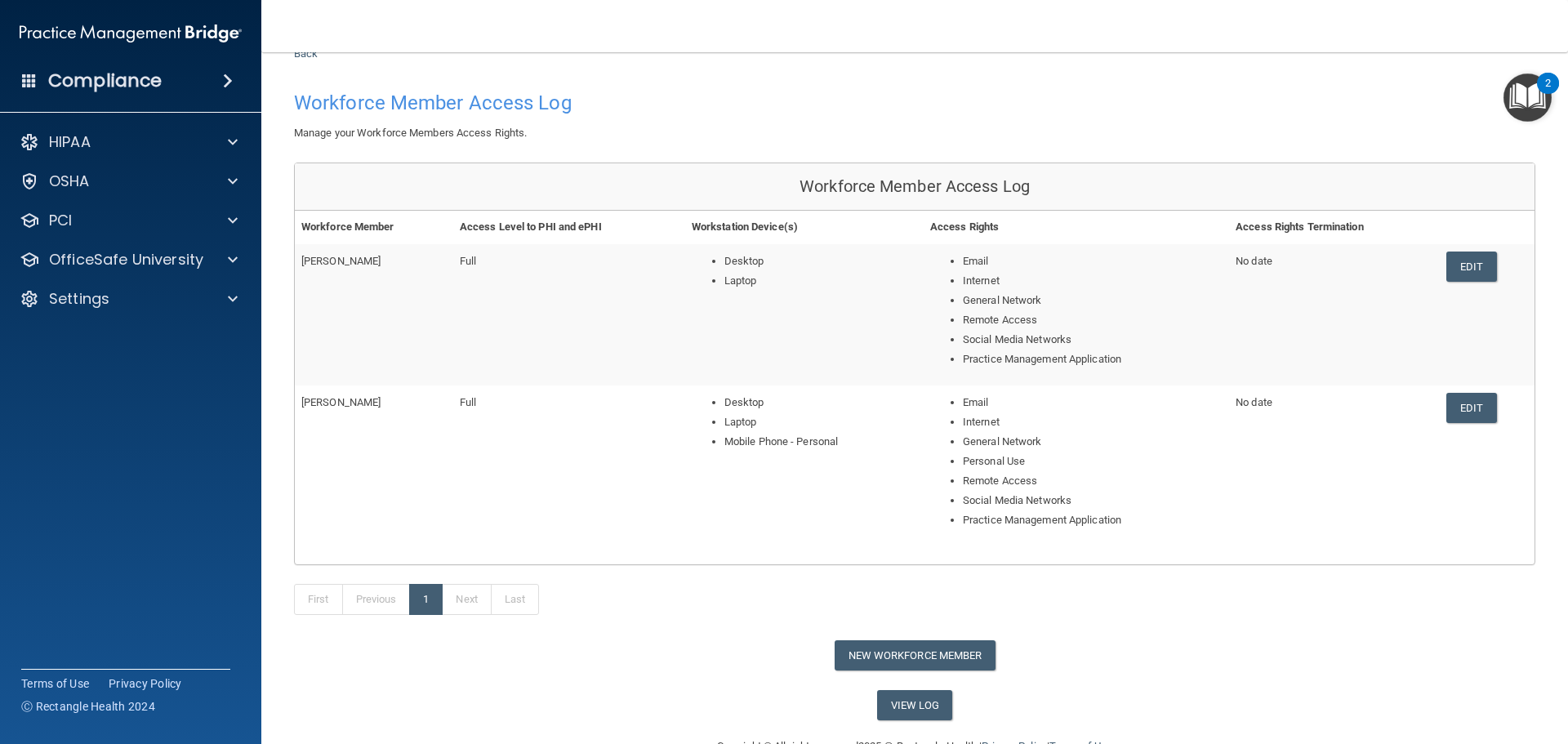
scroll to position [82, 0]
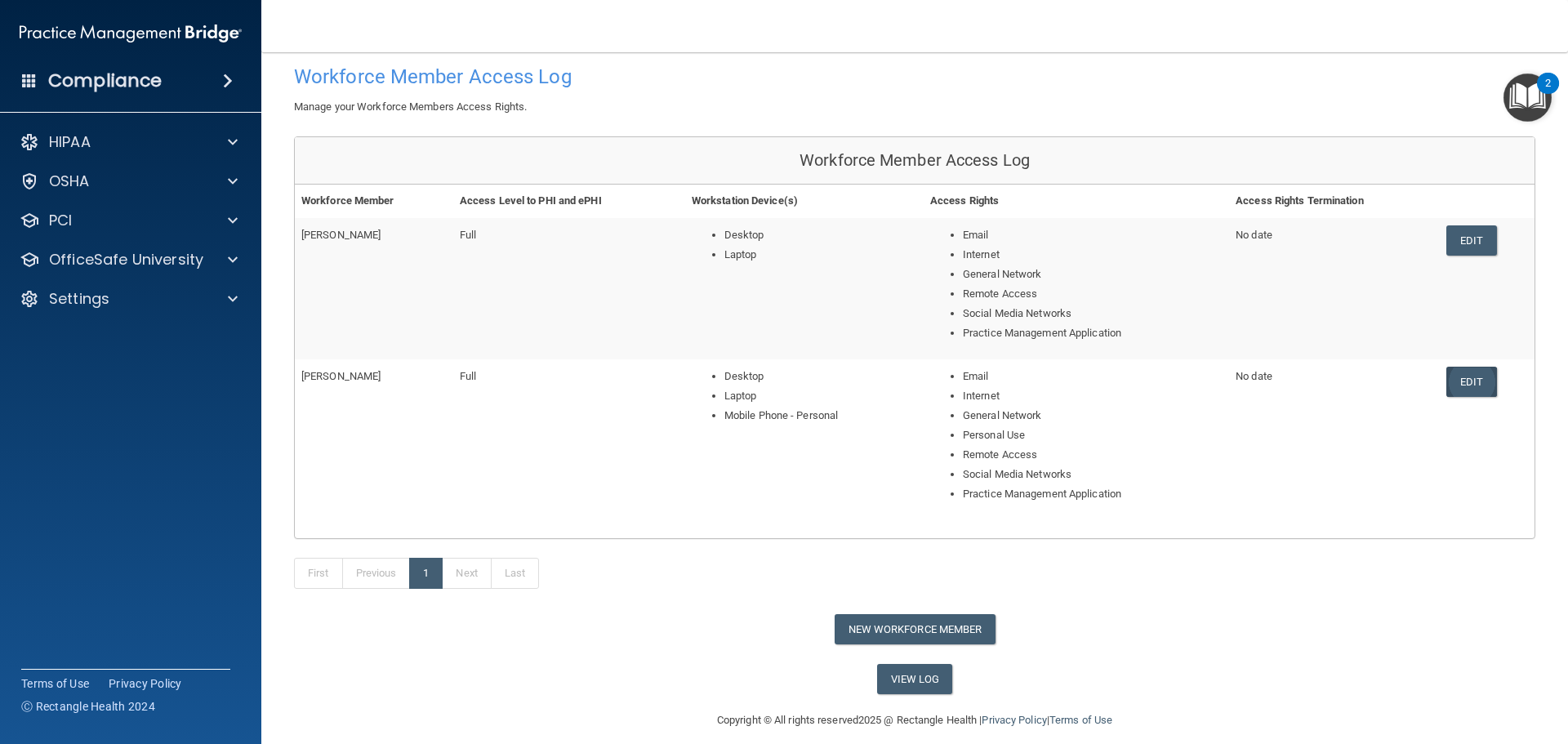
click at [1456, 384] on link "Edit" at bounding box center [1471, 382] width 50 height 30
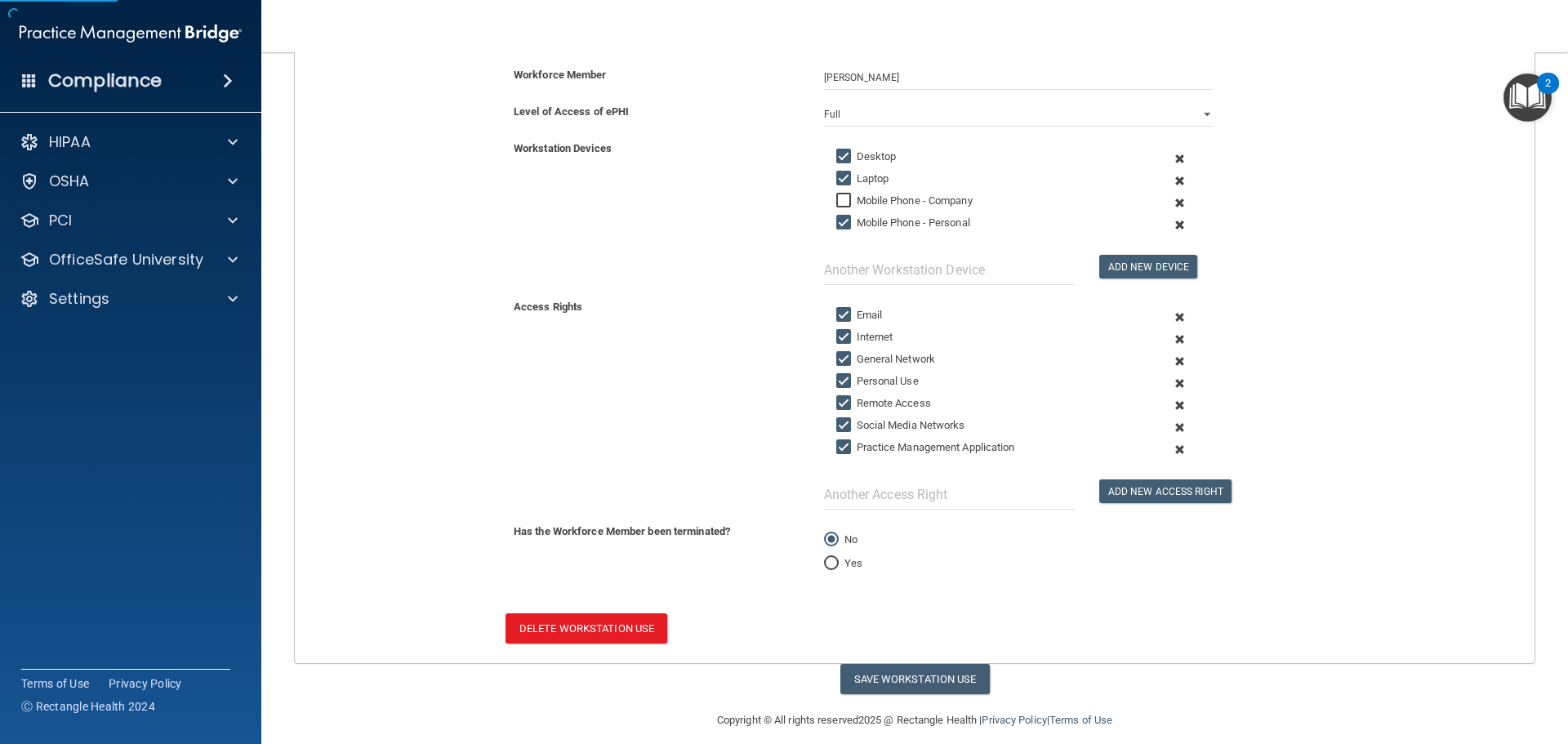
click at [839, 223] on input "Mobile Phone - Personal" at bounding box center [846, 223] width 19 height 13
checkbox input "false"
click at [860, 681] on button "Save Workstation Use" at bounding box center [915, 679] width 150 height 30
select select "? string:Full ?"
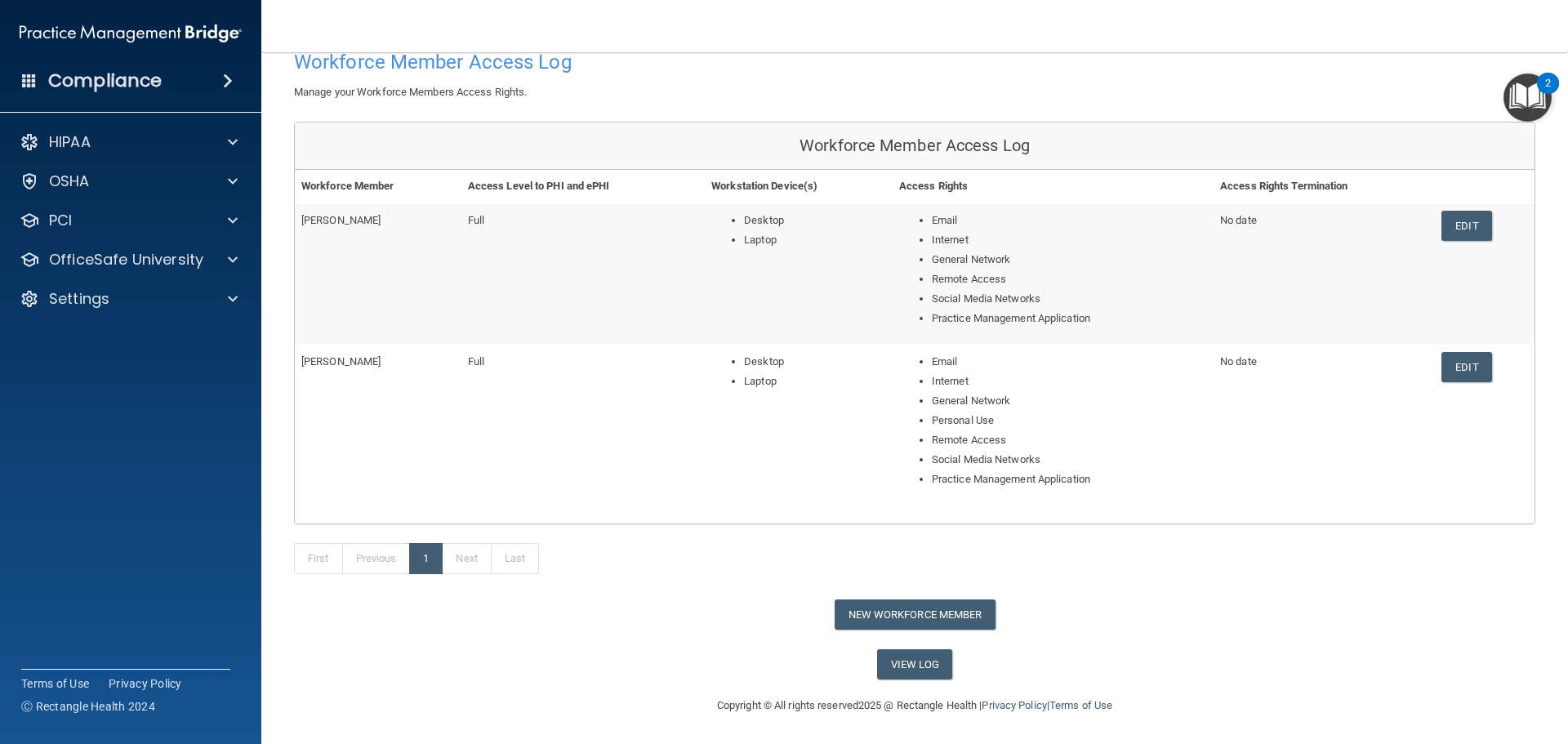
scroll to position [97, 0]
click at [916, 607] on button "New Workforce Member" at bounding box center [915, 614] width 161 height 30
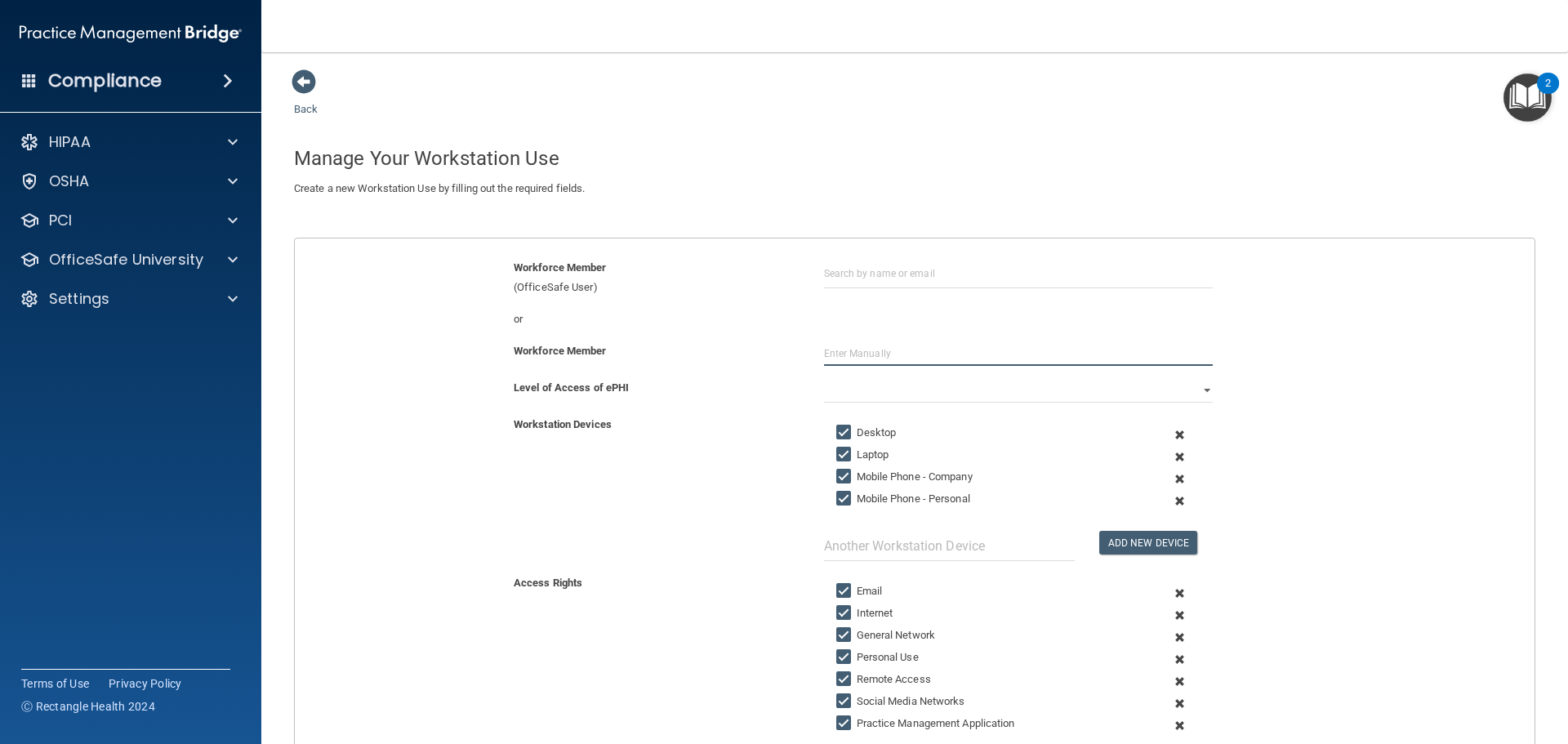
click at [900, 345] on input "text" at bounding box center [1018, 354] width 388 height 25
type input "[PERSON_NAME]"
click at [854, 467] on label "Mobile Phone - Company" at bounding box center [904, 476] width 137 height 20
click at [854, 471] on input "Mobile Phone - Company" at bounding box center [846, 477] width 19 height 13
checkbox input "false"
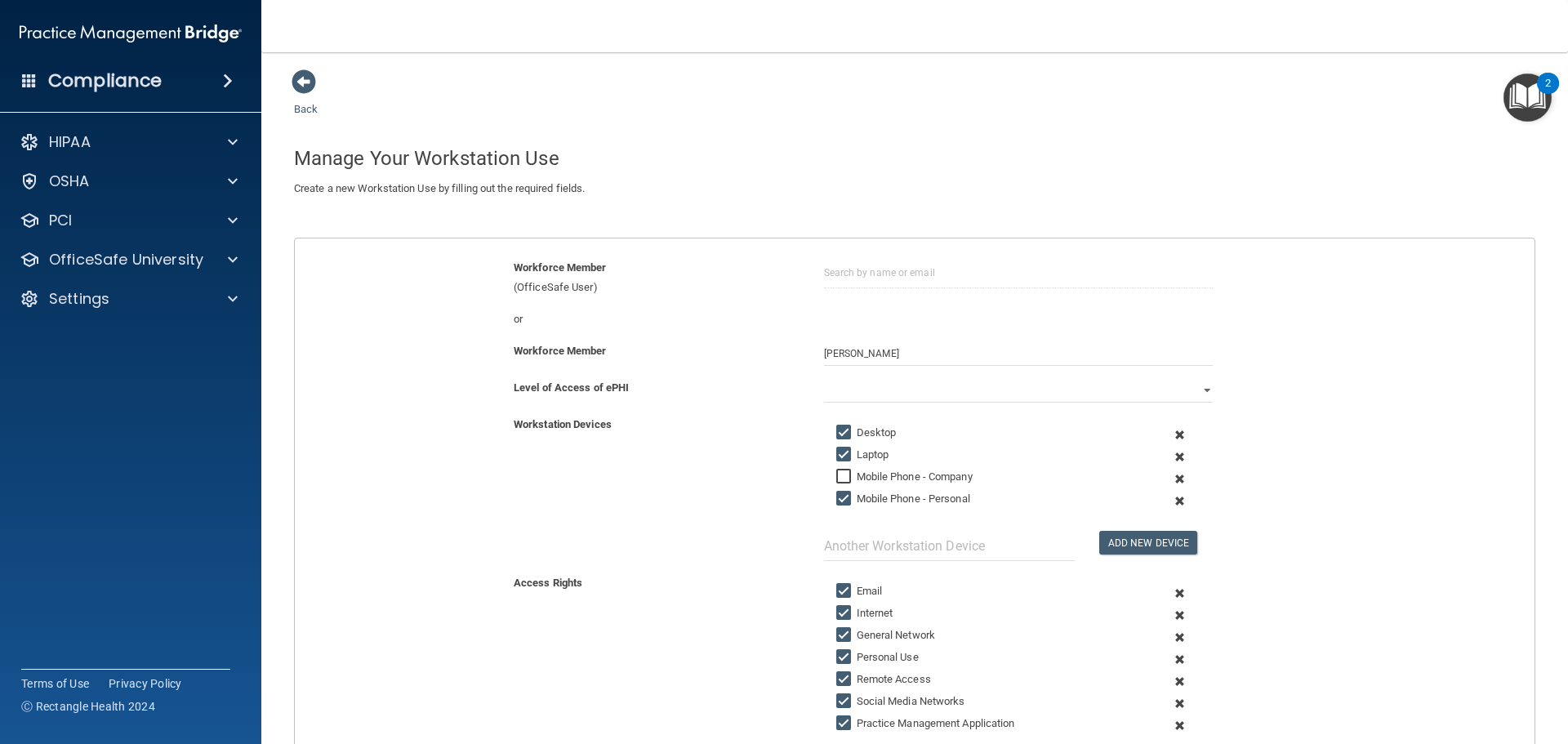
click at [845, 497] on input "Mobile Phone - Personal" at bounding box center [846, 499] width 19 height 13
checkbox input "false"
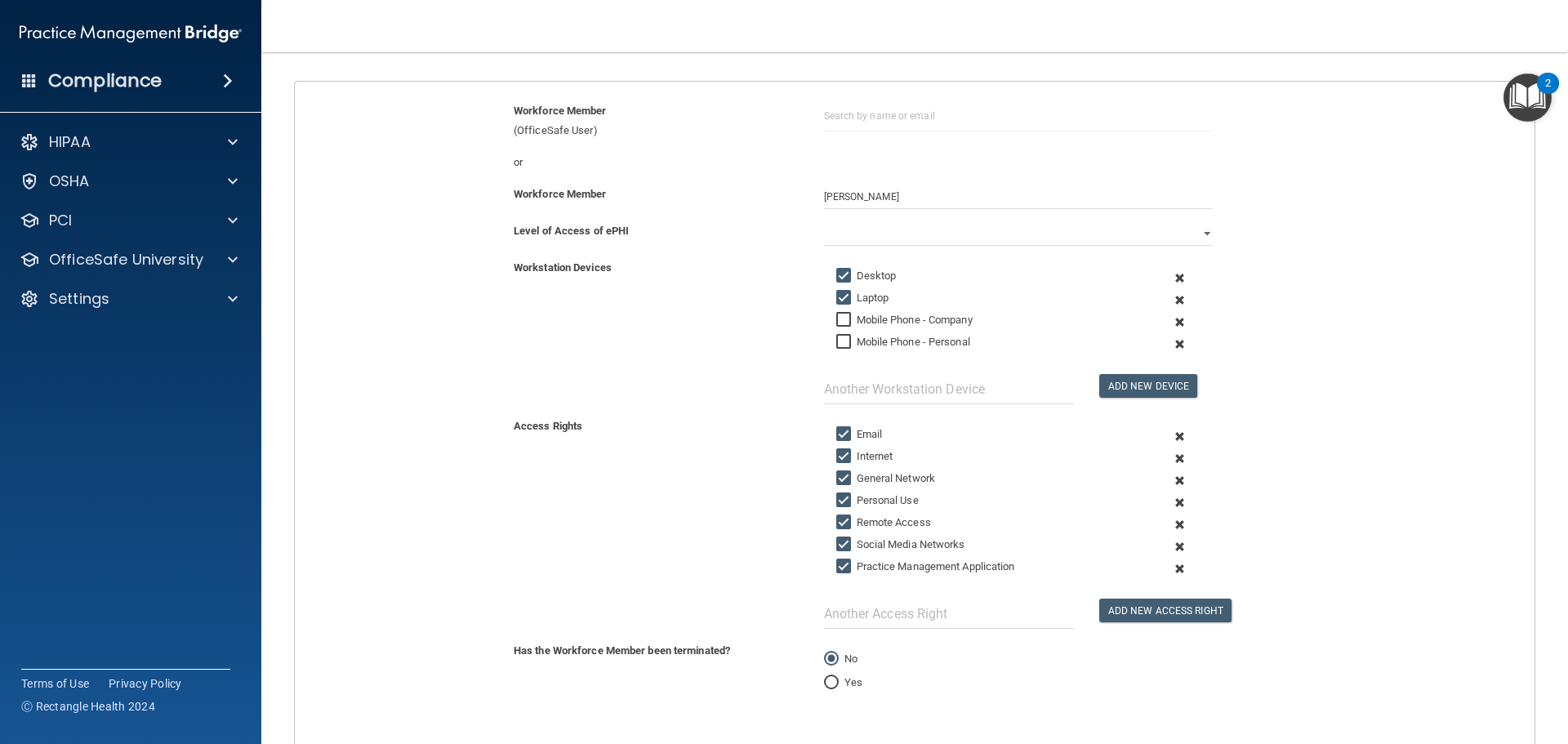
scroll to position [163, 0]
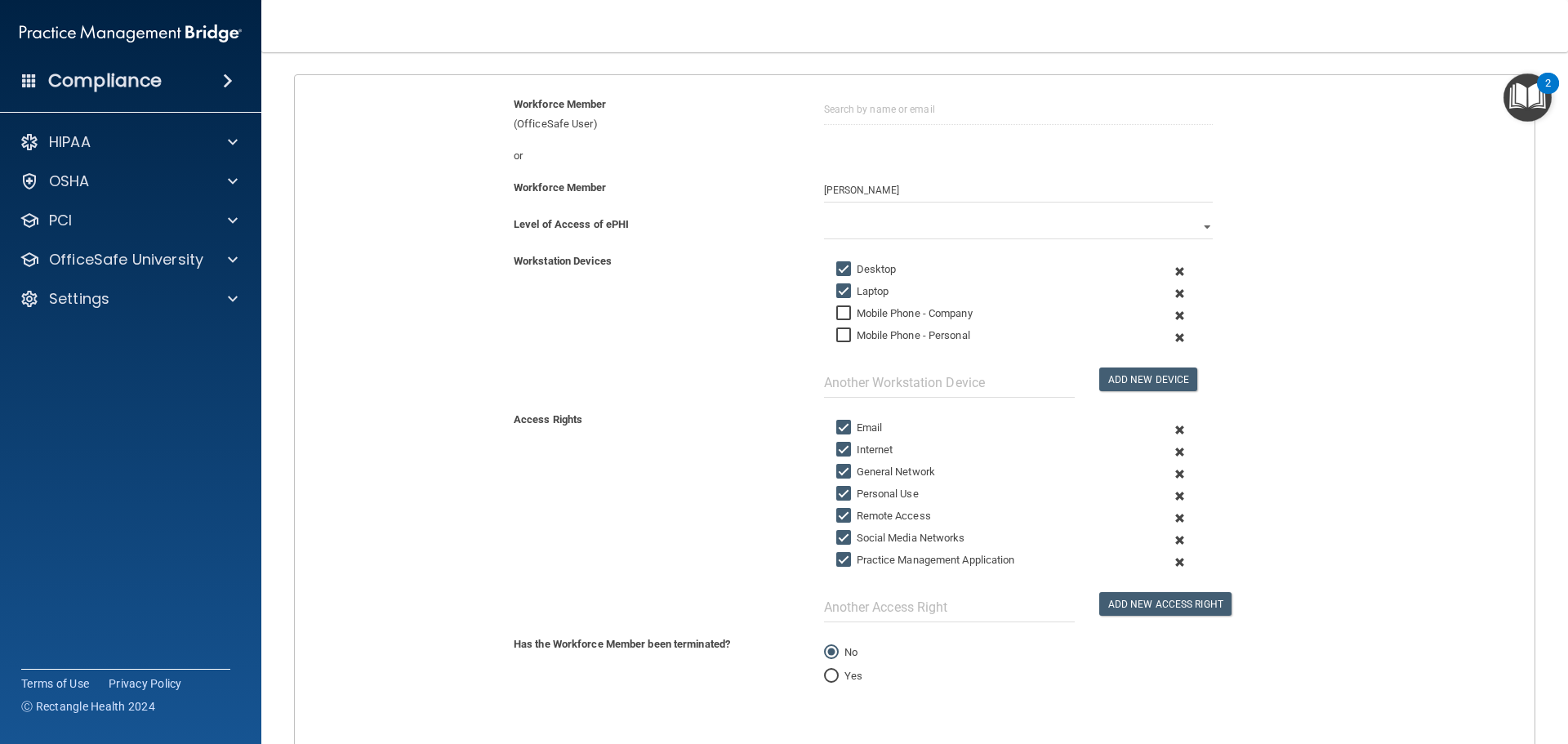
click at [838, 491] on input "Personal Use" at bounding box center [846, 494] width 19 height 13
checkbox input "false"
click at [840, 538] on input "Social Media Networks" at bounding box center [846, 538] width 19 height 13
checkbox input "false"
click at [838, 559] on input "Practice Management Application" at bounding box center [846, 560] width 19 height 13
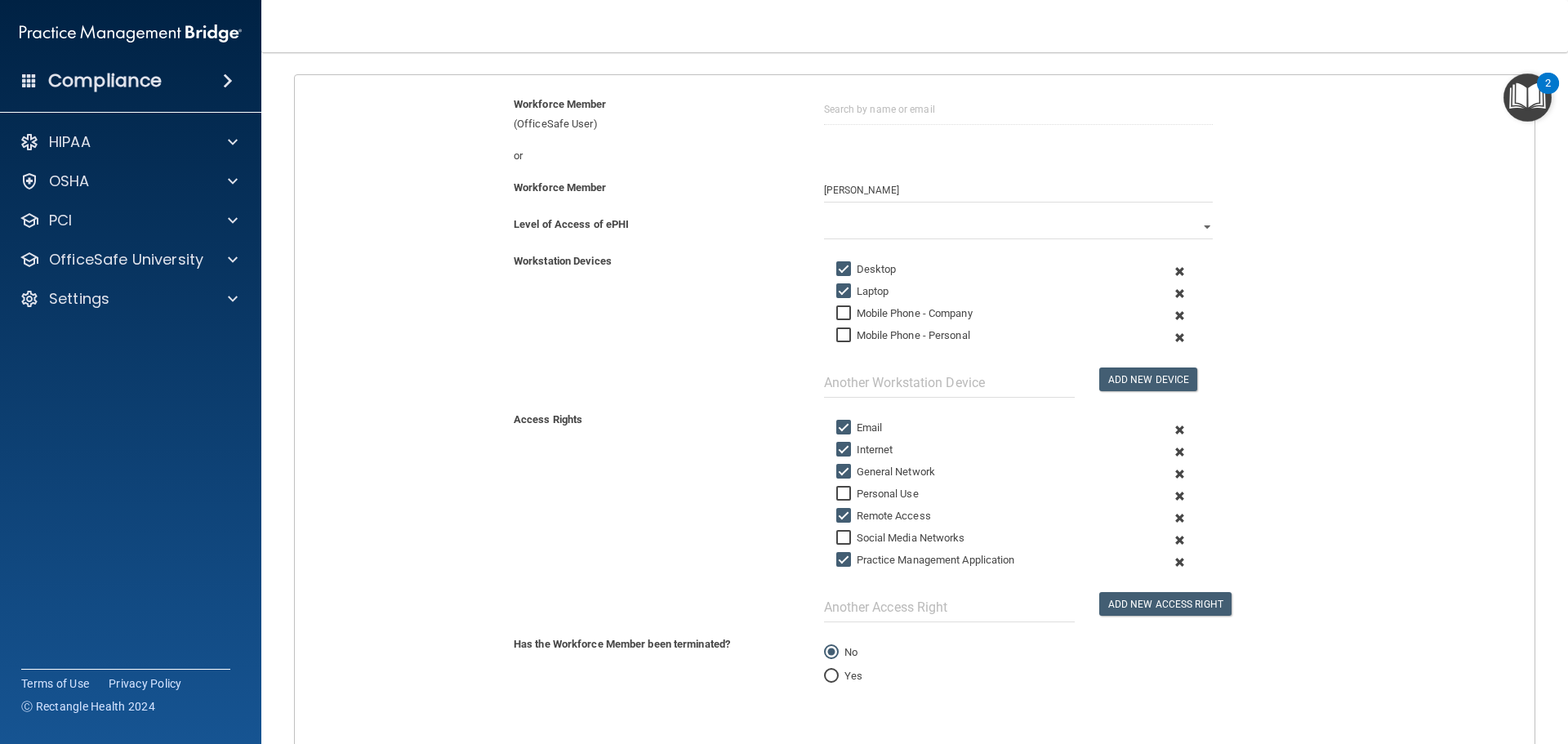
checkbox input "false"
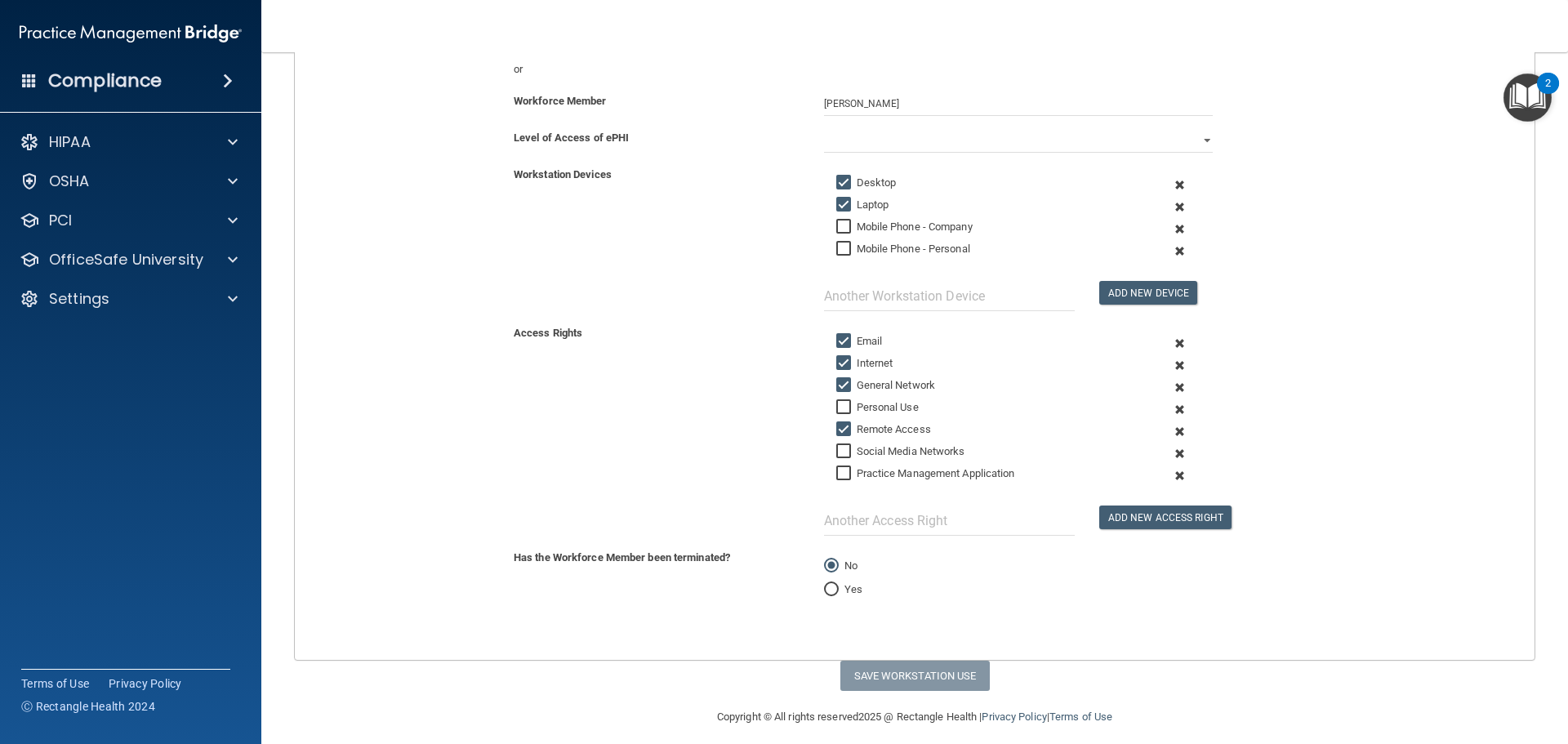
scroll to position [262, 0]
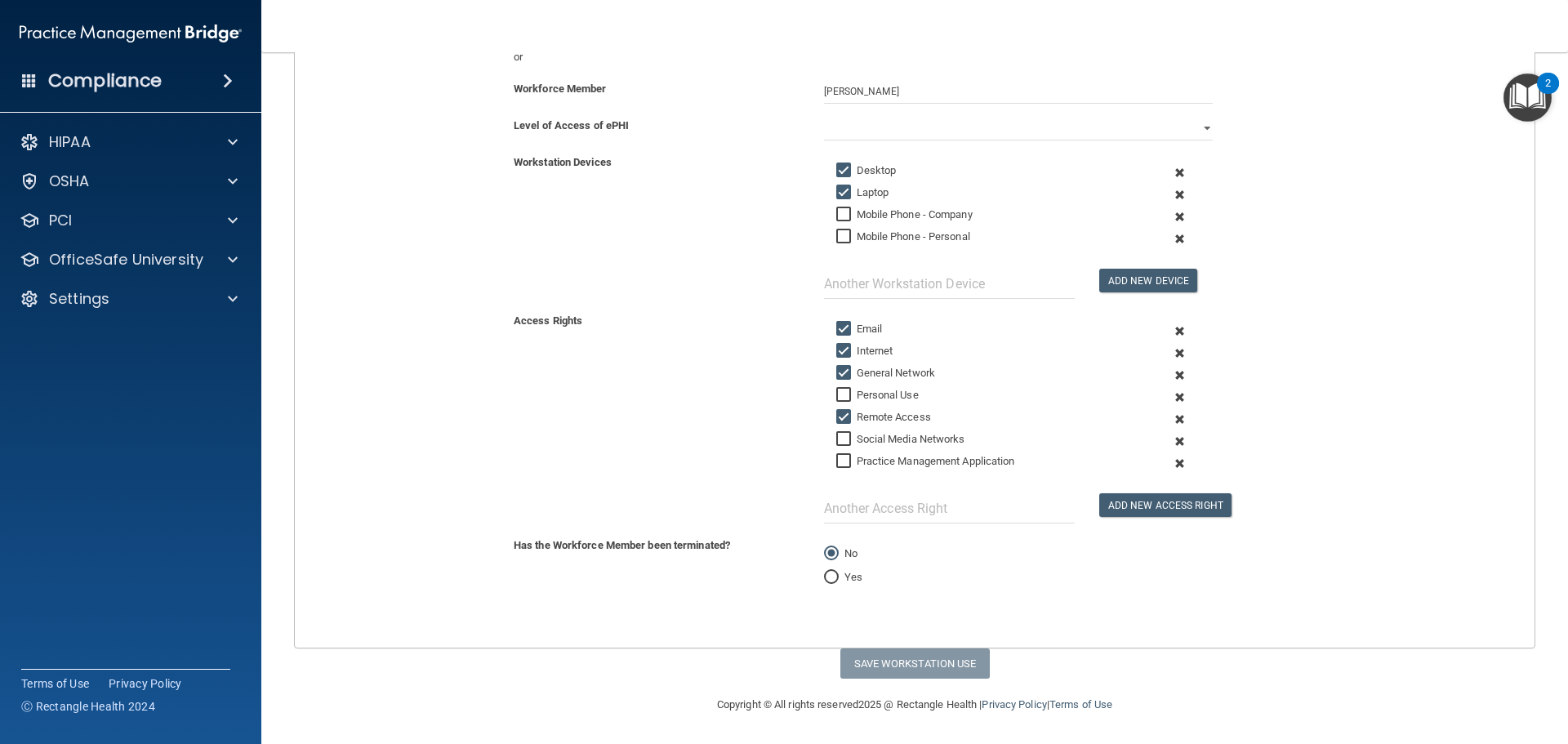
click at [1008, 580] on div "Yes" at bounding box center [1018, 577] width 388 height 20
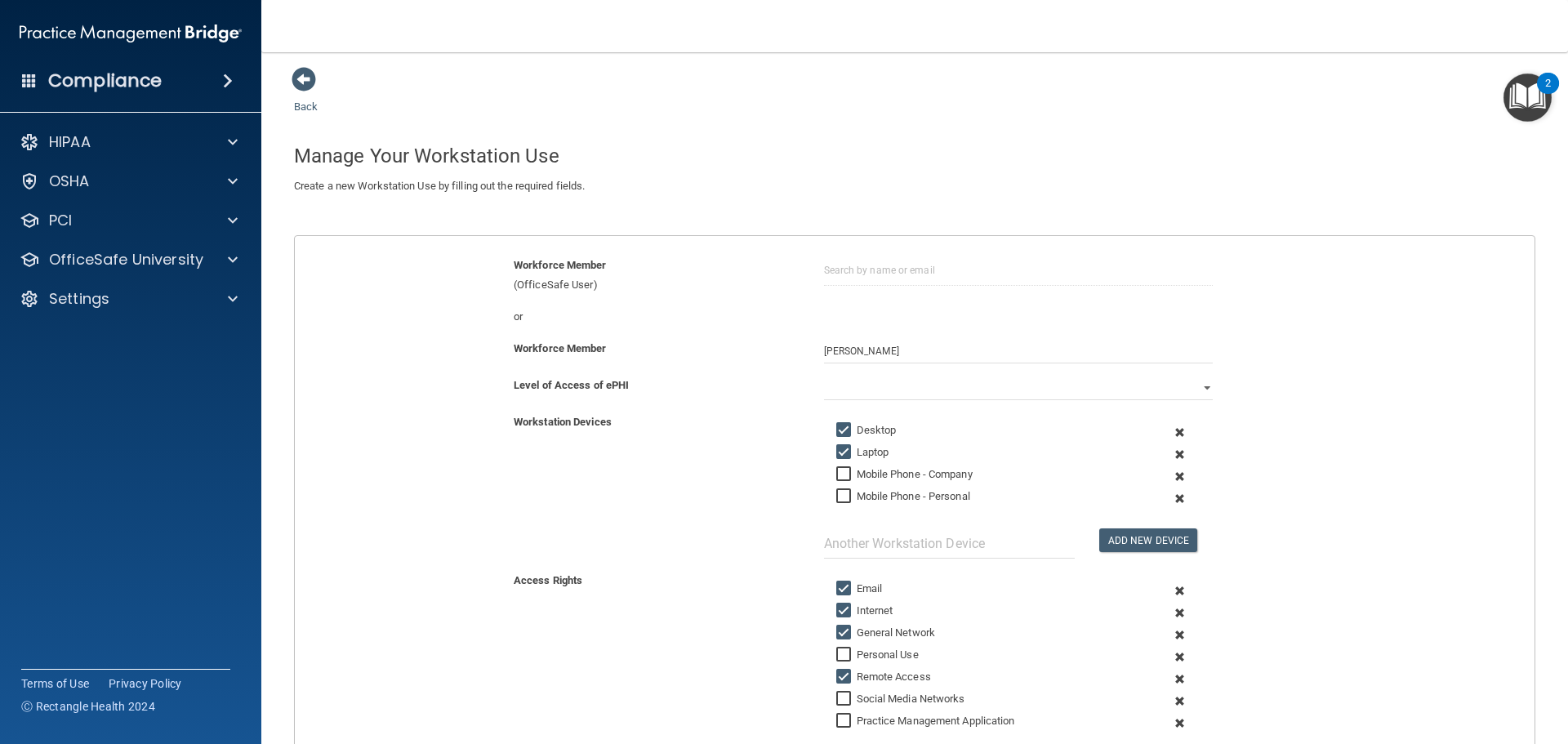
scroll to position [0, 0]
click at [907, 382] on select "Full Limited None" at bounding box center [1018, 390] width 388 height 25
click at [824, 378] on select "Full Limited None" at bounding box center [1018, 390] width 388 height 25
click at [906, 394] on select "Full Limited None" at bounding box center [1018, 390] width 388 height 25
click at [1437, 369] on div "Workforce Member [PERSON_NAME]" at bounding box center [915, 359] width 1264 height 37
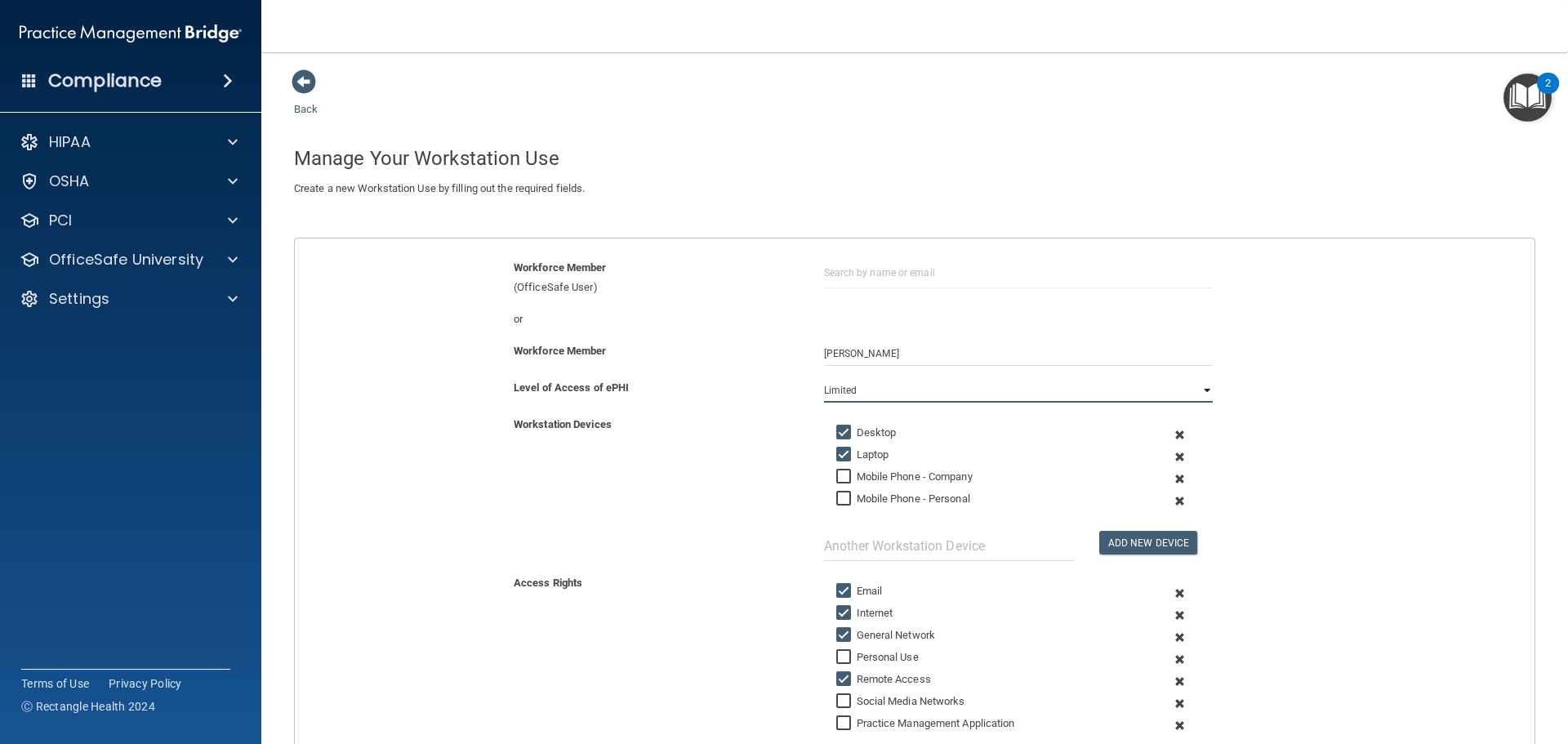
click at [1193, 388] on select "Full Limited None" at bounding box center [1018, 390] width 388 height 25
click at [824, 378] on select "Full Limited None" at bounding box center [1018, 390] width 388 height 25
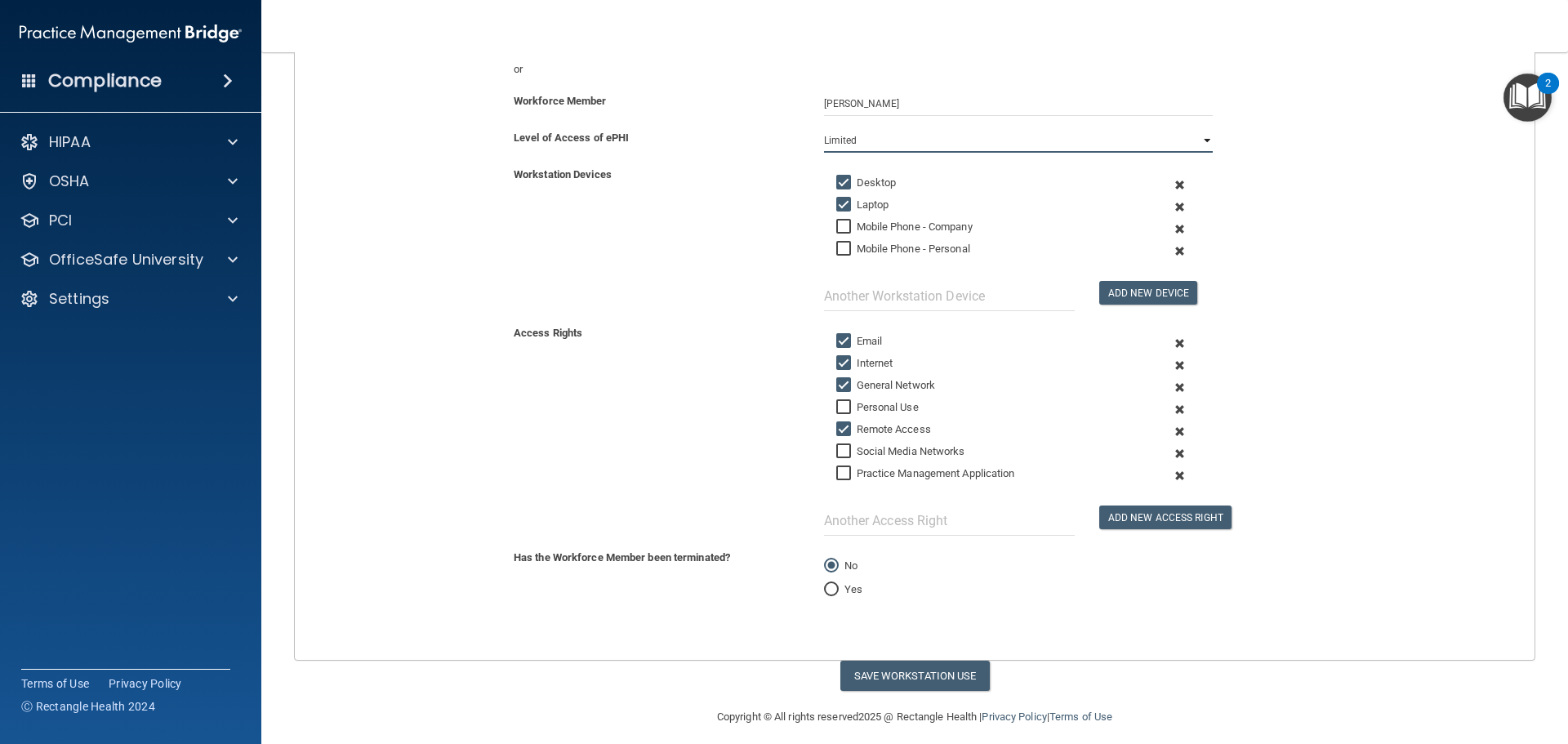
scroll to position [262, 0]
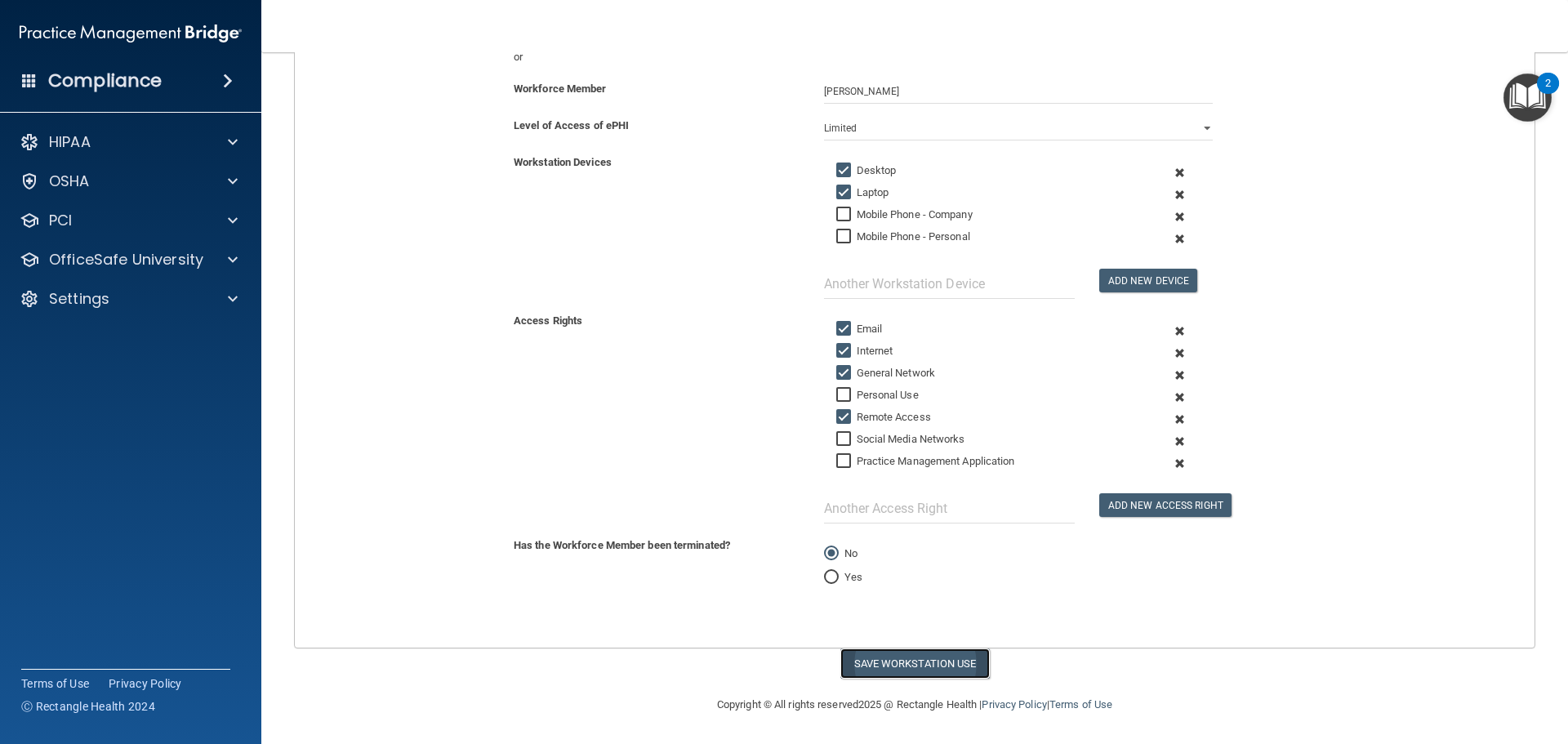
click at [906, 673] on button "Save Workstation Use" at bounding box center [915, 664] width 150 height 30
select select "? string:Limited ?"
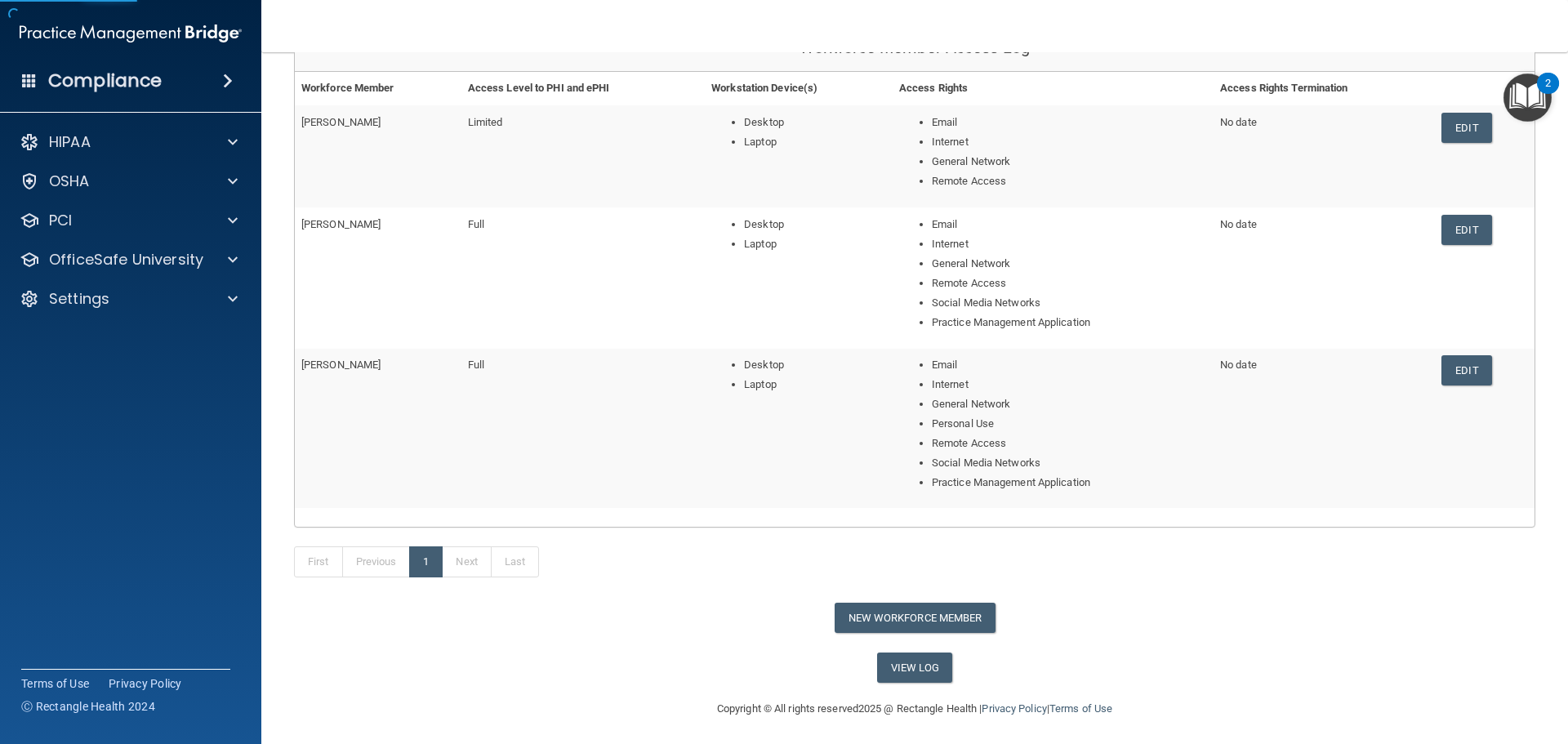
scroll to position [198, 0]
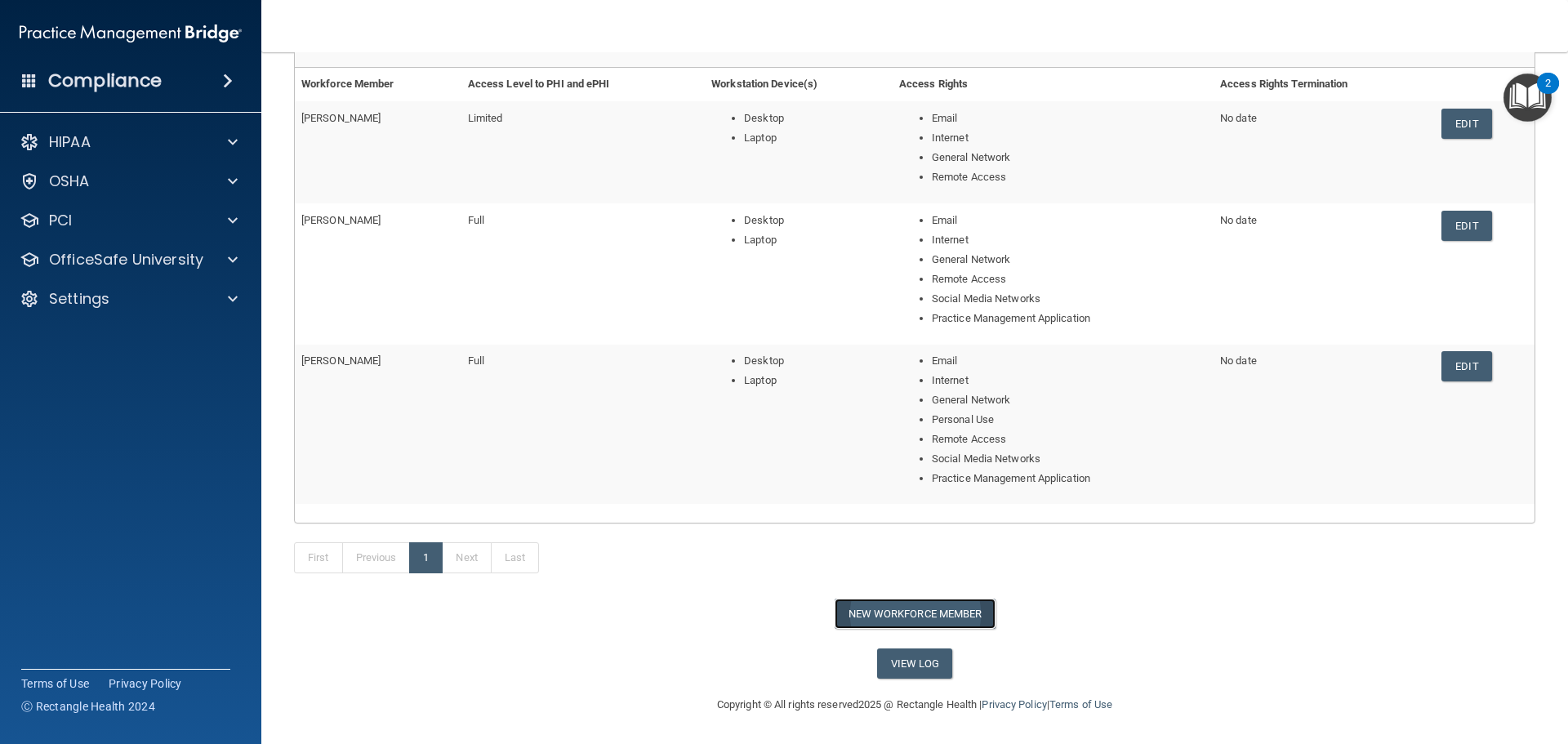
click at [903, 617] on button "New Workforce Member" at bounding box center [915, 614] width 161 height 30
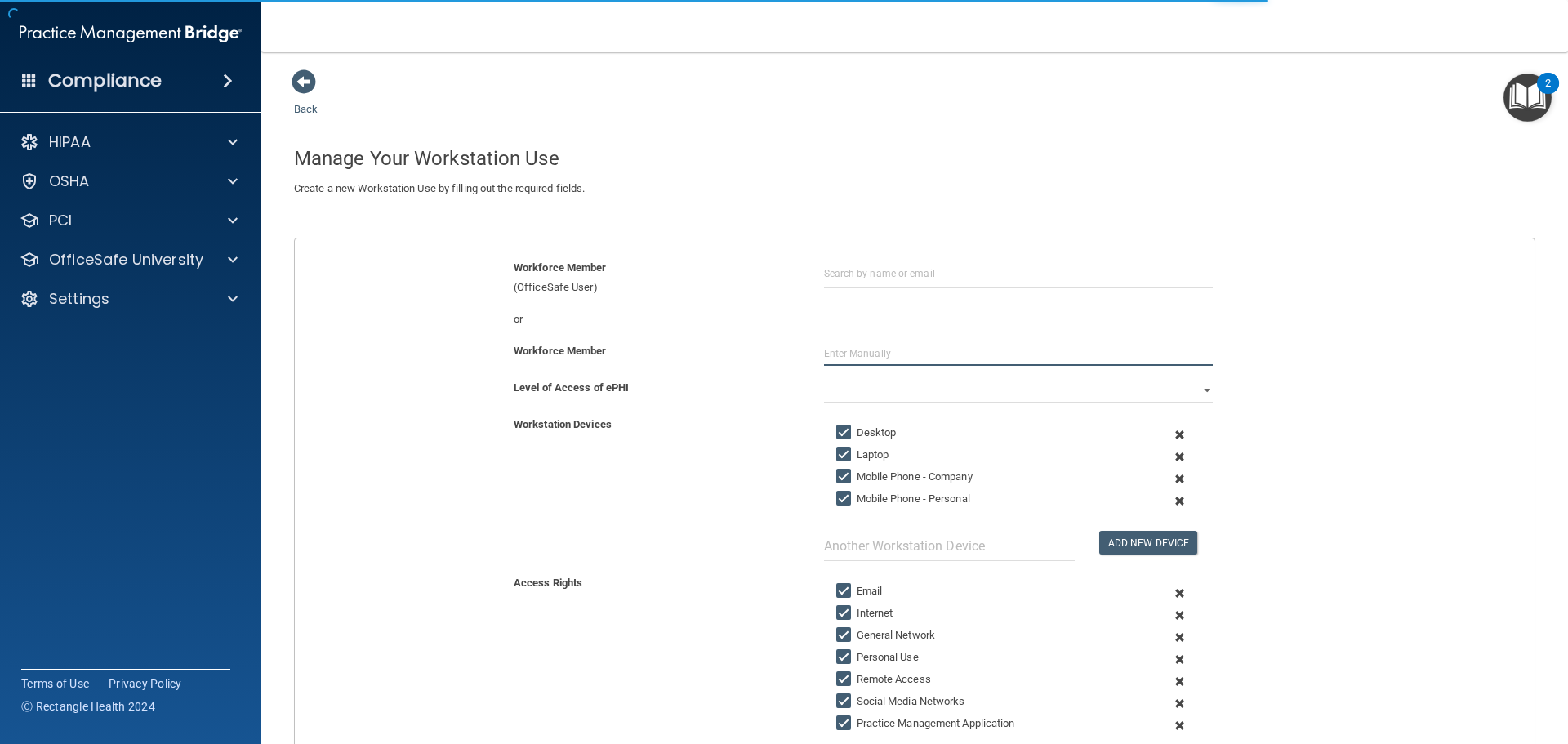
click at [866, 356] on input "text" at bounding box center [1018, 354] width 388 height 25
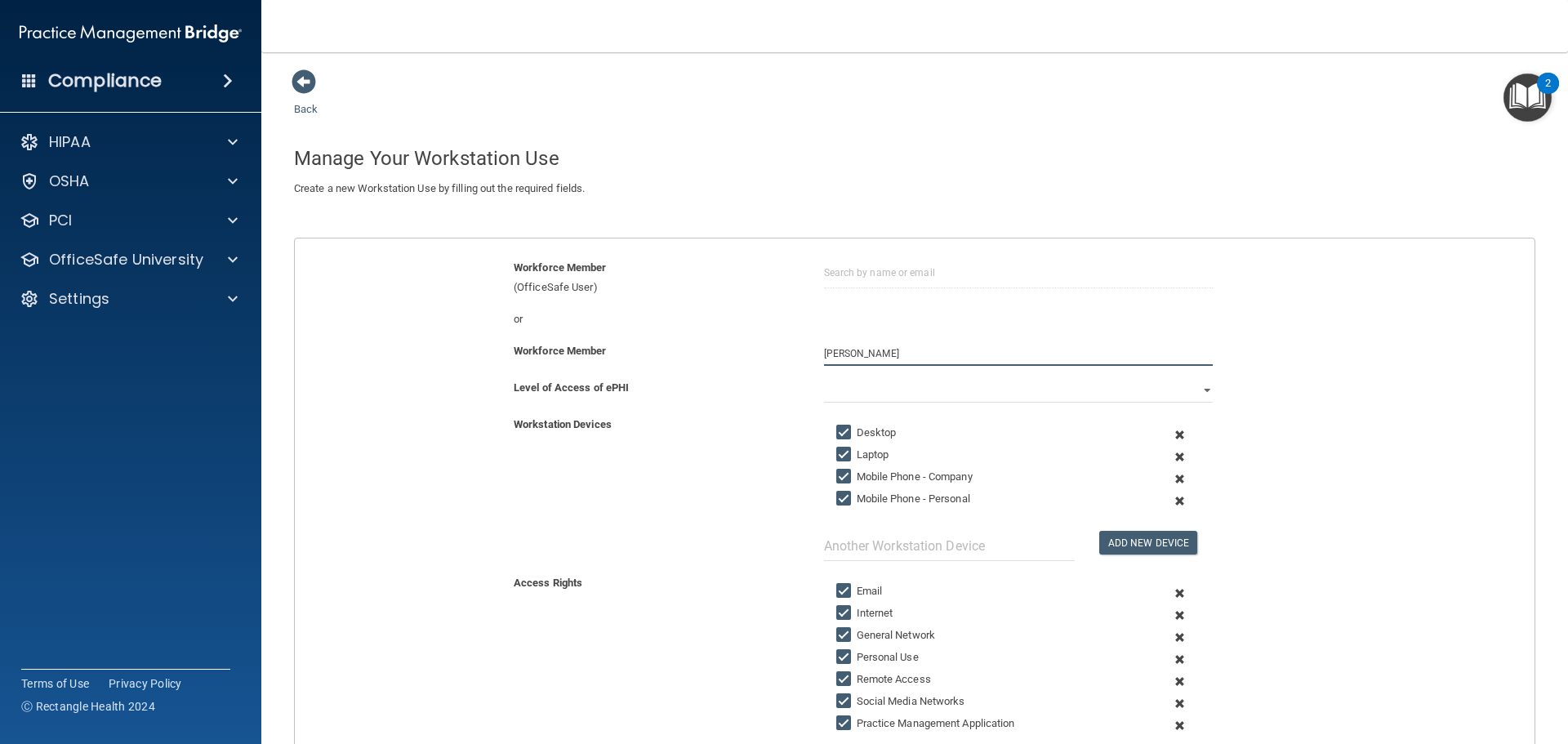
type input "[PERSON_NAME]"
select select "0"
click at [836, 477] on input "Mobile Phone - Company" at bounding box center [846, 477] width 19 height 13
checkbox input "false"
click at [841, 498] on input "Mobile Phone - Personal" at bounding box center [846, 499] width 19 height 13
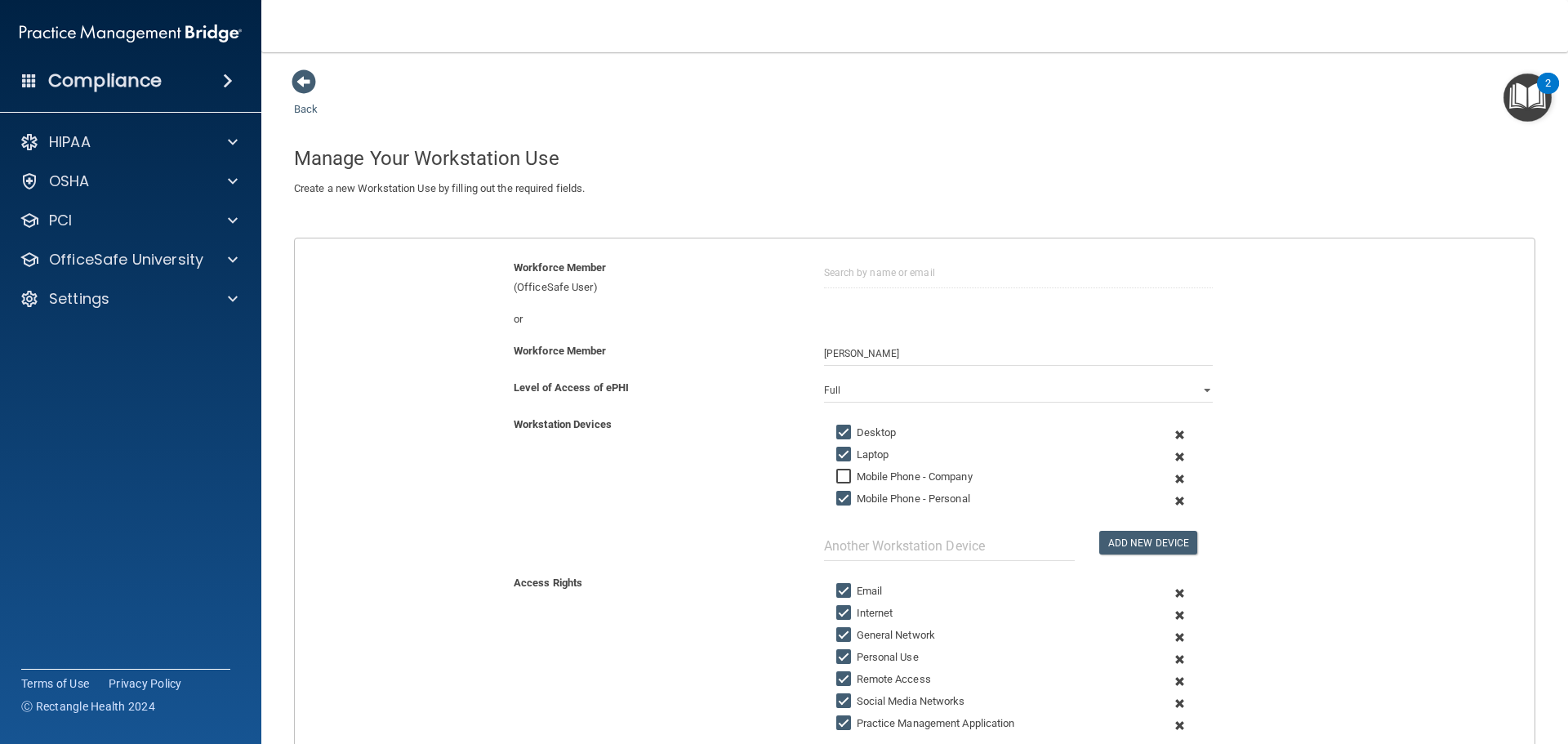
checkbox input "false"
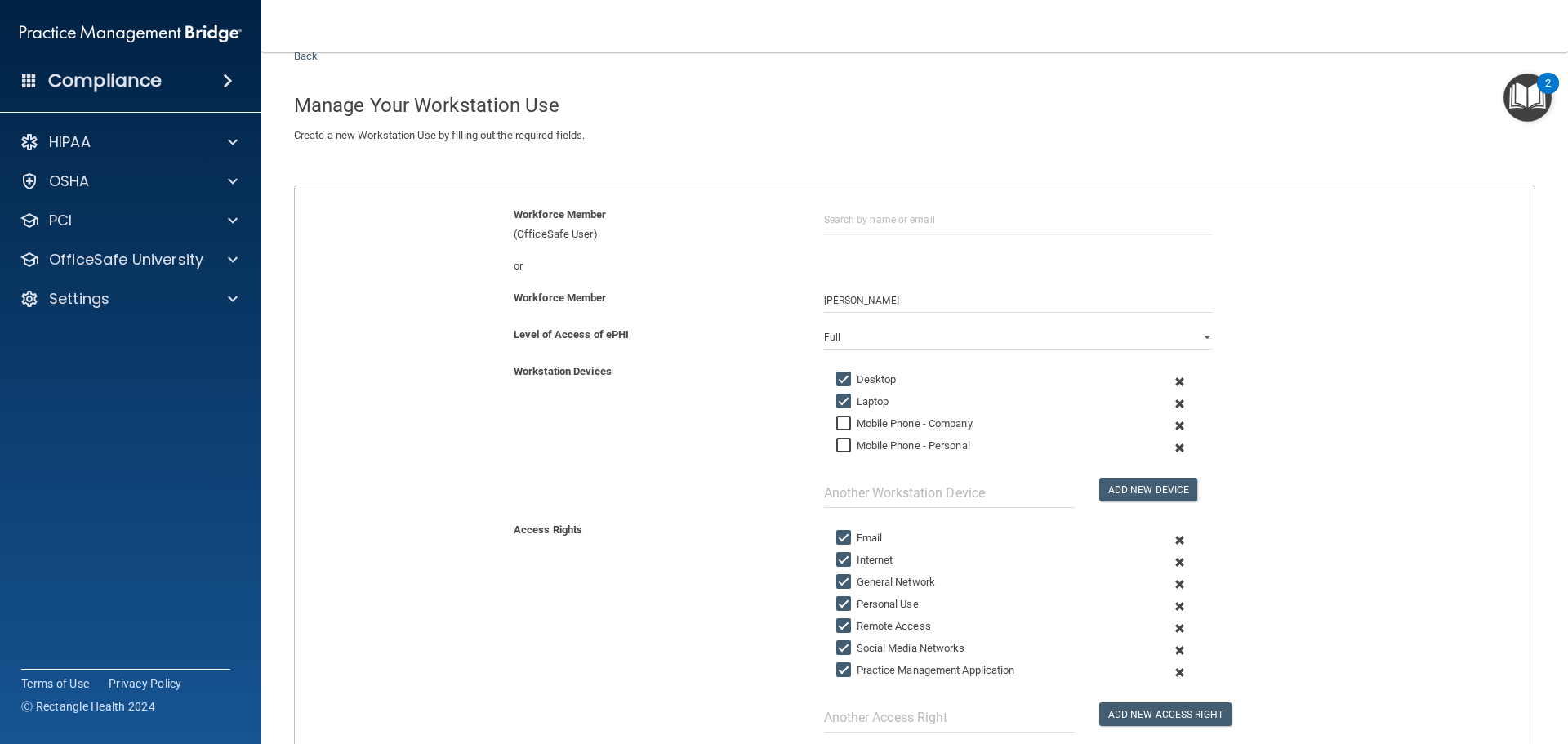
scroll to position [82, 0]
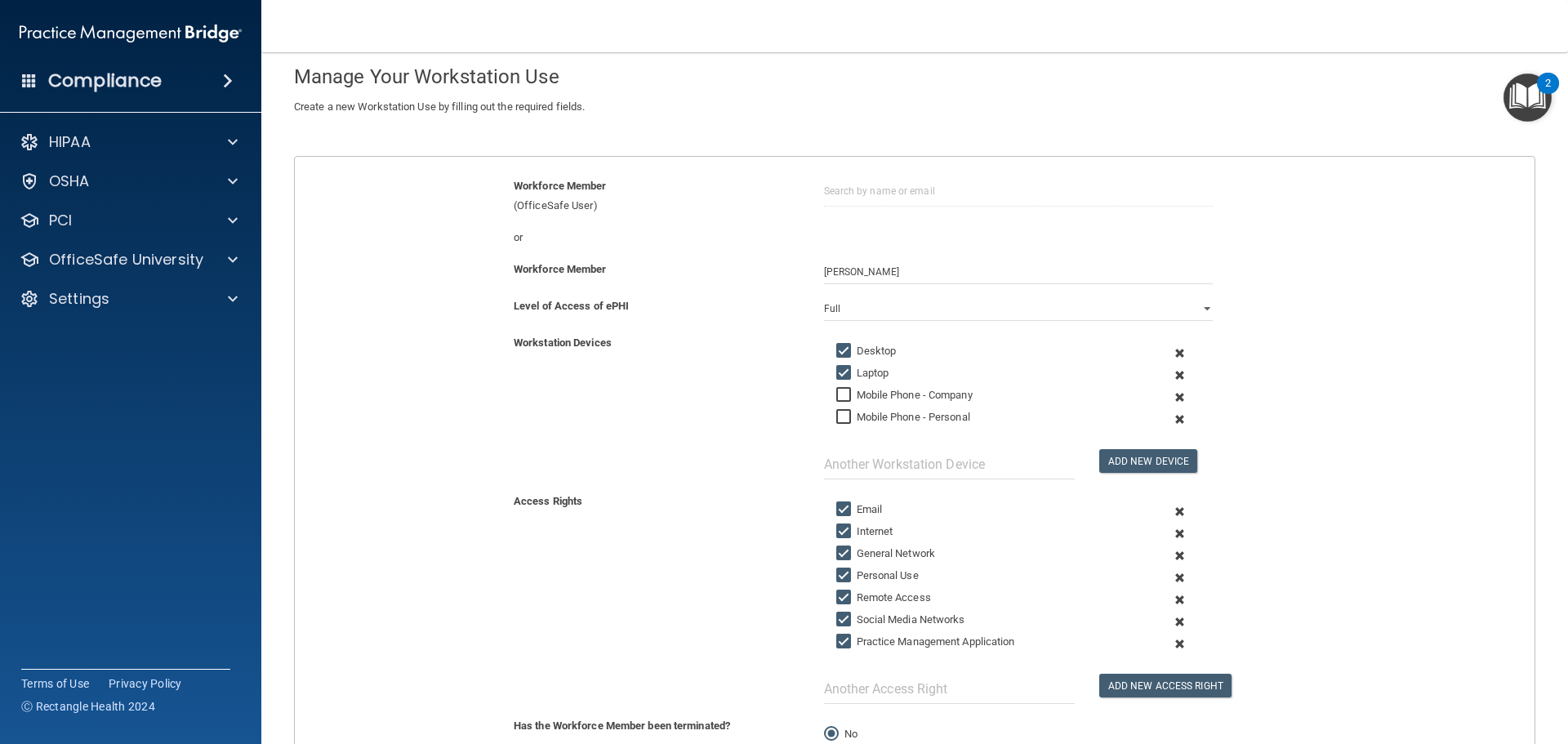
click at [900, 620] on label "Social Media Networks" at bounding box center [900, 620] width 129 height 20
click at [855, 620] on input "Social Media Networks" at bounding box center [846, 620] width 19 height 13
checkbox input "false"
click at [866, 569] on label "Personal Use" at bounding box center [877, 575] width 82 height 20
click at [855, 570] on input "Personal Use" at bounding box center [846, 576] width 19 height 13
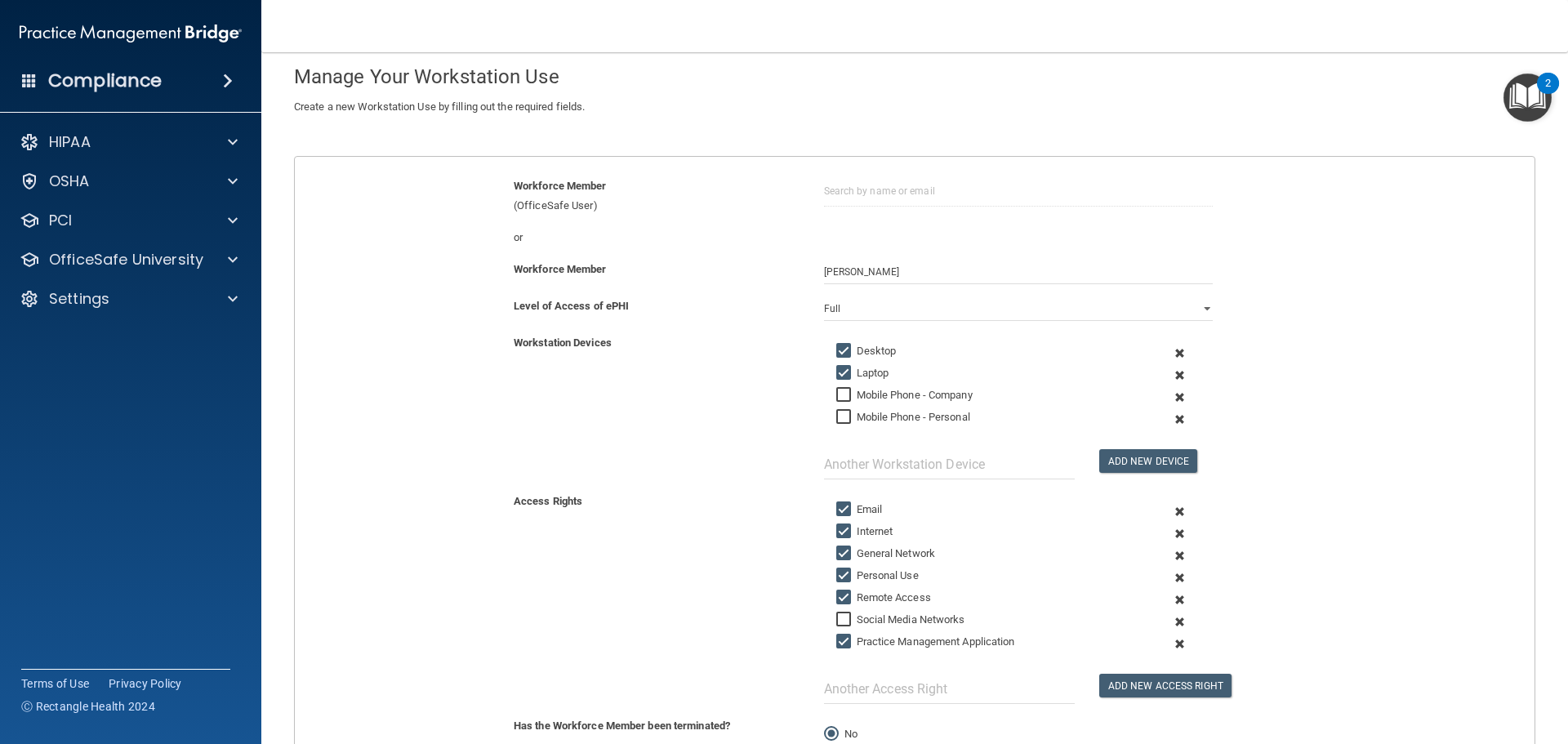
checkbox input "false"
click at [879, 647] on label "Practice Management Application" at bounding box center [926, 641] width 179 height 20
click at [855, 647] on input "Practice Management Application" at bounding box center [846, 642] width 19 height 13
checkbox input "false"
click at [916, 308] on select "Full Limited None" at bounding box center [1018, 308] width 388 height 25
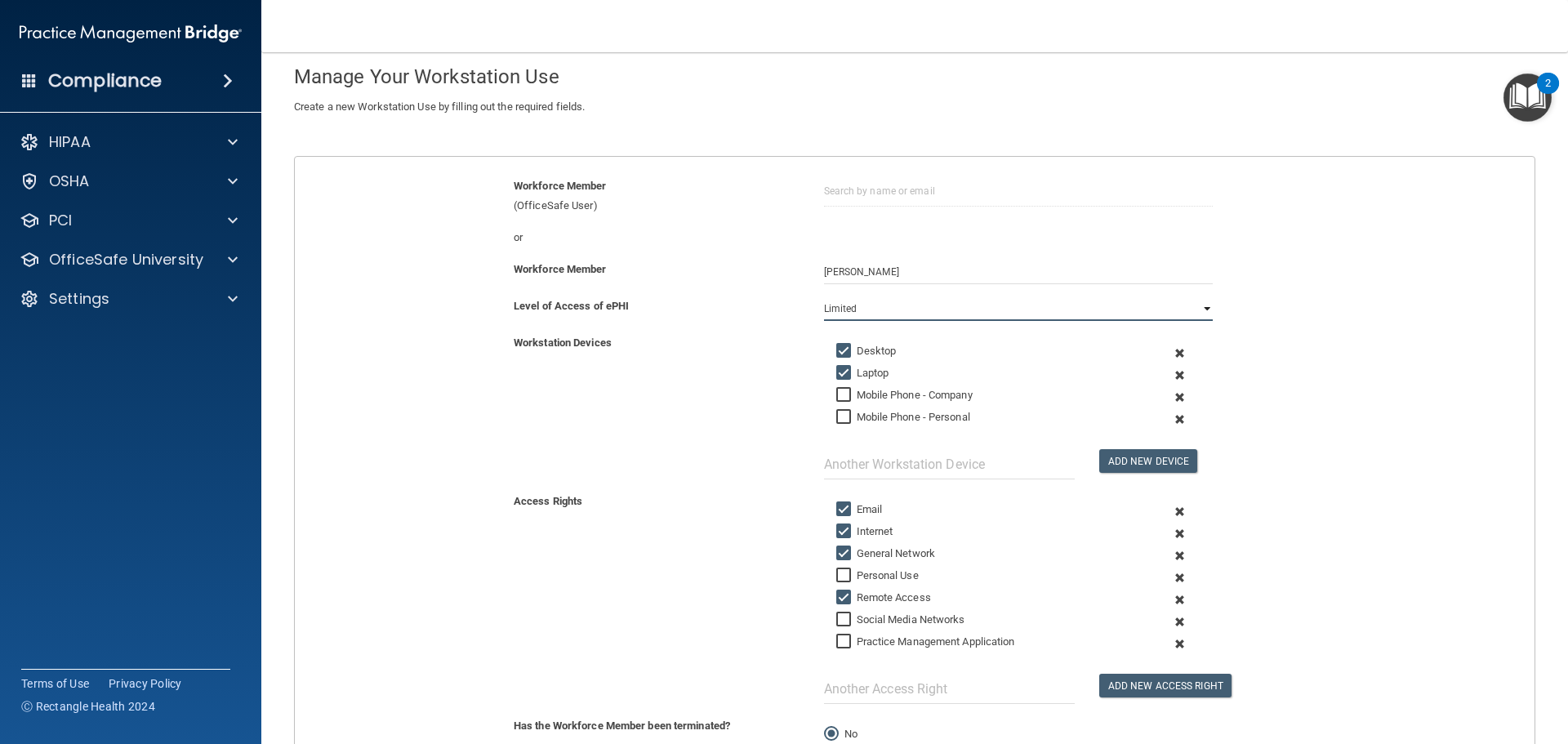
click at [824, 296] on select "Full Limited None" at bounding box center [1018, 308] width 388 height 25
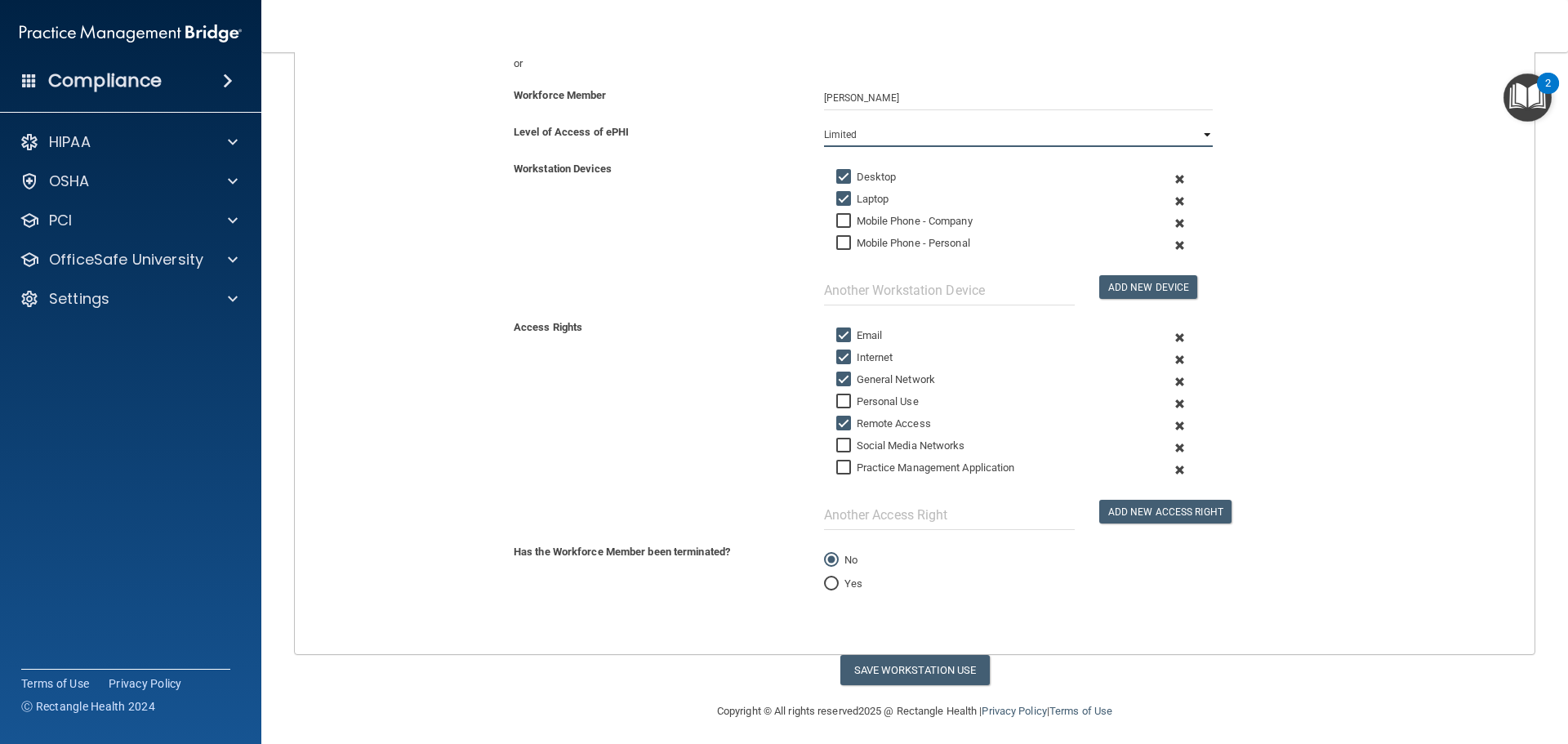
scroll to position [262, 0]
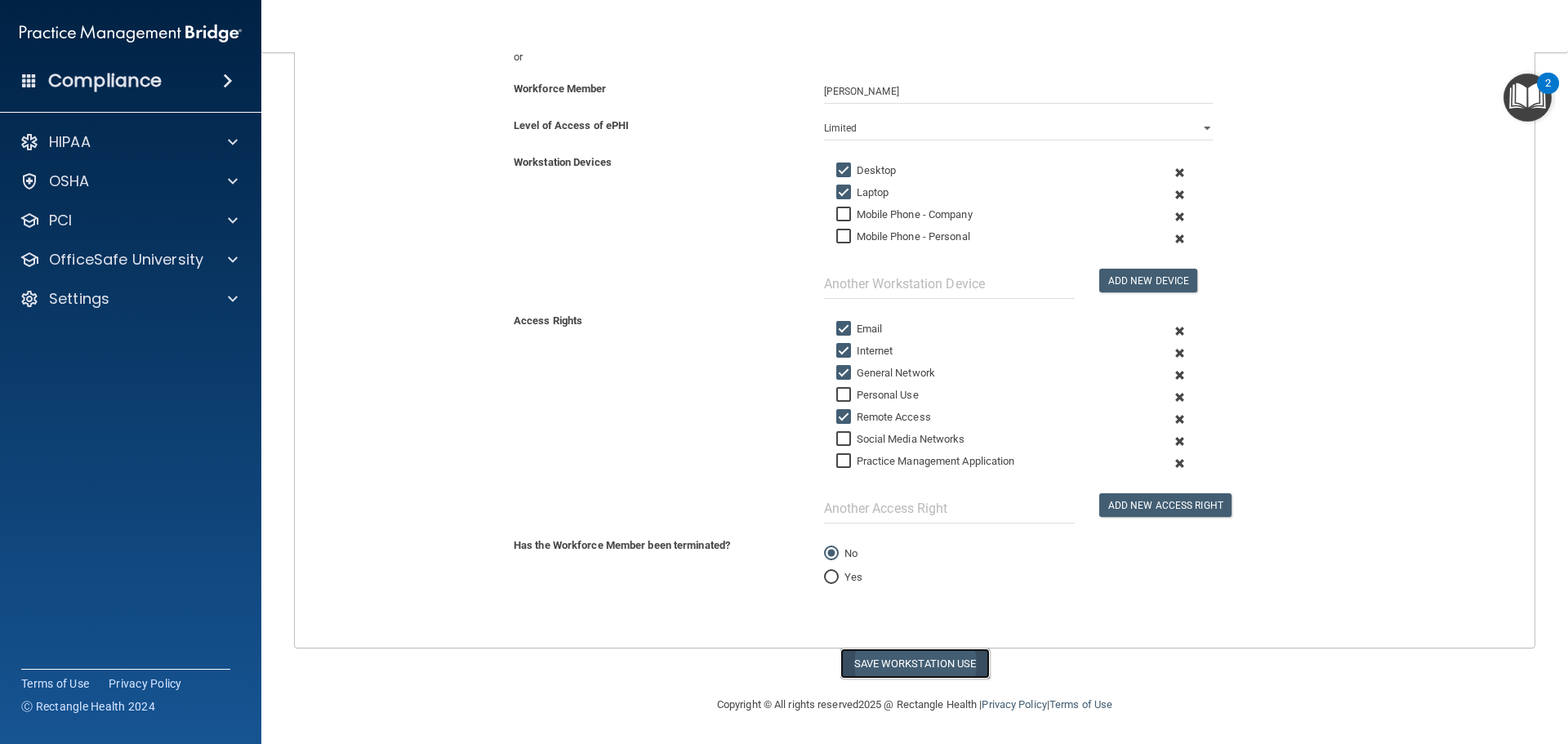
click at [916, 667] on button "Save Workstation Use" at bounding box center [915, 664] width 150 height 30
select select "? string:Limited ?"
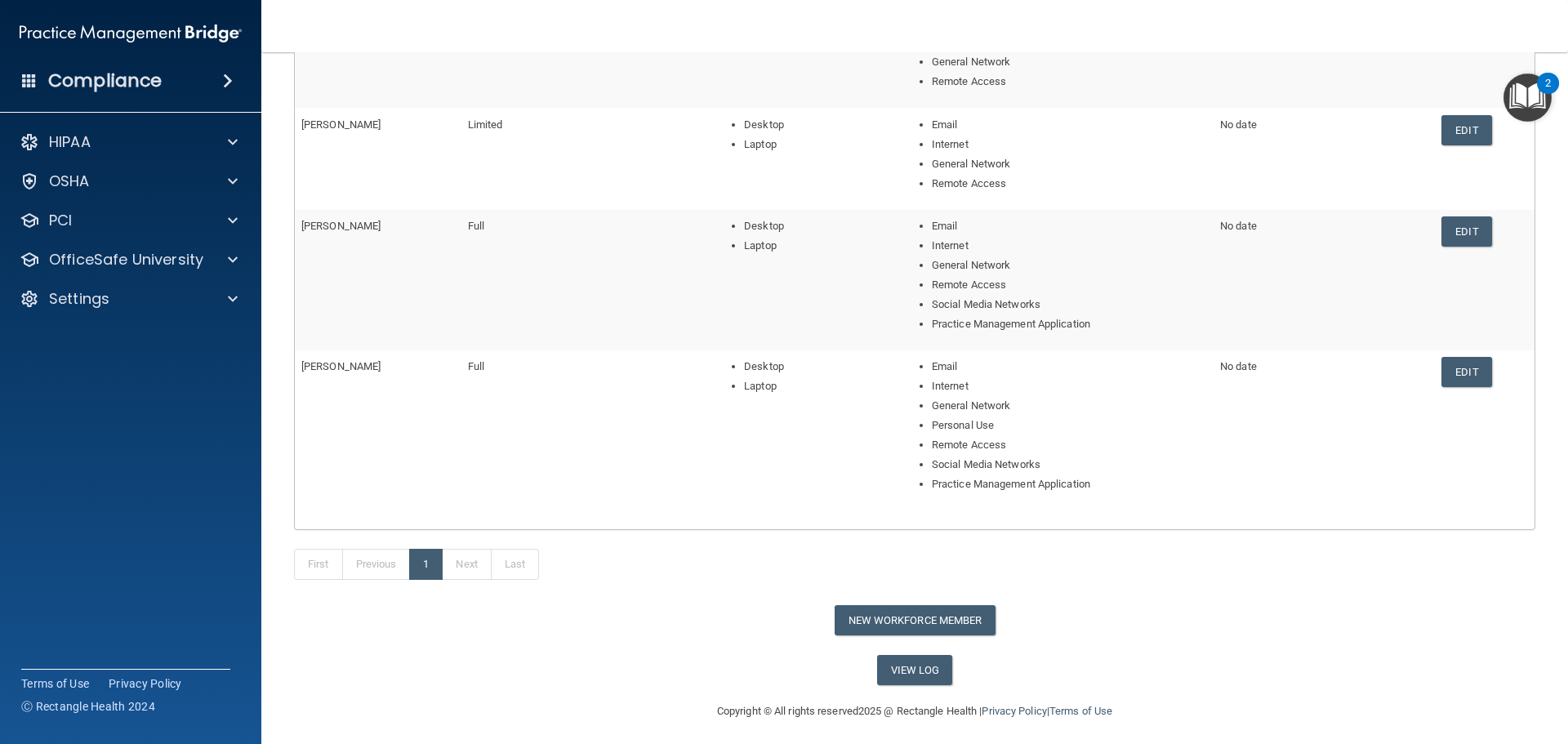
scroll to position [301, 0]
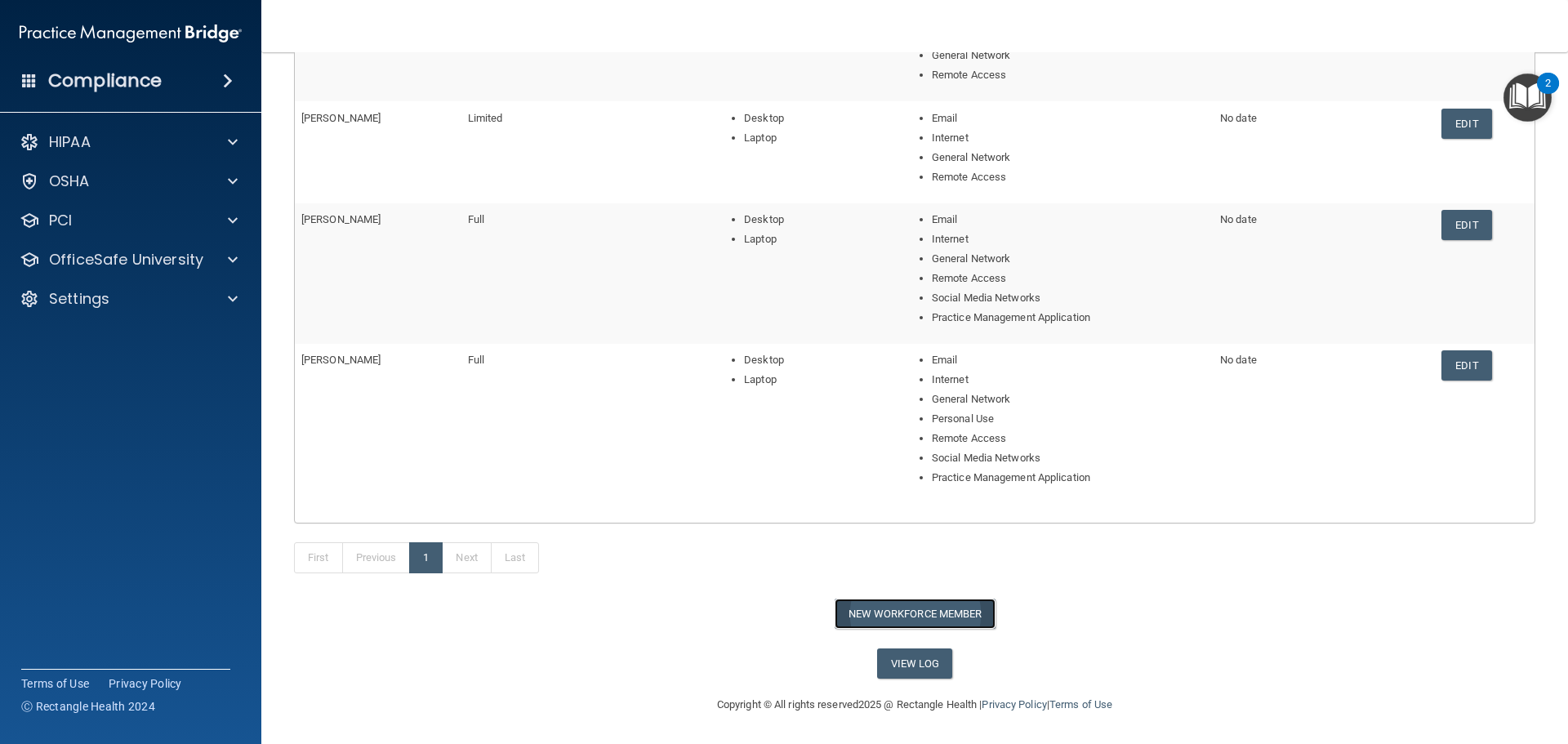
click at [910, 624] on button "New Workforce Member" at bounding box center [915, 614] width 161 height 30
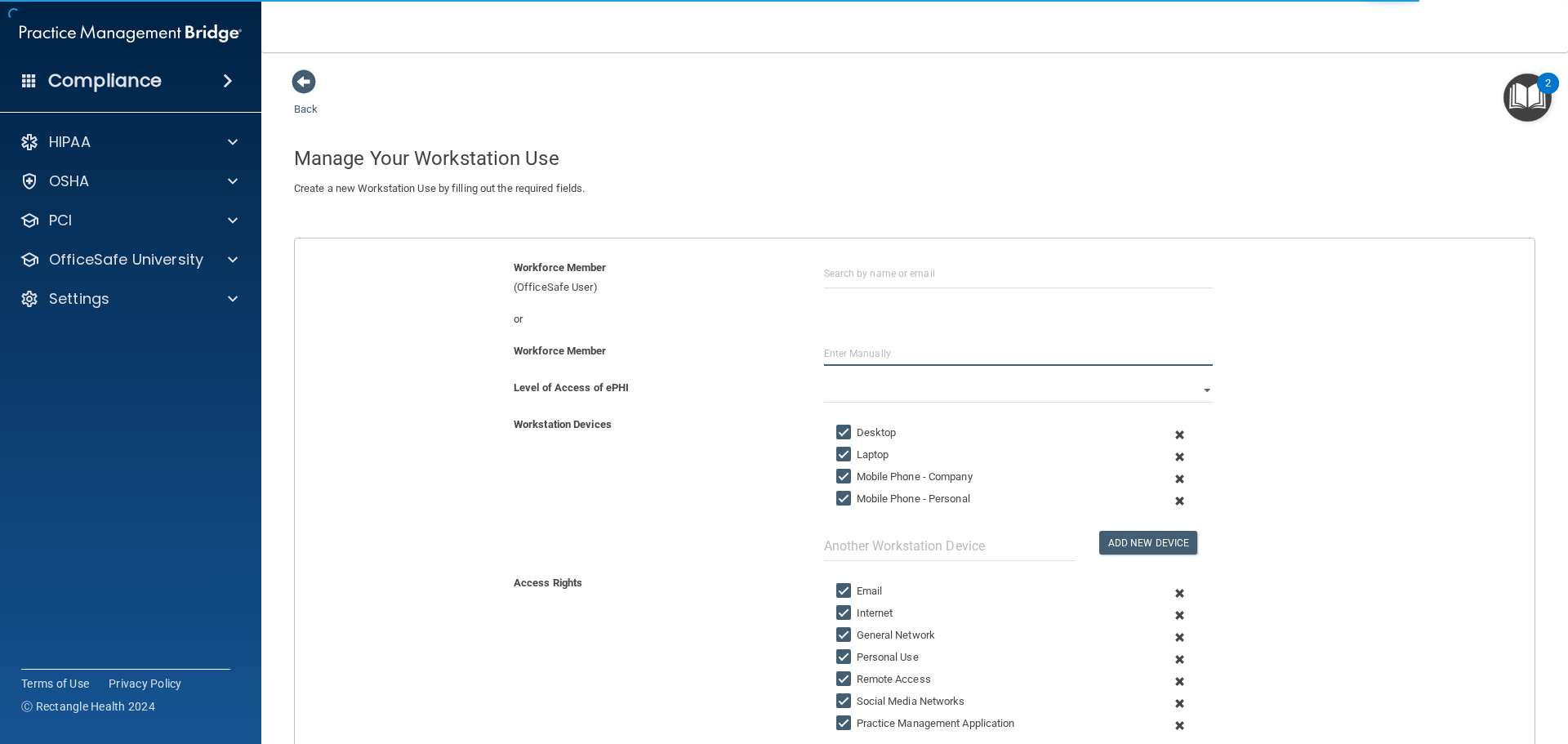
click at [865, 363] on input "text" at bounding box center [1018, 354] width 388 height 25
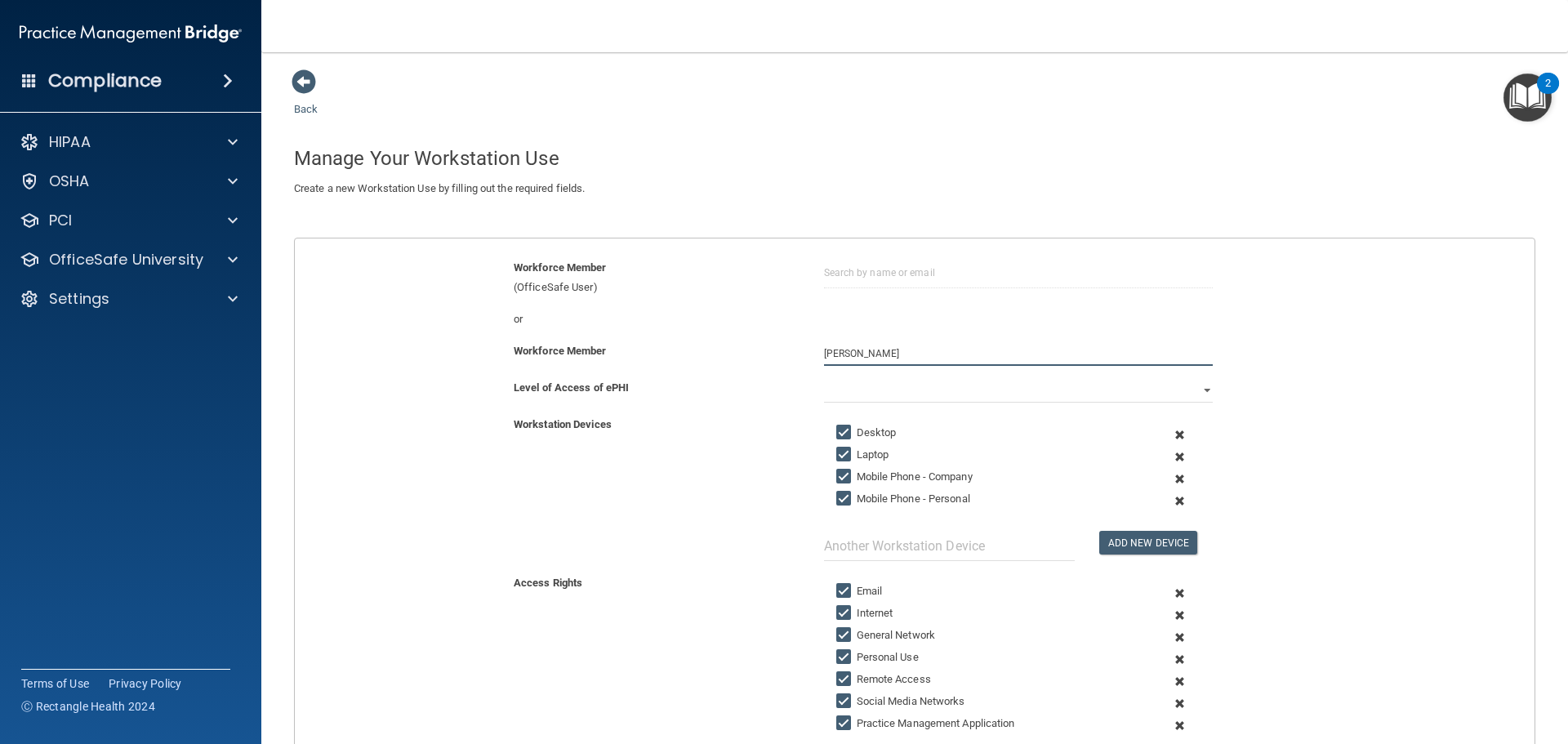
type input "[PERSON_NAME]"
click at [873, 468] on label "Mobile Phone - Company" at bounding box center [904, 476] width 137 height 20
click at [855, 471] on input "Mobile Phone - Company" at bounding box center [846, 477] width 19 height 13
checkbox input "false"
click at [872, 498] on label "Mobile Phone - Personal" at bounding box center [903, 499] width 134 height 20
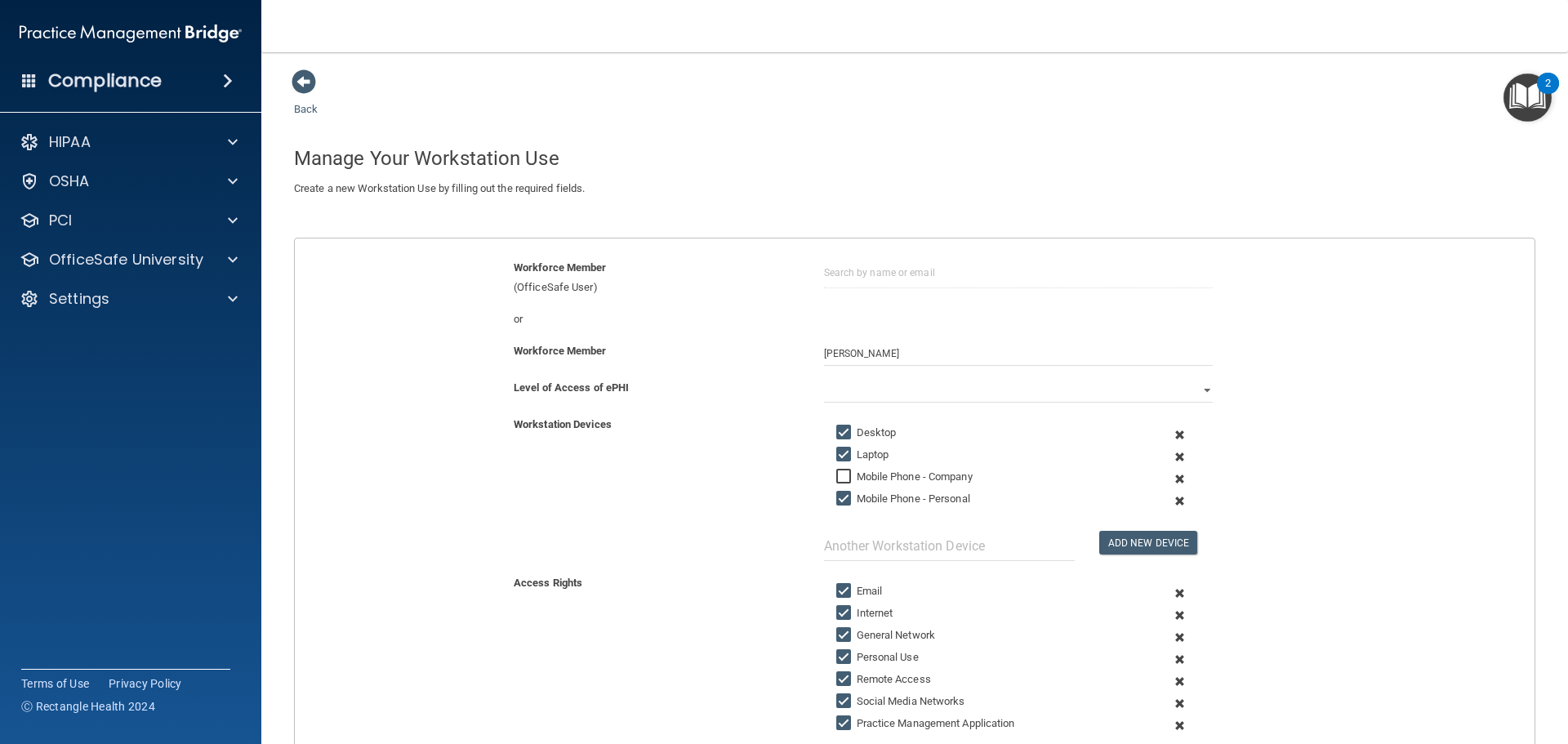
click at [855, 498] on input "Mobile Phone - Personal" at bounding box center [846, 499] width 19 height 13
checkbox input "false"
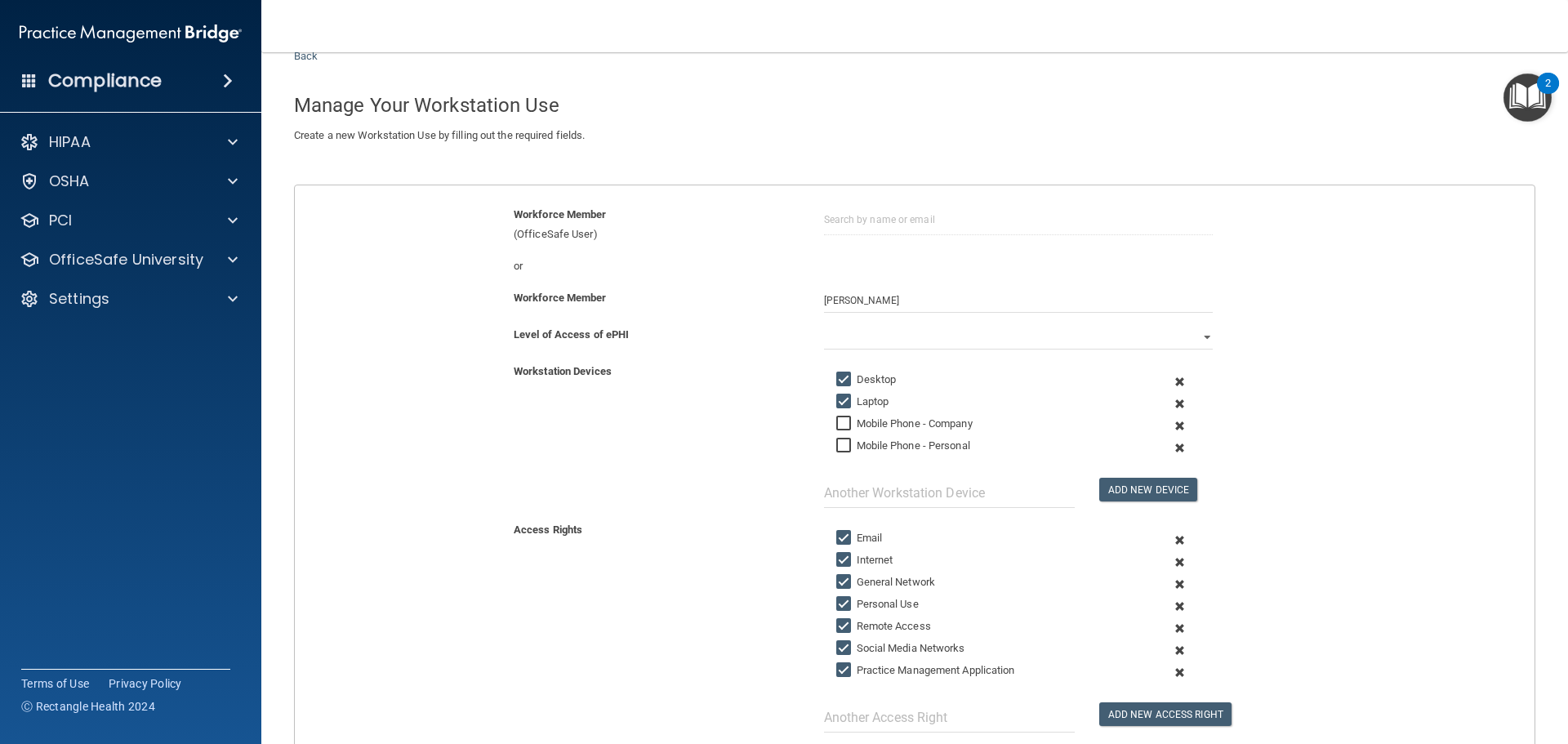
scroll to position [82, 0]
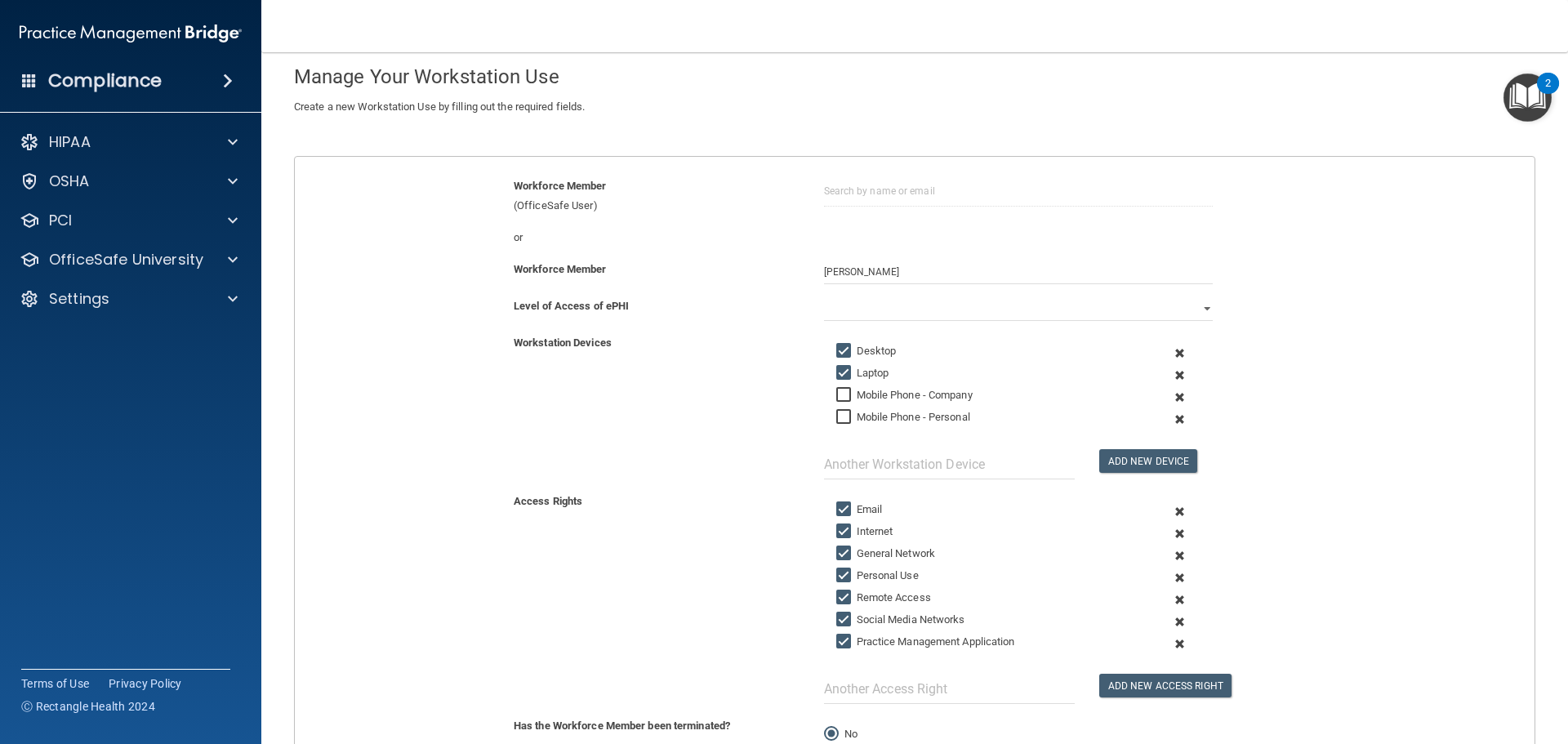
click at [877, 570] on label "Personal Use" at bounding box center [877, 575] width 82 height 20
click at [855, 570] on input "Personal Use" at bounding box center [846, 576] width 19 height 13
checkbox input "false"
click at [891, 624] on label "Social Media Networks" at bounding box center [900, 620] width 129 height 20
click at [855, 624] on input "Social Media Networks" at bounding box center [846, 620] width 19 height 13
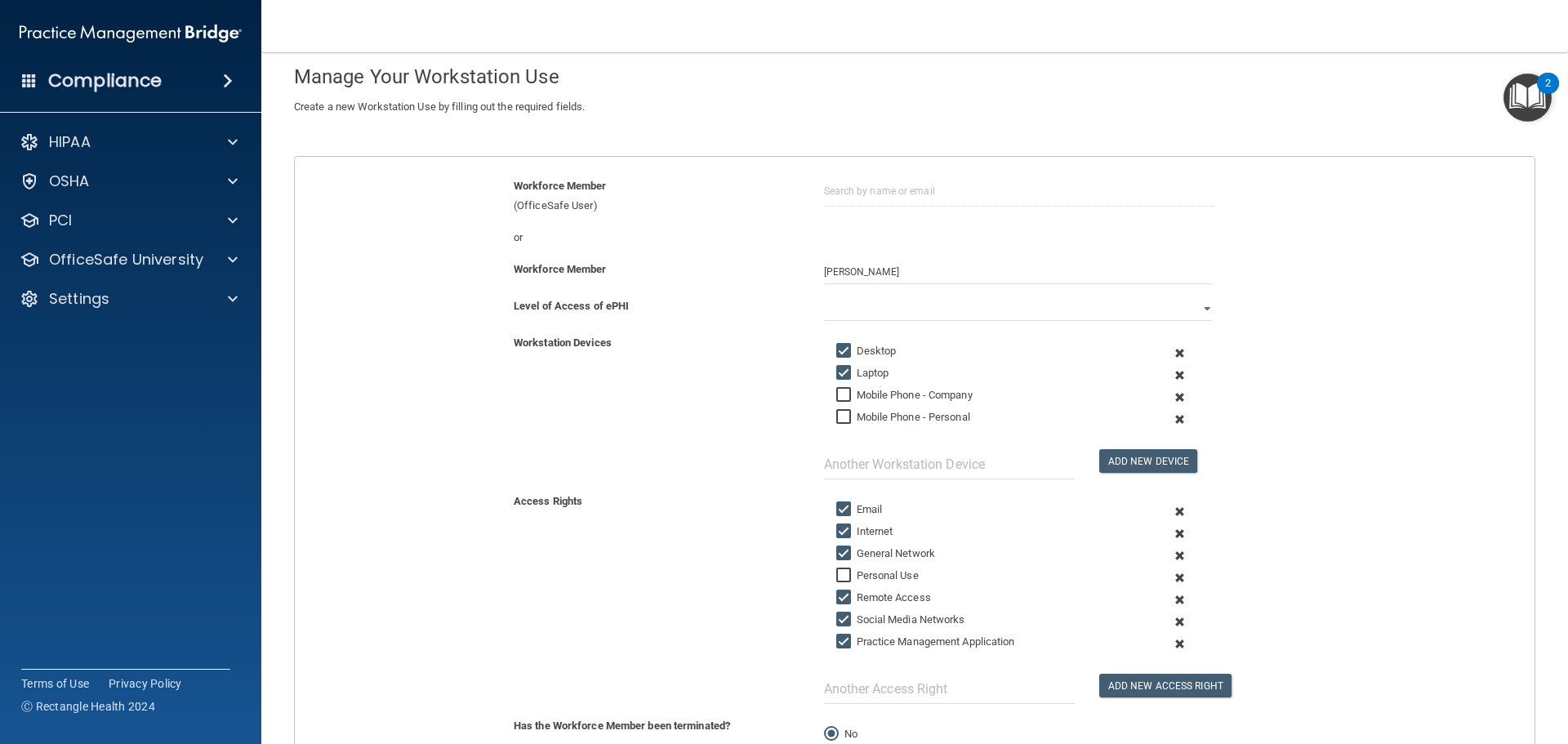
checkbox input "false"
click at [891, 640] on label "Practice Management Application" at bounding box center [926, 641] width 179 height 20
click at [855, 640] on input "Practice Management Application" at bounding box center [846, 642] width 19 height 13
checkbox input "false"
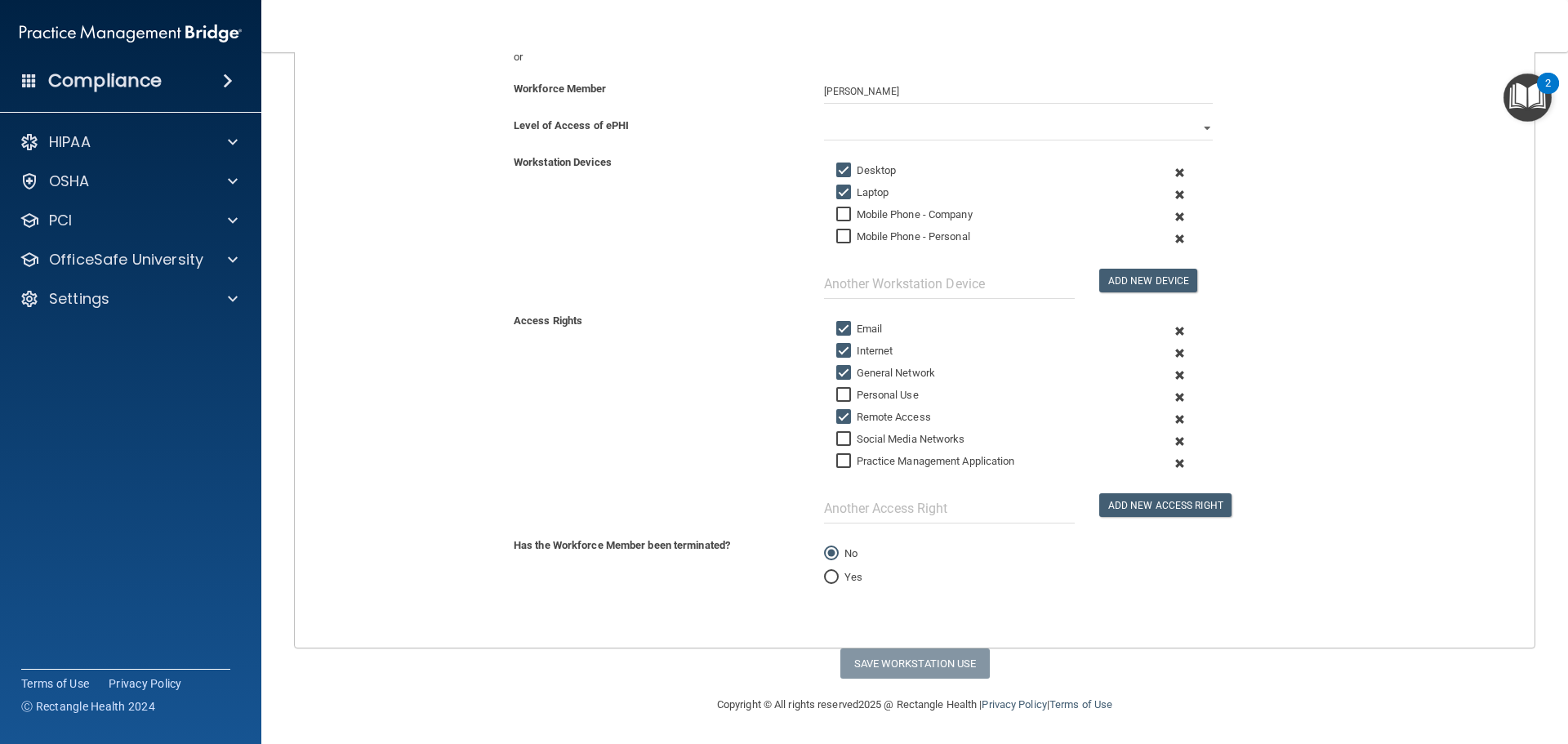
scroll to position [0, 0]
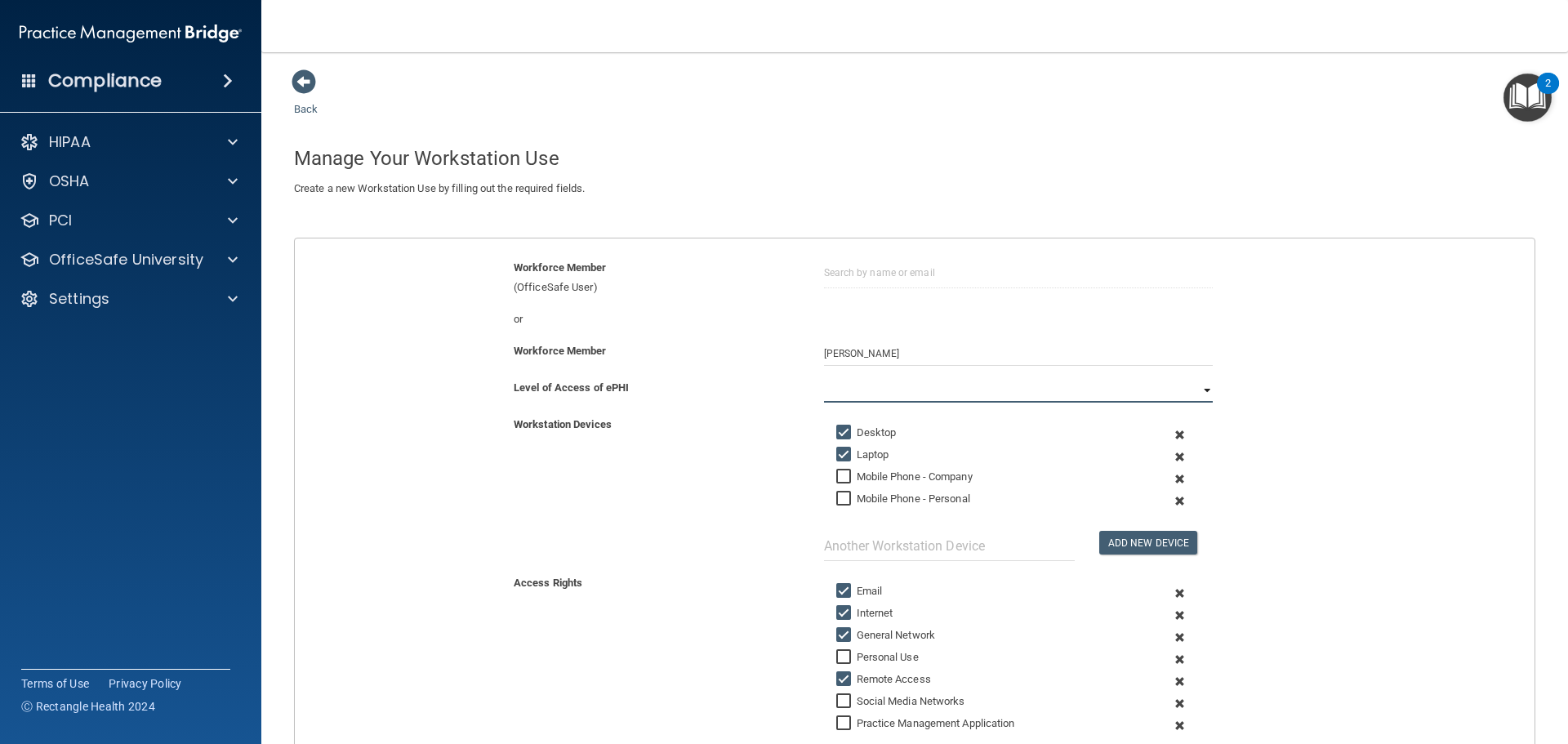
click at [913, 388] on select "Full Limited None" at bounding box center [1018, 390] width 388 height 25
click at [824, 378] on select "Full Limited None" at bounding box center [1018, 390] width 388 height 25
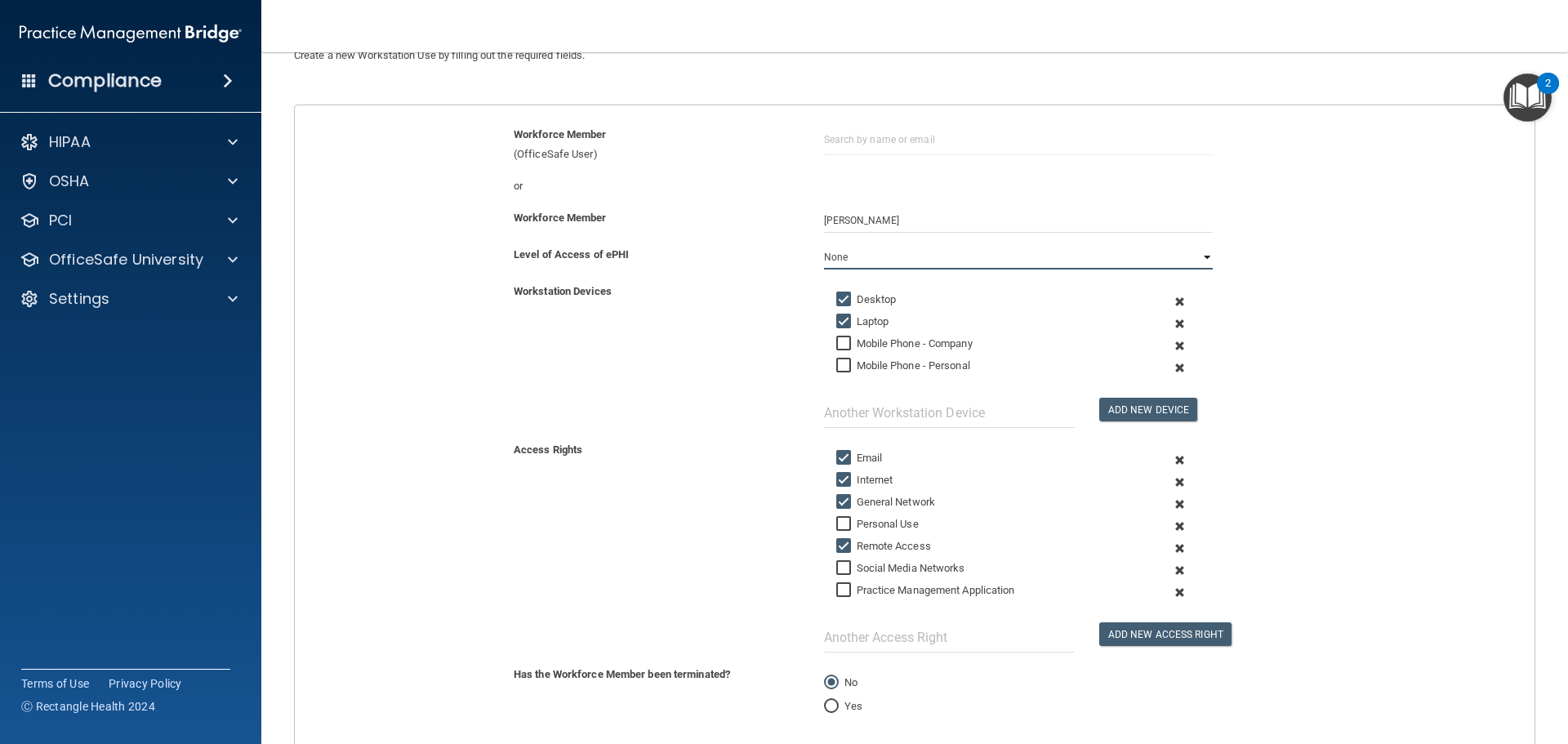
scroll to position [262, 0]
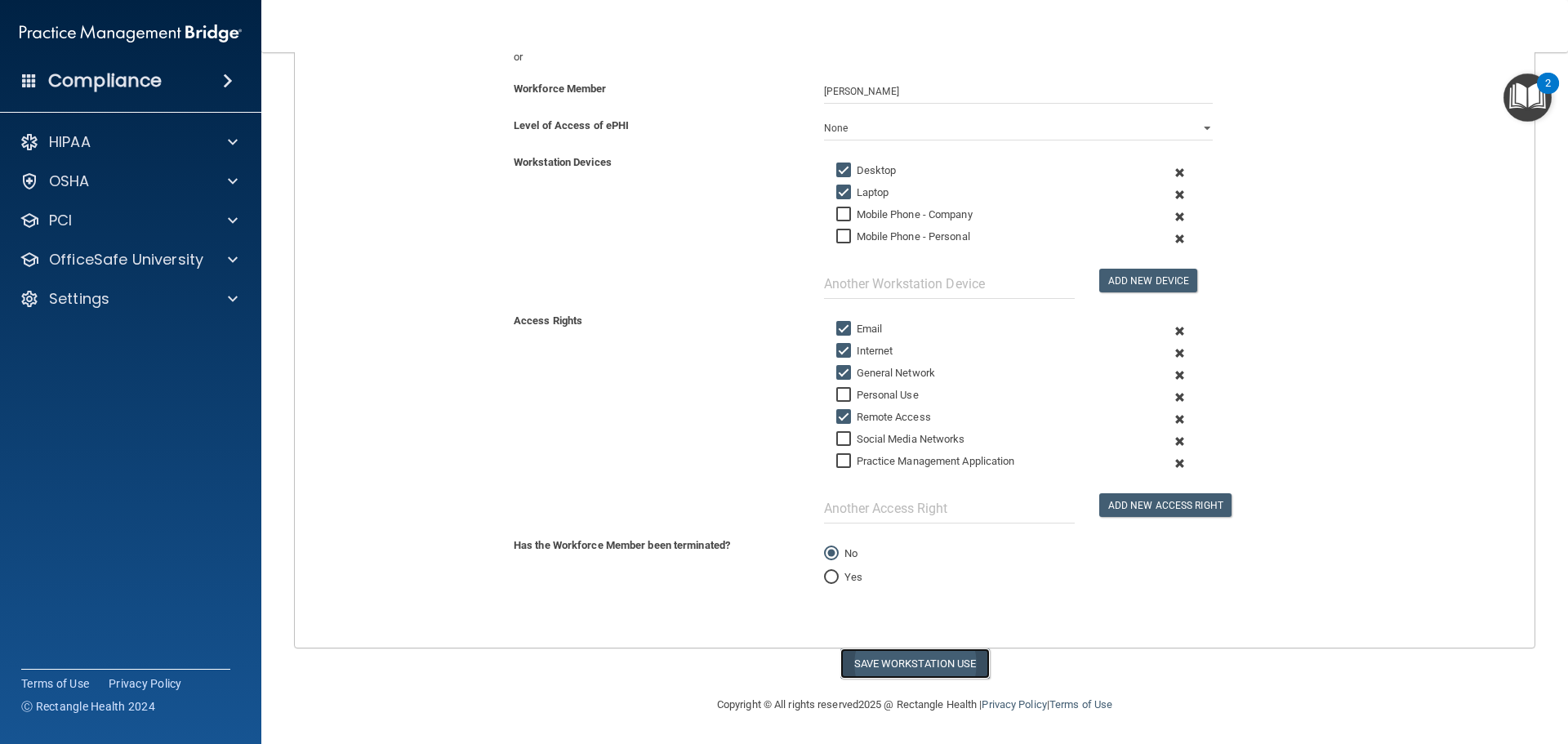
click at [913, 668] on button "Save Workstation Use" at bounding box center [915, 664] width 150 height 30
select select "? string:Limited ?"
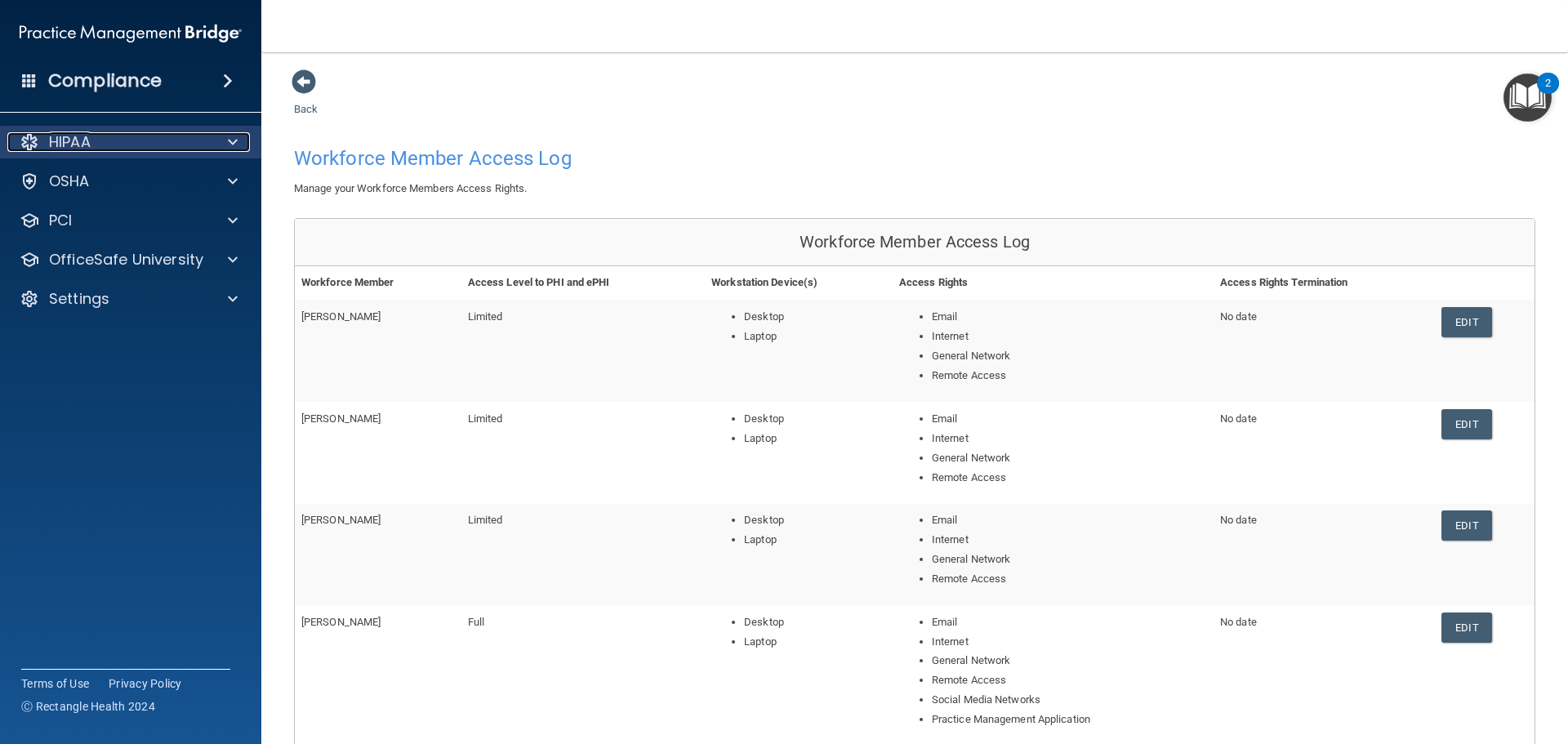
click at [138, 137] on div "HIPAA" at bounding box center [108, 141] width 203 height 20
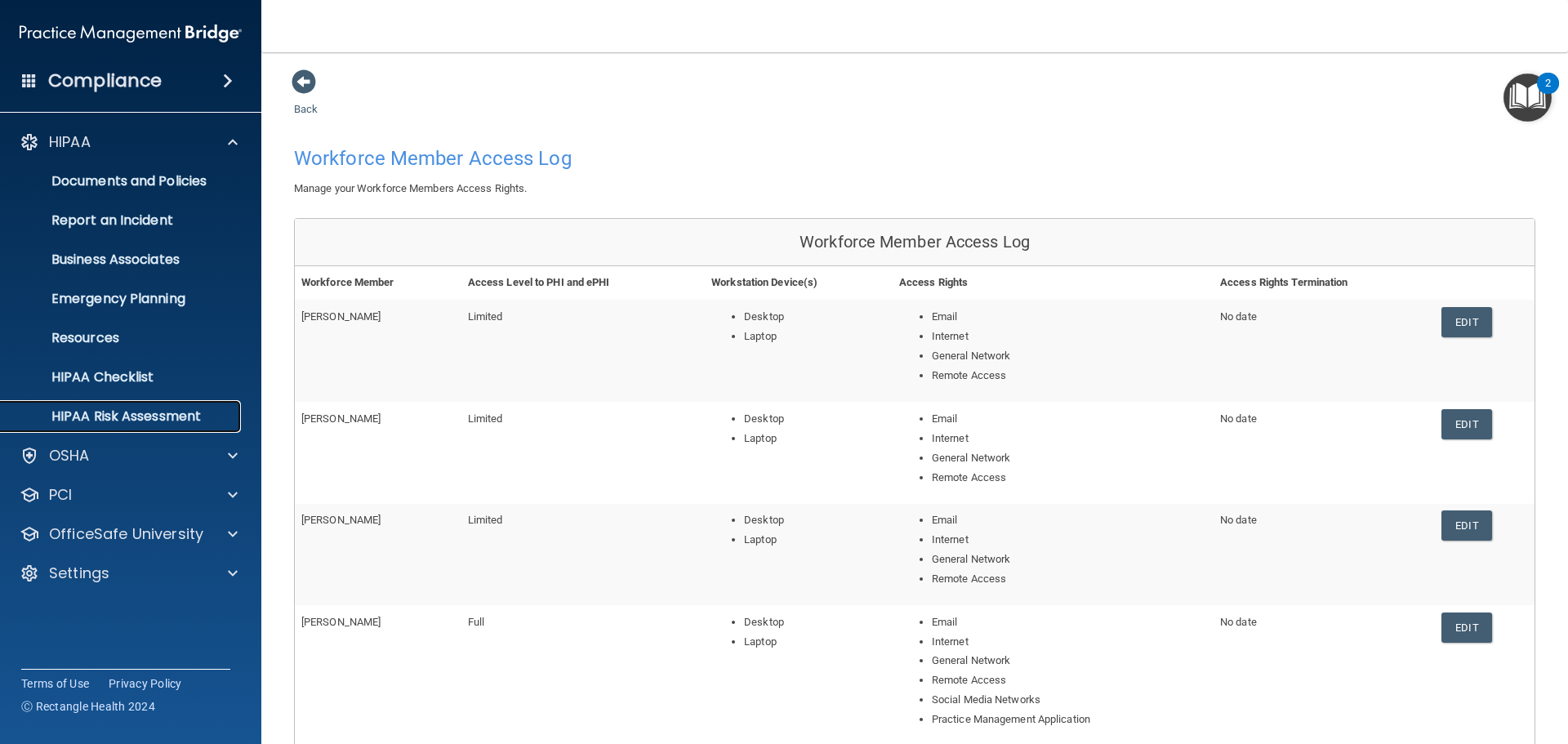
click at [160, 413] on p "HIPAA Risk Assessment" at bounding box center [122, 416] width 223 height 16
